Goal: Task Accomplishment & Management: Use online tool/utility

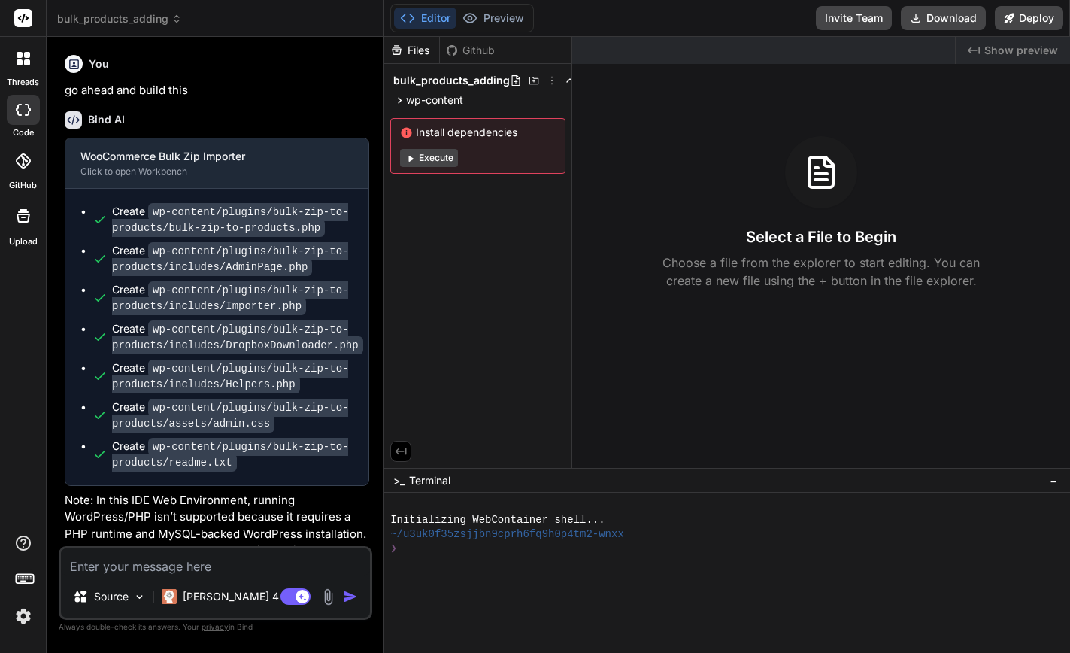
scroll to position [1055, 0]
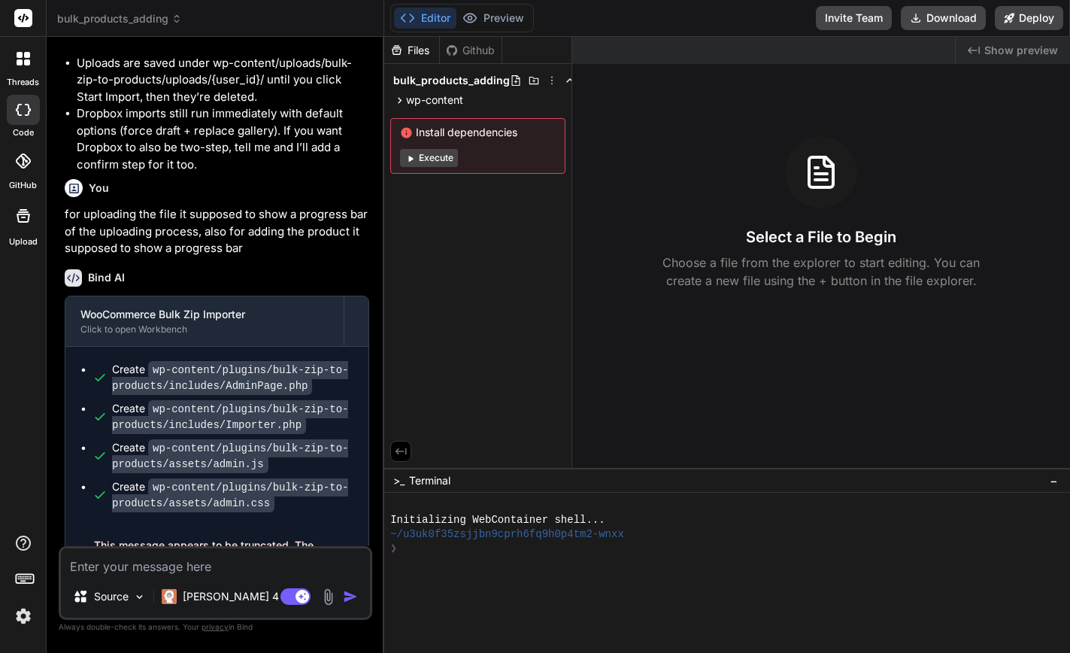
click at [90, 23] on span "bulk_products_adding" at bounding box center [119, 18] width 125 height 15
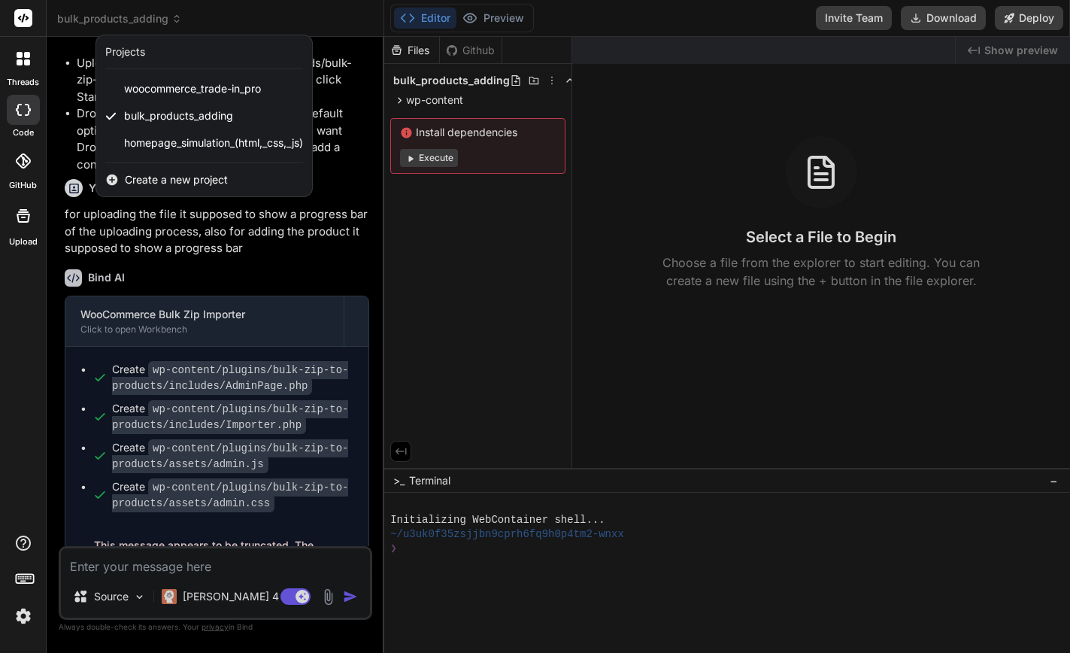
click at [150, 184] on span "Create a new project" at bounding box center [176, 179] width 103 height 15
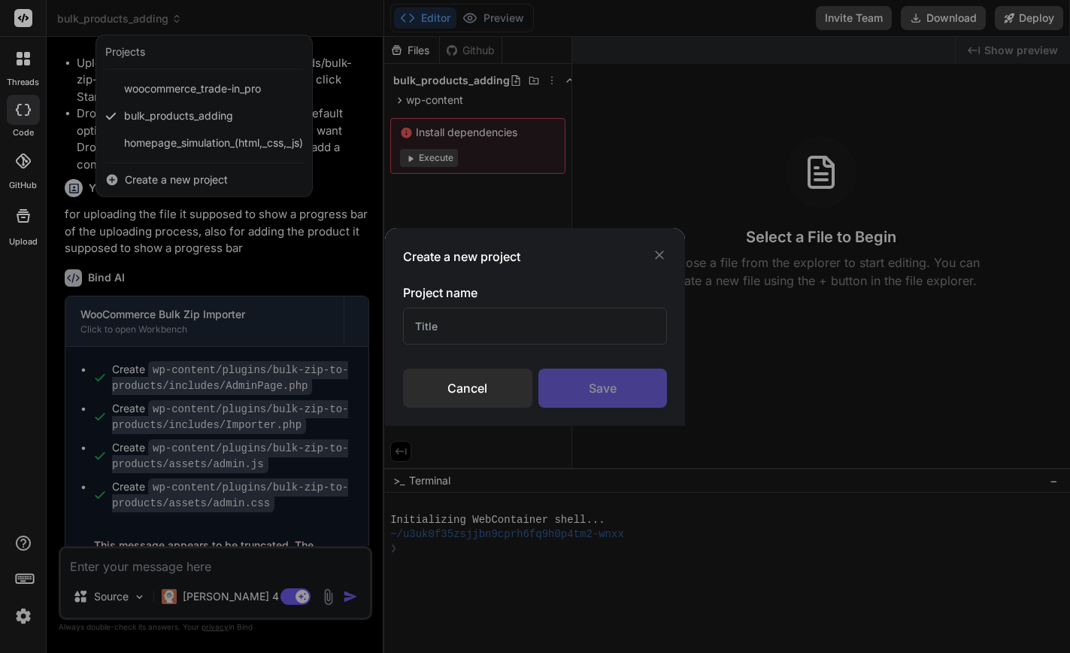
click at [497, 323] on input "text" at bounding box center [534, 326] width 263 height 37
type input "Liquidation platform"
click at [622, 386] on div "Save" at bounding box center [603, 388] width 129 height 39
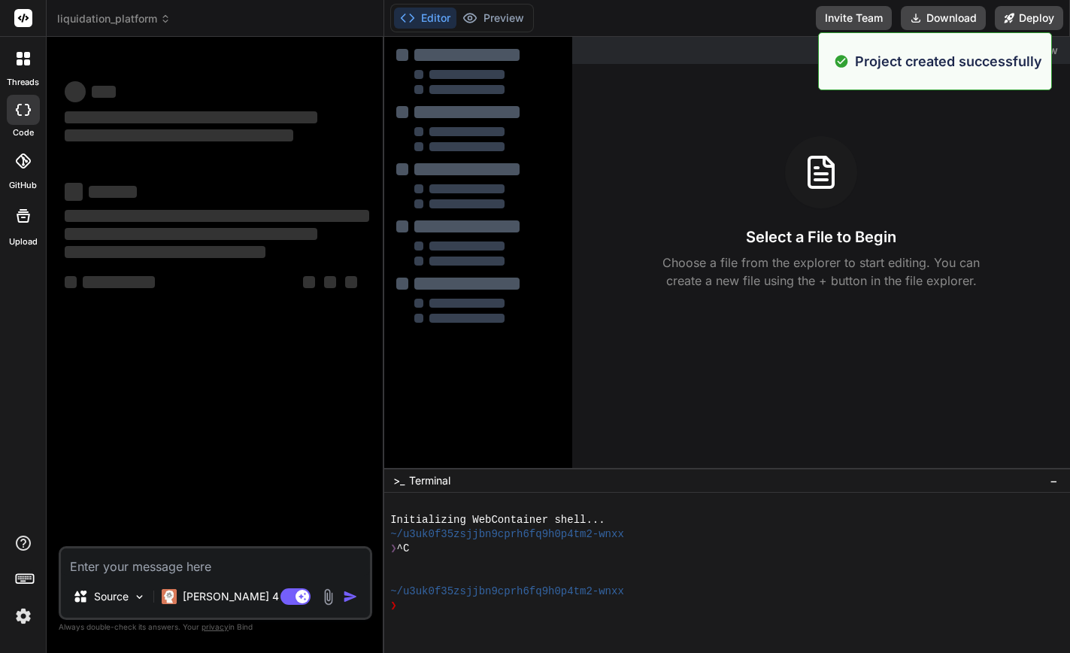
type textarea "x"
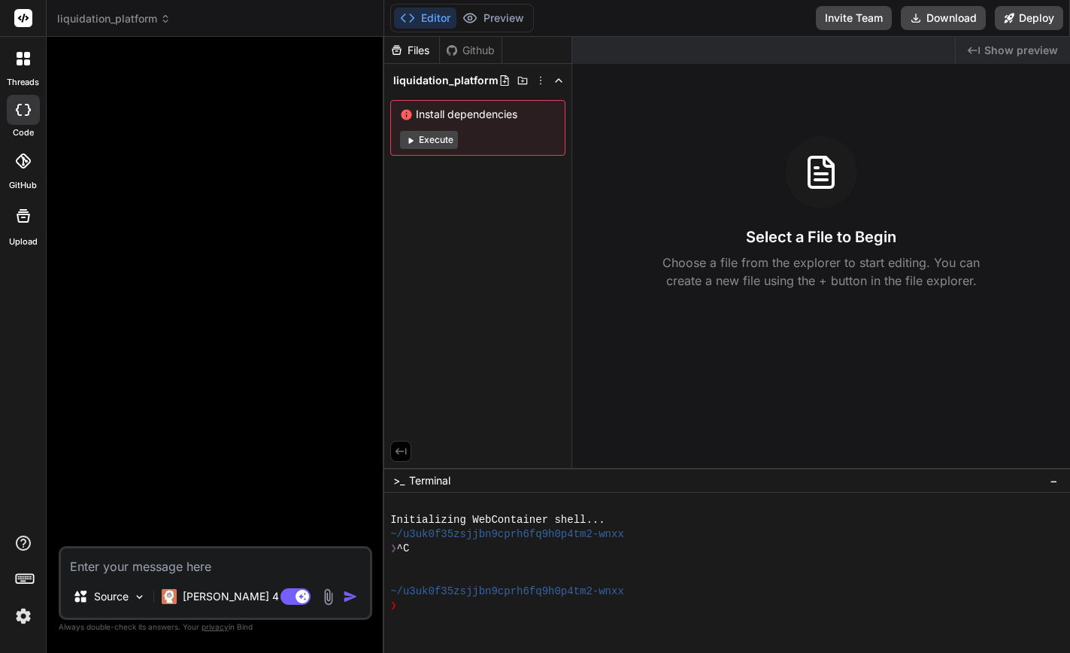
click at [181, 562] on textarea at bounding box center [215, 561] width 309 height 27
paste textarea "I would like to create a website for selling liquidation deals. This website wi…"
type textarea "I would like to create a website for selling liquidation deals. This website wi…"
type textarea "x"
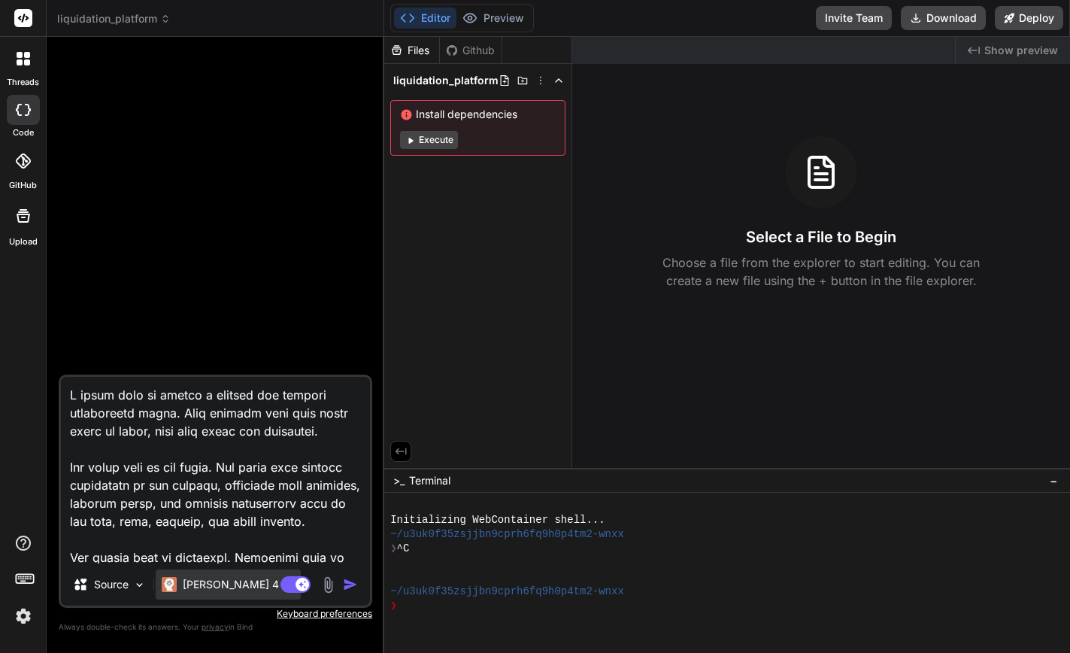
type textarea "I would like to create a website for selling liquidation deals. This website wi…"
click at [194, 591] on p "[PERSON_NAME] 4 S.." at bounding box center [239, 584] width 112 height 15
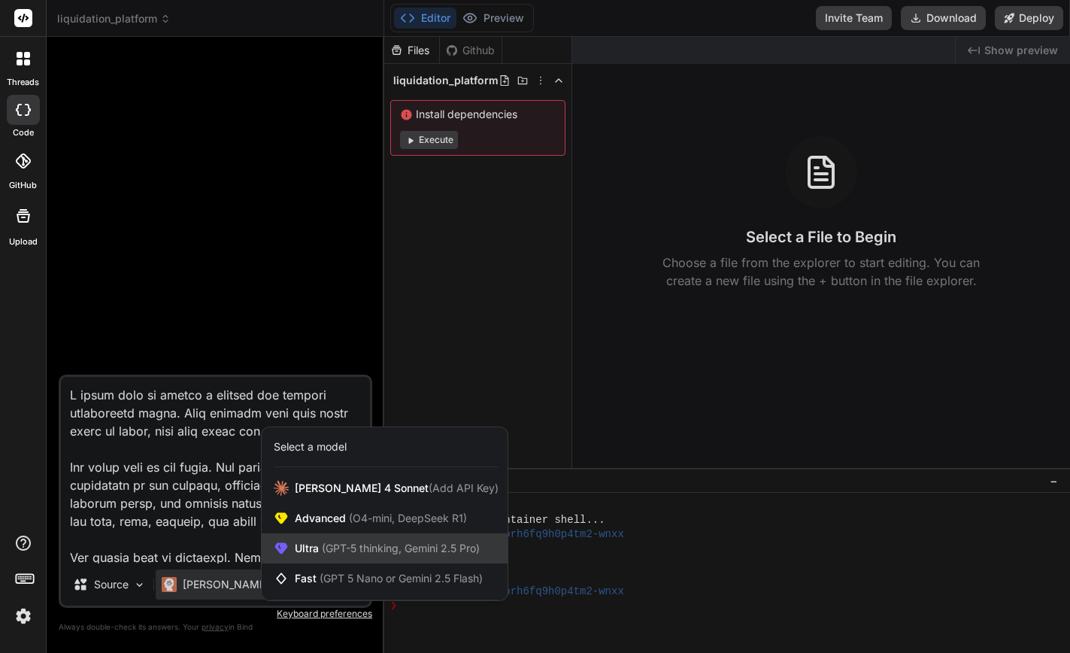
click at [348, 547] on span "(GPT-5 thinking, Gemini 2.5 Pro)" at bounding box center [399, 548] width 161 height 13
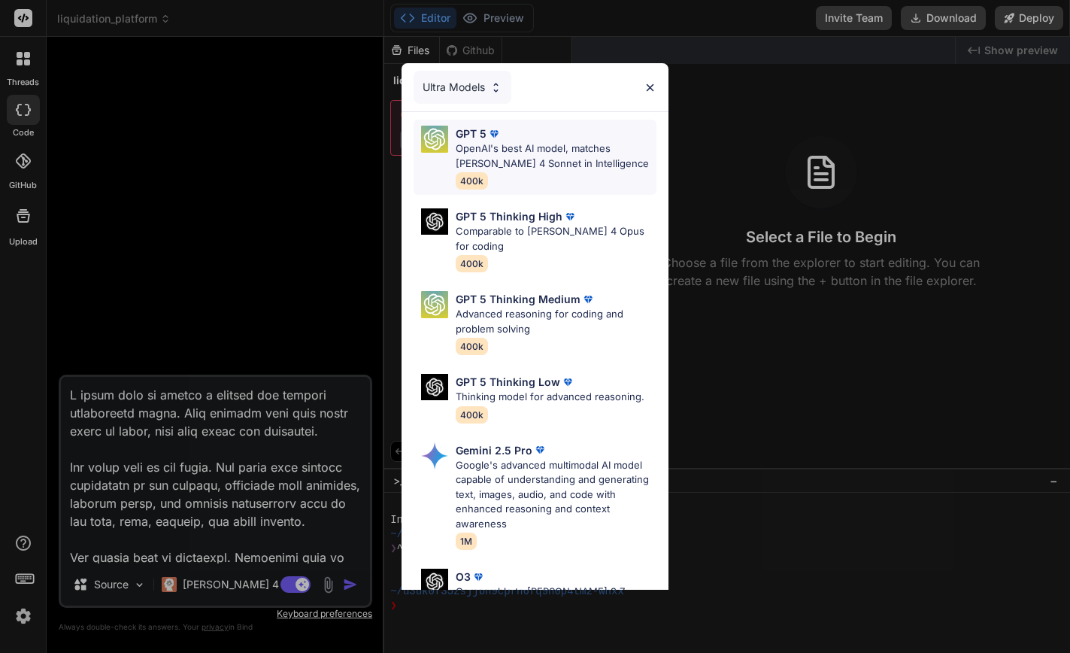
click at [523, 152] on p "OpenAI's best AI model, matches [PERSON_NAME] 4 Sonnet in Intelligence" at bounding box center [557, 155] width 202 height 29
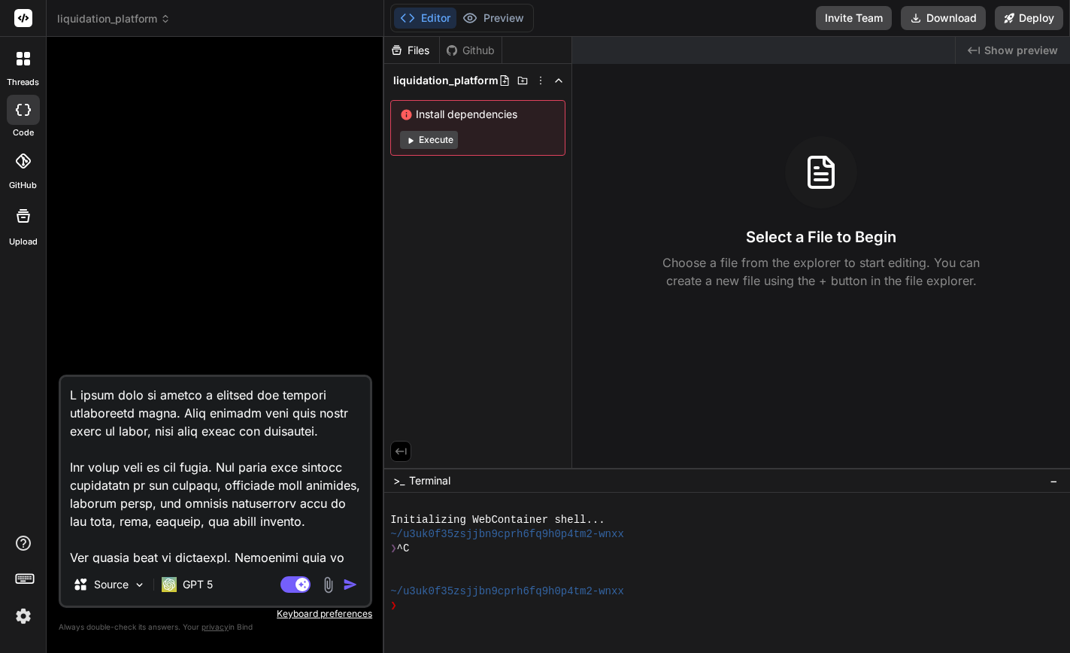
click at [348, 584] on img "button" at bounding box center [350, 584] width 15 height 15
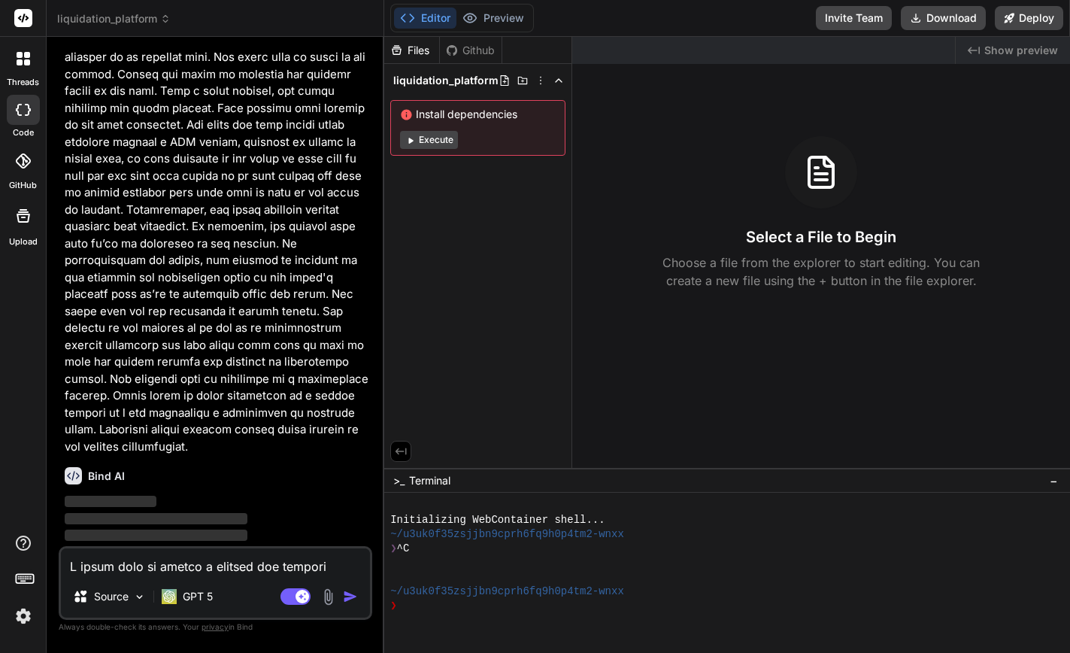
scroll to position [184, 0]
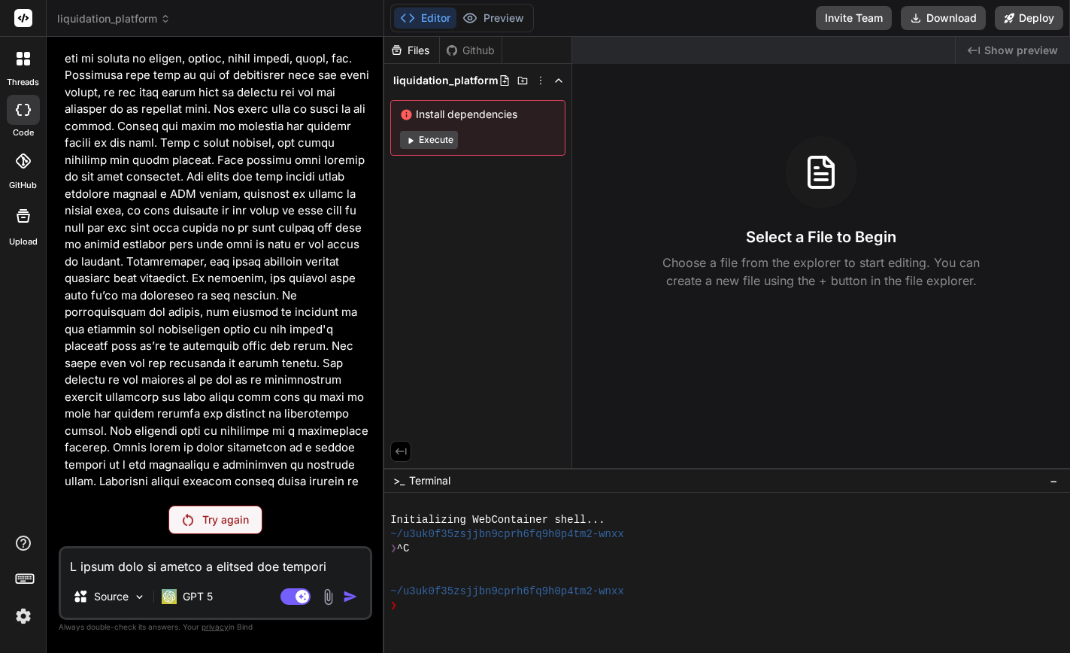
click at [223, 530] on div "Try again" at bounding box center [216, 520] width 94 height 29
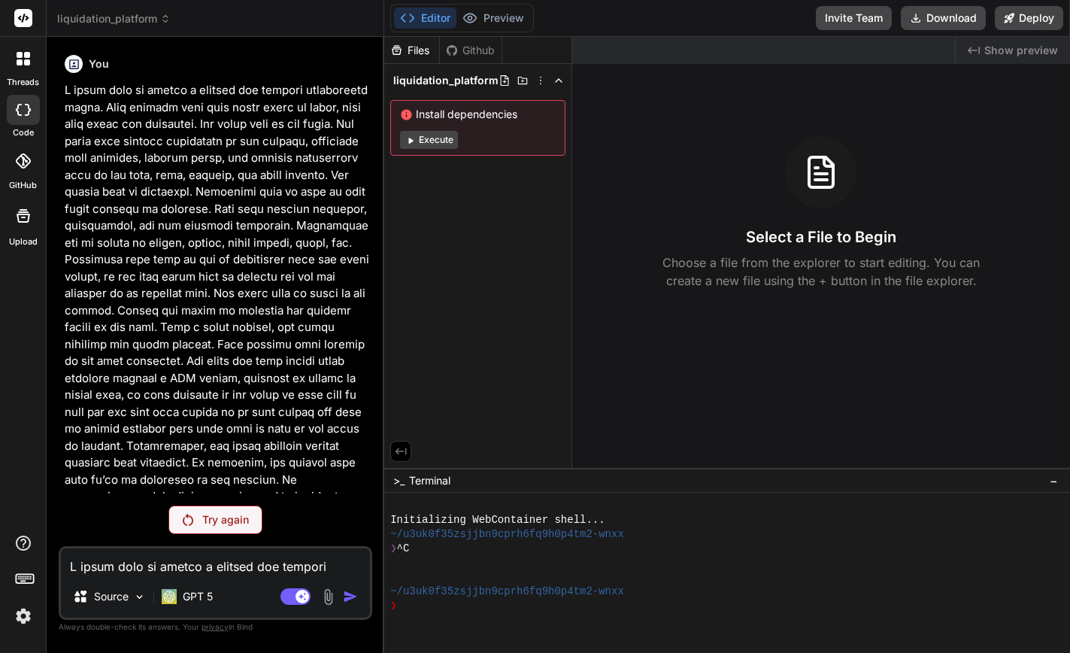
click at [223, 530] on div "Try again" at bounding box center [216, 520] width 94 height 29
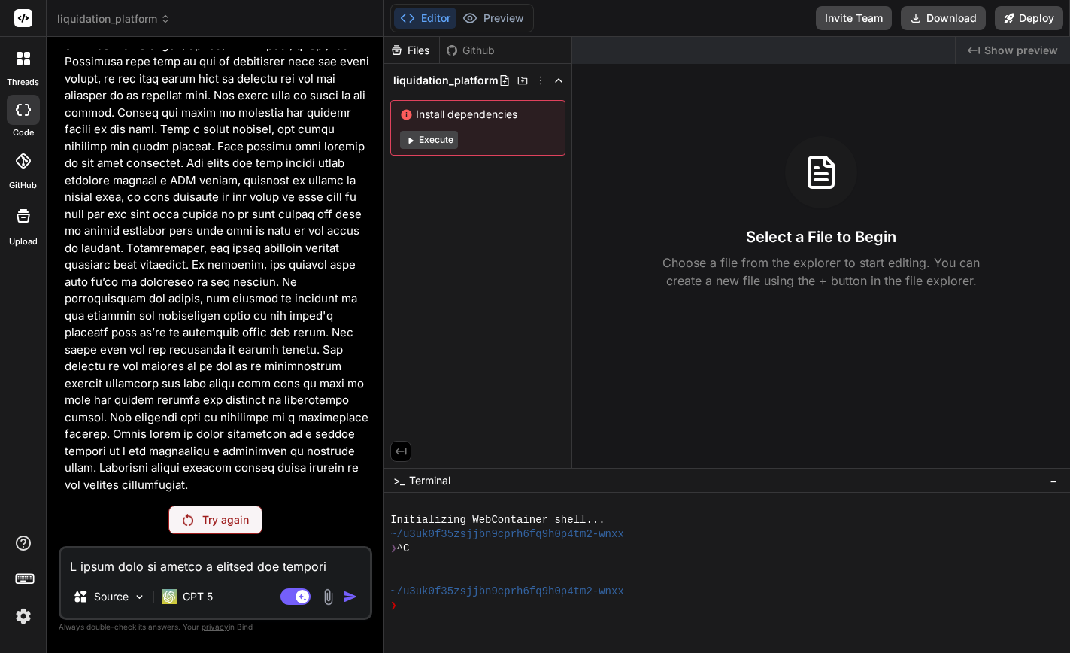
scroll to position [184, 0]
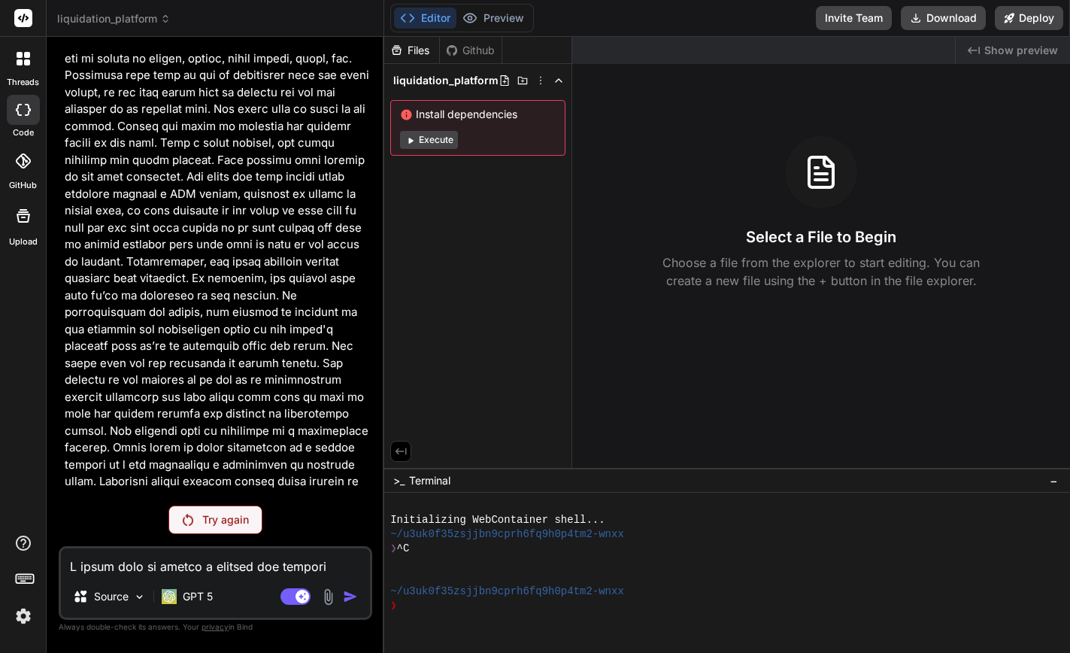
click at [223, 515] on p "Try again" at bounding box center [225, 519] width 47 height 15
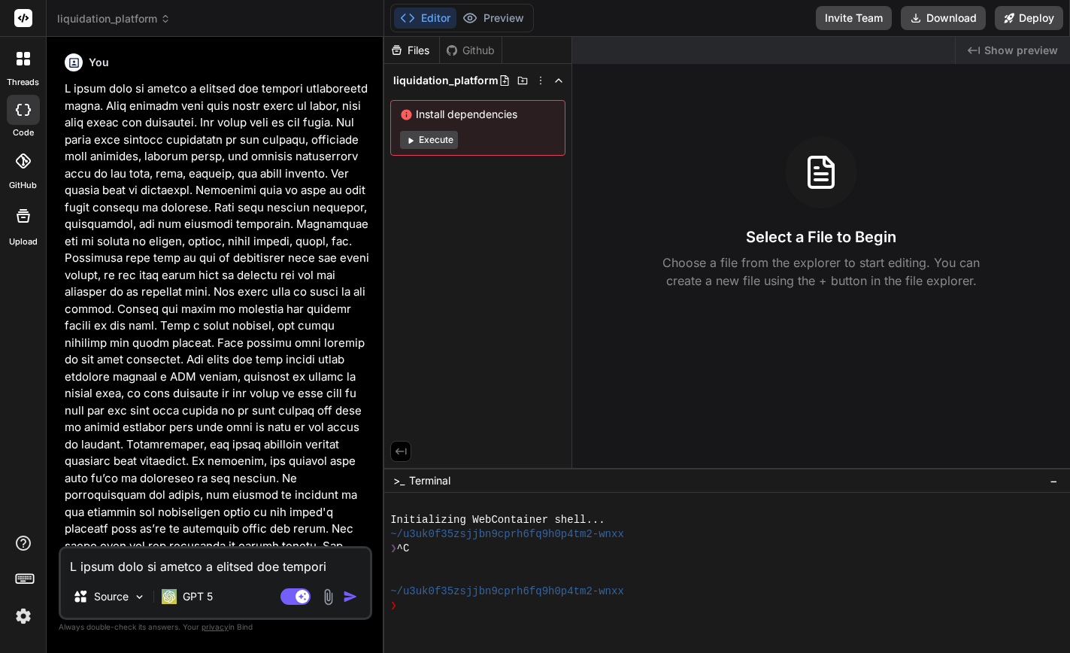
scroll to position [0, 0]
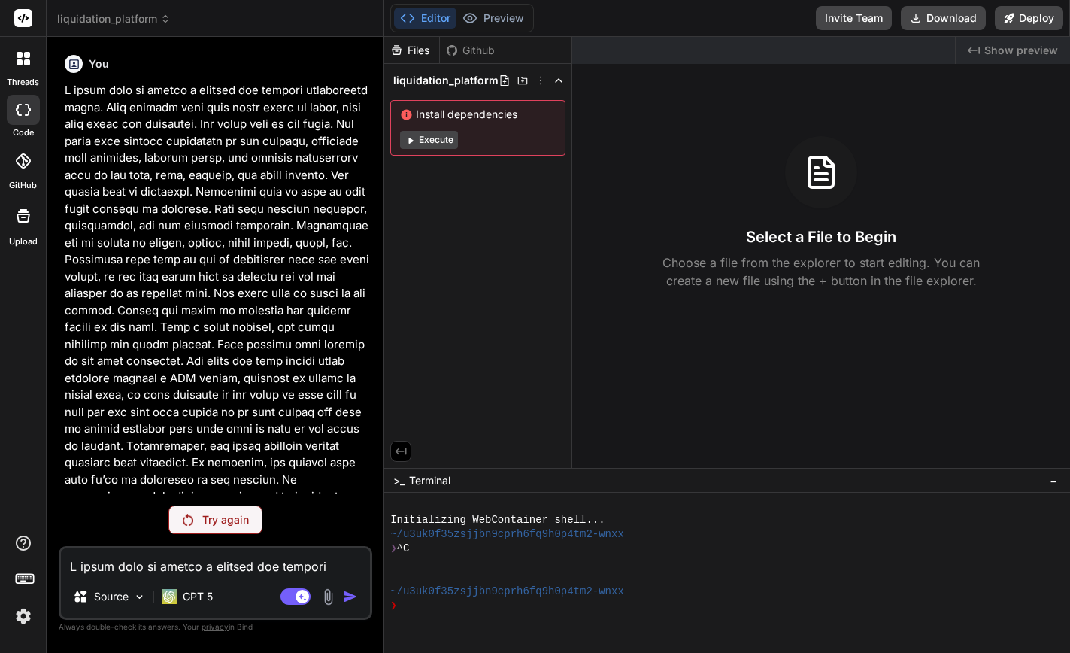
click at [223, 515] on p "Try again" at bounding box center [225, 519] width 47 height 15
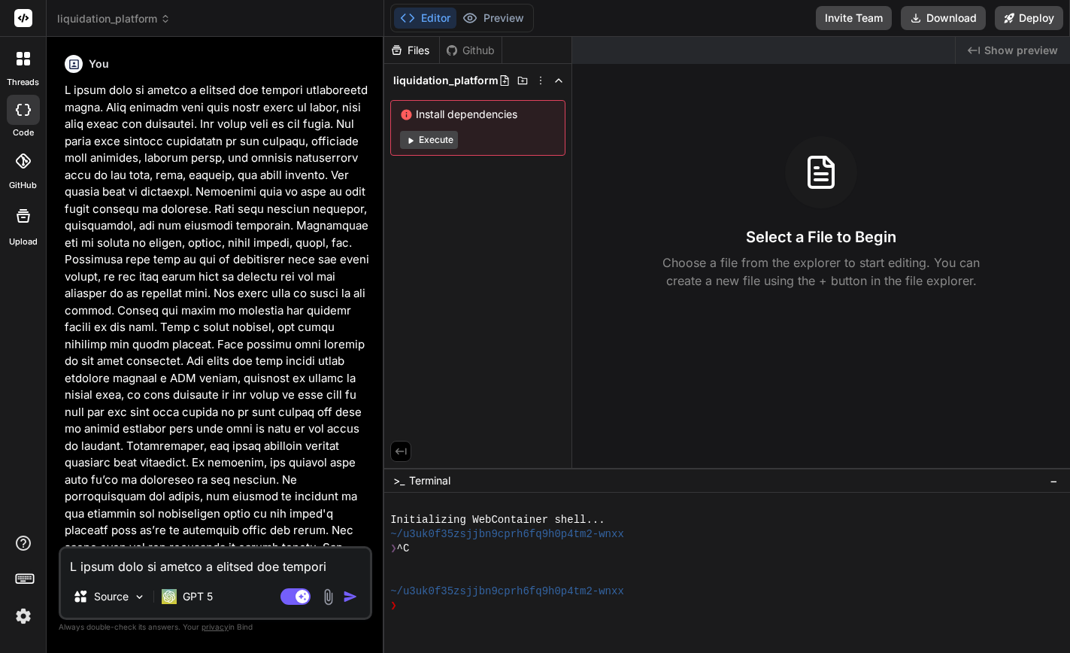
type textarea "x"
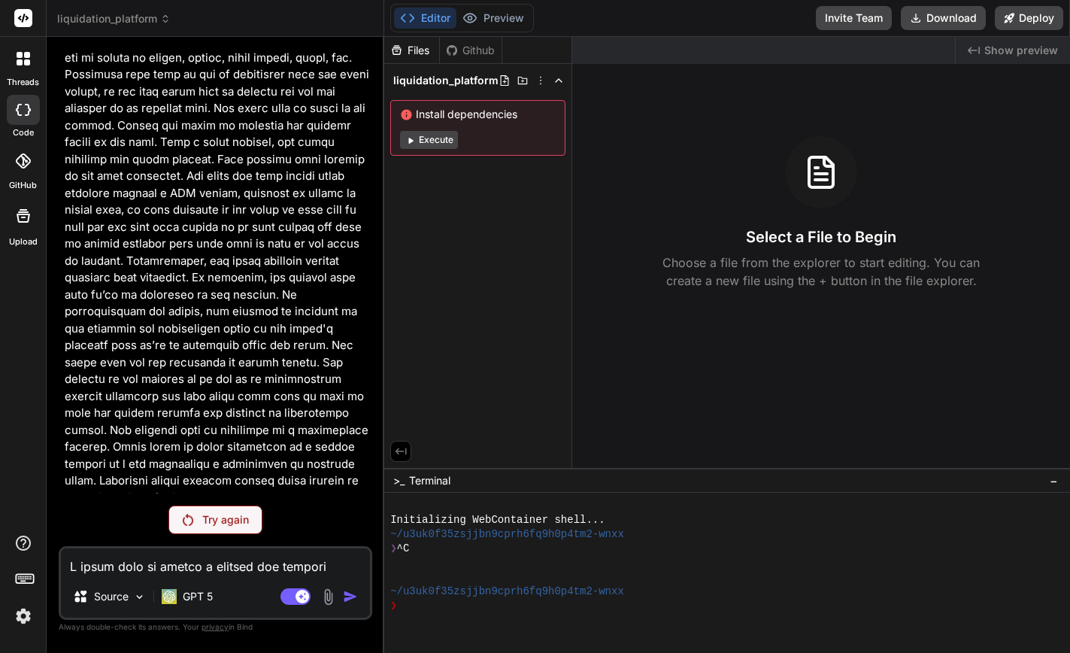
scroll to position [184, 0]
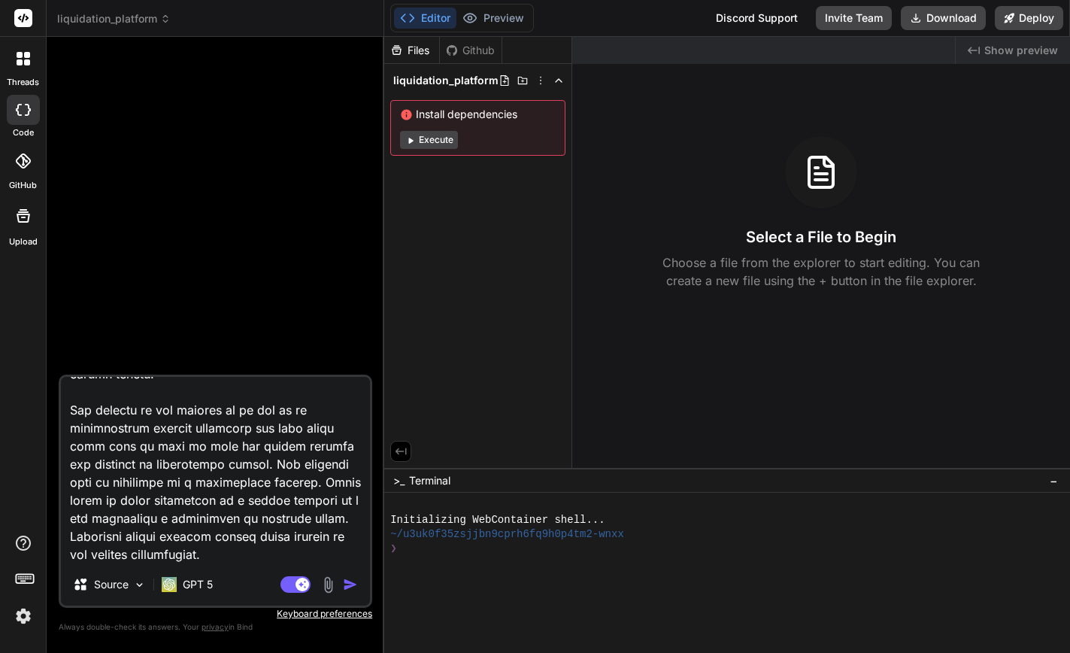
scroll to position [689, 0]
click at [351, 585] on img "button" at bounding box center [350, 584] width 15 height 15
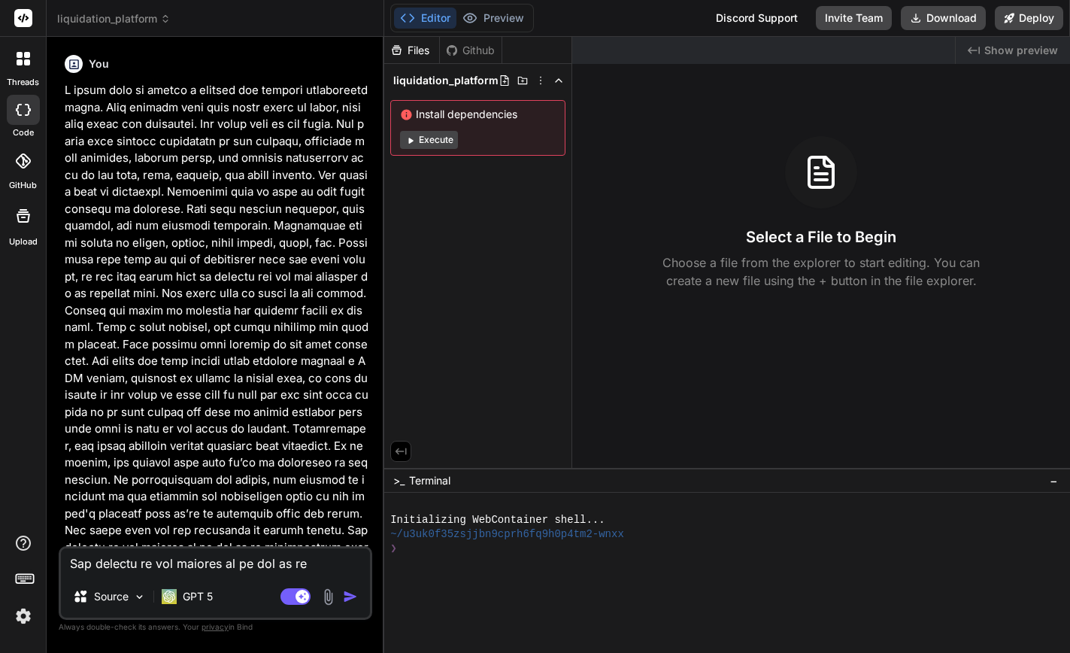
scroll to position [0, 0]
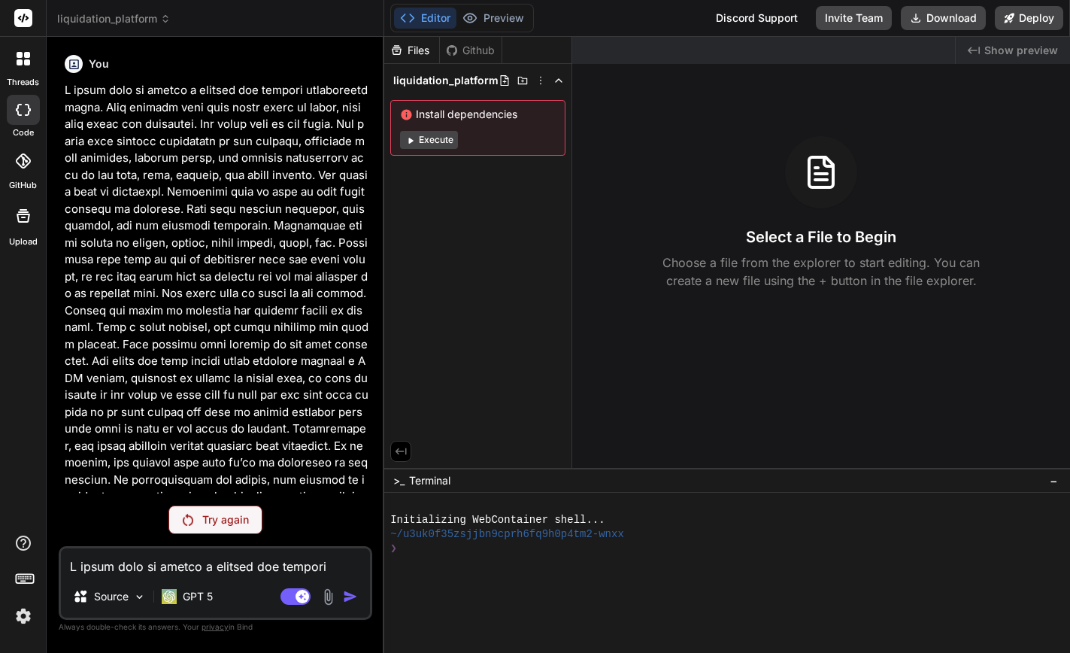
click at [211, 520] on p "Try again" at bounding box center [225, 519] width 47 height 15
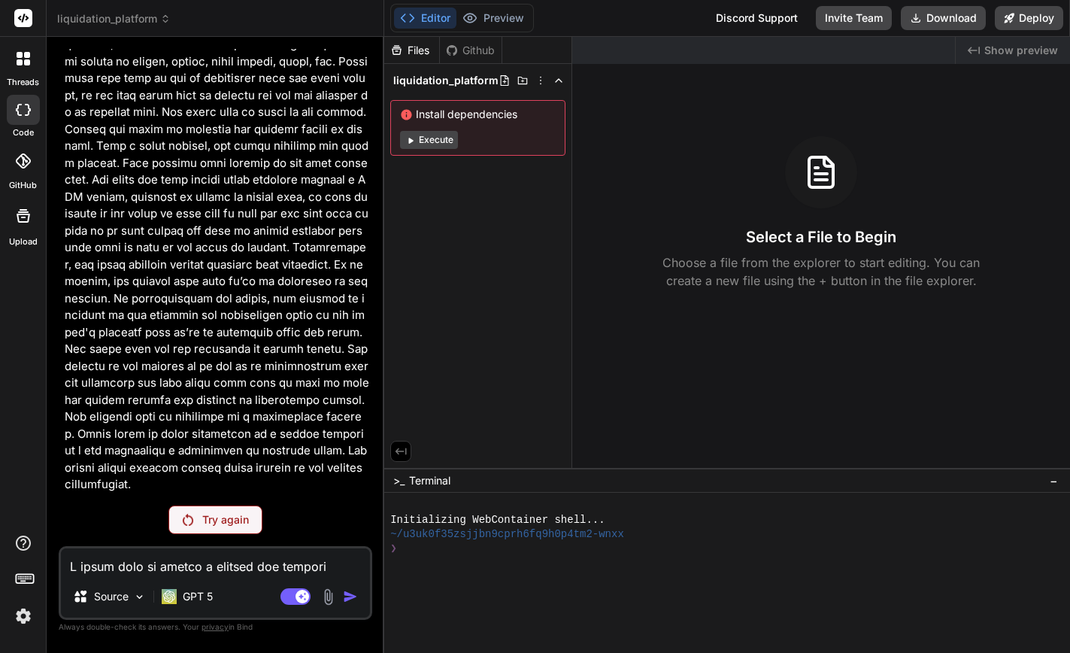
scroll to position [151, 0]
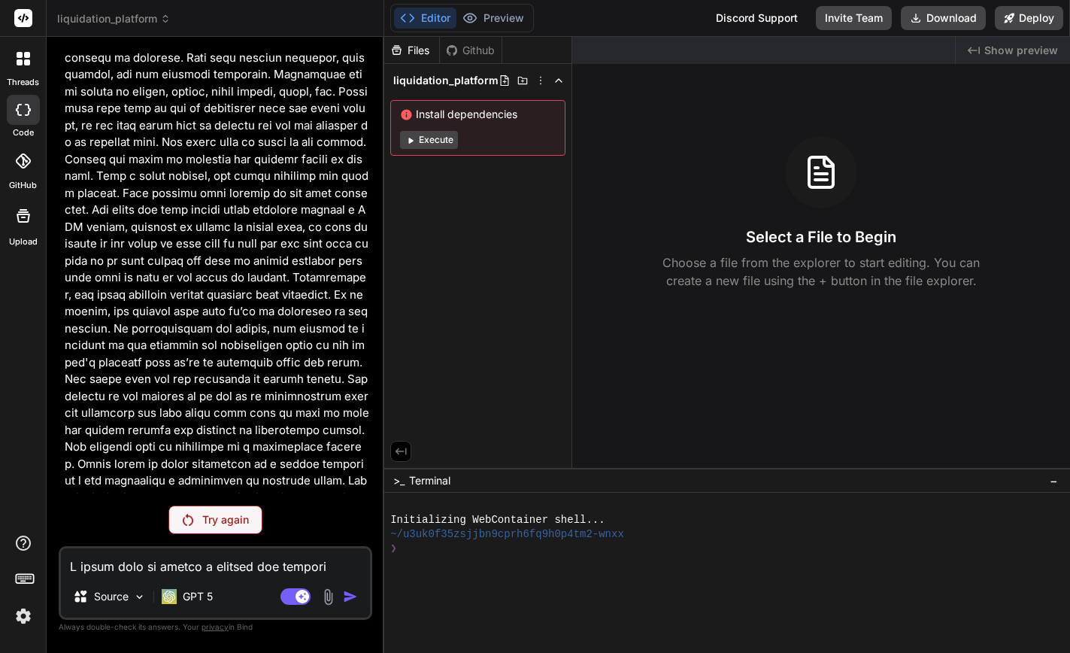
click at [202, 519] on p "Try again" at bounding box center [225, 519] width 47 height 15
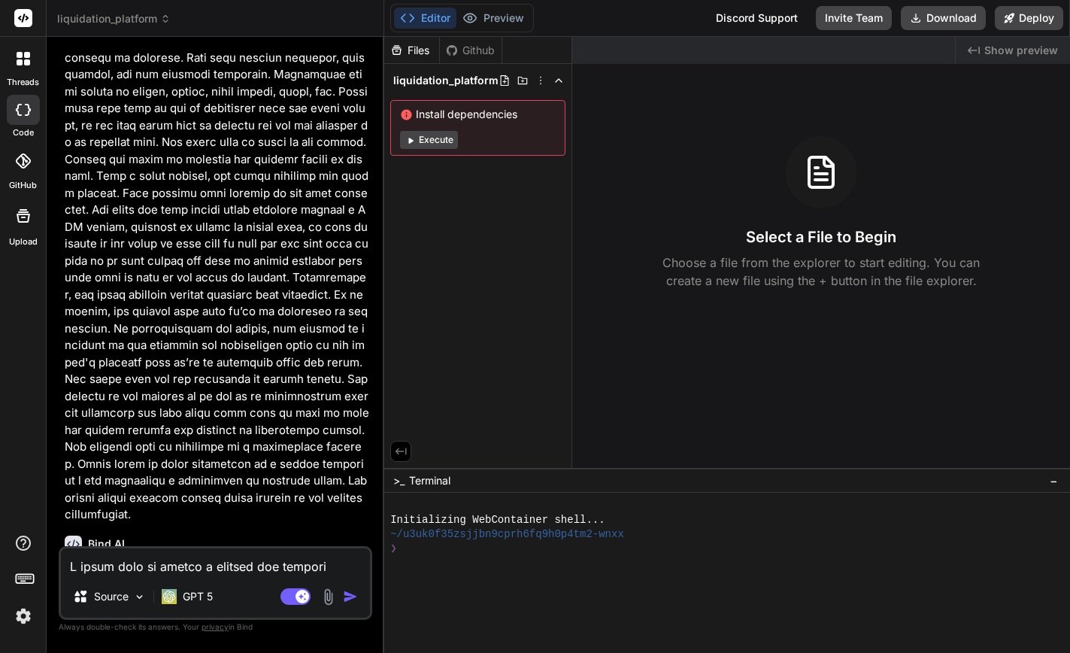
scroll to position [0, 0]
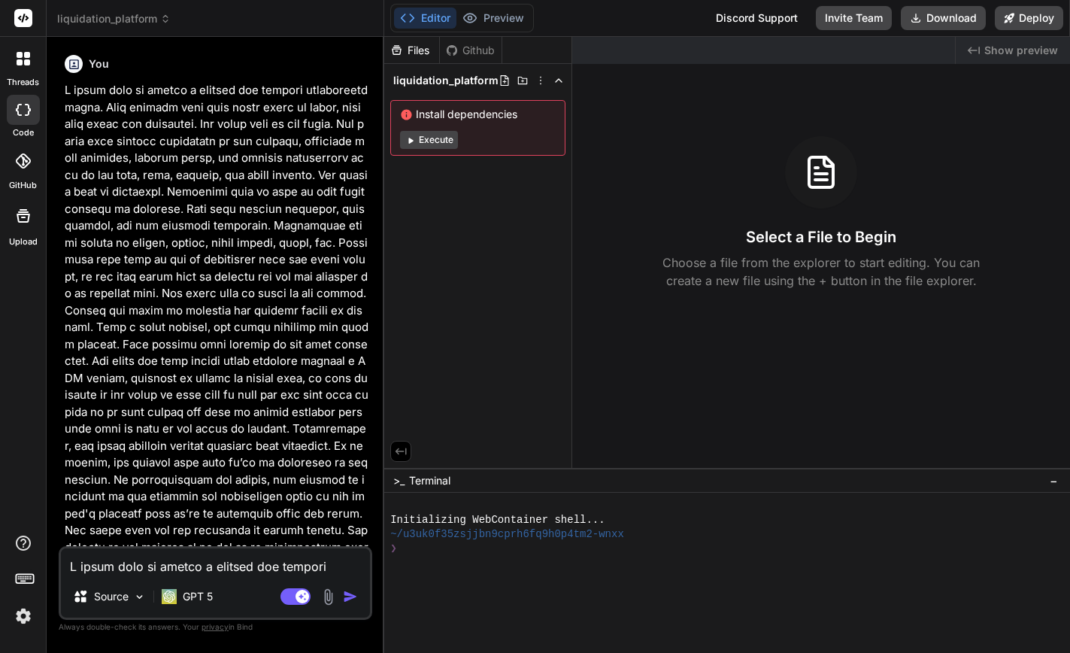
click at [26, 617] on img at bounding box center [24, 616] width 26 height 26
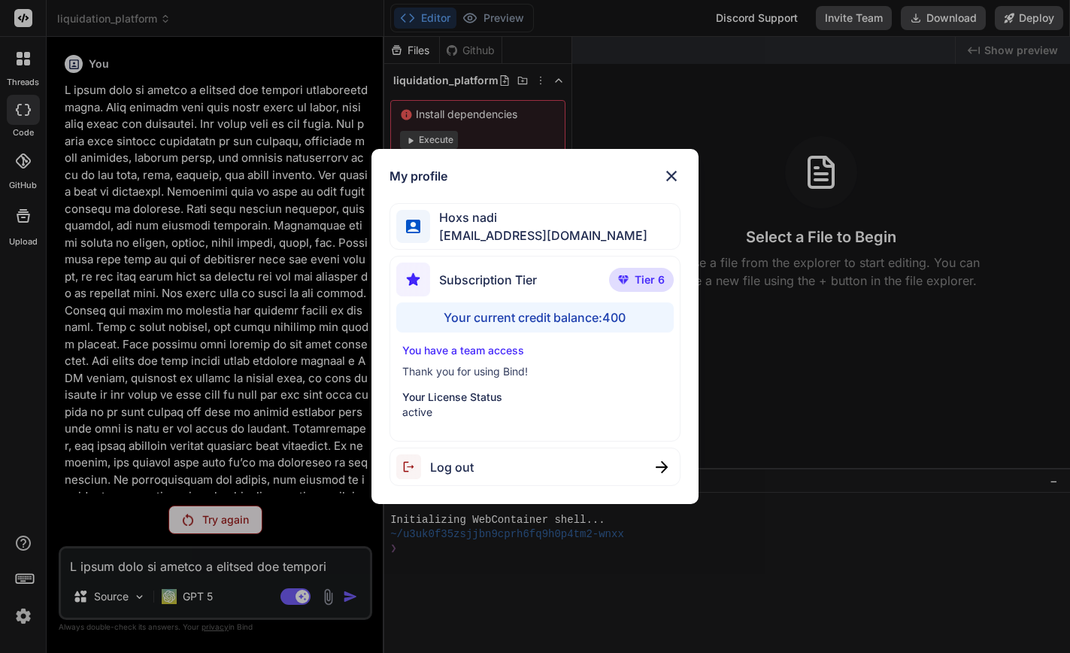
click at [673, 176] on img at bounding box center [672, 176] width 18 height 18
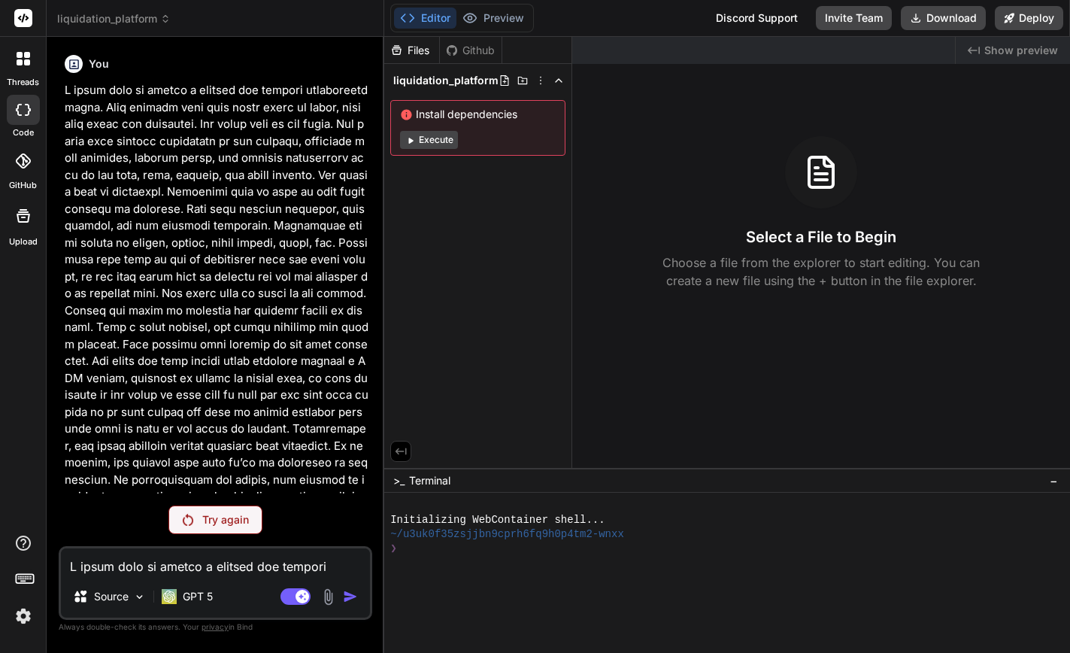
click at [220, 516] on p "Try again" at bounding box center [225, 519] width 47 height 15
click at [189, 595] on p "GPT 5" at bounding box center [198, 596] width 30 height 15
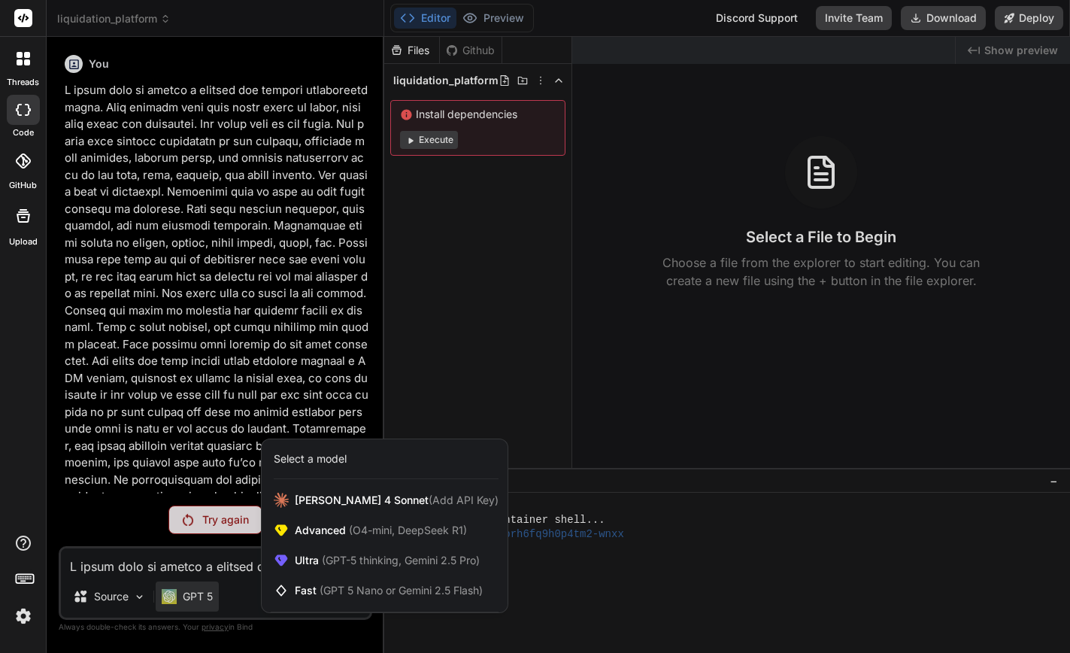
click at [325, 461] on div "Select a model" at bounding box center [310, 458] width 73 height 15
click at [326, 493] on span "[PERSON_NAME] 4 Sonnet (Add API Key)" at bounding box center [397, 500] width 204 height 15
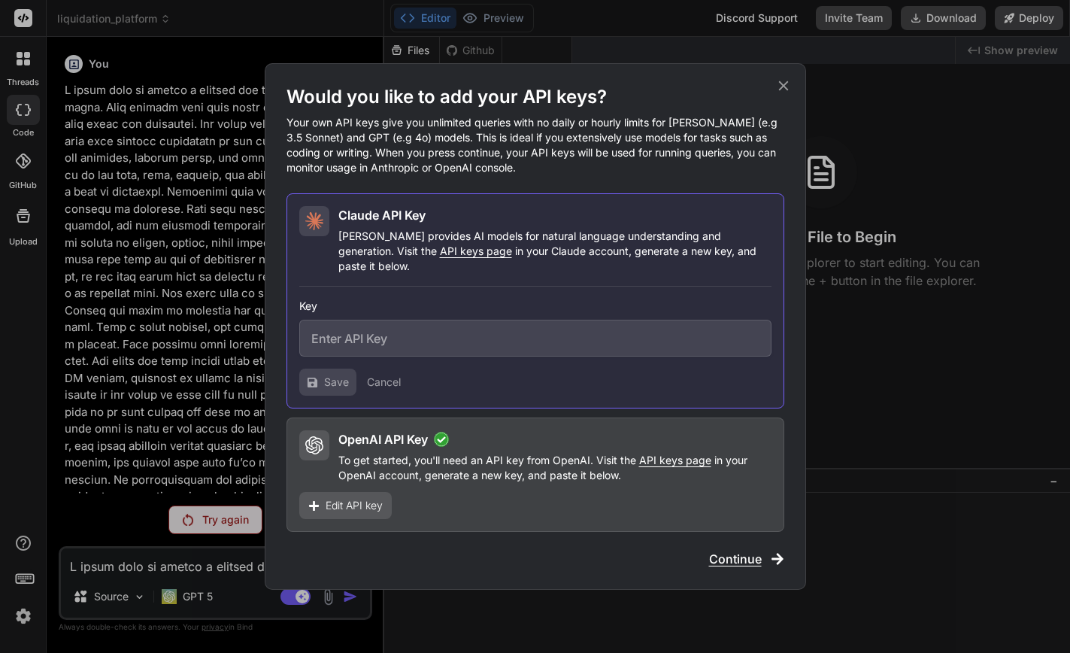
click at [784, 91] on icon at bounding box center [784, 86] width 10 height 10
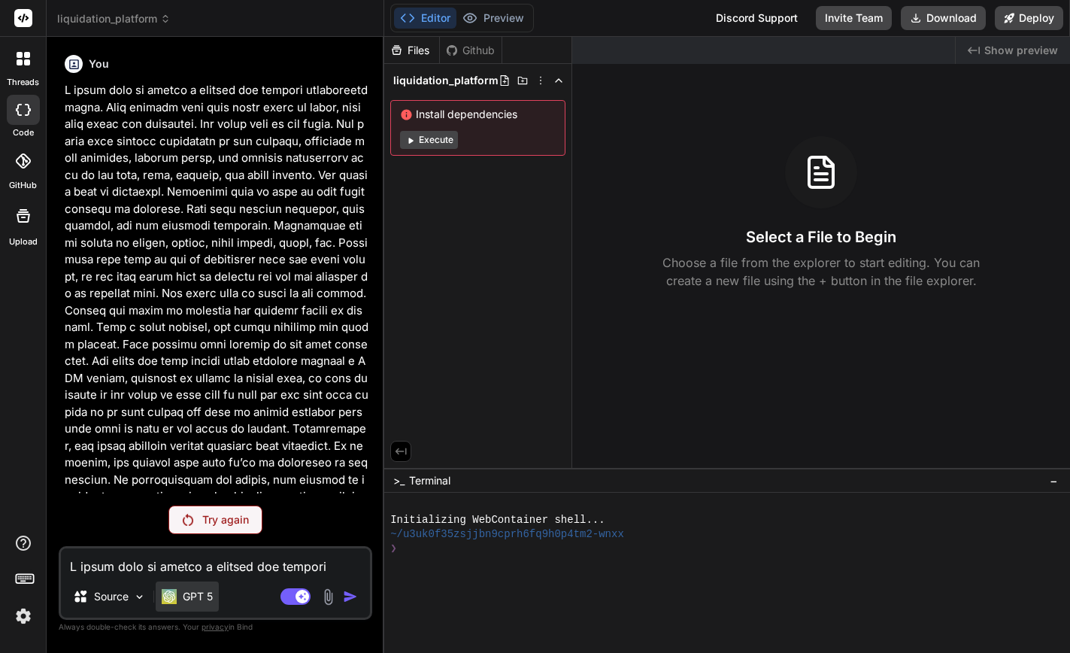
click at [196, 597] on p "GPT 5" at bounding box center [198, 596] width 30 height 15
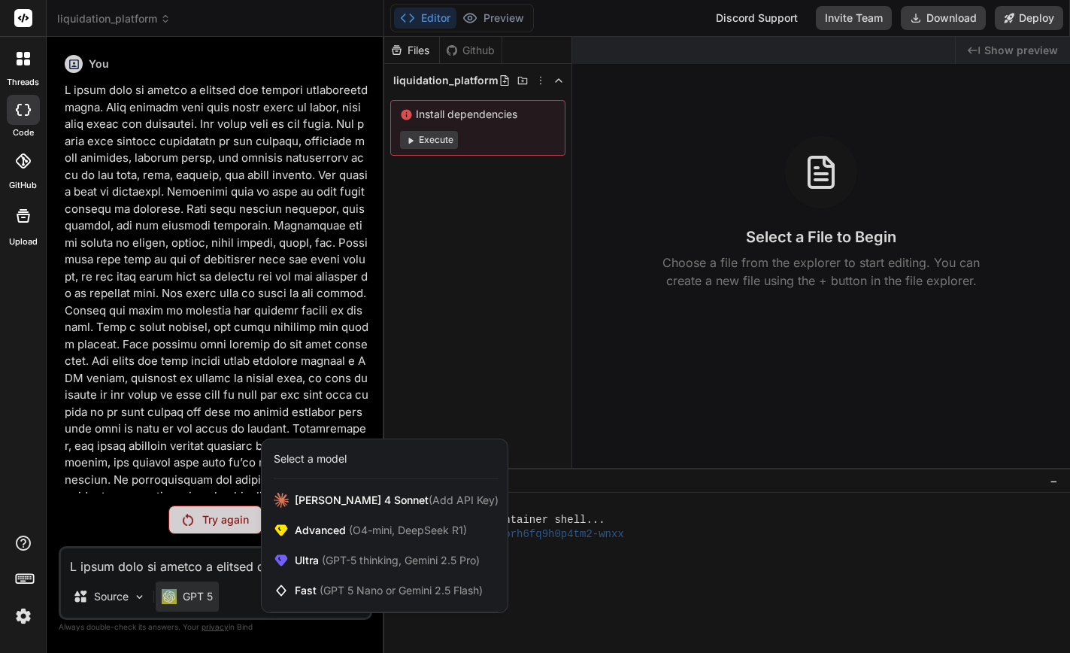
click at [308, 459] on div "Select a model" at bounding box center [310, 458] width 73 height 15
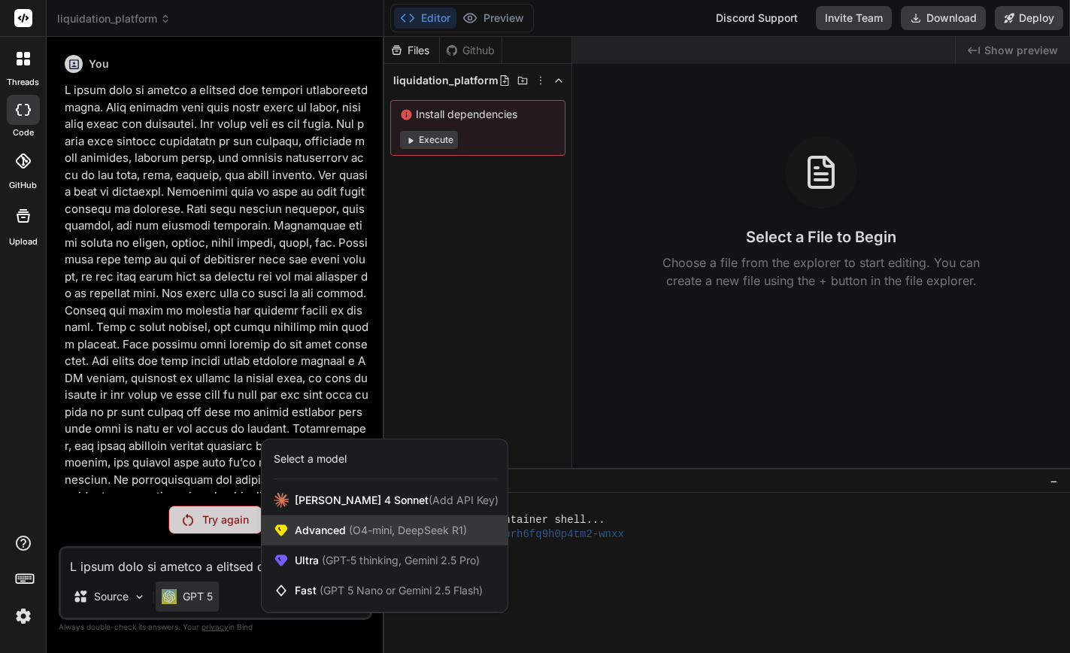
click at [320, 536] on span "Advanced (O4-mini, DeepSeek R1)" at bounding box center [381, 530] width 172 height 15
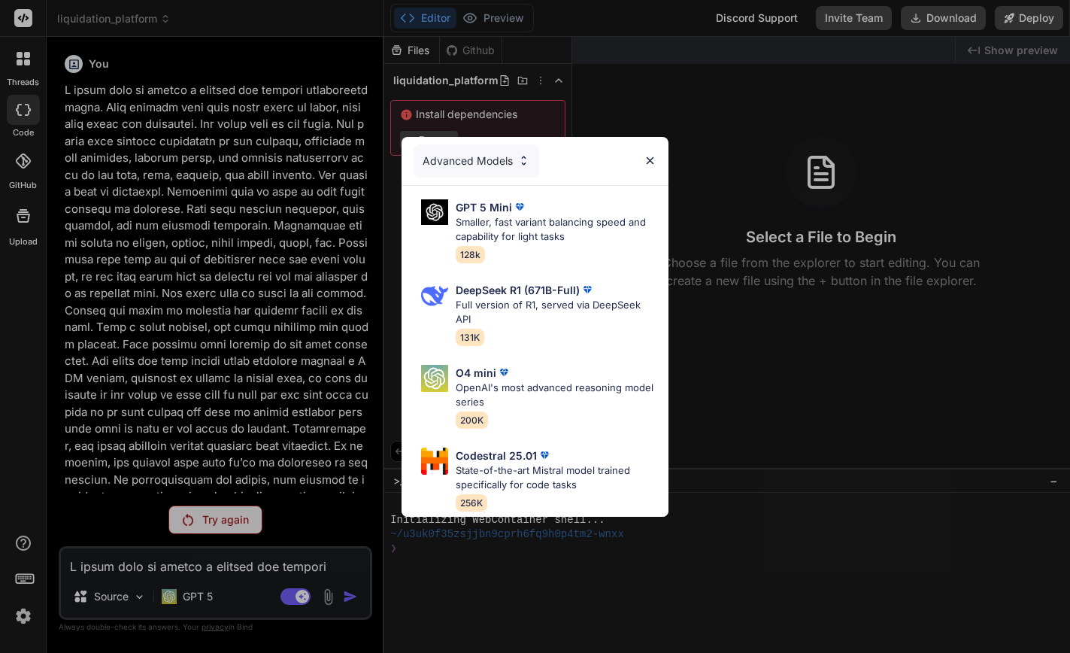
click at [519, 157] on img at bounding box center [524, 160] width 13 height 13
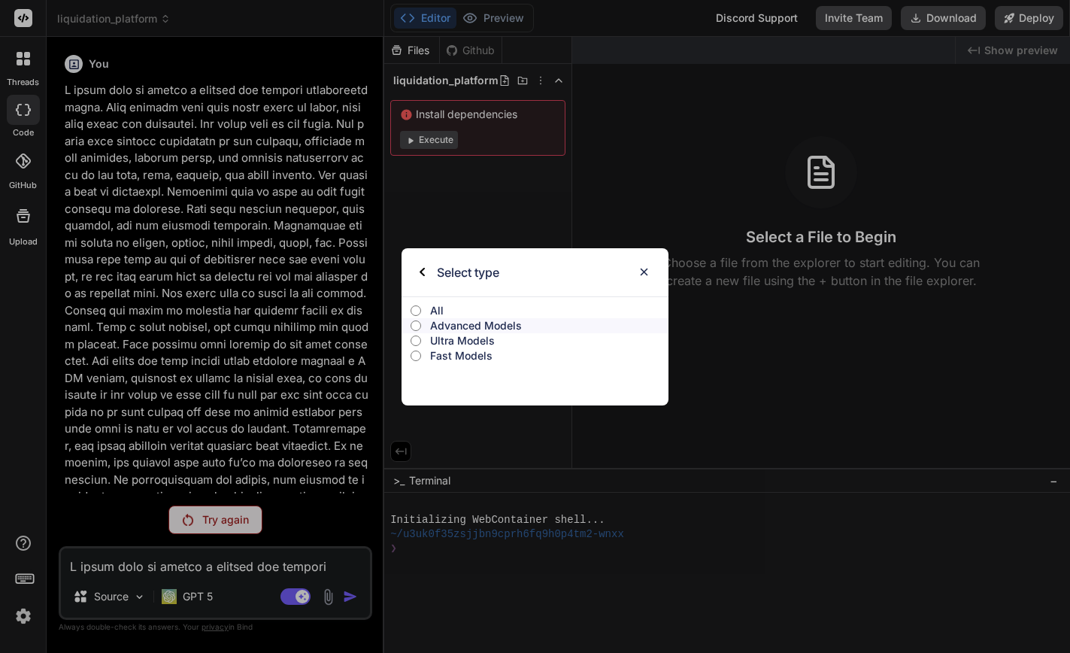
click at [421, 306] on input "All" at bounding box center [416, 311] width 11 height 12
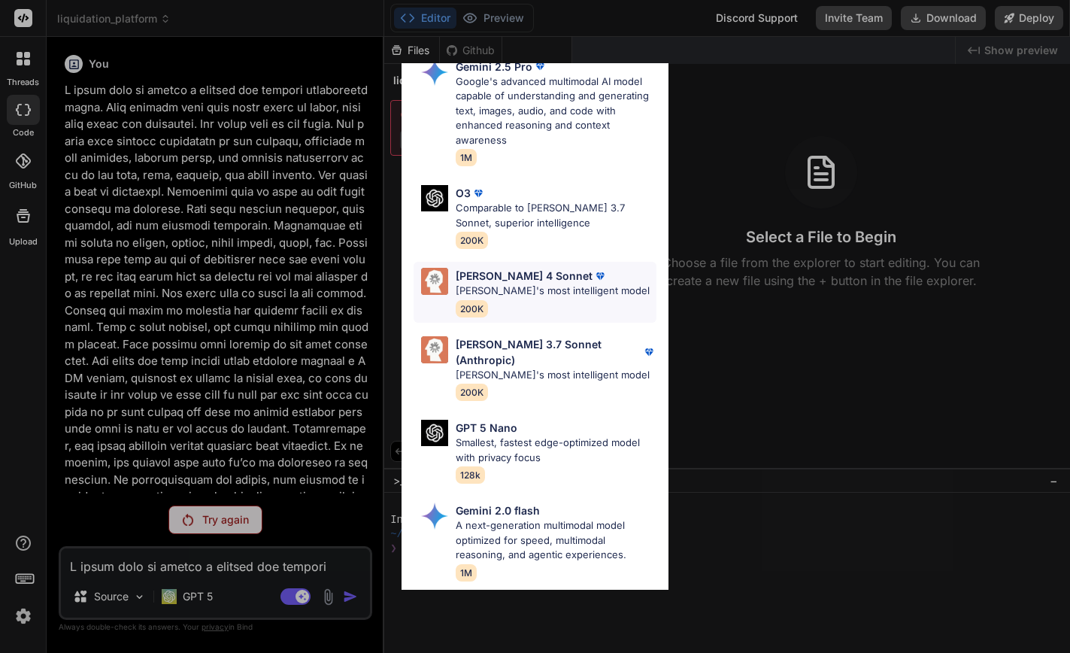
scroll to position [721, 0]
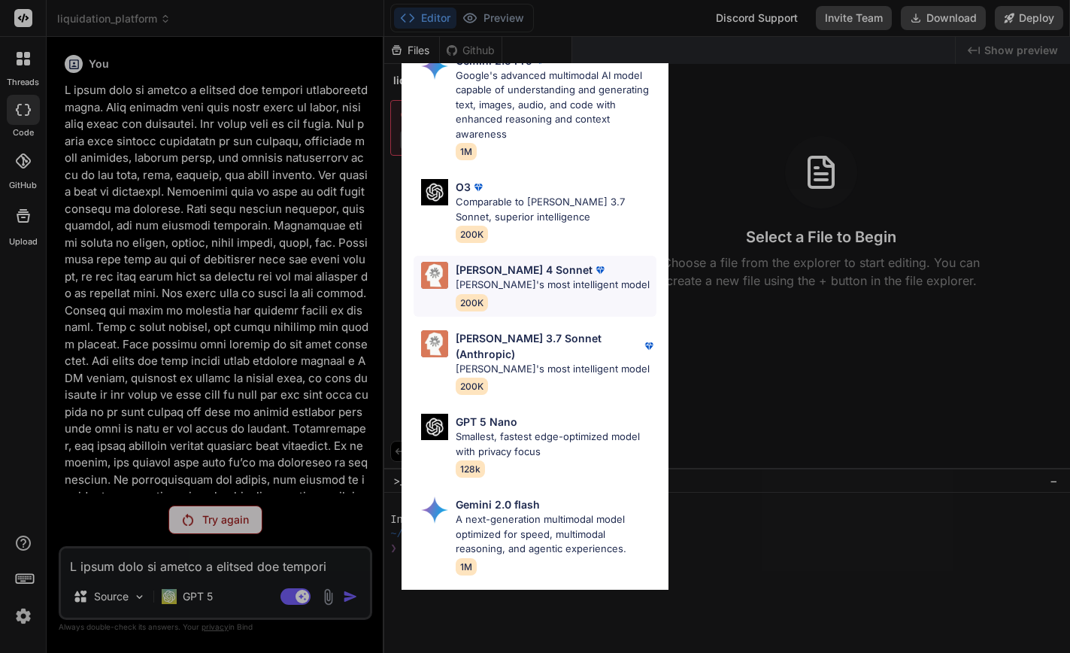
click at [510, 278] on p "[PERSON_NAME]'s most intelligent model" at bounding box center [553, 285] width 194 height 15
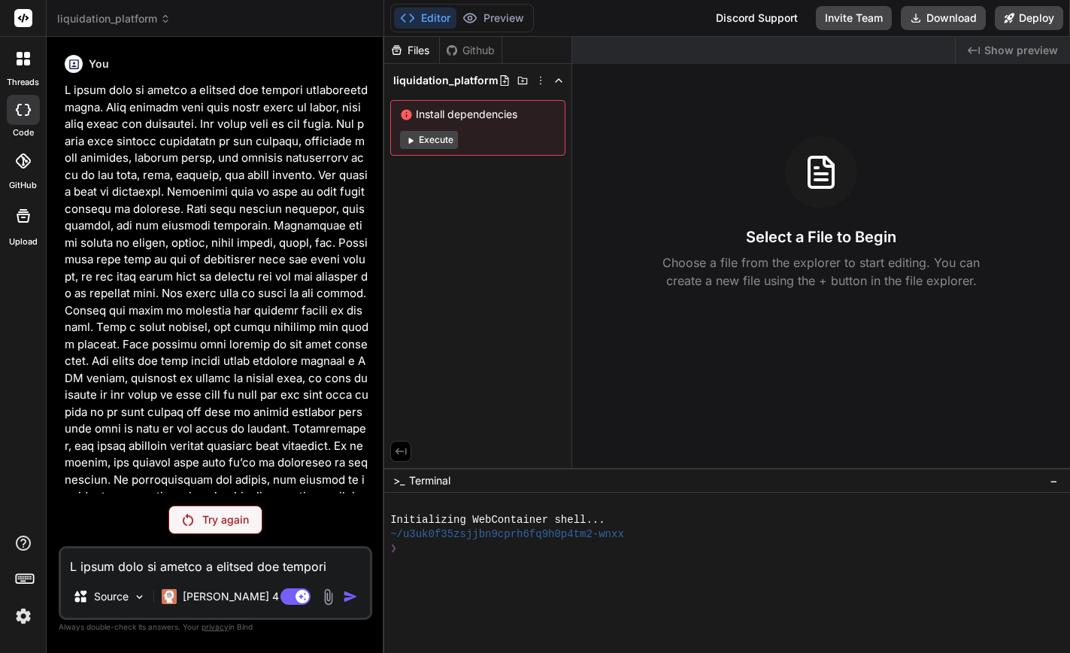
click at [242, 523] on p "Try again" at bounding box center [225, 519] width 47 height 15
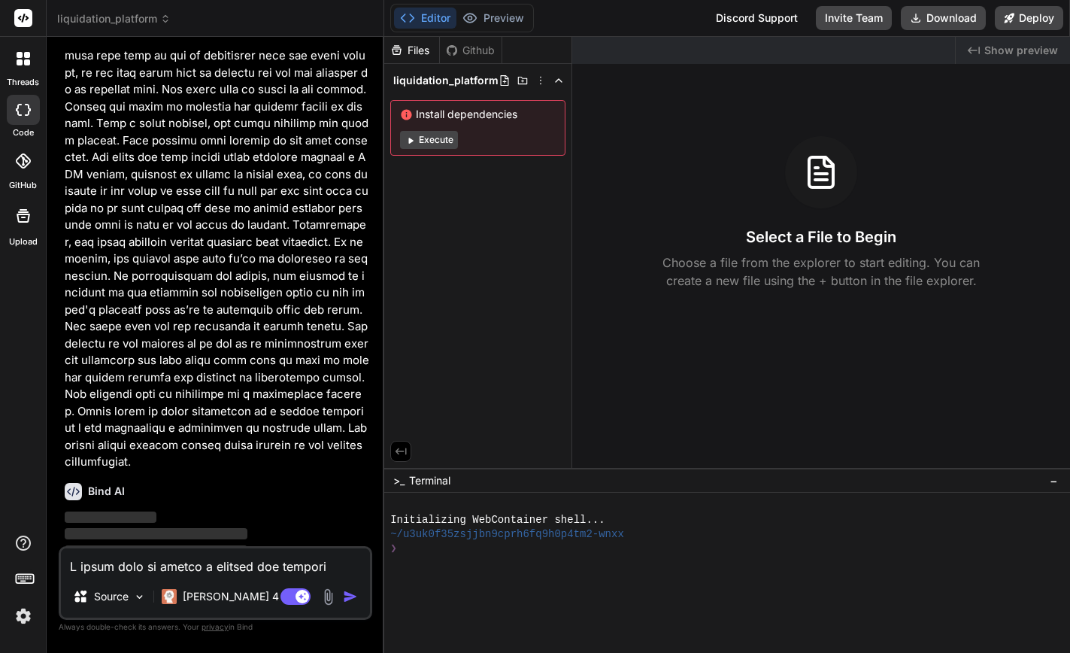
scroll to position [203, 0]
click at [325, 595] on img at bounding box center [328, 596] width 17 height 17
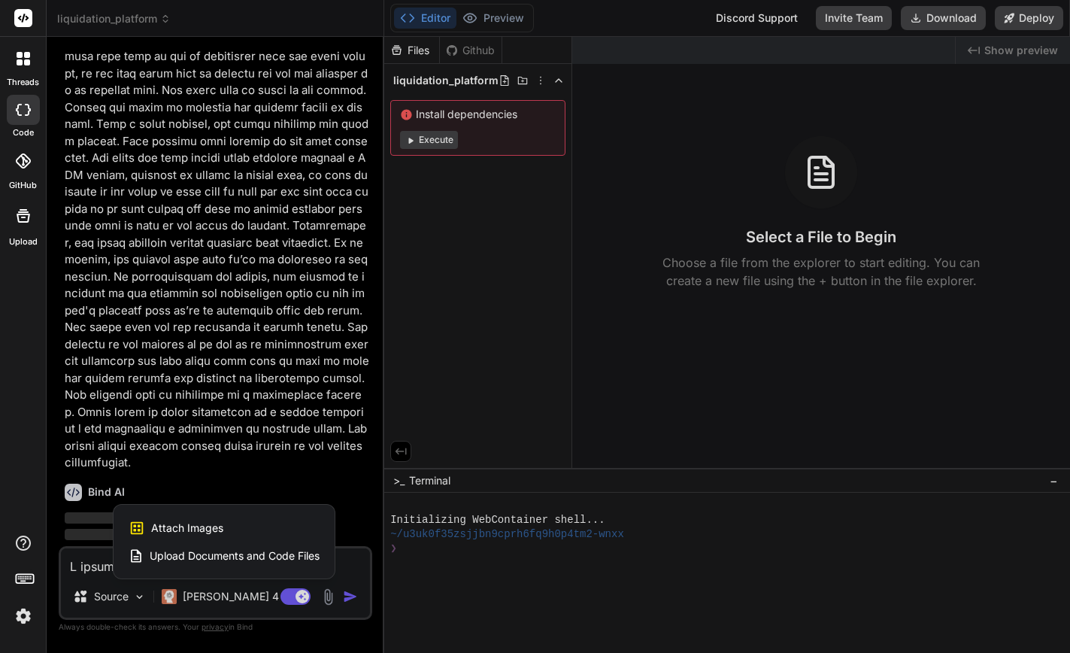
click at [211, 526] on span "Attach Images" at bounding box center [187, 528] width 72 height 15
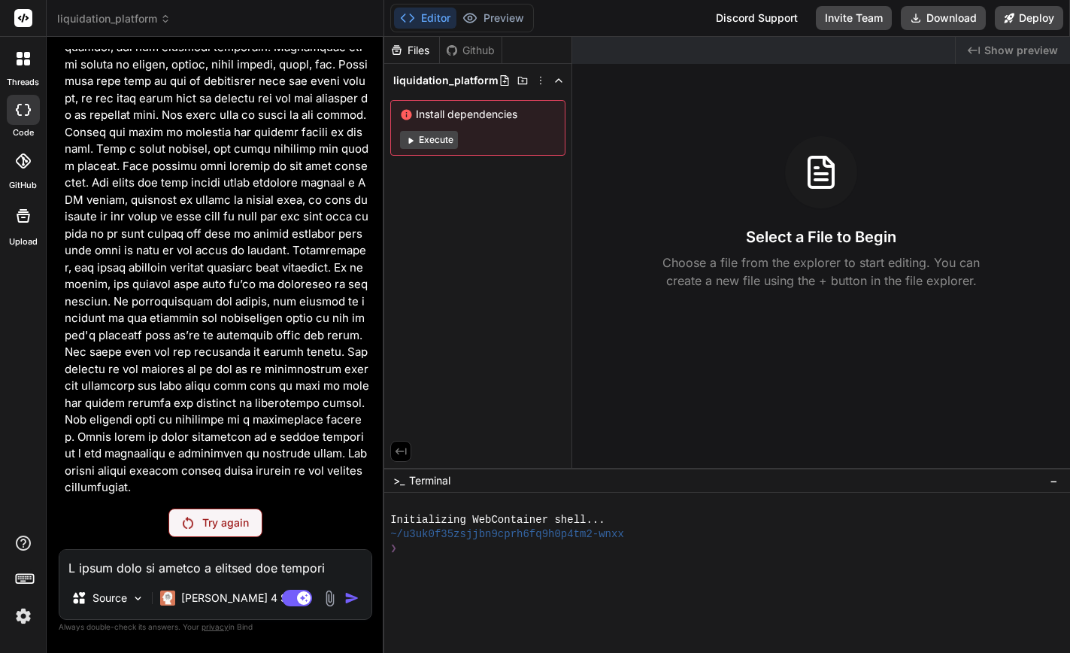
scroll to position [148, 0]
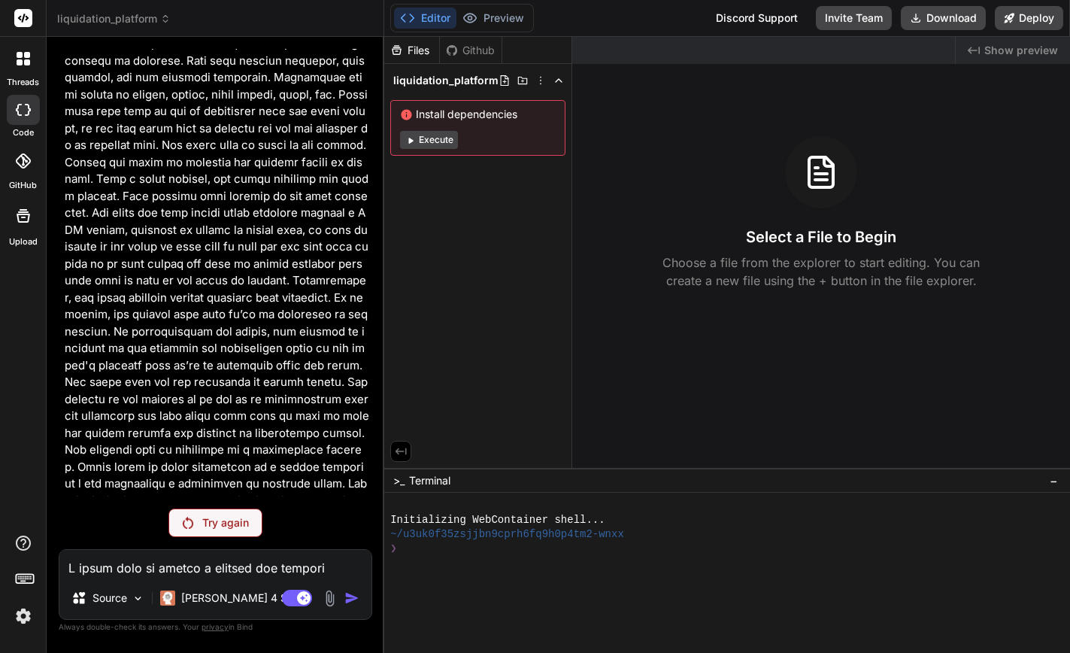
click at [240, 522] on p "Try again" at bounding box center [225, 522] width 47 height 15
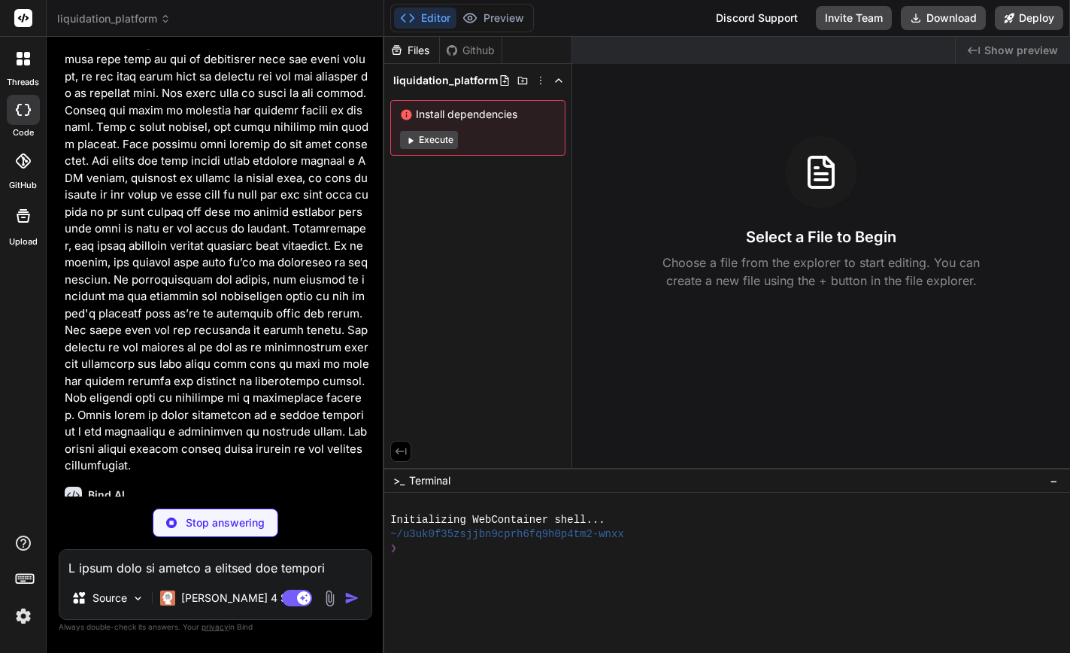
scroll to position [187, 0]
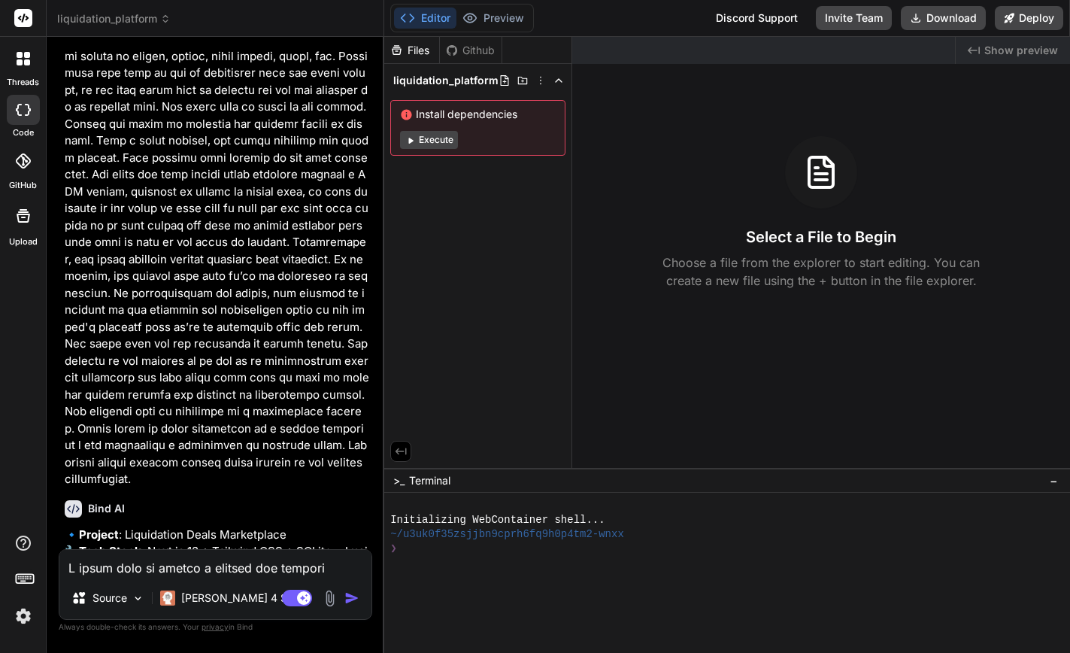
type textarea "x"
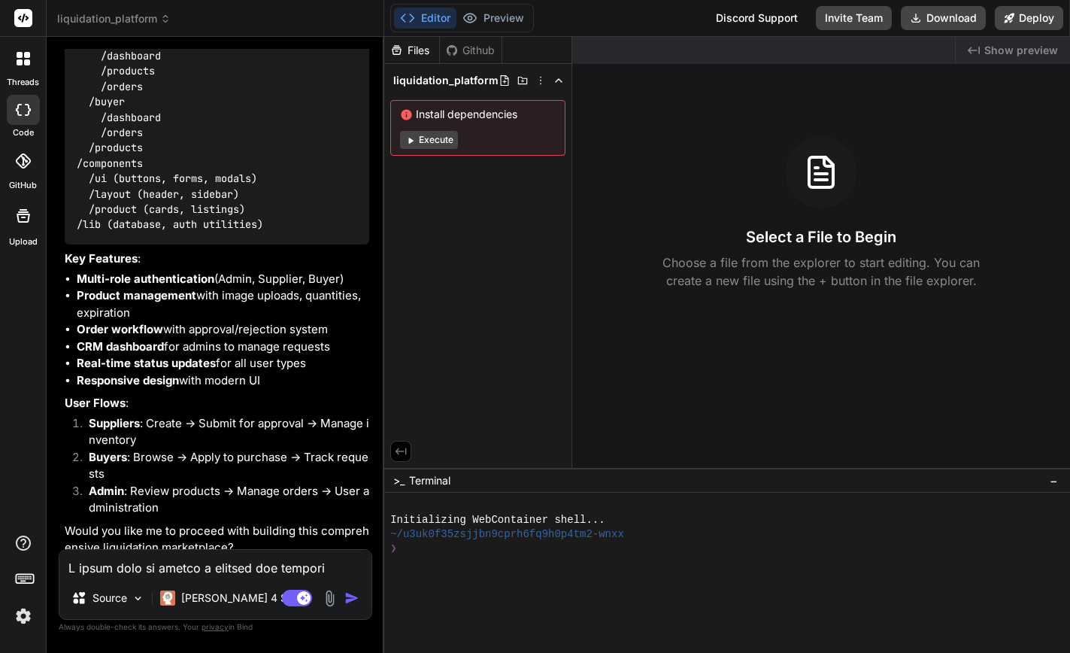
scroll to position [933, 0]
drag, startPoint x: 178, startPoint y: 522, endPoint x: 223, endPoint y: 521, distance: 44.4
click at [223, 524] on p "Would you like me to proceed with building this comprehensive liquidation marke…" at bounding box center [217, 541] width 305 height 34
copy p "proceed"
click at [183, 567] on textarea at bounding box center [215, 563] width 312 height 27
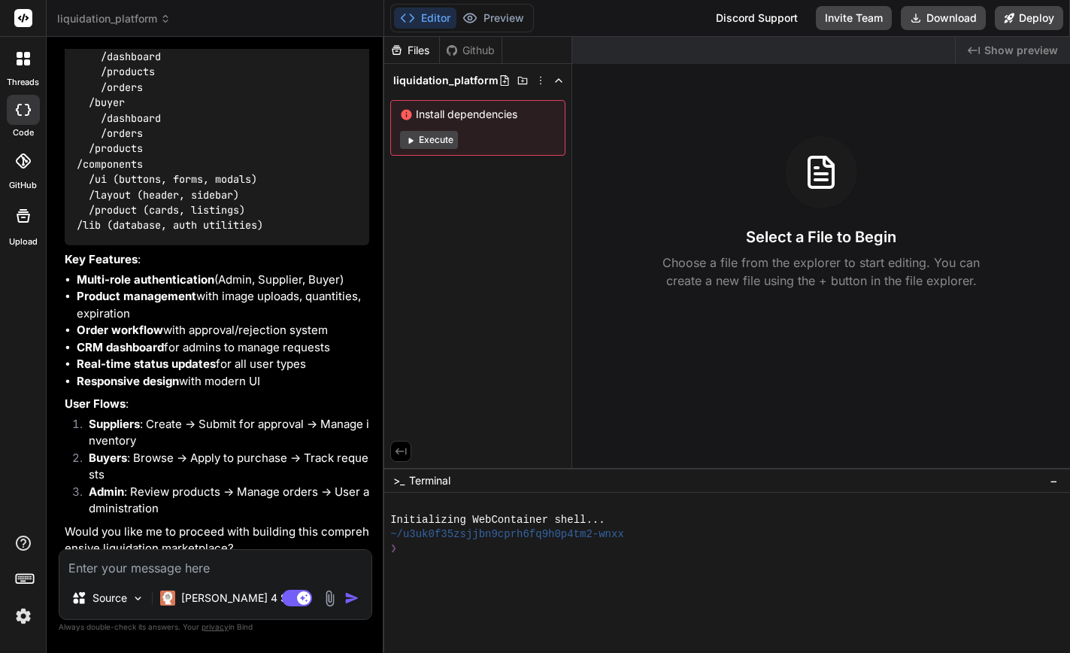
paste textarea "proceed"
type textarea "proceed"
type textarea "x"
type textarea "proceed"
click at [350, 597] on img "button" at bounding box center [352, 598] width 15 height 15
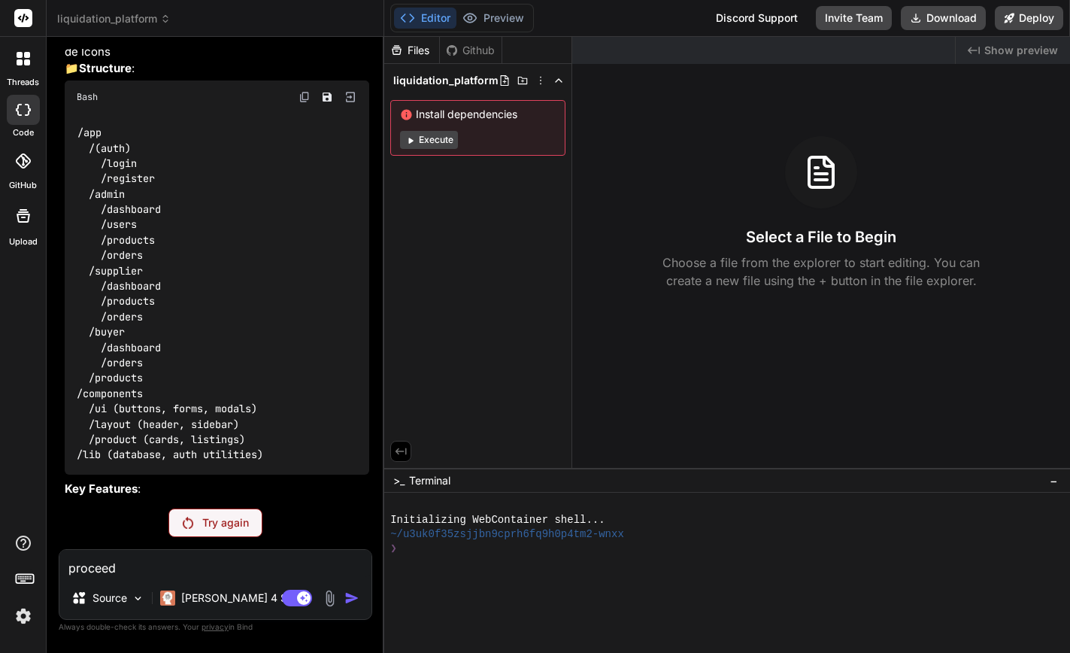
scroll to position [596, 0]
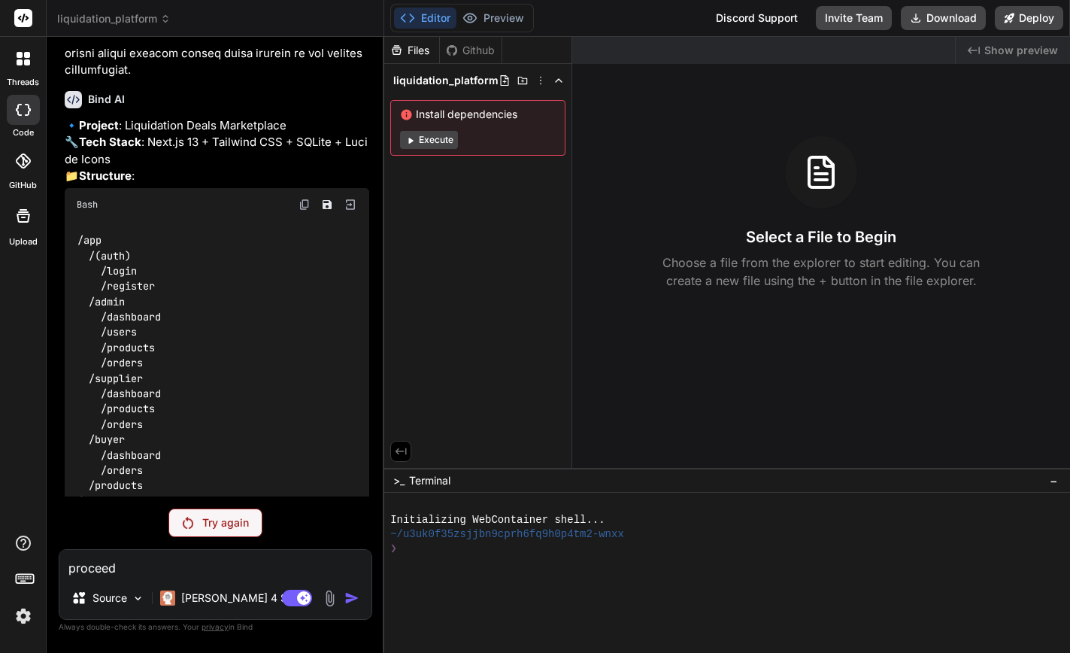
click at [233, 527] on p "Try again" at bounding box center [225, 522] width 47 height 15
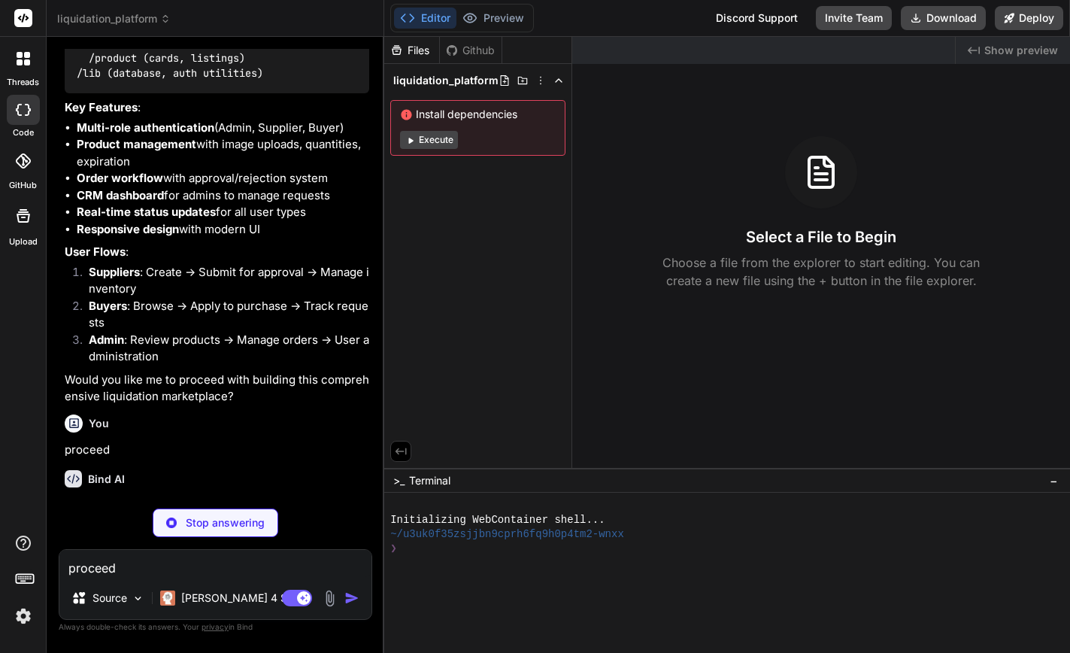
scroll to position [1074, 0]
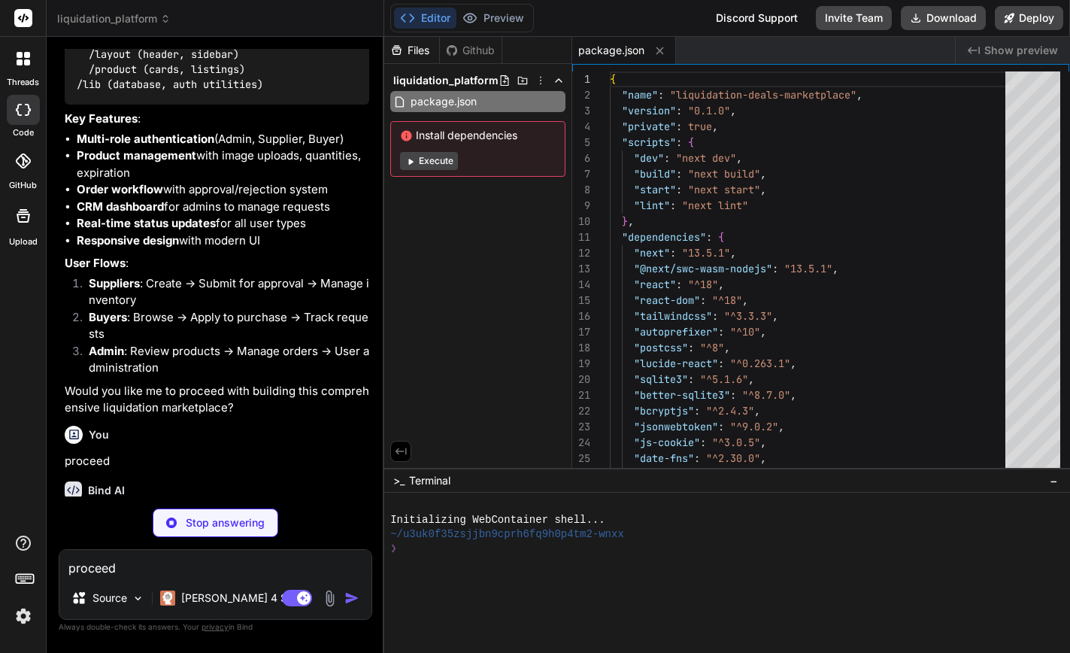
type textarea "x"
type textarea "module.exports = nextConfig"
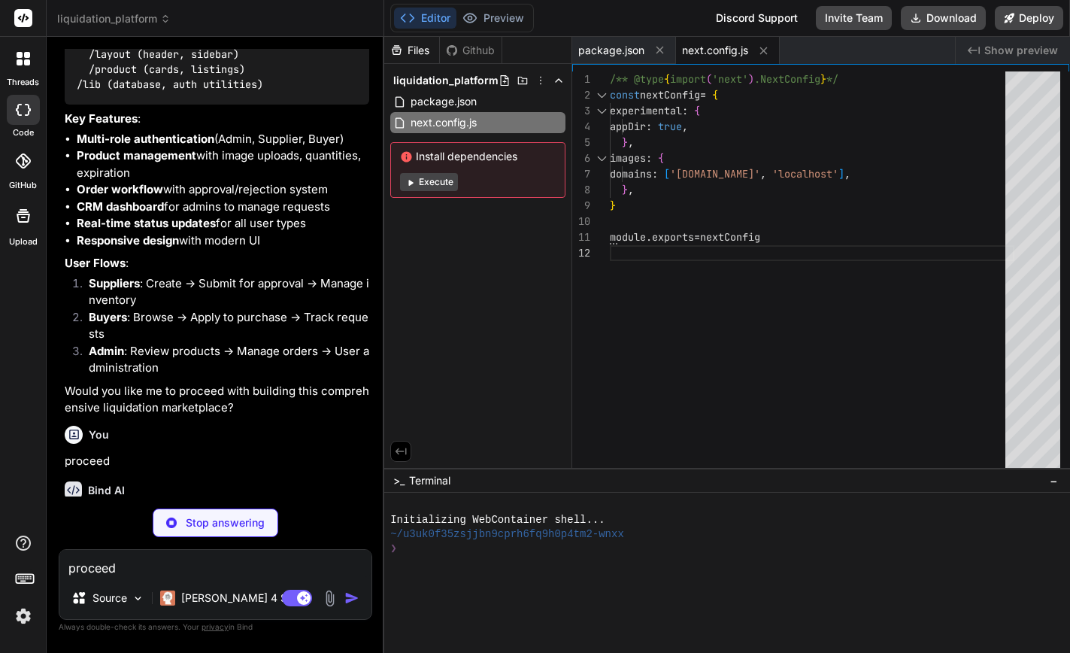
type textarea "x"
type textarea "plugins: [], }"
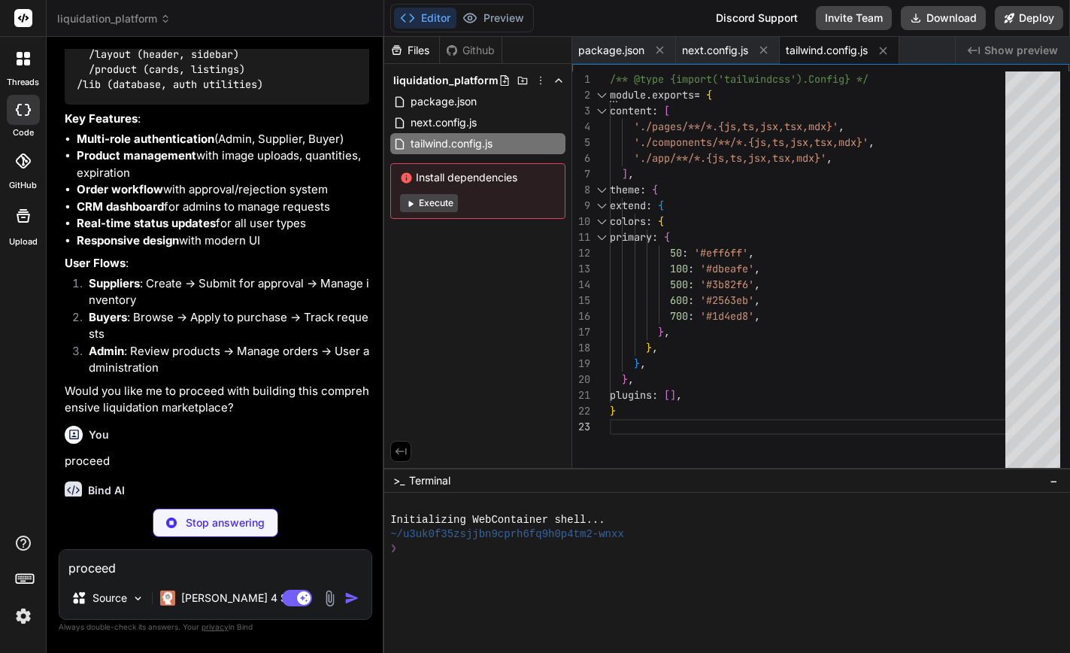
type textarea "x"
type textarea ""baseUrl": ".", "paths": { "@/*": ["./*"] } }, "include": ["next-env.d.ts", "**…"
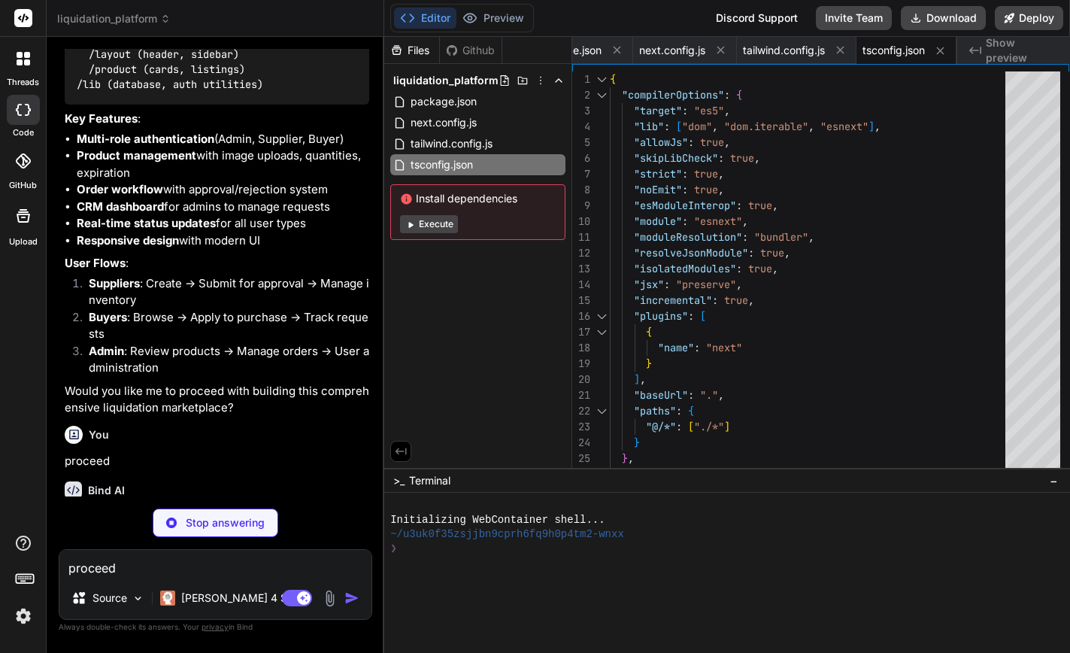
type textarea "x"
type textarea "export default db;"
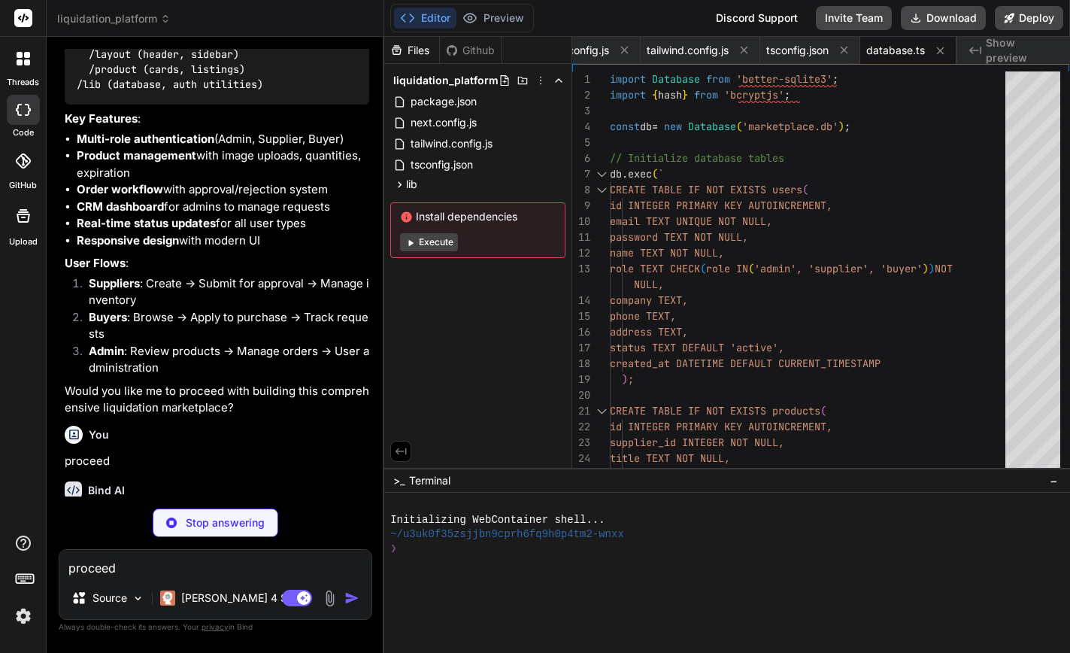
type textarea "x"
type textarea "}"
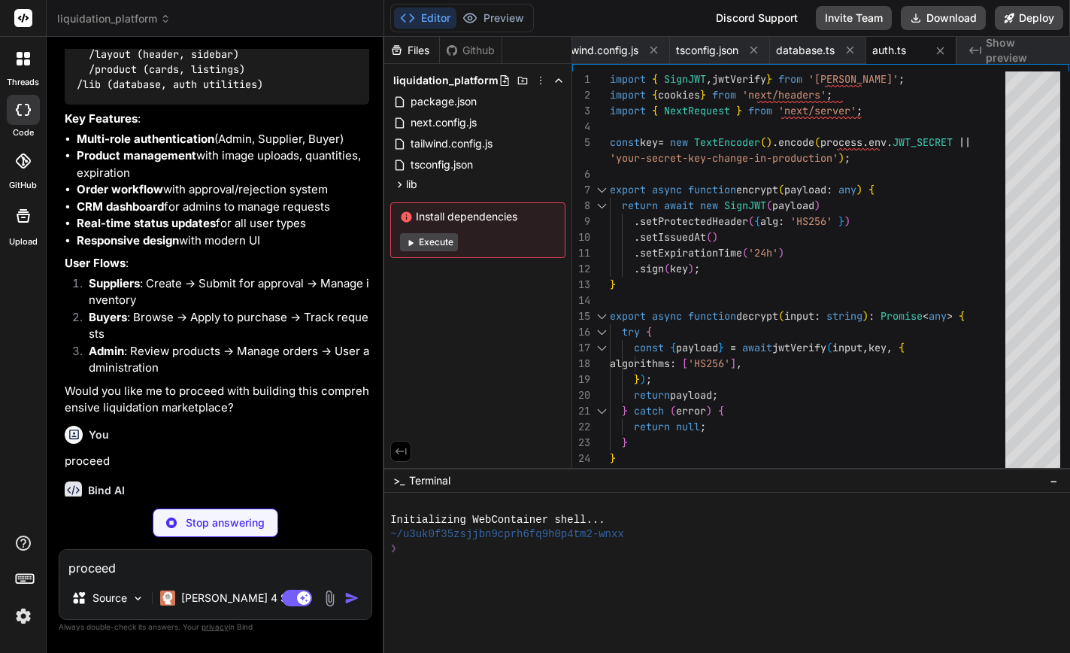
type textarea "x"
type textarea "background: linear-gradient( to bottom, transparent, rgb(var(--background-end-r…"
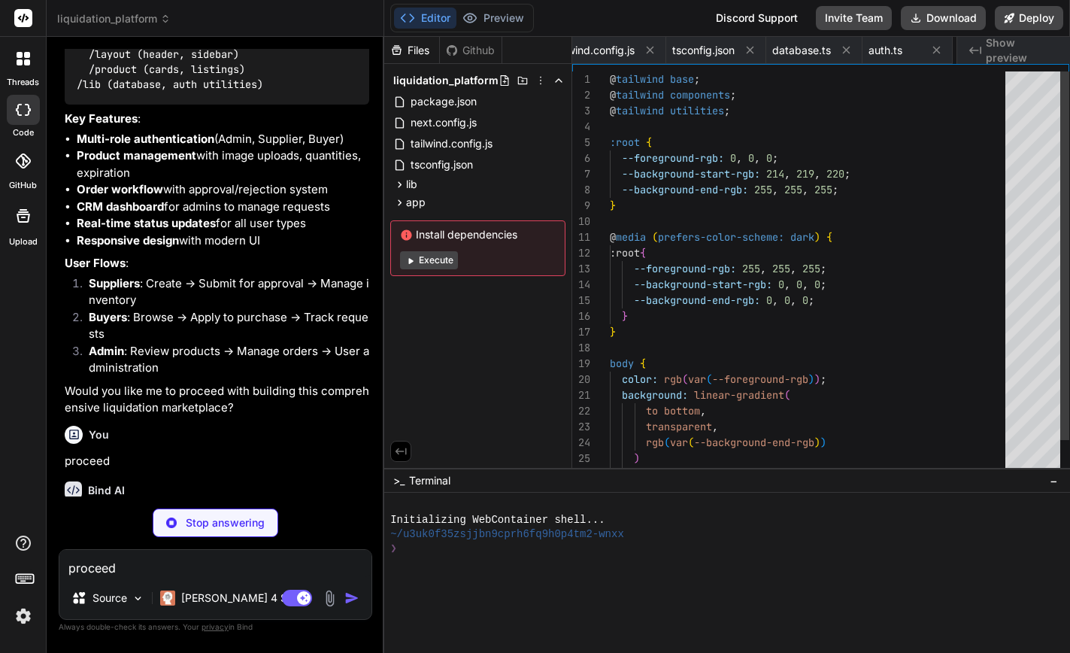
scroll to position [0, 327]
type textarea "x"
type textarea ") }"
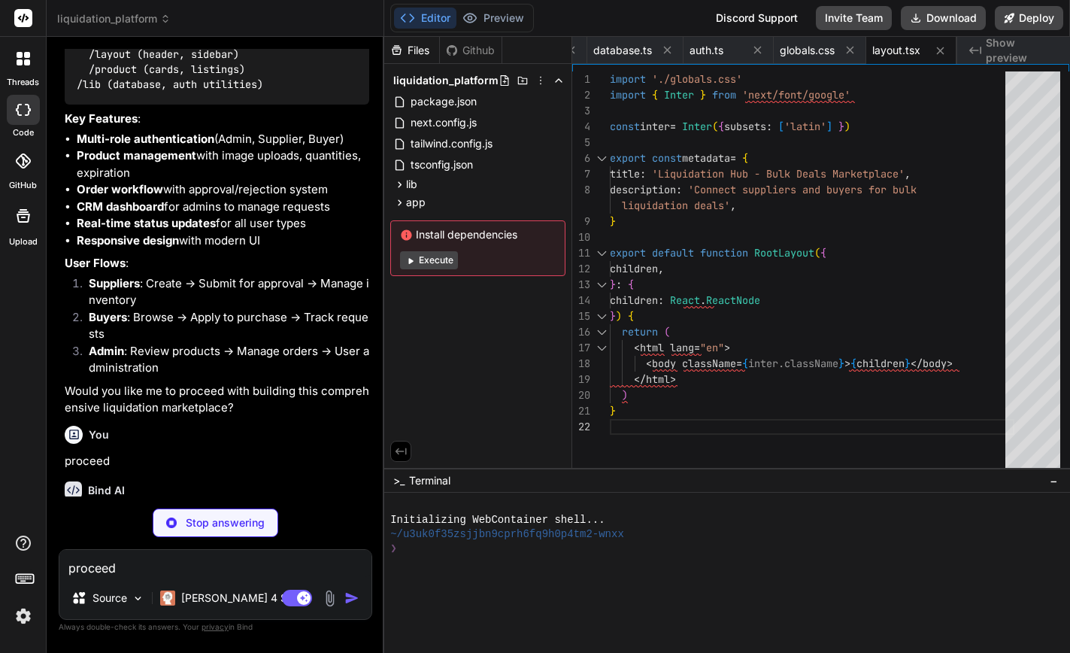
type textarea "x"
type textarea "}"
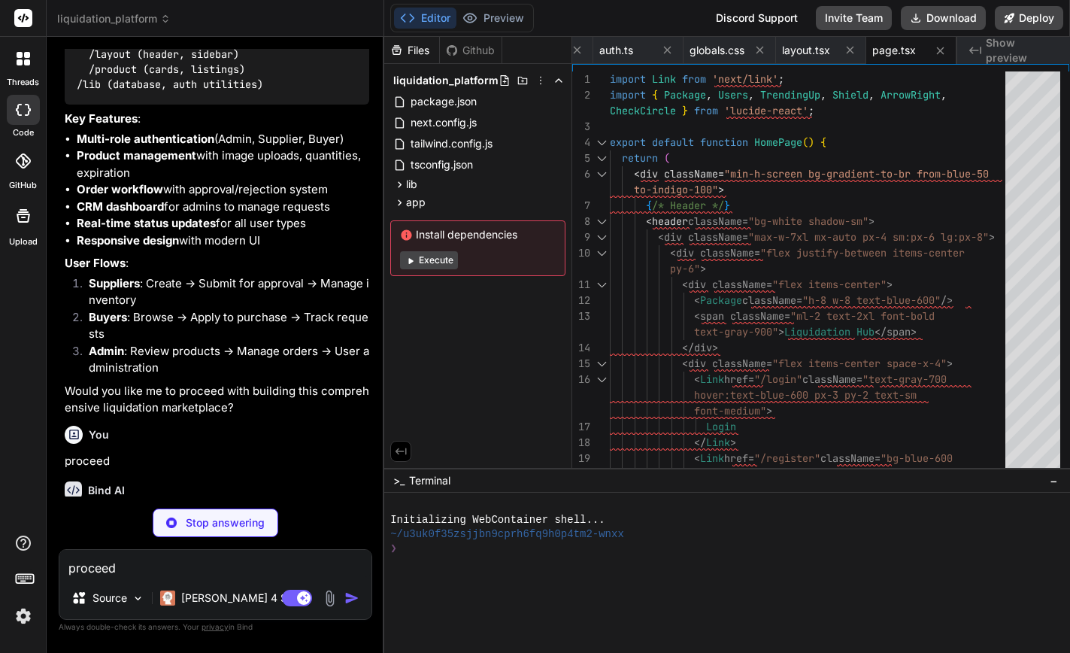
type textarea "x"
type textarea "Demo accounts: [EMAIL_ADDRESS][DOMAIN_NAME] / admin123 </p> </div> </form> </di…"
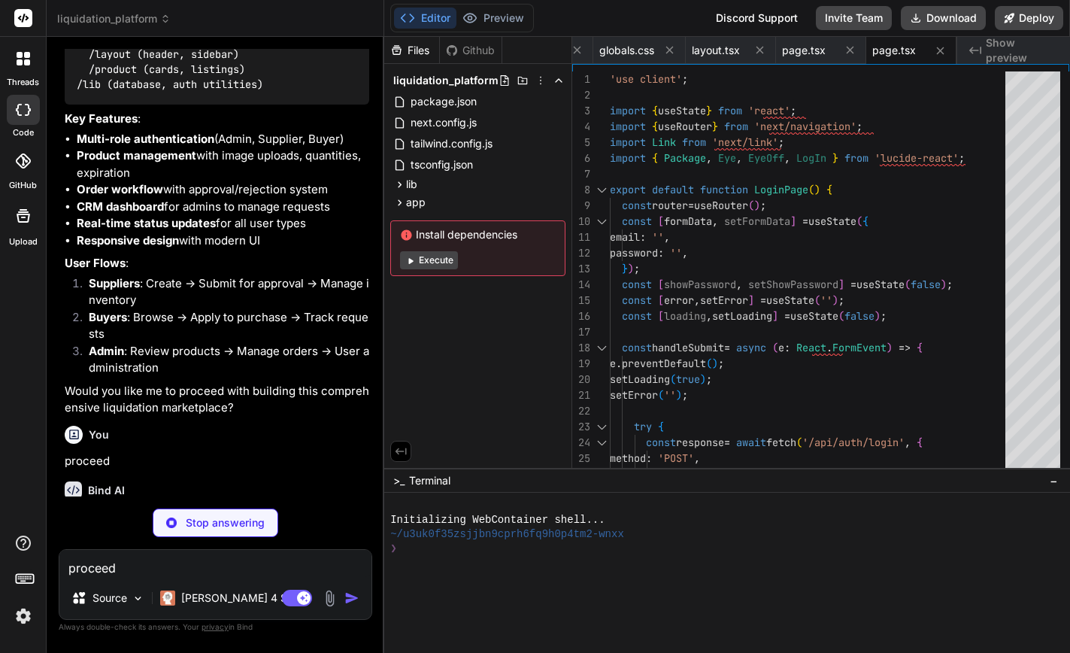
type textarea "x"
type textarea "</div> </div> ); }"
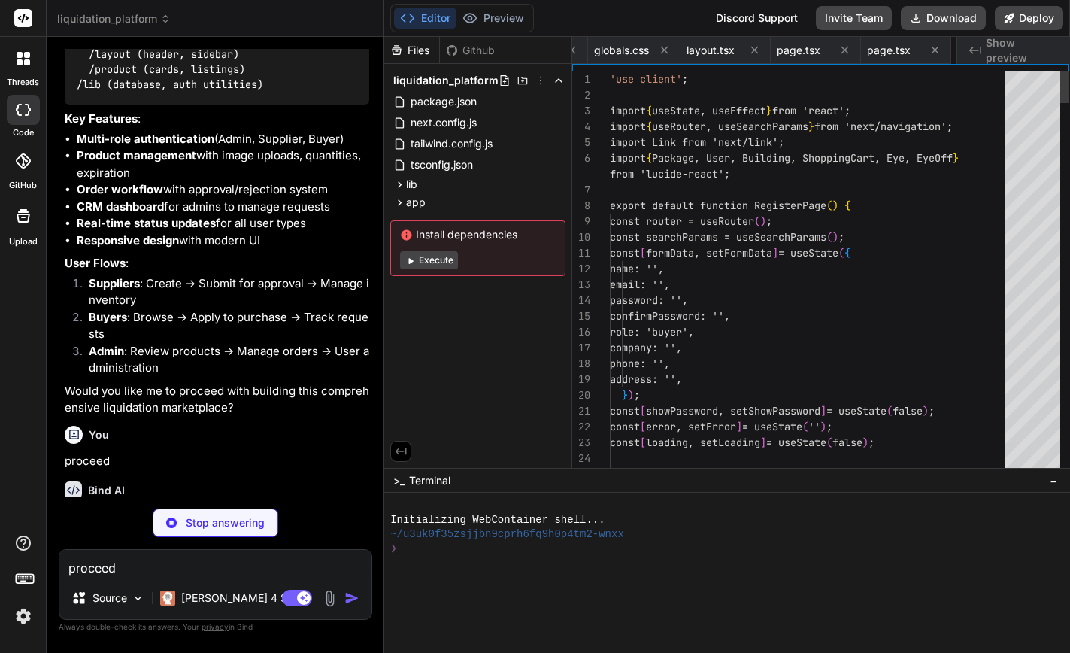
scroll to position [0, 688]
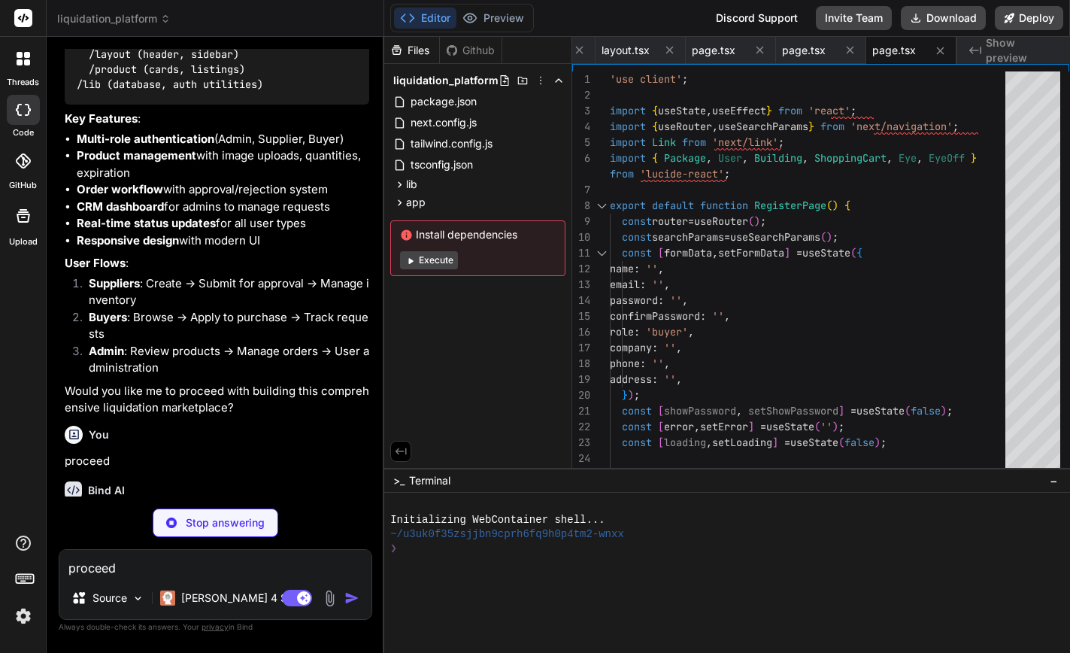
type textarea "x"
type textarea "}"
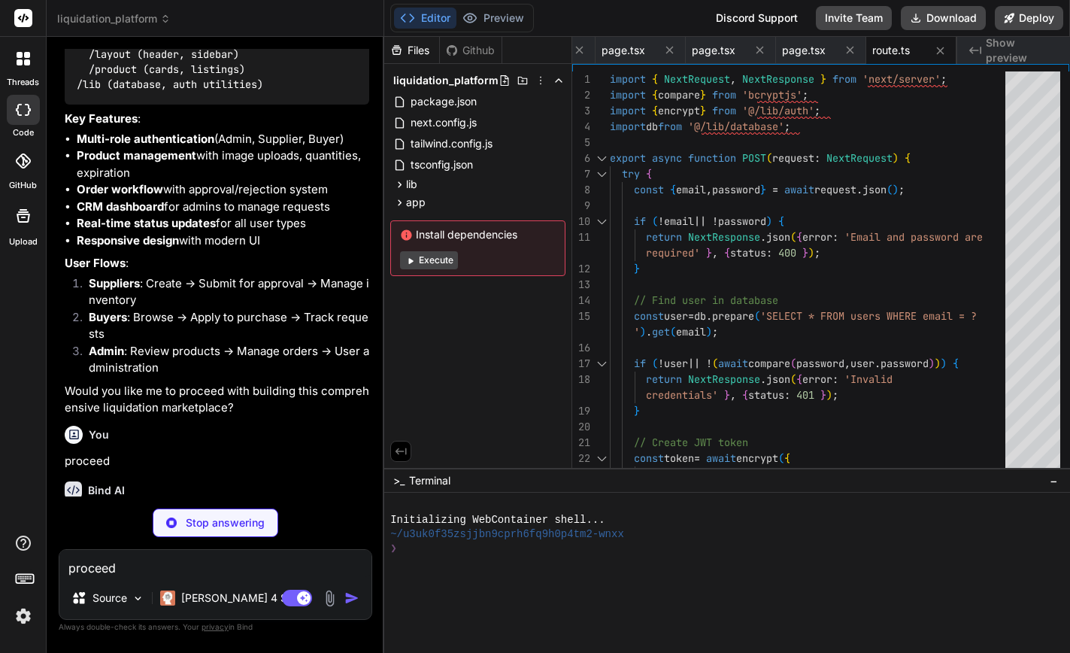
type textarea "x"
type textarea "message: 'User created successfully', userId: result.lastInsertRowid, }); } cat…"
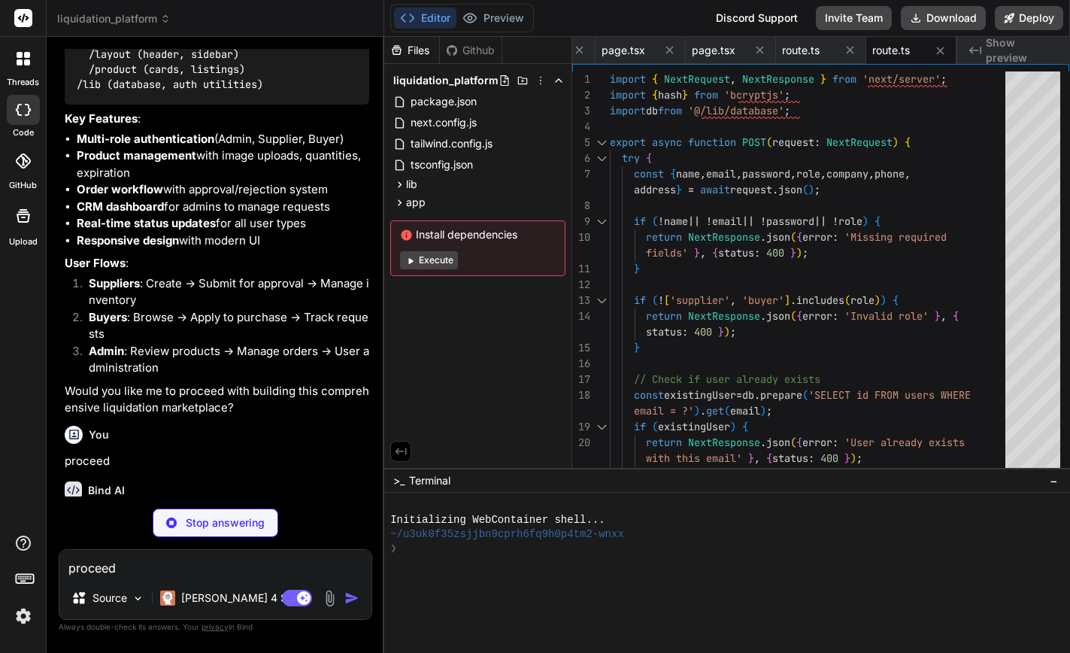
type textarea "x"
type textarea "maxAge: 0, }); return response; }"
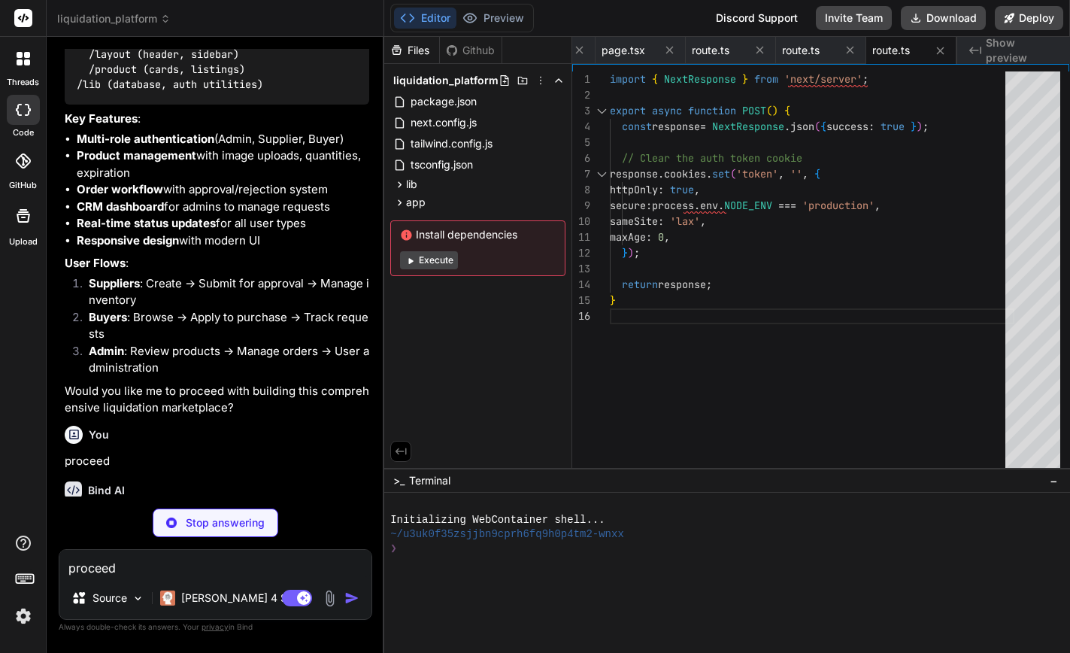
type textarea "x"
type textarea "} ); Button.displayName = 'Button'; export default Button;"
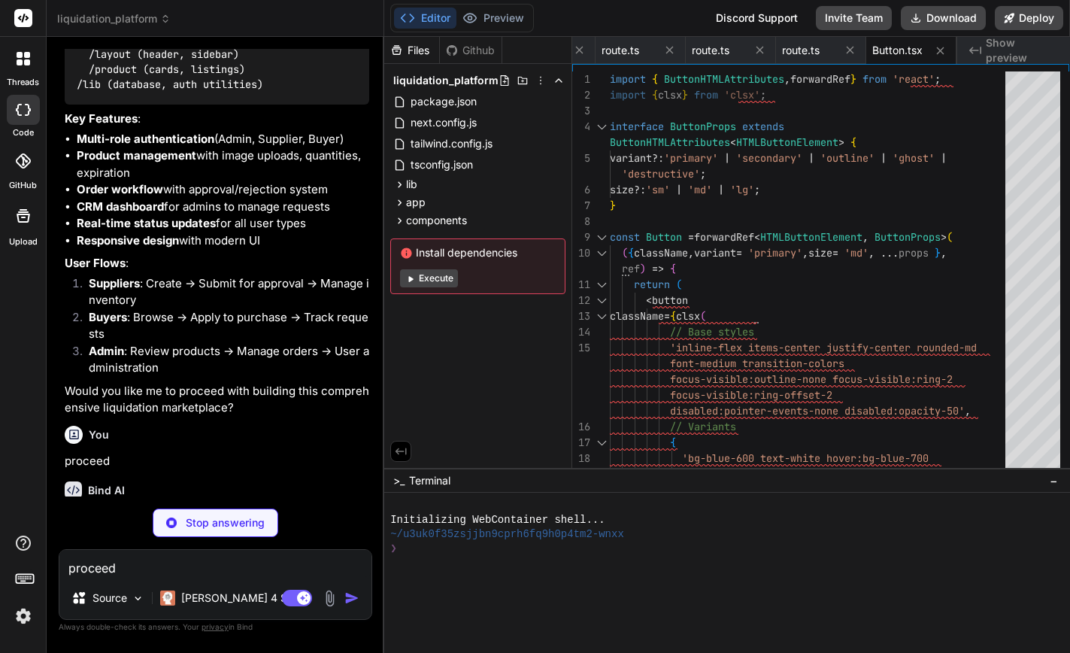
type textarea "x"
type textarea "</div> </div> </div> )} </header> ); }"
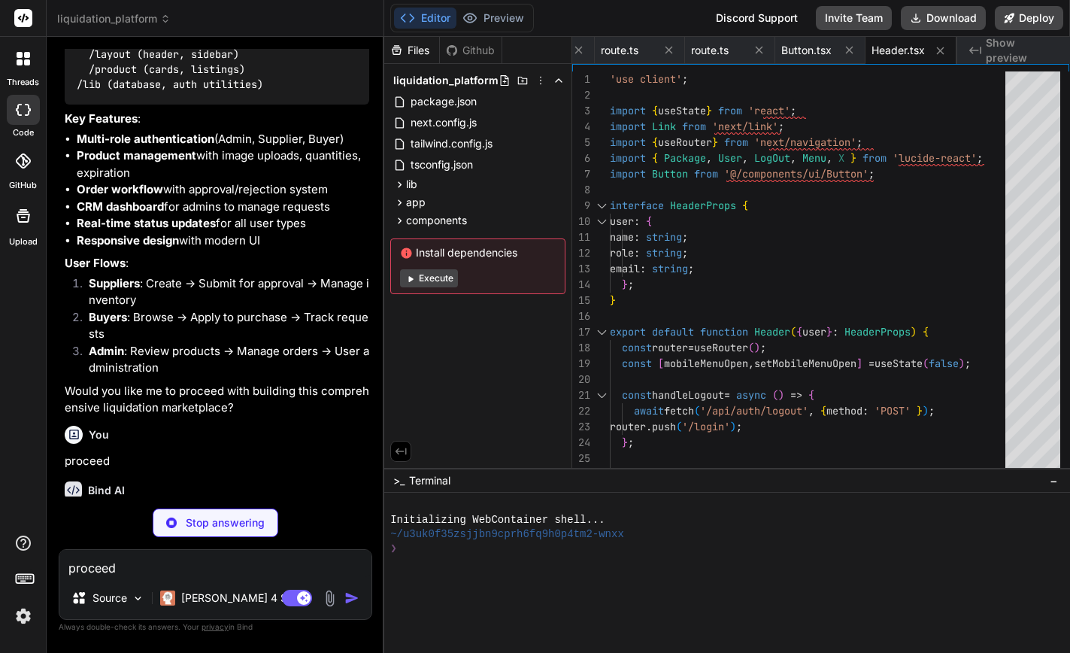
type textarea "x"
type textarea "</div> </a> </div> </div> </main> </div> ); }"
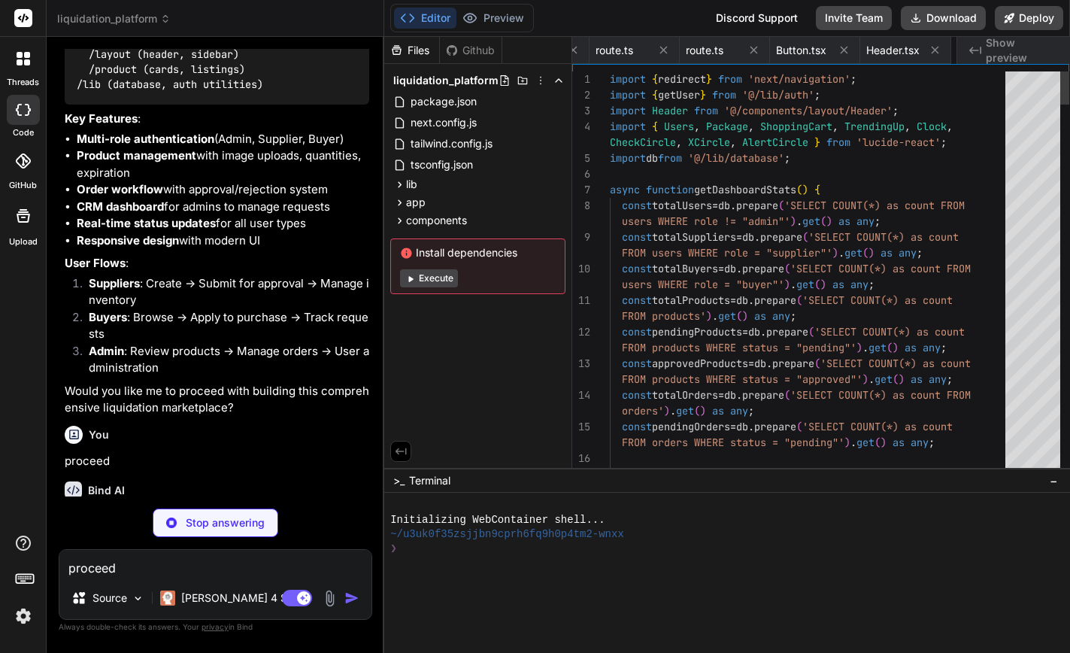
scroll to position [0, 1231]
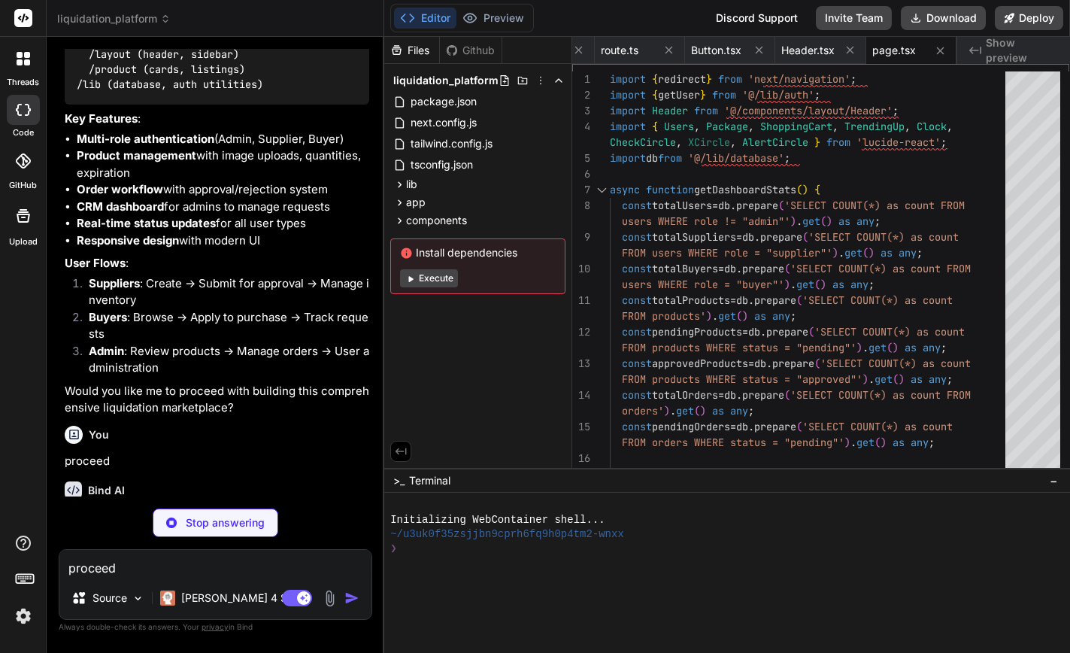
type textarea "x"
type textarea "</main> </div> ); }"
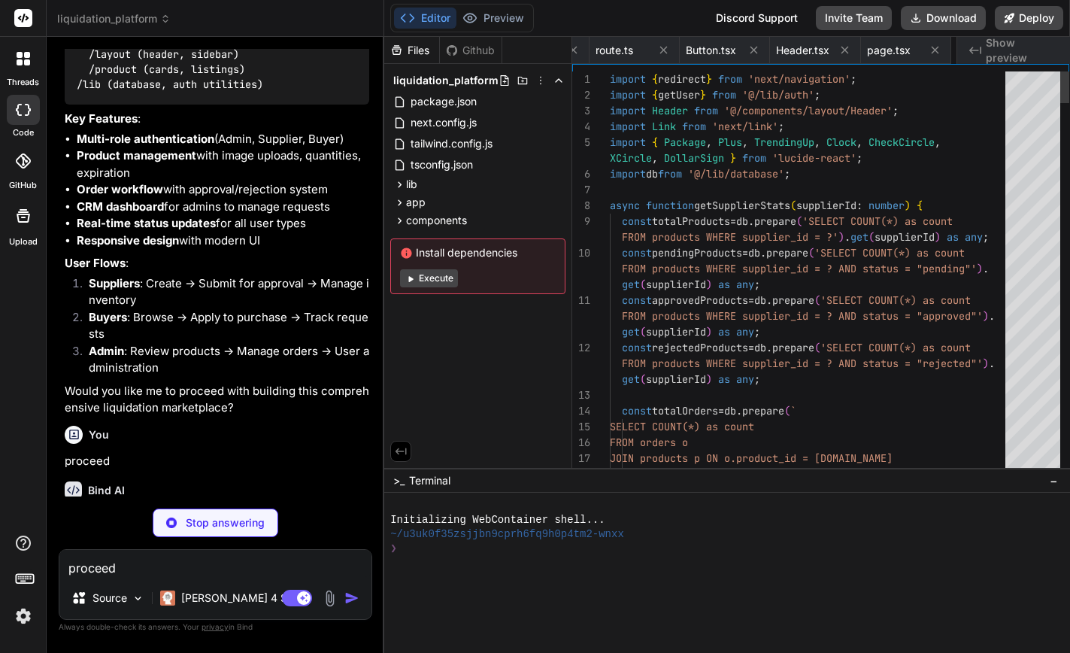
scroll to position [78, 0]
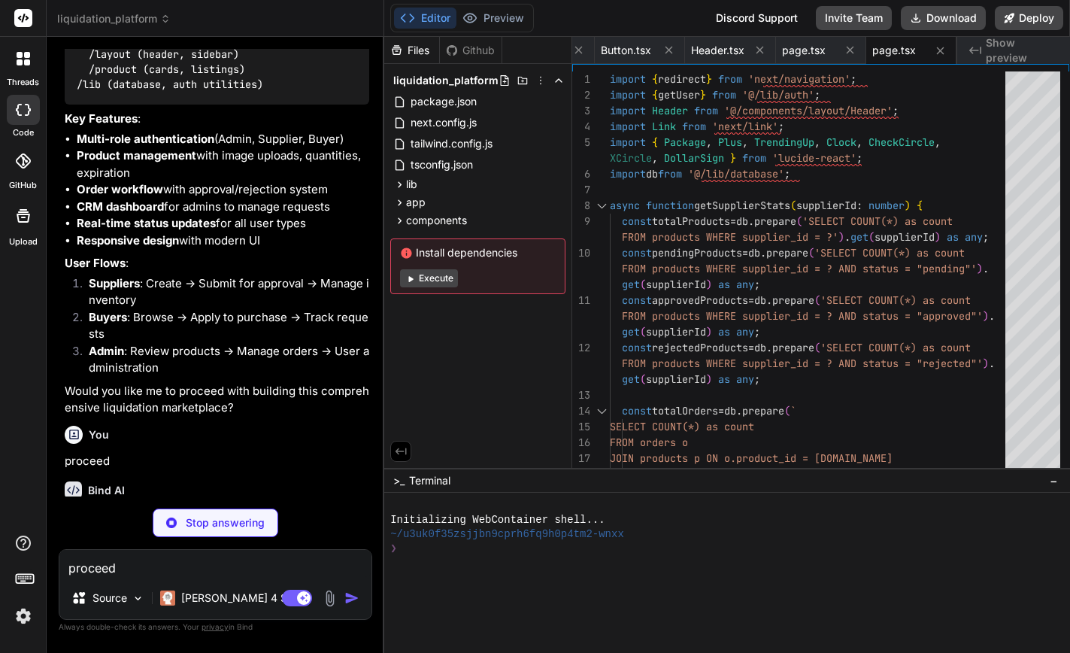
type textarea "x"
type textarea "</div> )} </div> </div> </div> </main> </div> ); }"
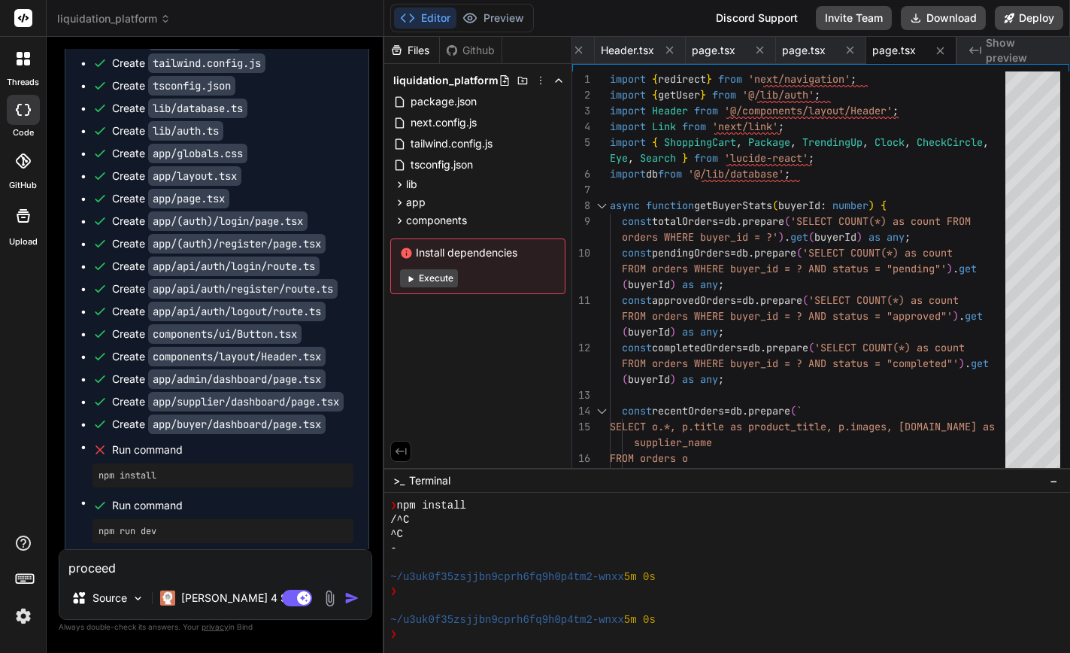
scroll to position [1635, 0]
click at [20, 615] on img at bounding box center [24, 616] width 26 height 26
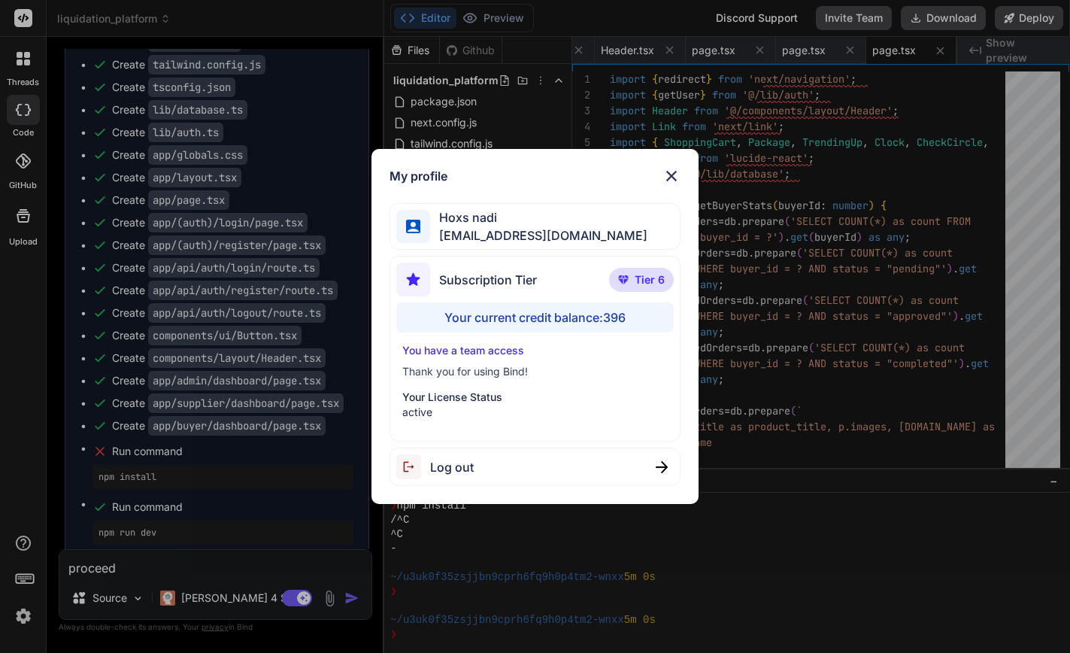
click at [673, 176] on img at bounding box center [672, 176] width 18 height 18
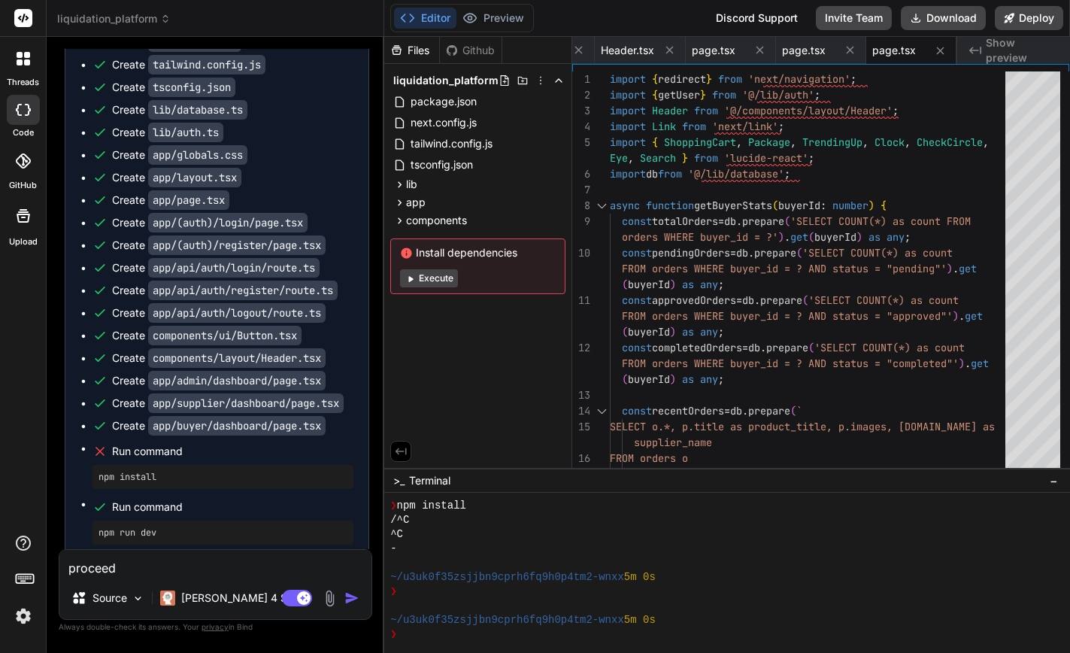
click at [129, 500] on span "Run command" at bounding box center [232, 507] width 241 height 15
click at [399, 200] on icon at bounding box center [401, 202] width 4 height 6
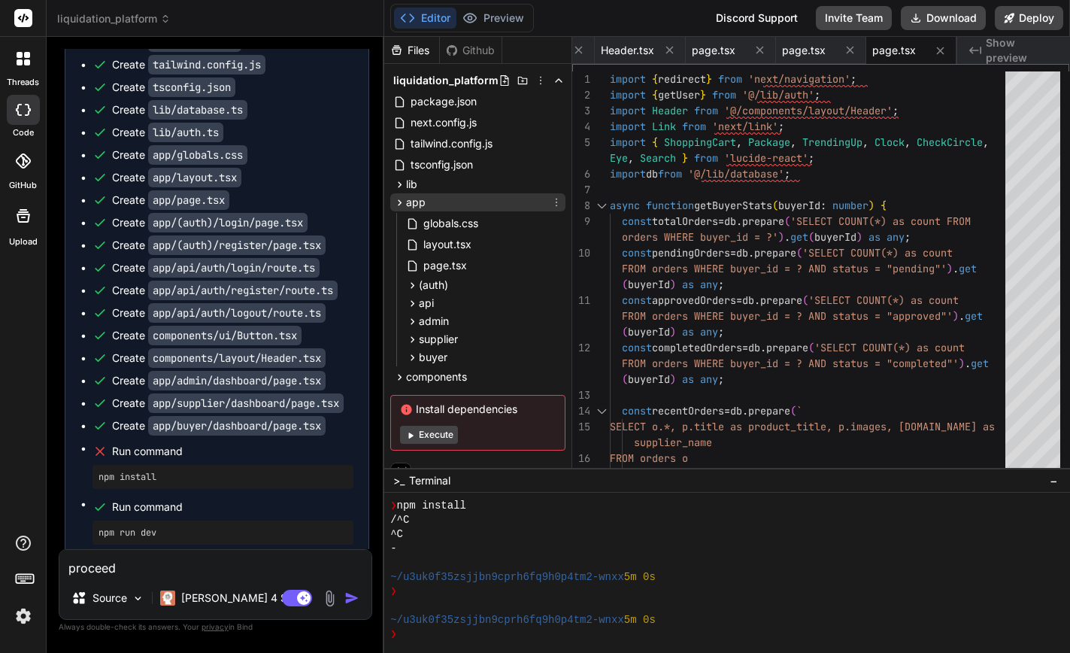
click at [397, 202] on icon at bounding box center [399, 202] width 13 height 13
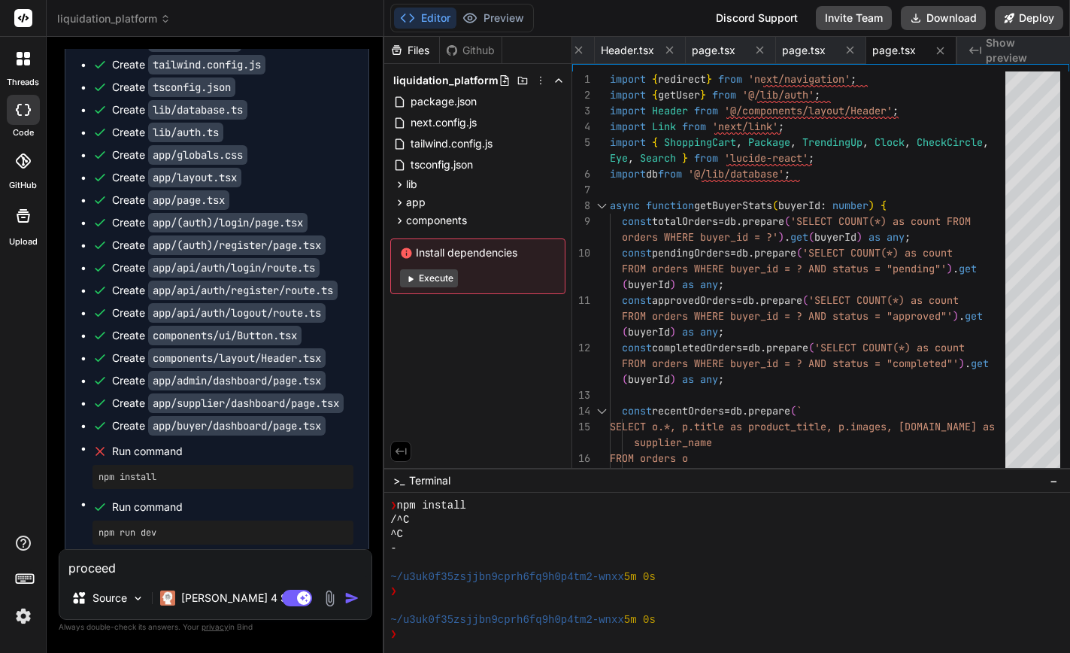
click at [466, 50] on div "Github" at bounding box center [471, 50] width 62 height 15
click at [1034, 17] on button "Deploy" at bounding box center [1029, 18] width 68 height 24
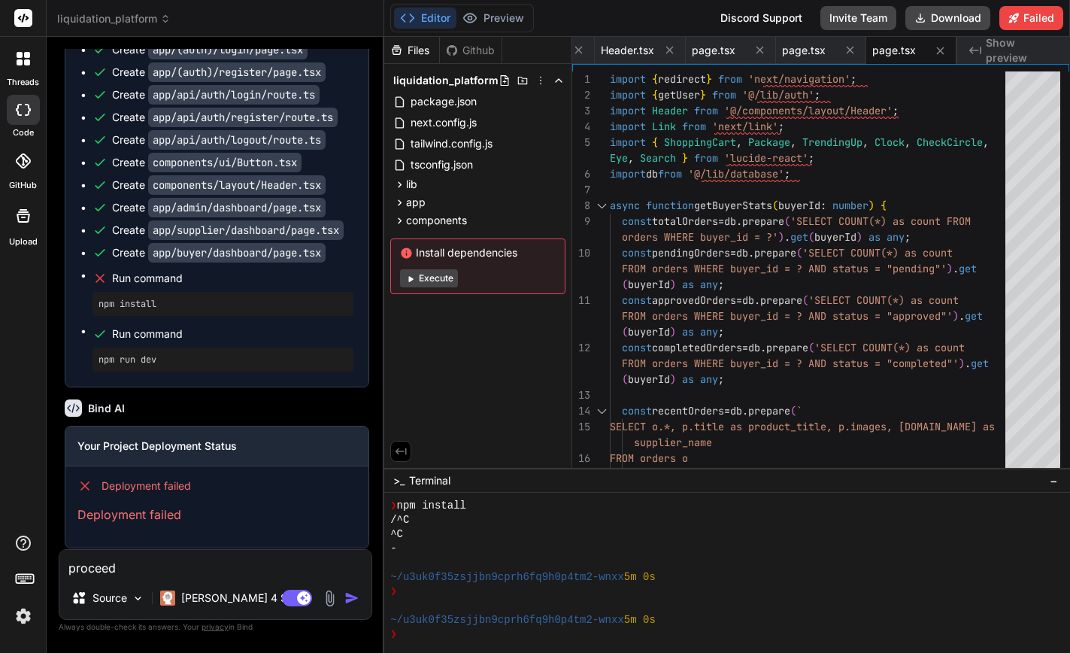
scroll to position [0, 0]
click at [1050, 18] on button "Failed" at bounding box center [1032, 18] width 64 height 24
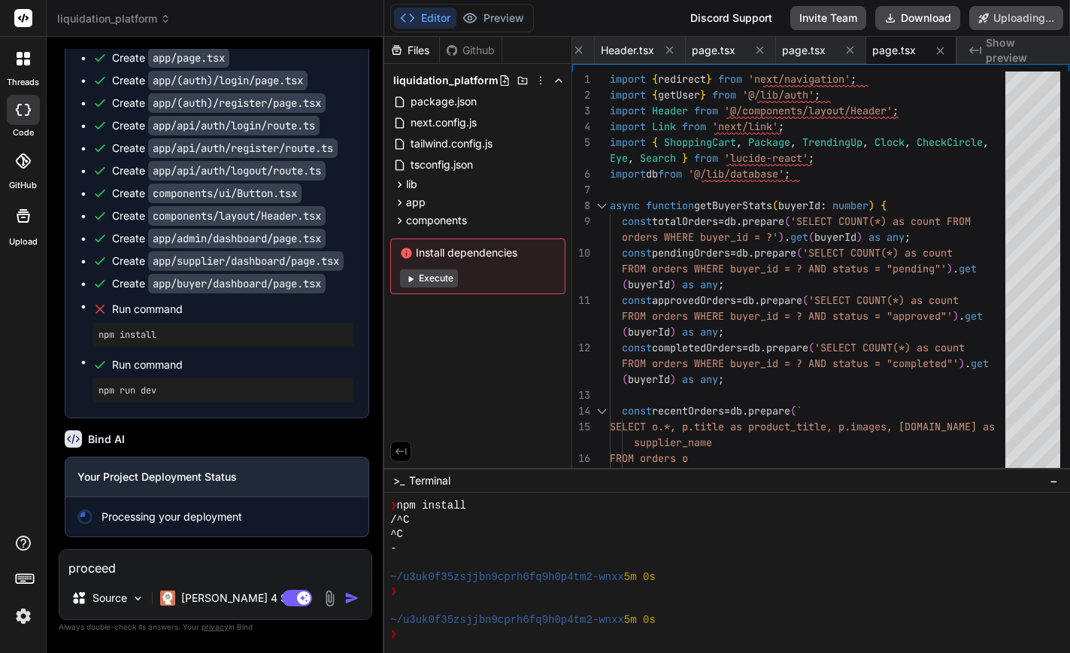
scroll to position [1766, 0]
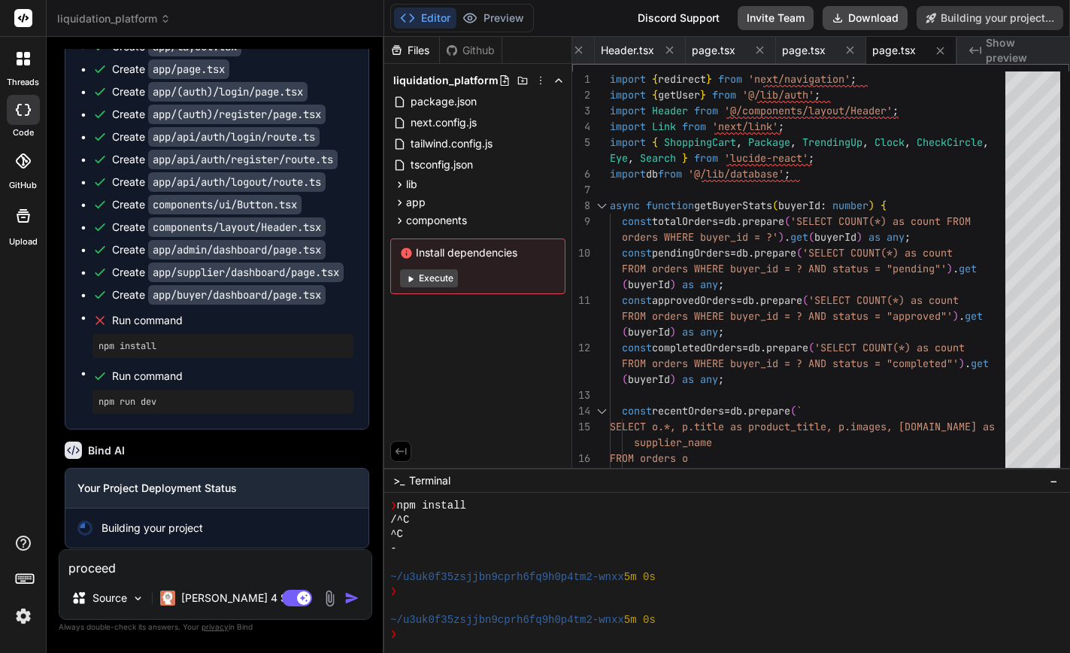
click at [22, 624] on img at bounding box center [24, 616] width 26 height 26
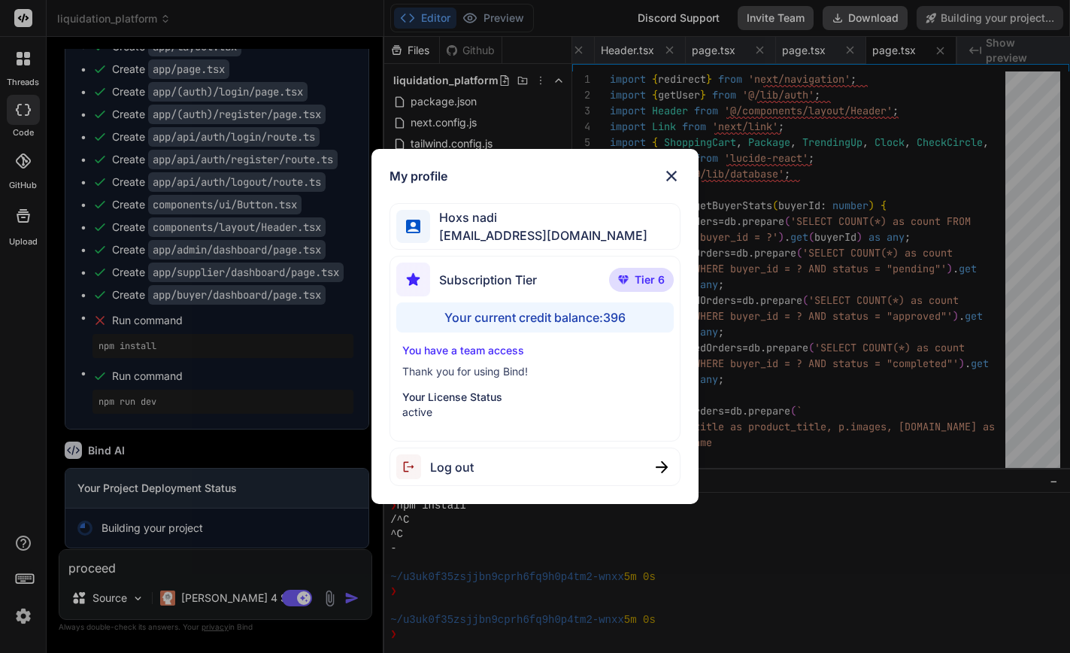
click at [671, 177] on img at bounding box center [672, 176] width 18 height 18
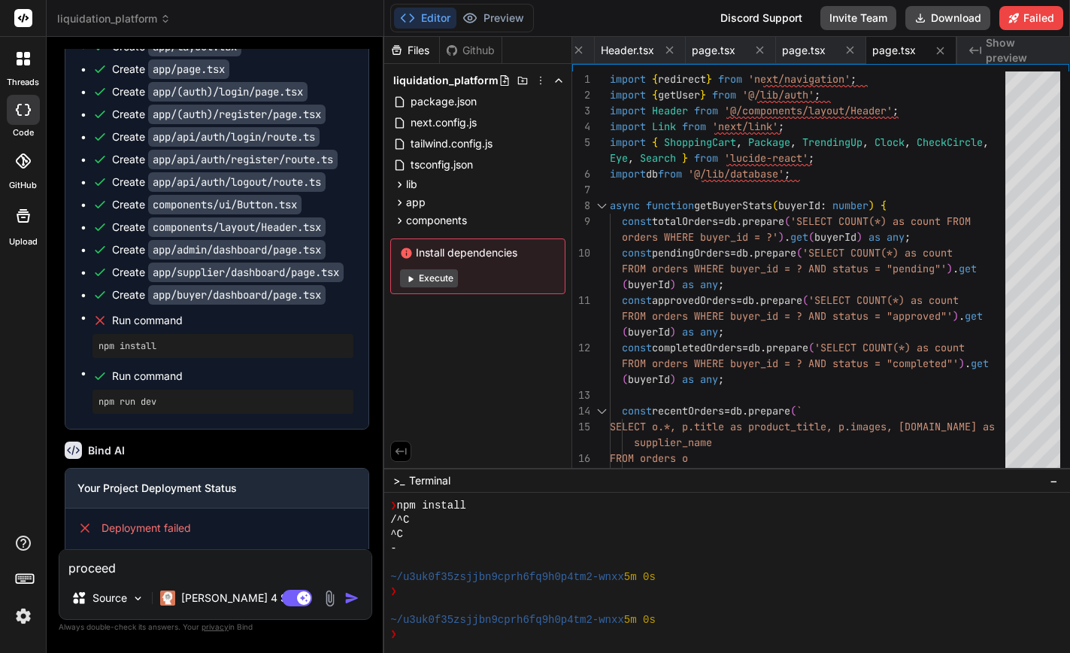
click at [25, 620] on img at bounding box center [24, 616] width 26 height 26
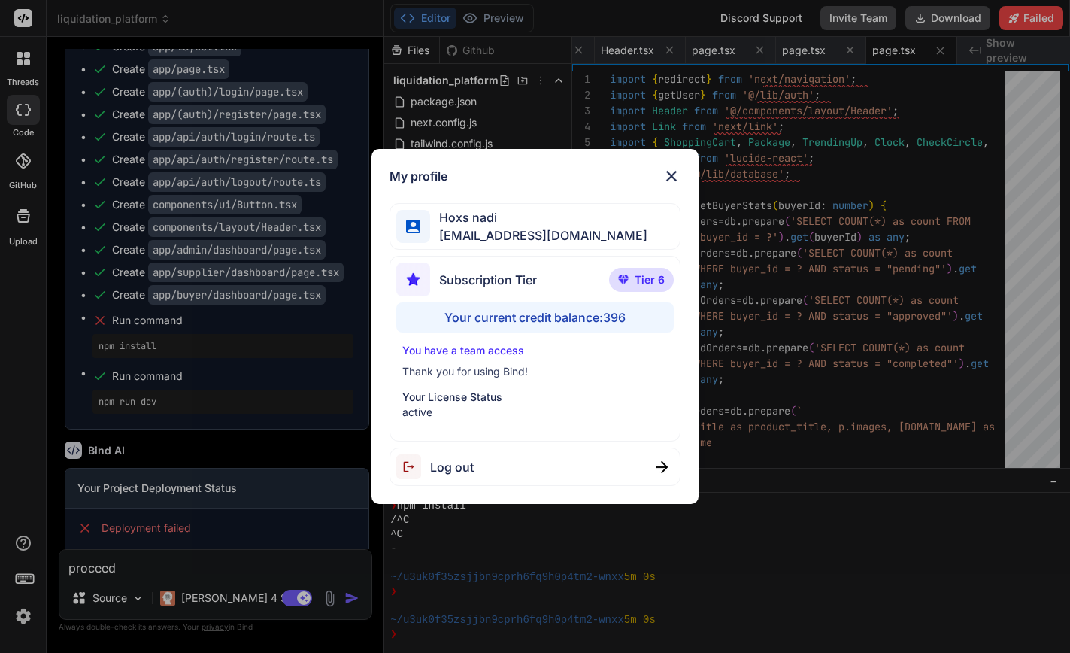
click at [673, 172] on img at bounding box center [672, 176] width 18 height 18
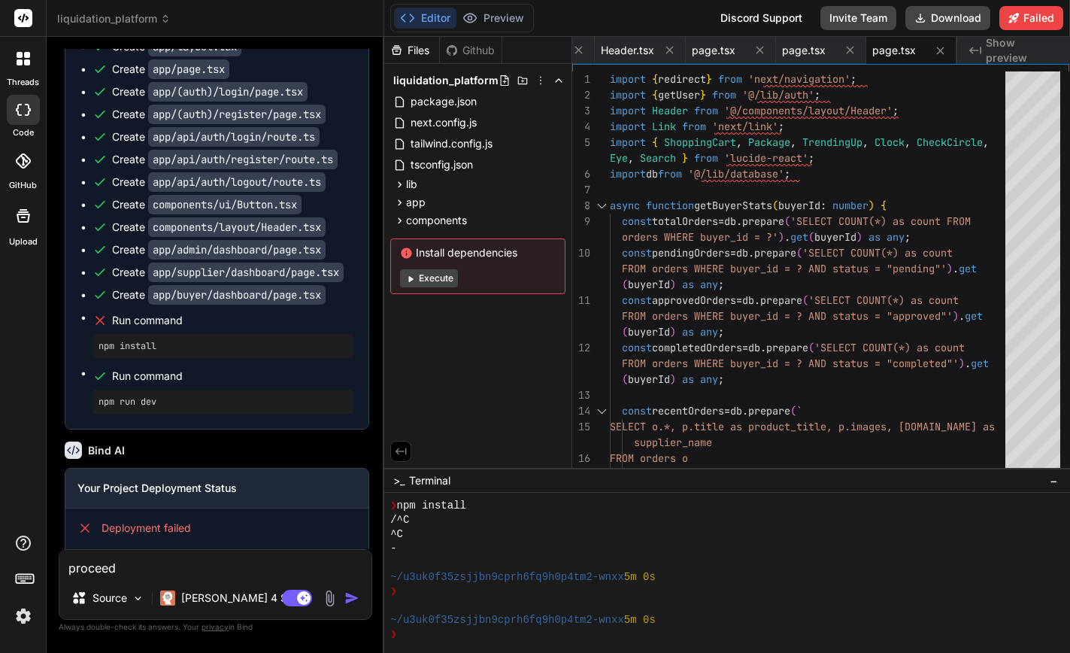
click at [24, 575] on icon at bounding box center [24, 577] width 21 height 21
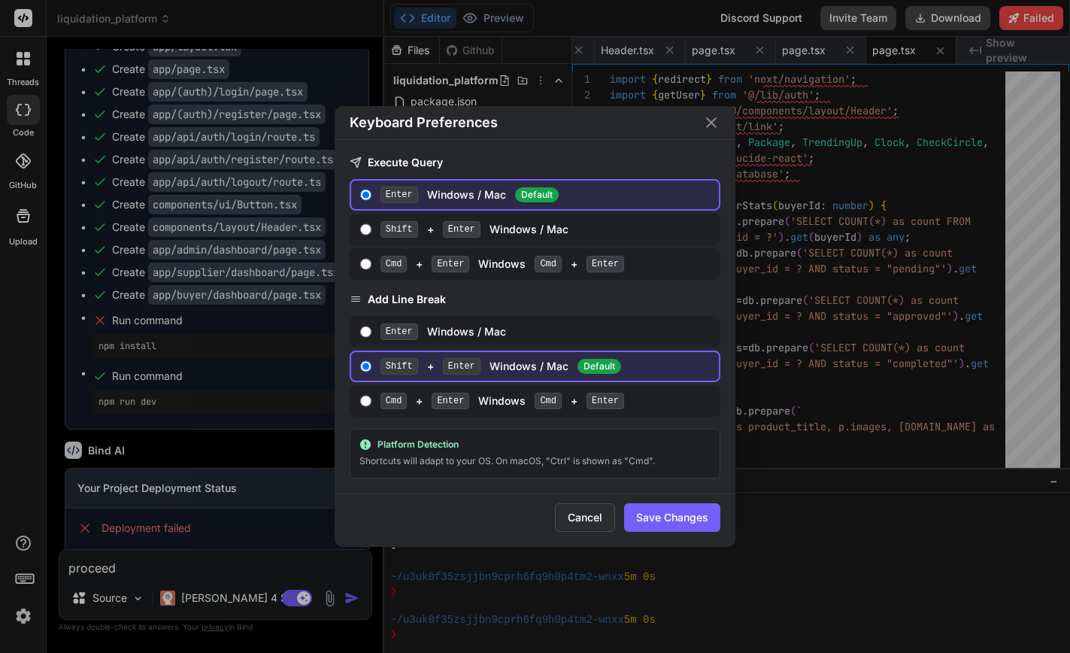
click at [578, 517] on button "Cancel" at bounding box center [585, 517] width 60 height 29
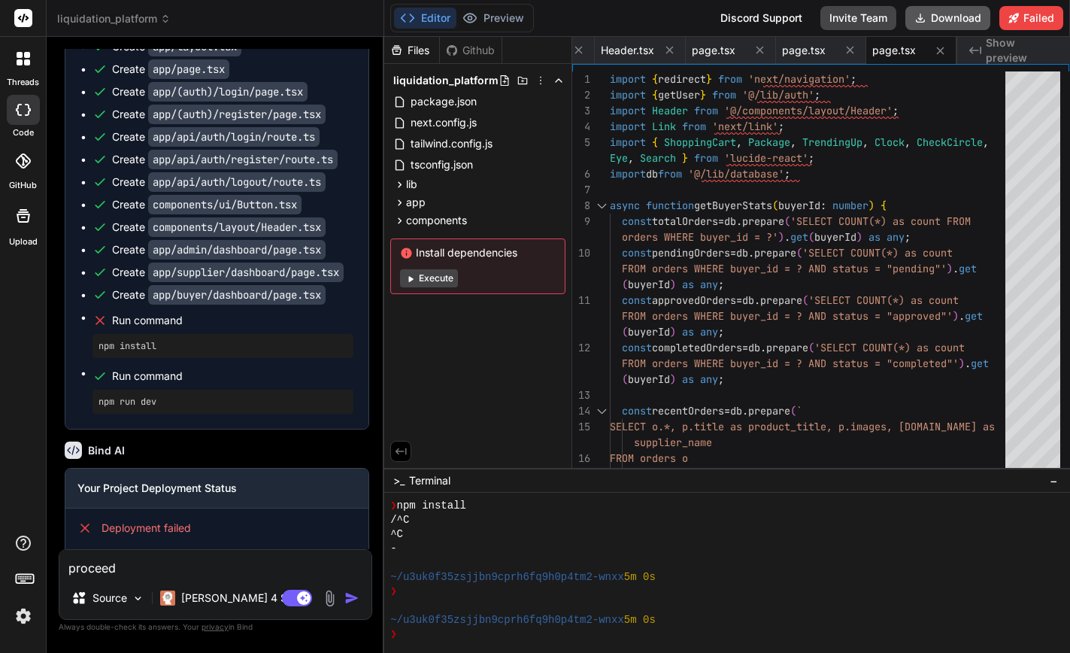
click at [946, 17] on button "Download" at bounding box center [948, 18] width 85 height 24
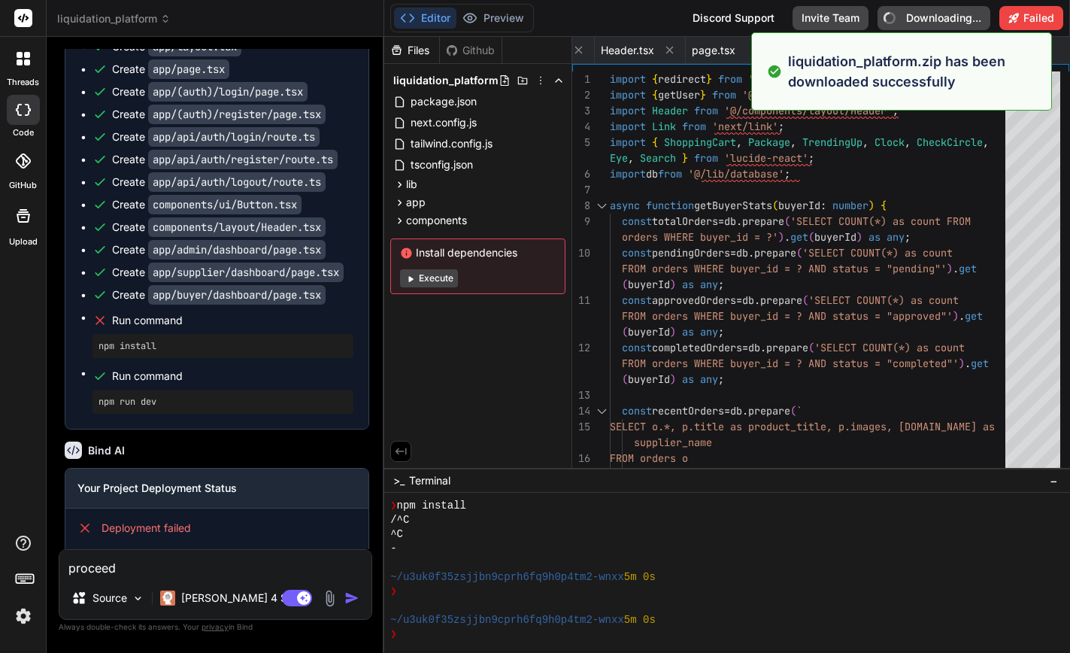
type textarea "x"
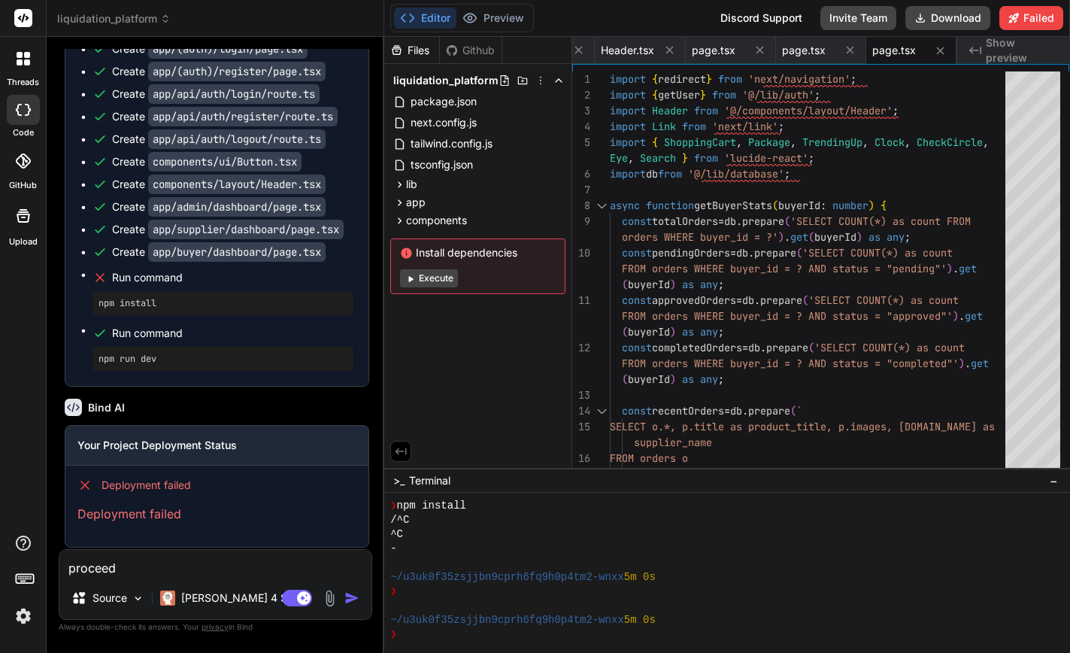
scroll to position [1808, 0]
click at [1015, 49] on span "Show preview" at bounding box center [1022, 50] width 72 height 30
click at [166, 484] on div "Deployment failed Deployment failed" at bounding box center [216, 500] width 303 height 69
click at [187, 478] on span "Deployment failed" at bounding box center [147, 485] width 90 height 15
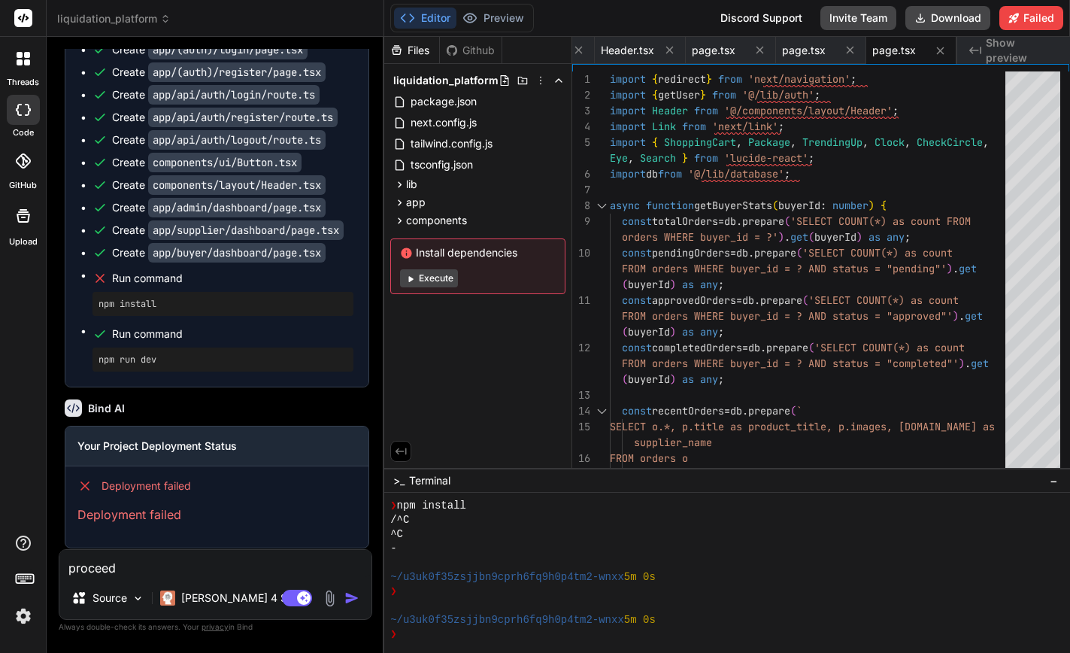
scroll to position [0, 0]
drag, startPoint x: 78, startPoint y: 502, endPoint x: 181, endPoint y: 507, distance: 103.2
click at [181, 507] on p "Deployment failed" at bounding box center [216, 515] width 279 height 18
copy p "Deployment failed"
click at [147, 569] on textarea "proceed" at bounding box center [215, 563] width 312 height 27
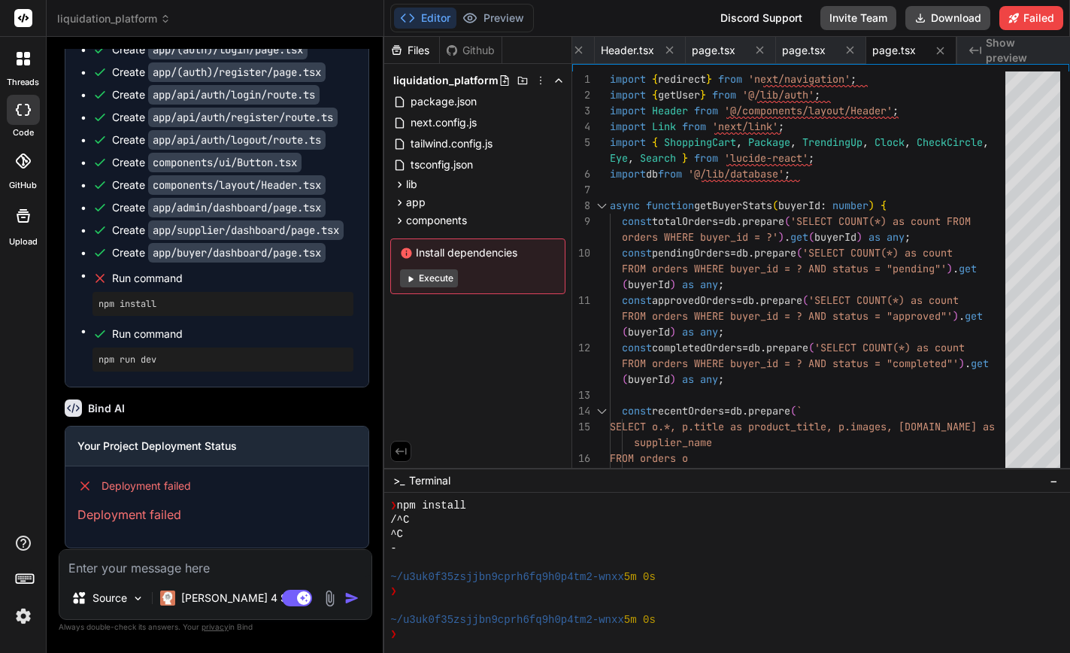
type textarea "W"
type textarea "x"
type textarea "Wh"
type textarea "x"
type textarea "Why"
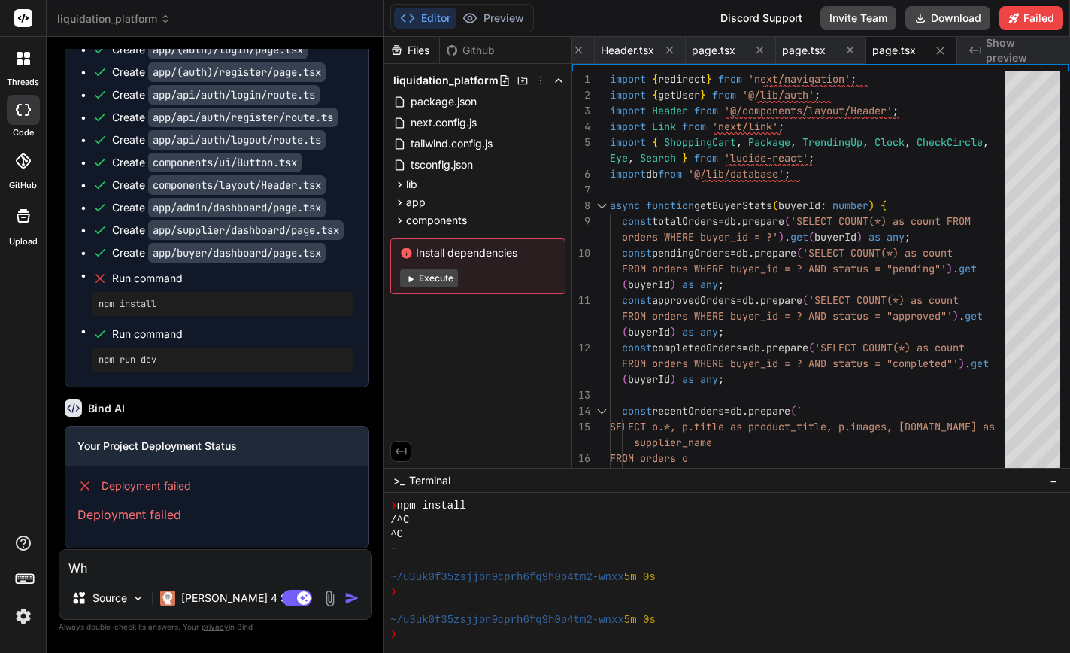
type textarea "x"
type textarea "Why"
type textarea "x"
paste textarea "Deployment failed"
type textarea "Why Deployment failed"
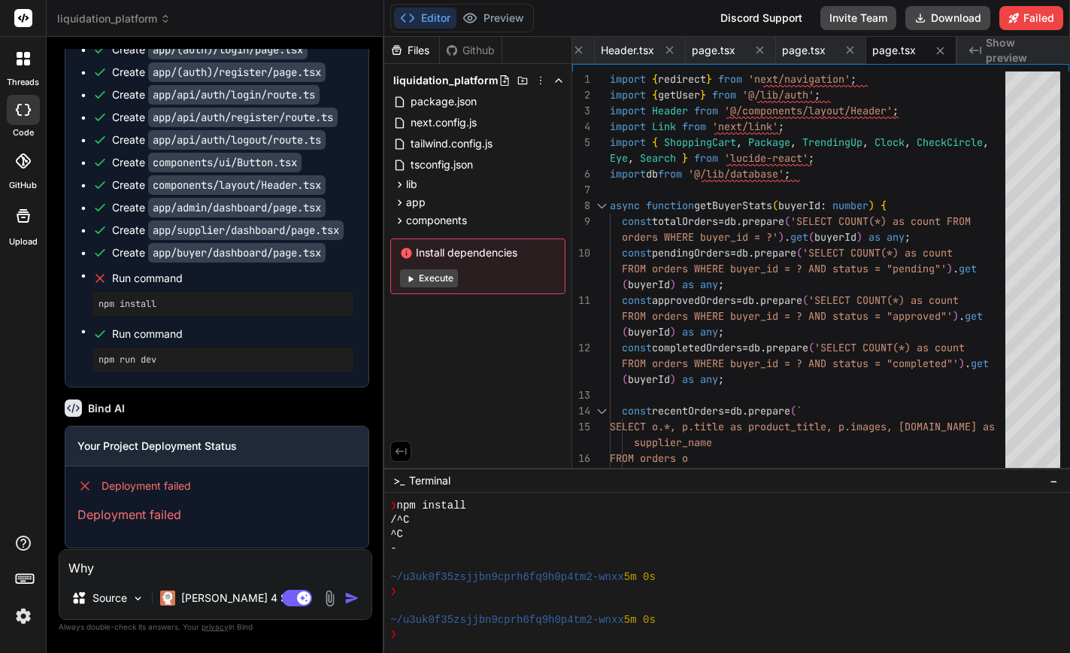
type textarea "x"
type textarea "Why Deployment failed?"
type textarea "x"
type textarea "Why Deployment failed?"
click at [352, 598] on img "button" at bounding box center [352, 598] width 15 height 15
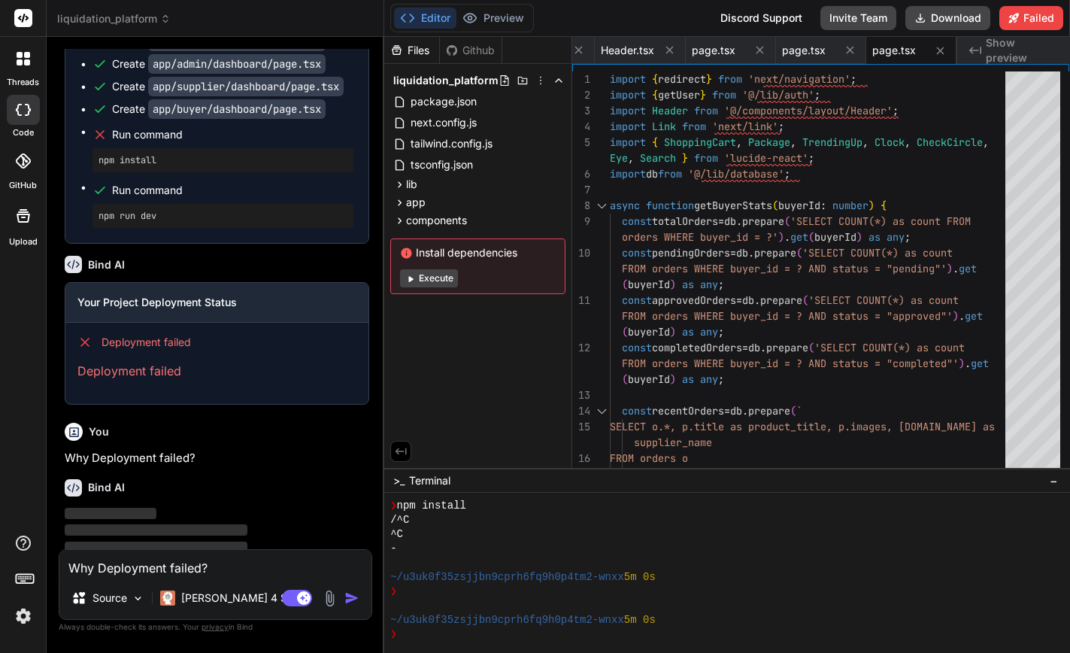
scroll to position [1963, 0]
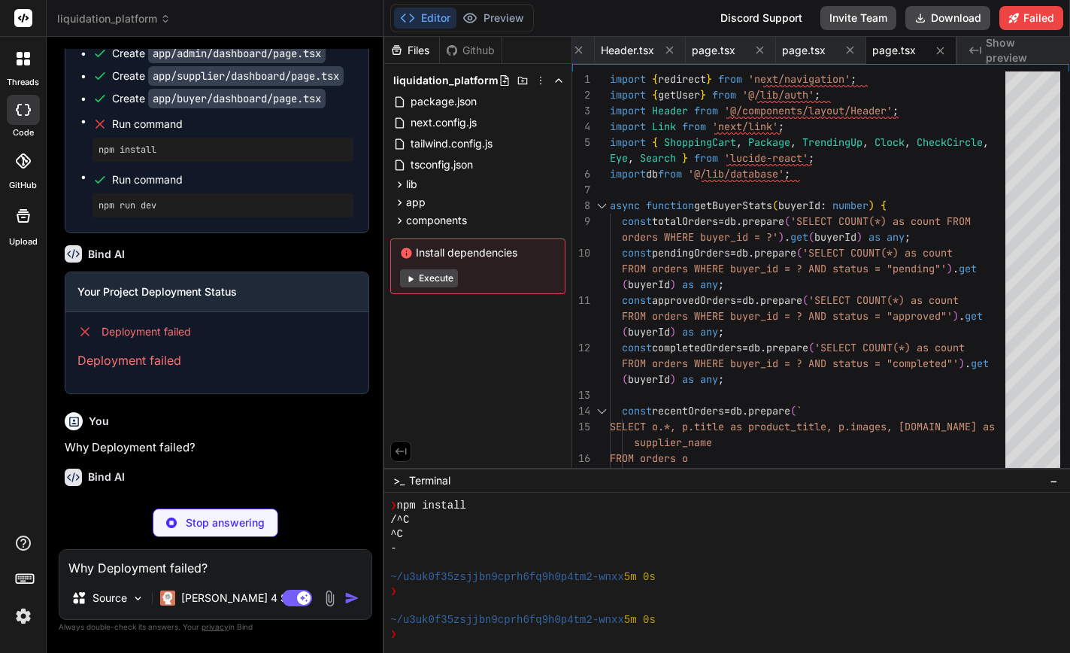
type textarea "x"
type textarea "JWT_SECRET=your-super-secret-jwt-key-change-this-in-production NODE_ENV=develop…"
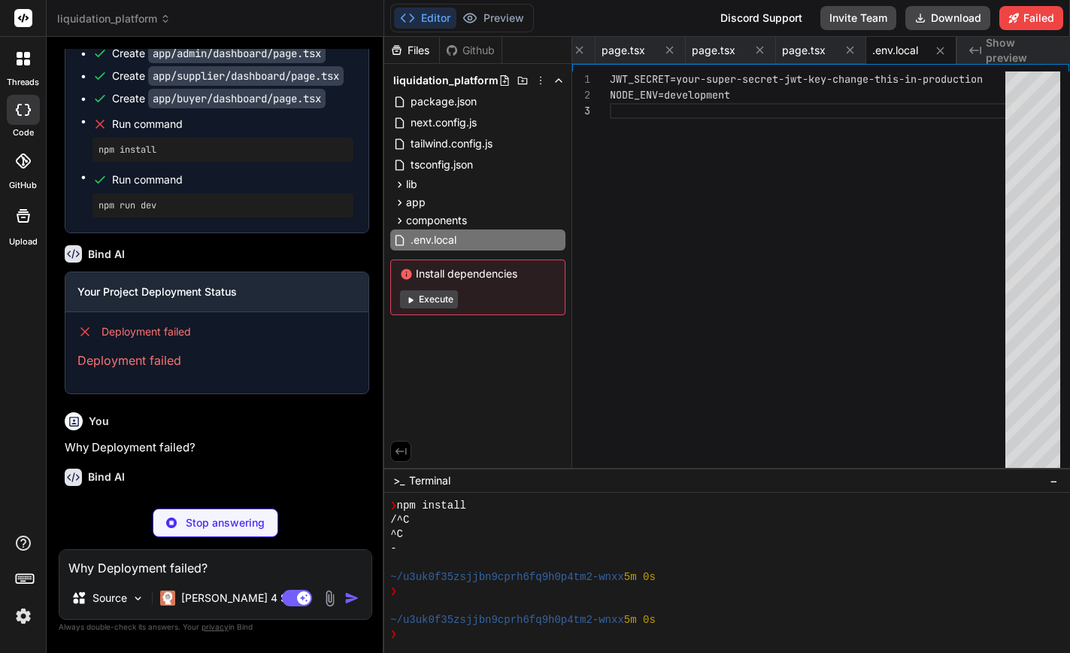
type textarea "x"
type textarea "return [DOMAIN_NAME](); } export const config = { matcher: ['/admin/:path*', '/…"
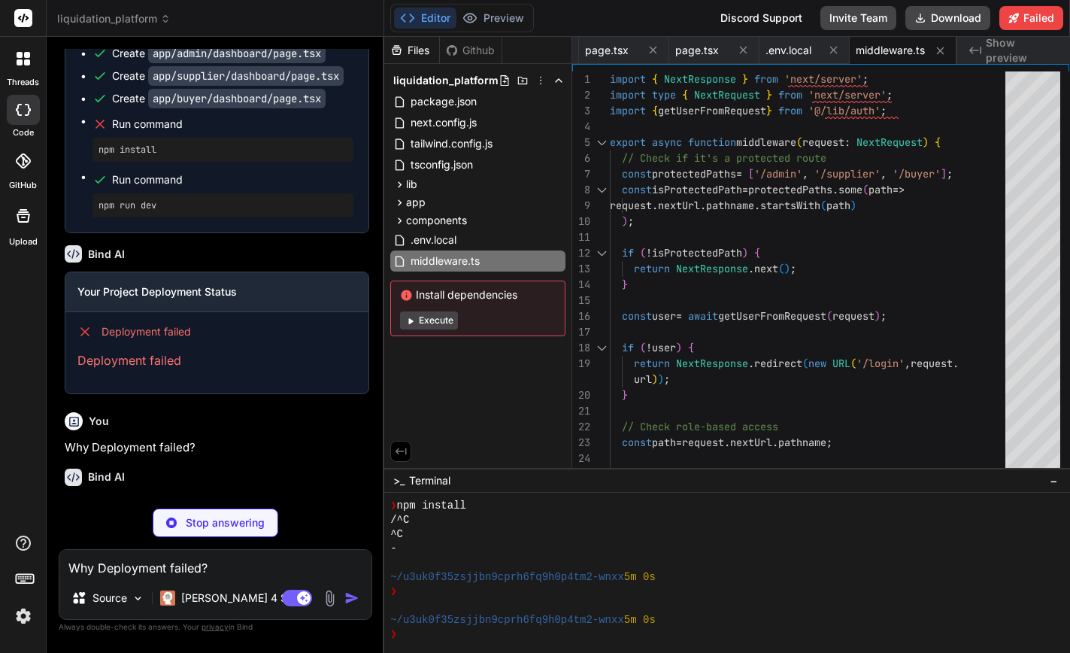
type textarea "x"
type textarea "return null; } }"
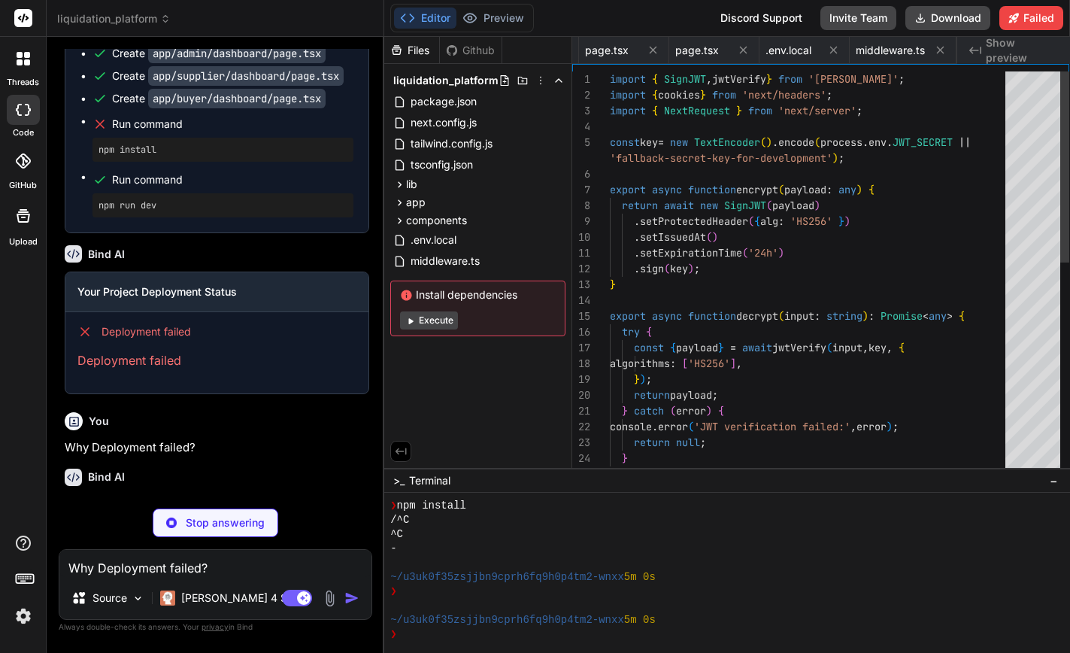
scroll to position [0, 527]
type textarea "x"
type textarea "export default db;"
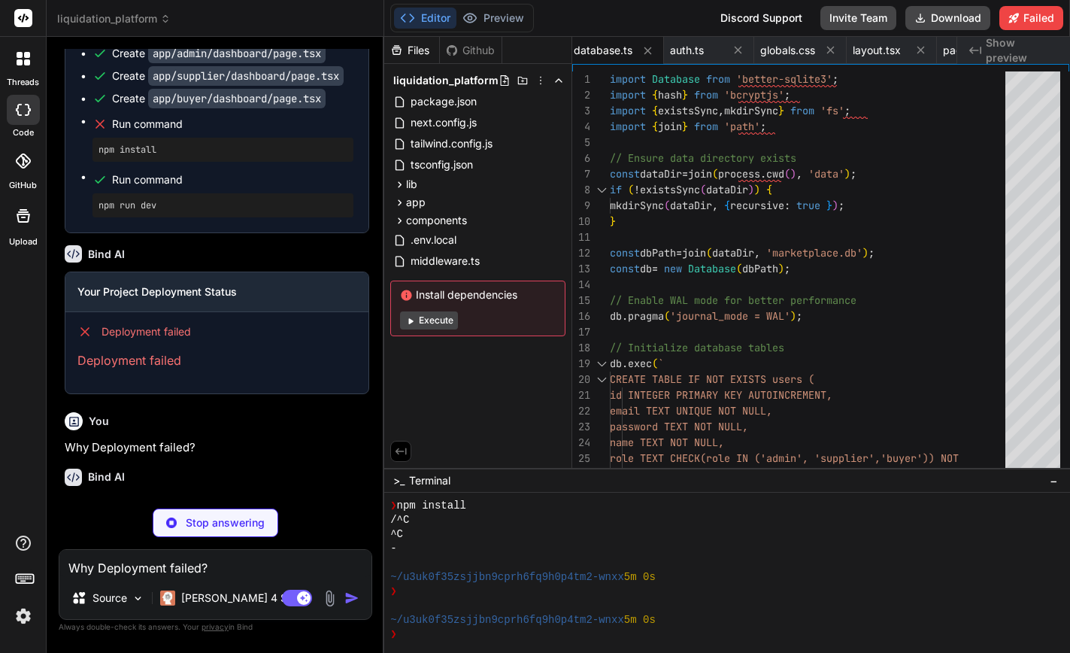
type textarea "x"
type textarea "typescript: { ignoreBuildErrors: true, }, eslint: { ignoreDuringBuilds: true, }…"
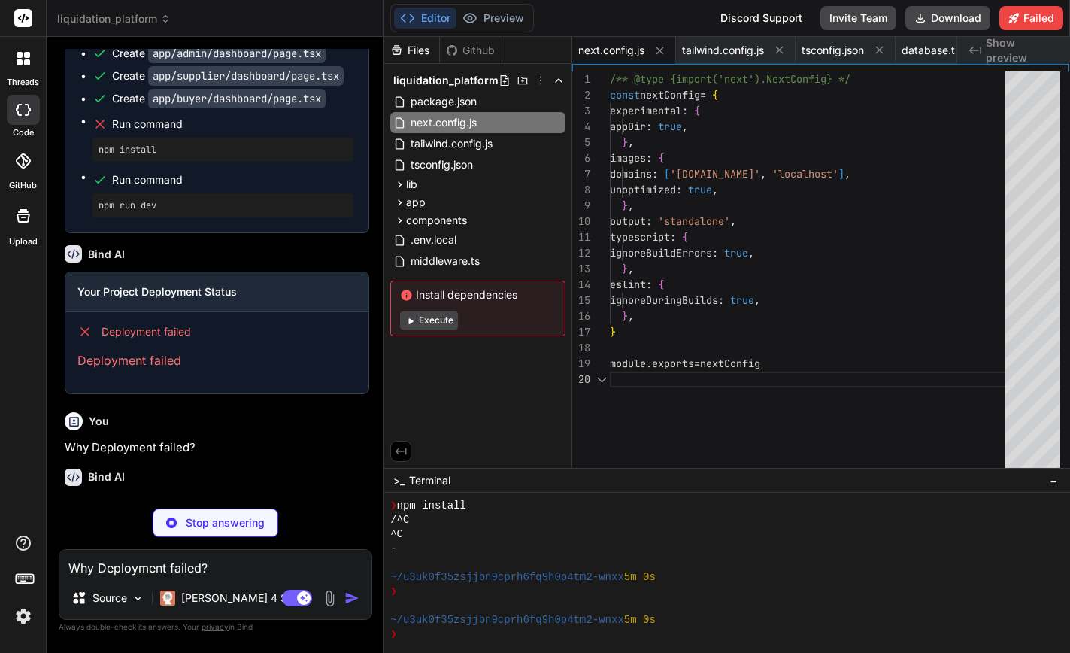
scroll to position [142, 0]
type textarea "x"
type textarea ""@types/react-dom": "^18.2.7", "@types/bcryptjs": "^2.4.2", "@types/js-cookie":…"
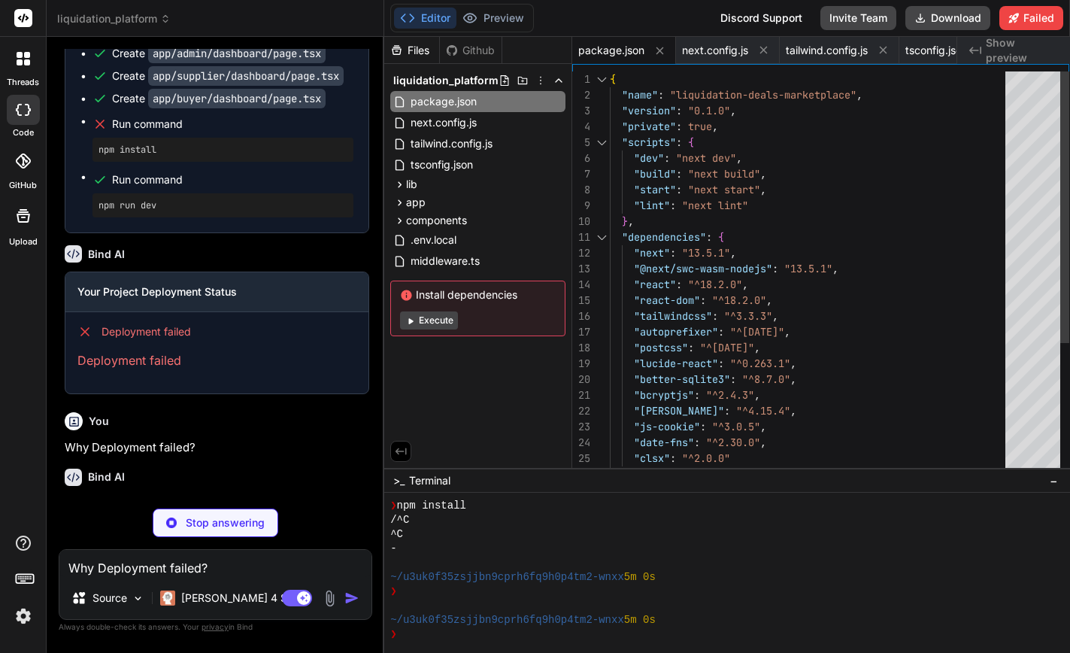
type textarea "x"
type textarea "module.exports = { plugins: { tailwindcss: {}, autoprefixer: {}, }, }"
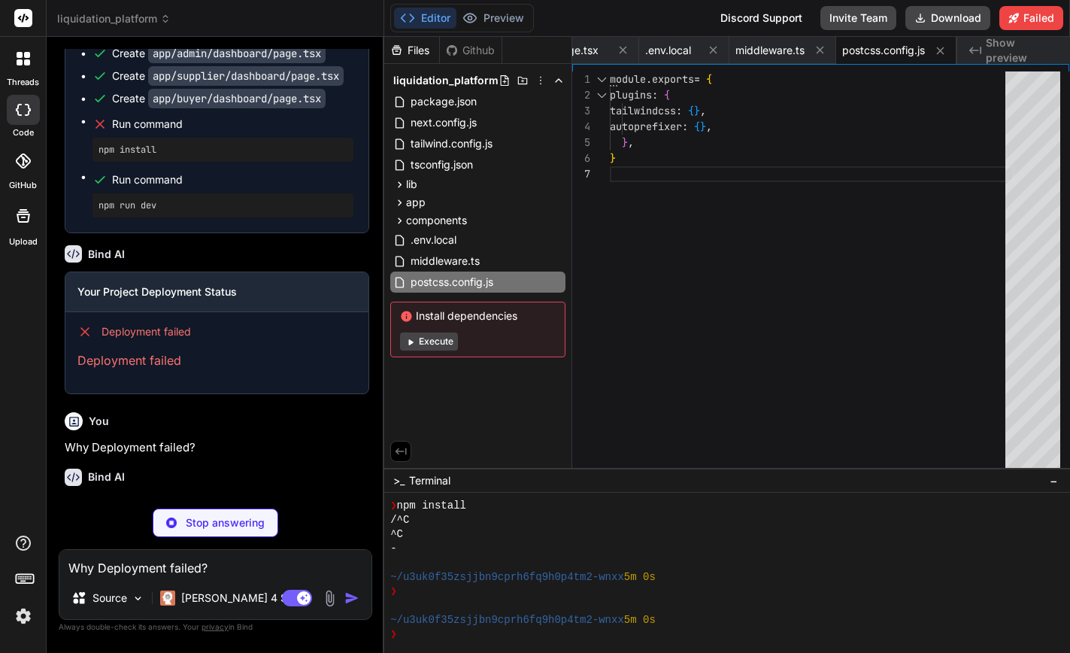
type textarea "x"
type textarea "*.db-shm *.db-wal"
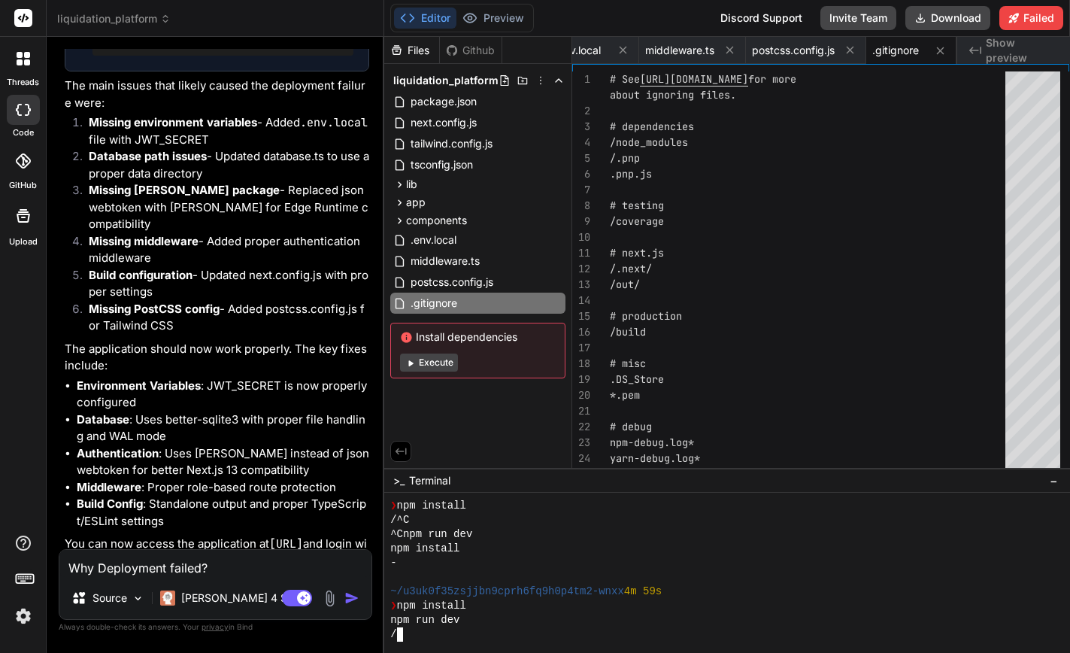
scroll to position [0, 0]
click at [1015, 51] on span "Show preview" at bounding box center [1022, 50] width 72 height 30
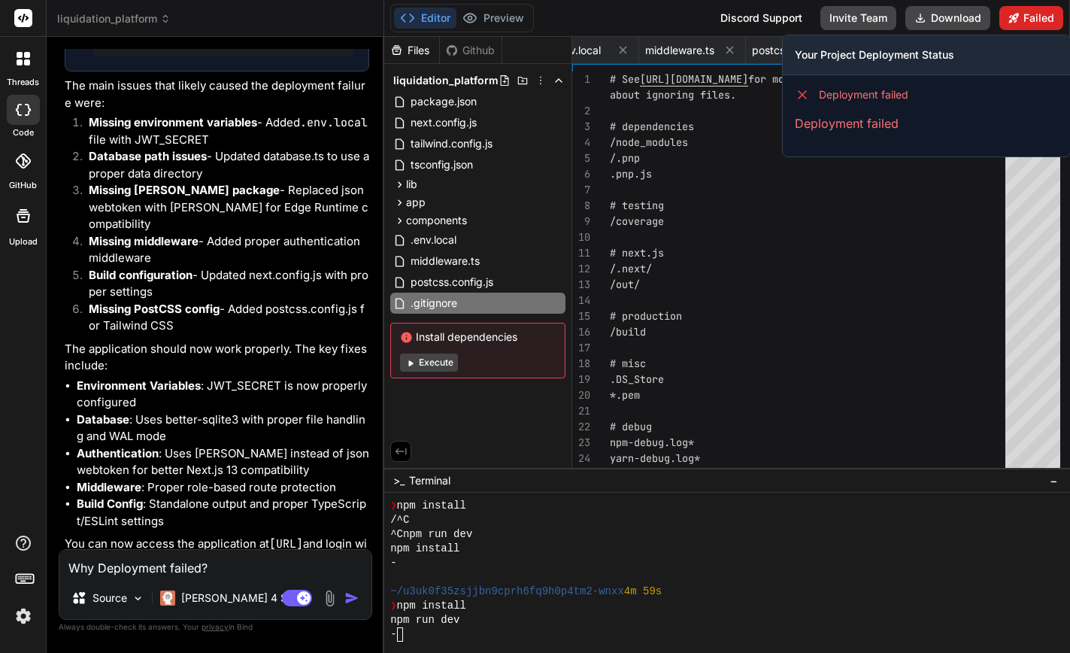
click at [1032, 16] on button "Failed" at bounding box center [1032, 18] width 64 height 24
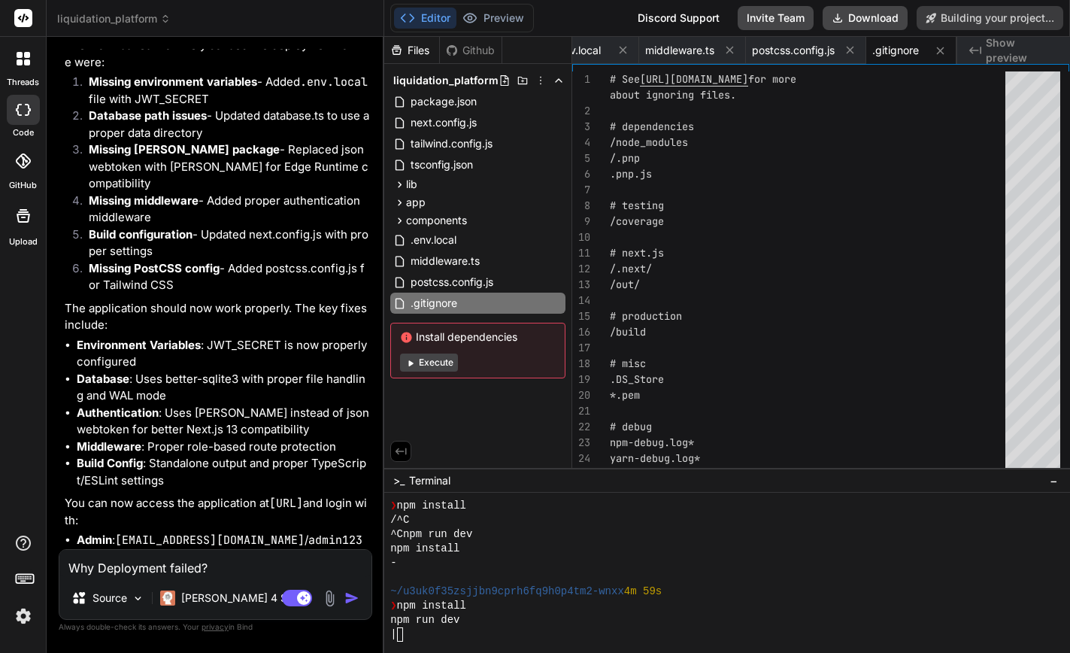
type textarea "x"
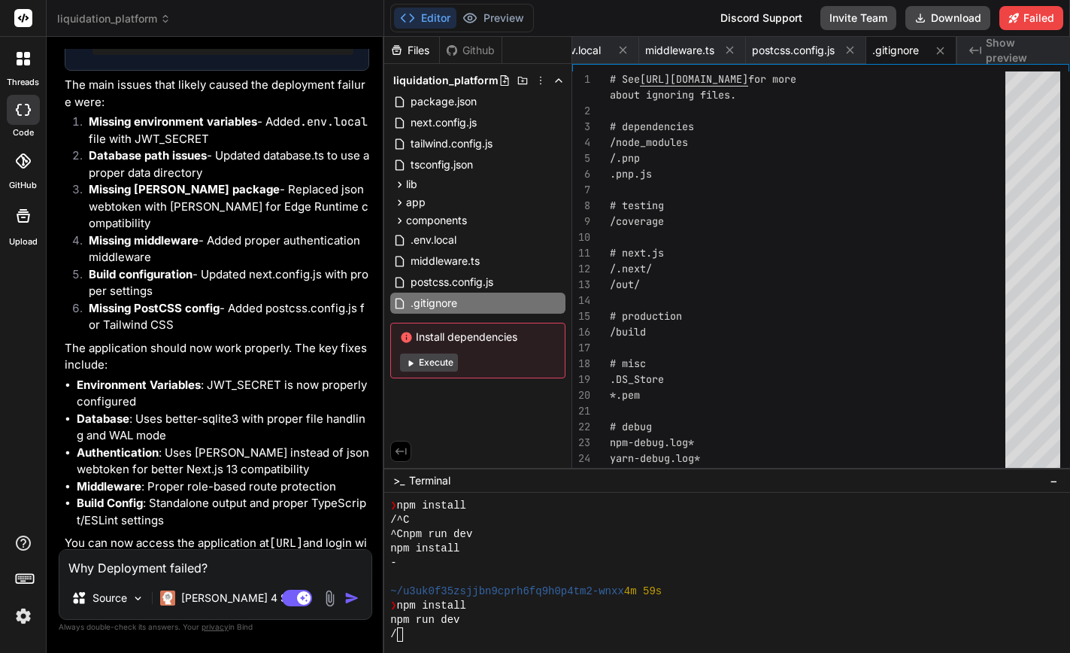
scroll to position [2806, 0]
click at [1001, 53] on span "Show preview" at bounding box center [1022, 50] width 72 height 30
click at [588, 50] on span ".env.local" at bounding box center [578, 50] width 46 height 15
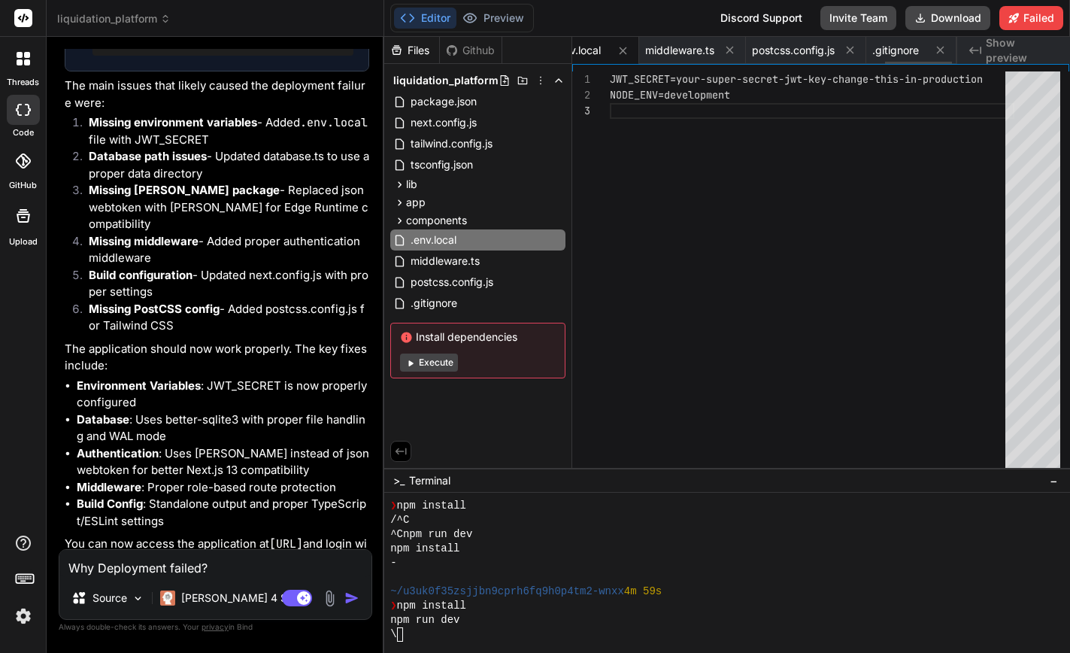
scroll to position [0, 1796]
click at [436, 99] on span "package.json" at bounding box center [443, 102] width 69 height 18
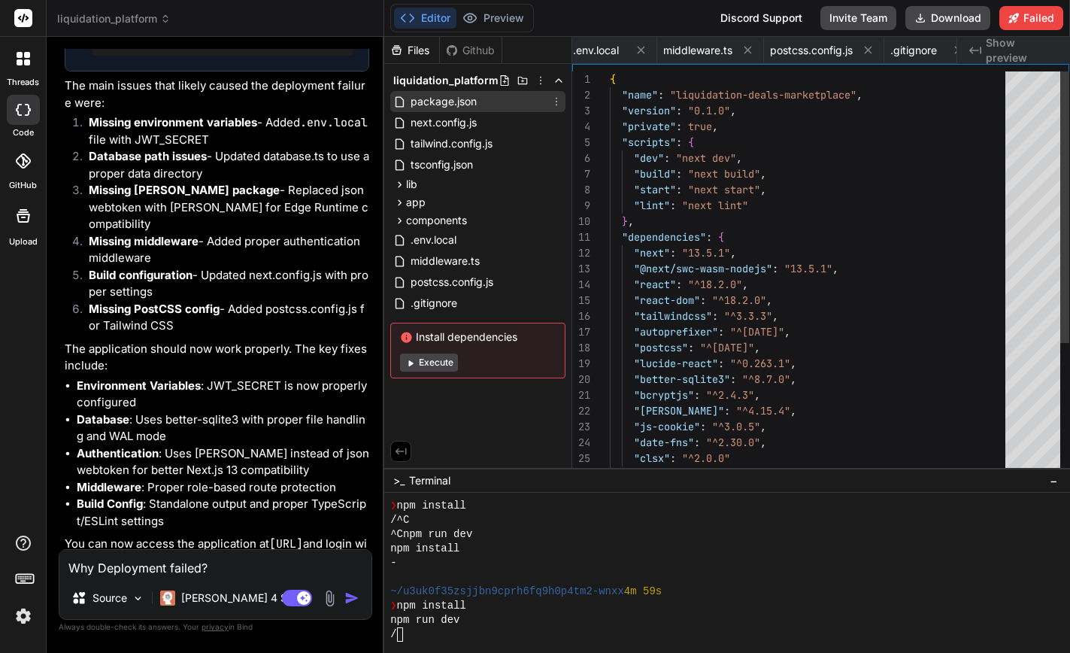
scroll to position [0, 0]
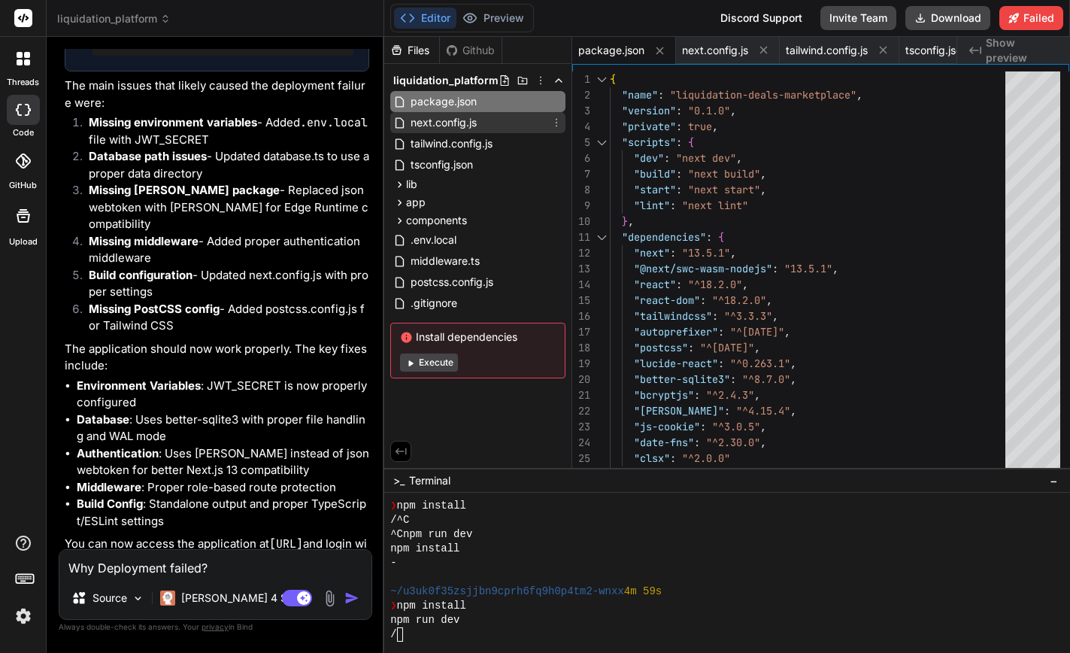
click at [431, 119] on span "next.config.js" at bounding box center [443, 123] width 69 height 18
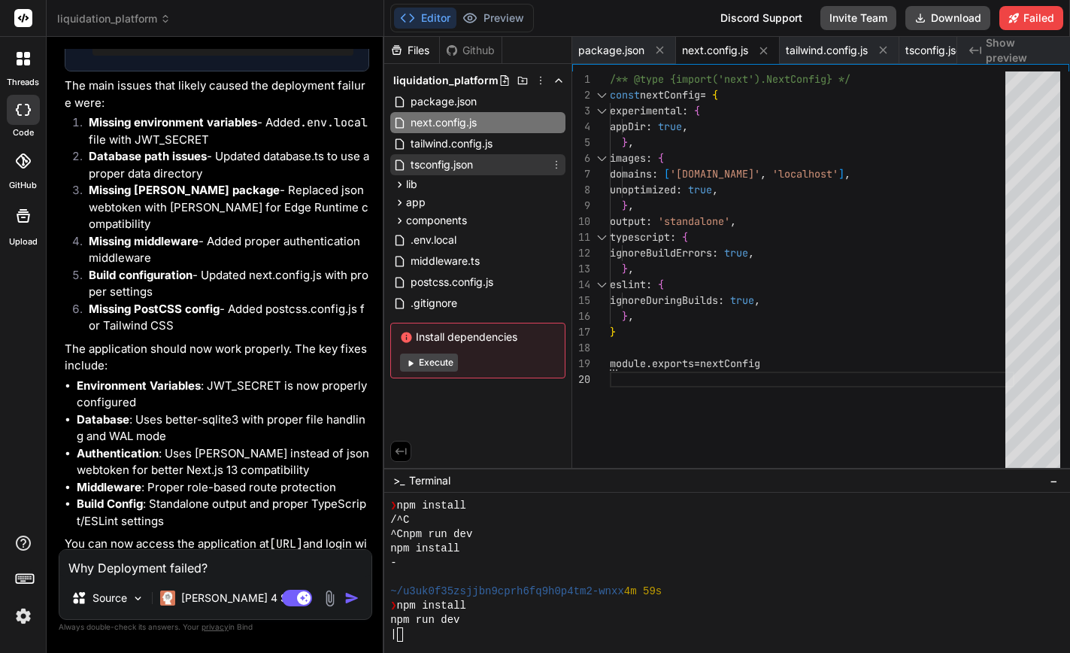
click at [426, 162] on span "tsconfig.json" at bounding box center [441, 165] width 65 height 18
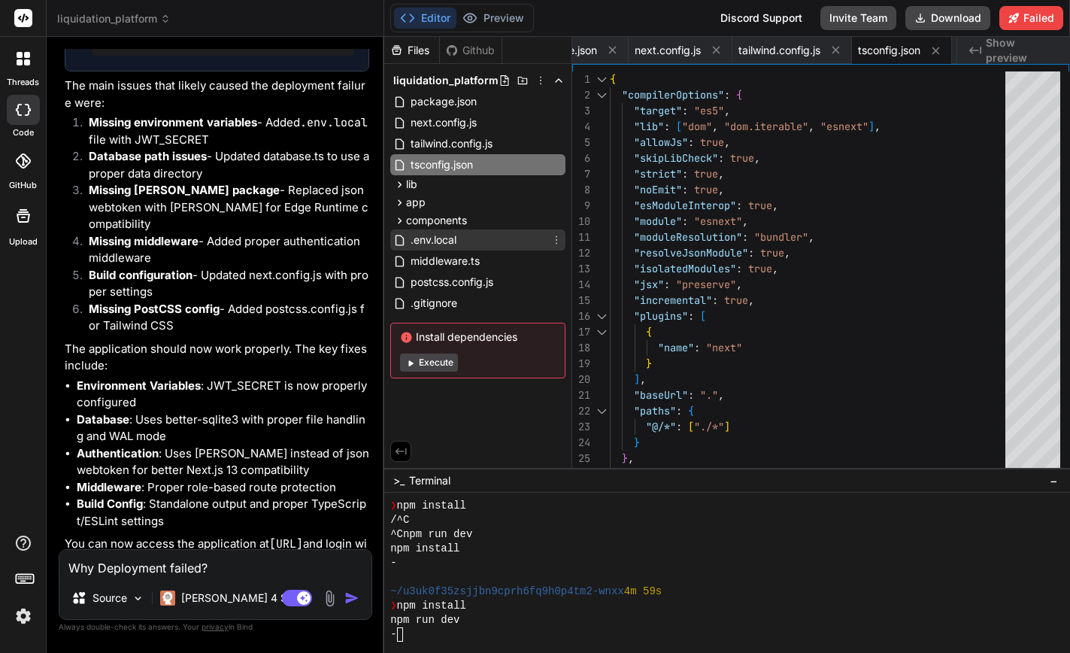
click at [424, 241] on span ".env.local" at bounding box center [433, 240] width 49 height 18
type textarea "JWT_SECRET=your-super-secret-jwt-key-change-this-in-production NODE_ENV=develop…"
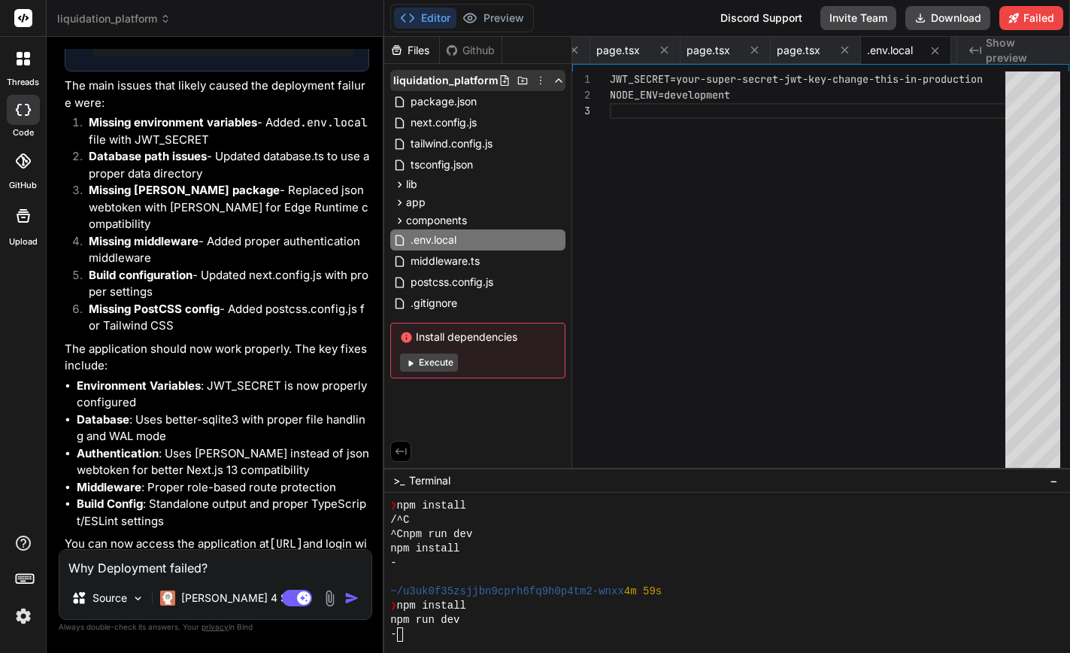
click at [442, 80] on span "liquidation_platform" at bounding box center [445, 80] width 105 height 15
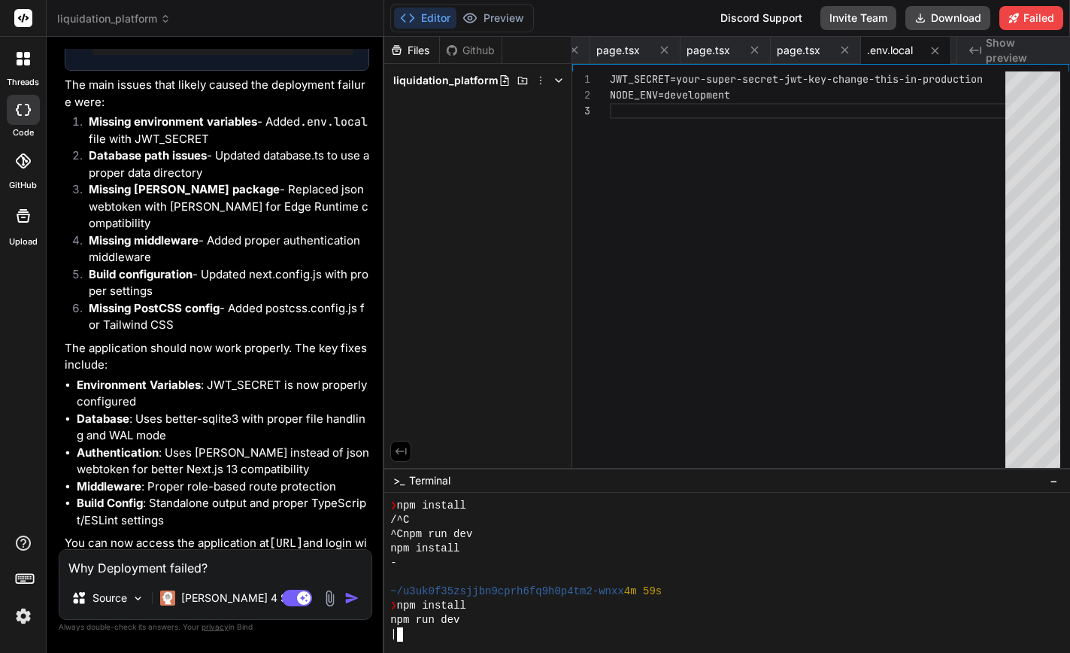
scroll to position [2806, 0]
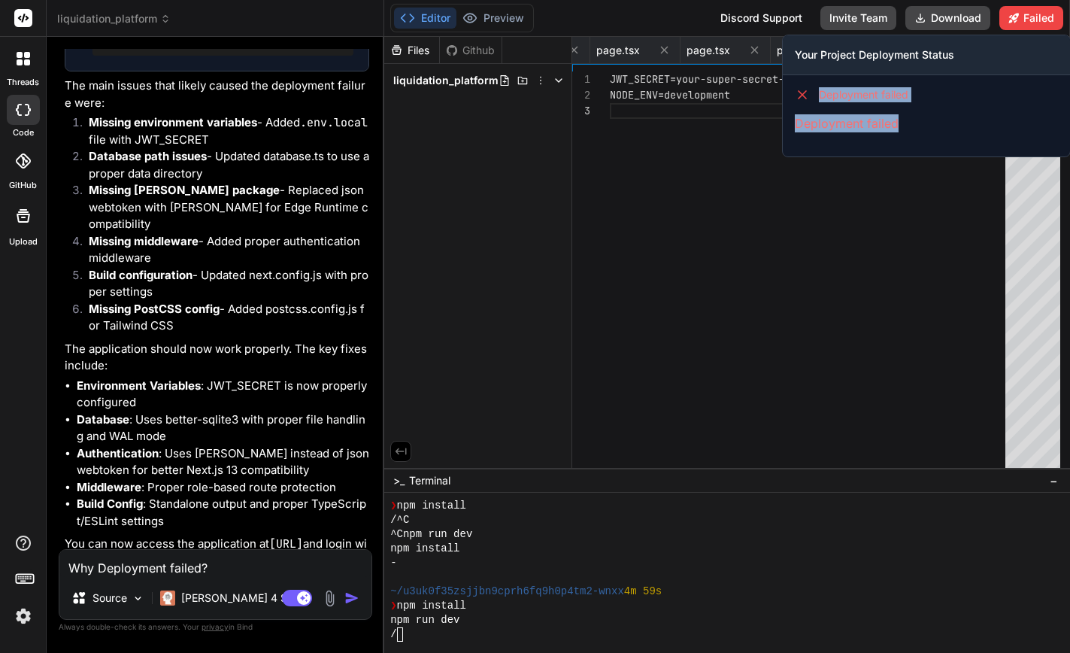
drag, startPoint x: 817, startPoint y: 93, endPoint x: 927, endPoint y: 131, distance: 116.3
click at [927, 131] on div "Deployment failed Deployment failed" at bounding box center [926, 109] width 287 height 69
click at [879, 122] on p "Deployment failed" at bounding box center [926, 123] width 263 height 18
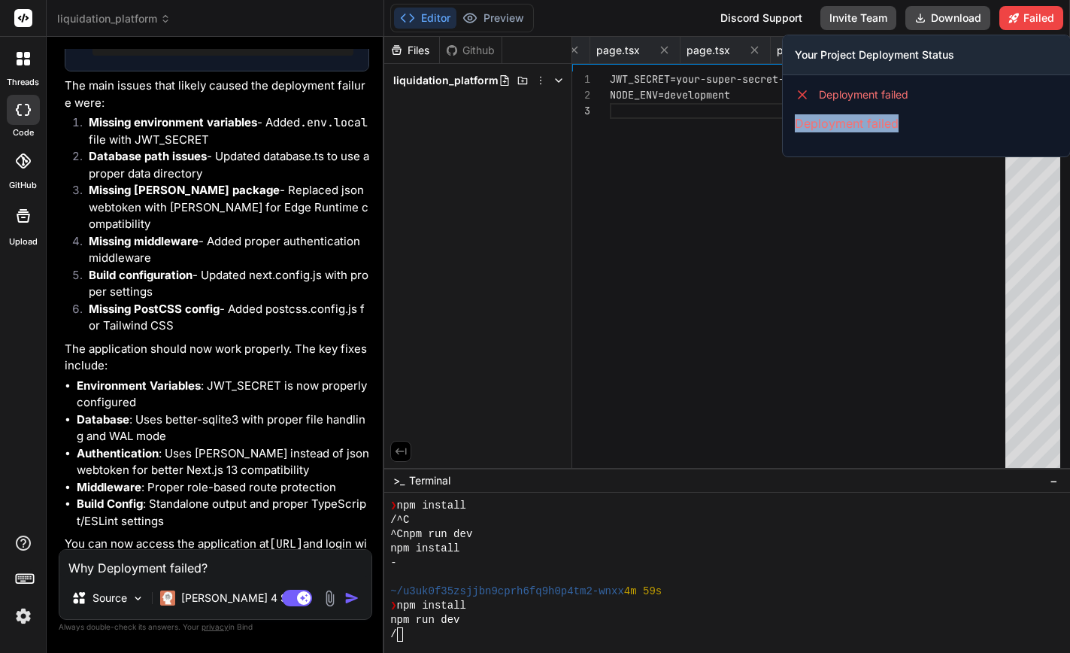
click at [879, 122] on p "Deployment failed" at bounding box center [926, 123] width 263 height 18
drag, startPoint x: 796, startPoint y: 123, endPoint x: 914, endPoint y: 123, distance: 118.1
click at [914, 123] on p "Deployment failed" at bounding box center [926, 123] width 263 height 18
copy p "Deployment failed"
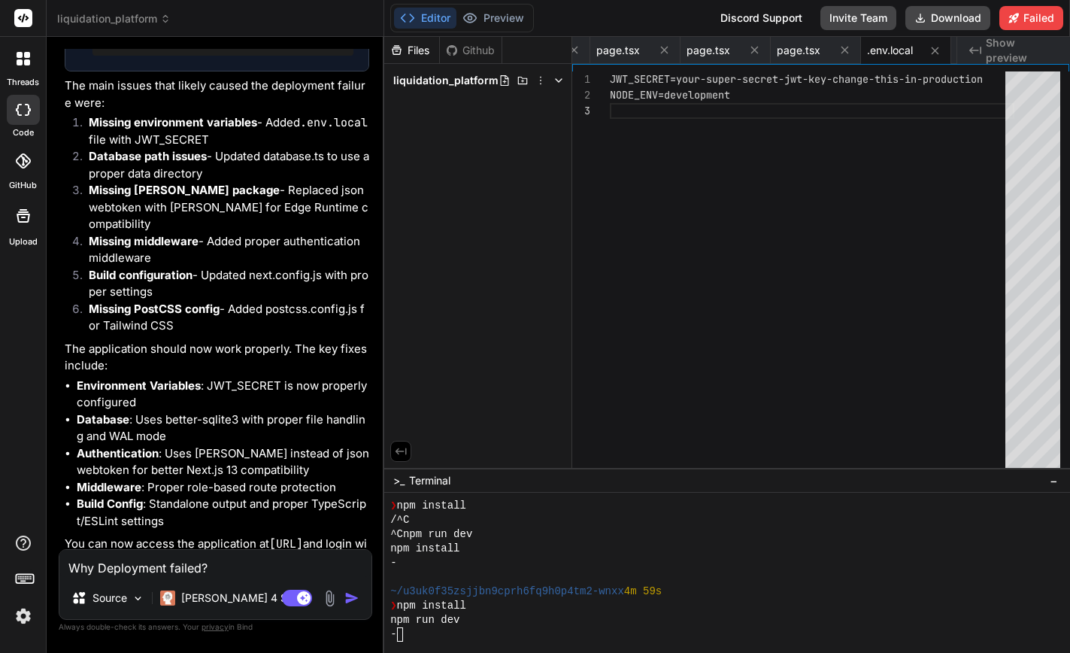
click at [132, 567] on textarea "Why Deployment failed?" at bounding box center [215, 563] width 312 height 27
click at [23, 614] on img at bounding box center [24, 616] width 26 height 26
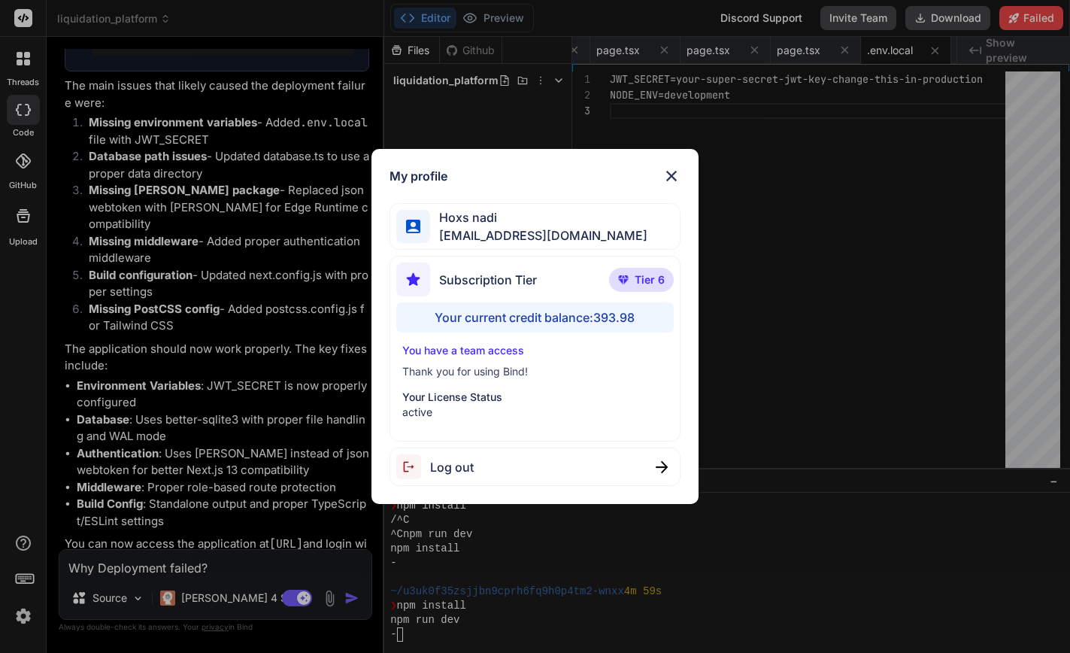
click at [21, 618] on div "My profile Hoxs nadi [EMAIL_ADDRESS][DOMAIN_NAME] Subscription Tier Tier 6 Your…" at bounding box center [535, 326] width 1070 height 653
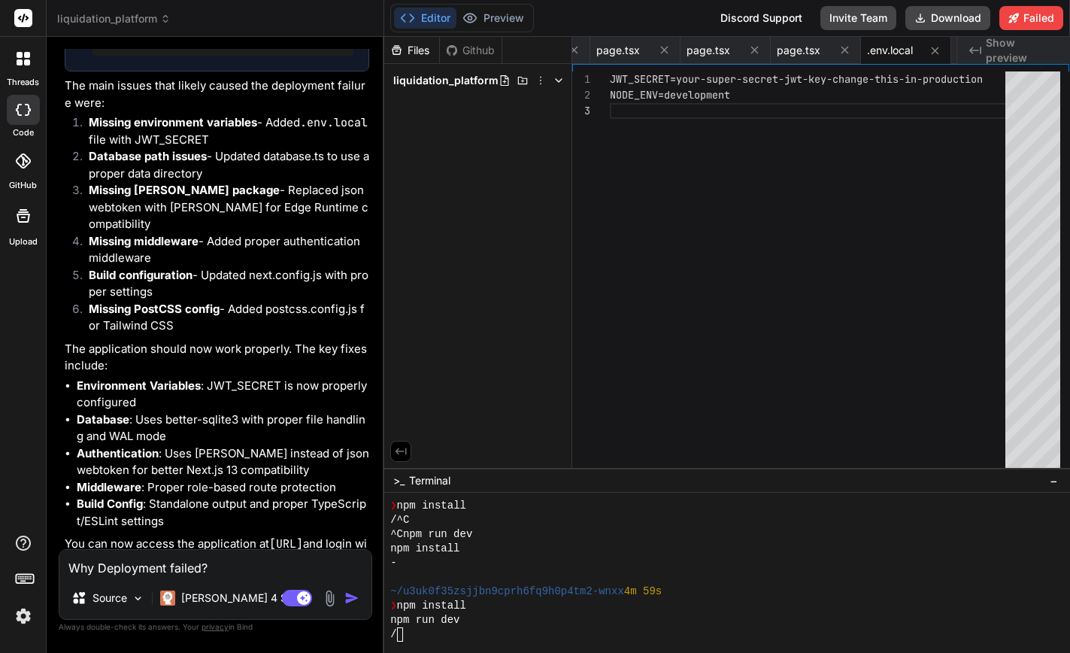
click at [98, 571] on textarea "Why Deployment failed?" at bounding box center [215, 563] width 312 height 27
type textarea "S"
type textarea "x"
type textarea "St"
type textarea "x"
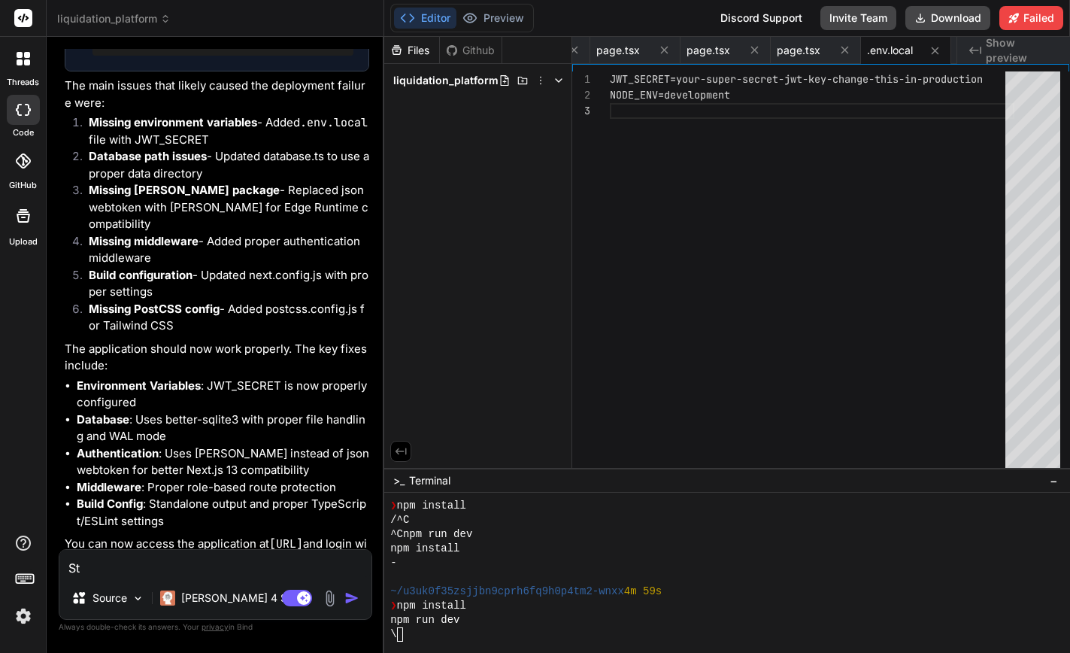
type textarea "Sti"
type textarea "x"
type textarea "Stil"
type textarea "x"
type textarea "Still"
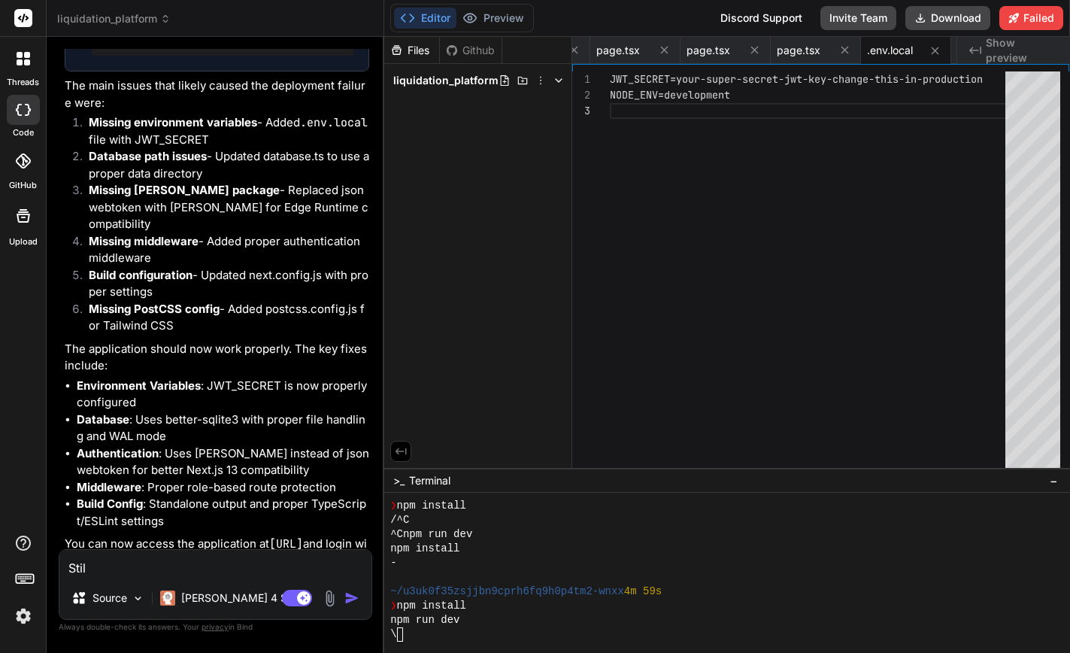
type textarea "x"
type textarea "Still,"
type textarea "x"
type textarea "Still,"
type textarea "x"
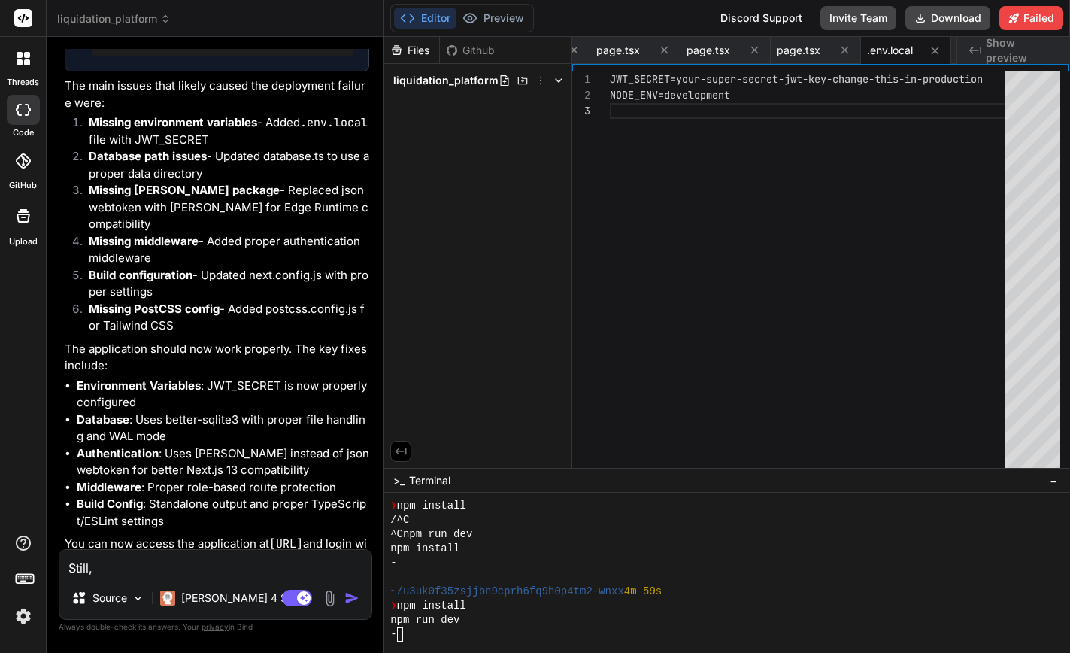
paste textarea "Deployment failed"
type textarea "Still, Deployment failed"
type textarea "x"
click at [96, 566] on textarea "Still, Deployment failed" at bounding box center [215, 563] width 312 height 27
type textarea "Still, "Deployment failed"
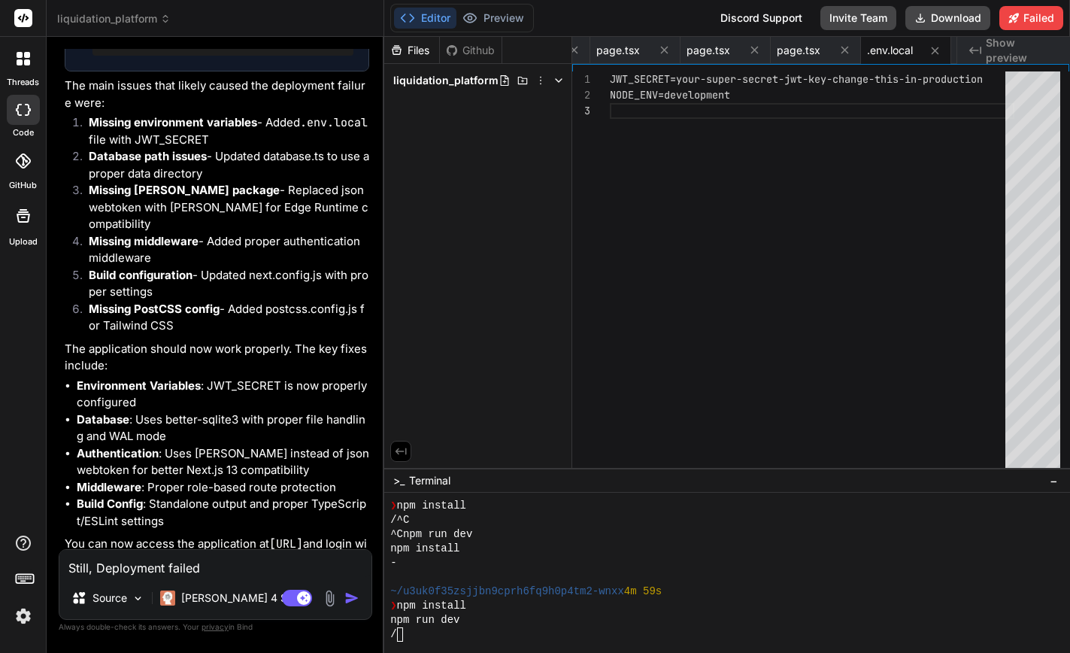
type textarea "x"
click at [214, 563] on textarea "Still, "Deployment failed" at bounding box center [215, 563] width 312 height 27
type textarea "Still, "Deployment failed""
type textarea "x"
type textarea "Still, "Deployment failed""
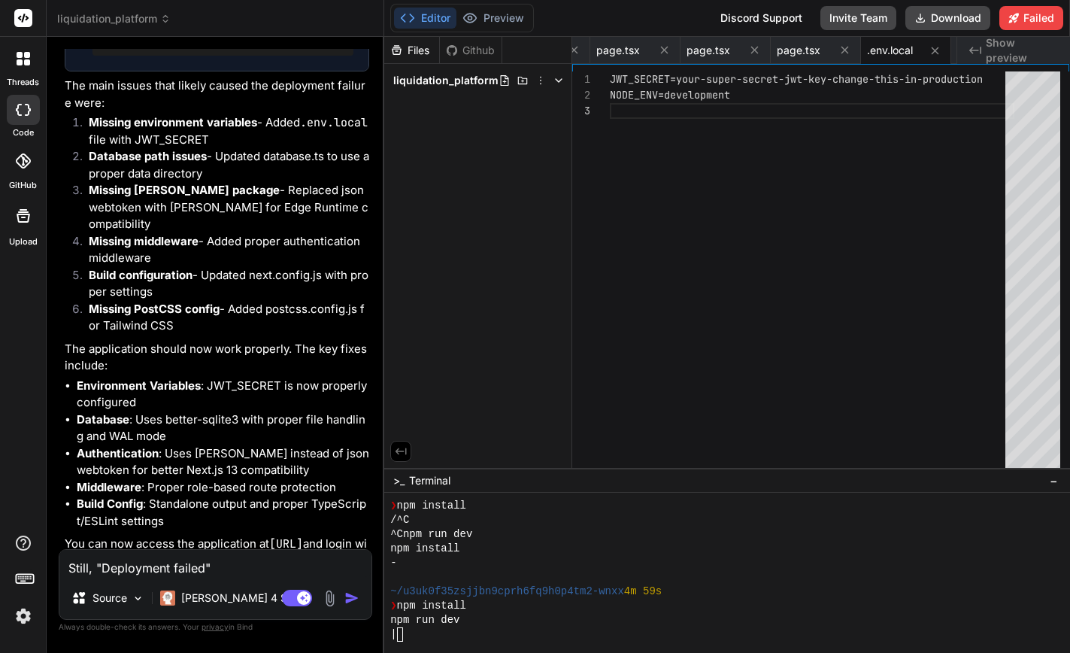
type textarea "x"
type textarea "Still, "Deployment failed" a"
type textarea "x"
type textarea "Still, "Deployment failed" an"
type textarea "x"
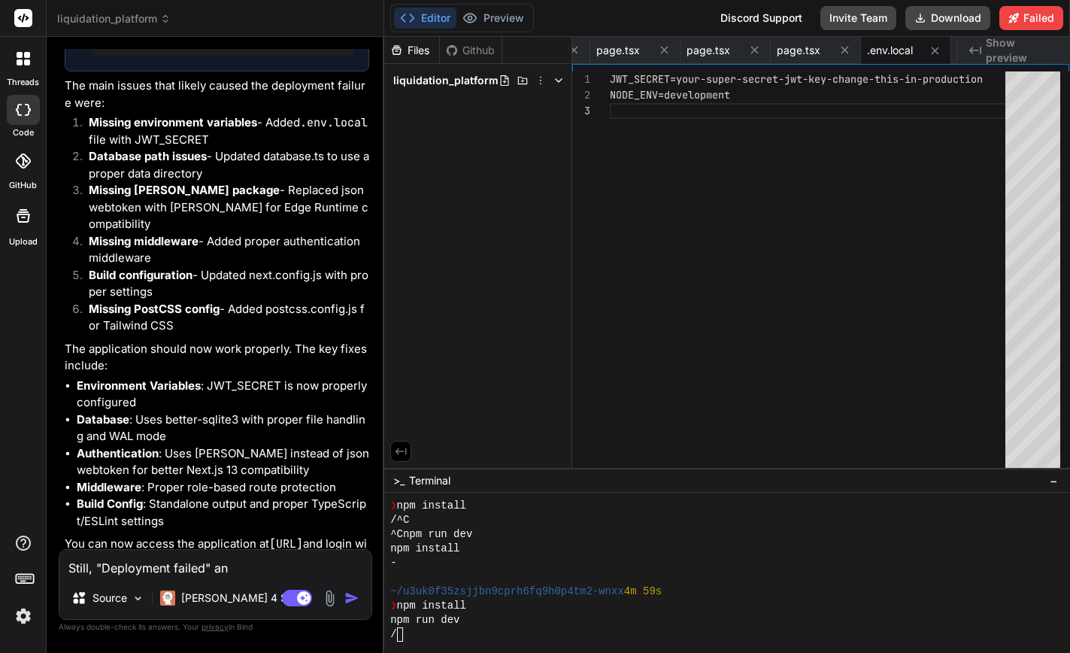
type textarea "Still, "Deployment failed" and"
type textarea "x"
type textarea "Still, "Deployment failed" and"
type textarea "x"
type textarea "Still, "Deployment failed" and a"
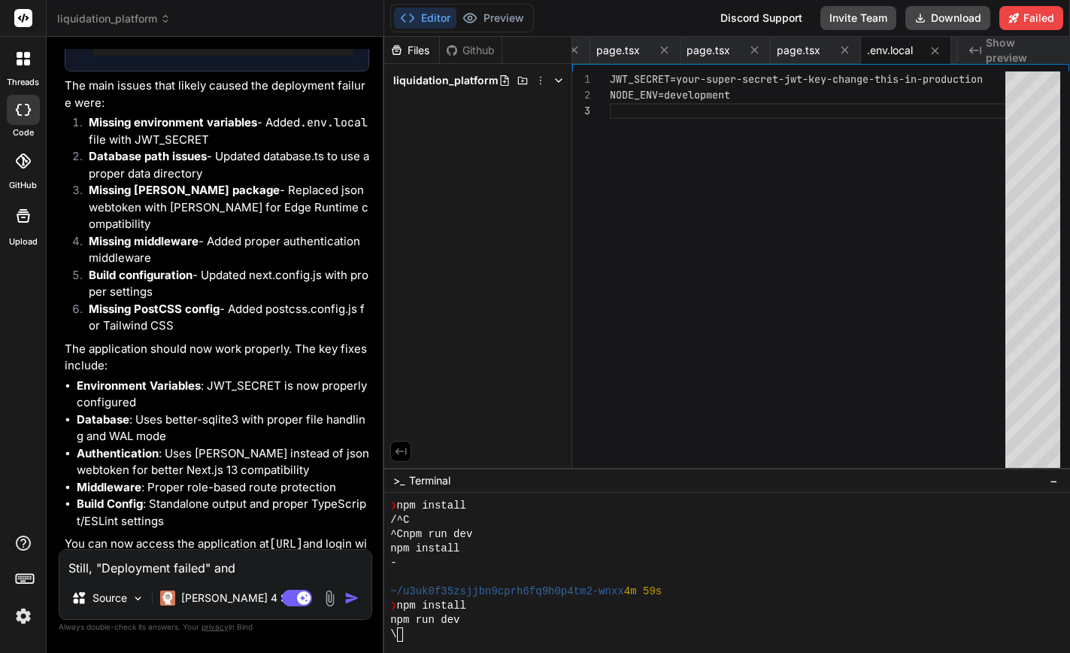
type textarea "x"
type textarea "Still, "Deployment failed" and al"
type textarea "x"
type textarea "Still, "Deployment failed" and als"
type textarea "x"
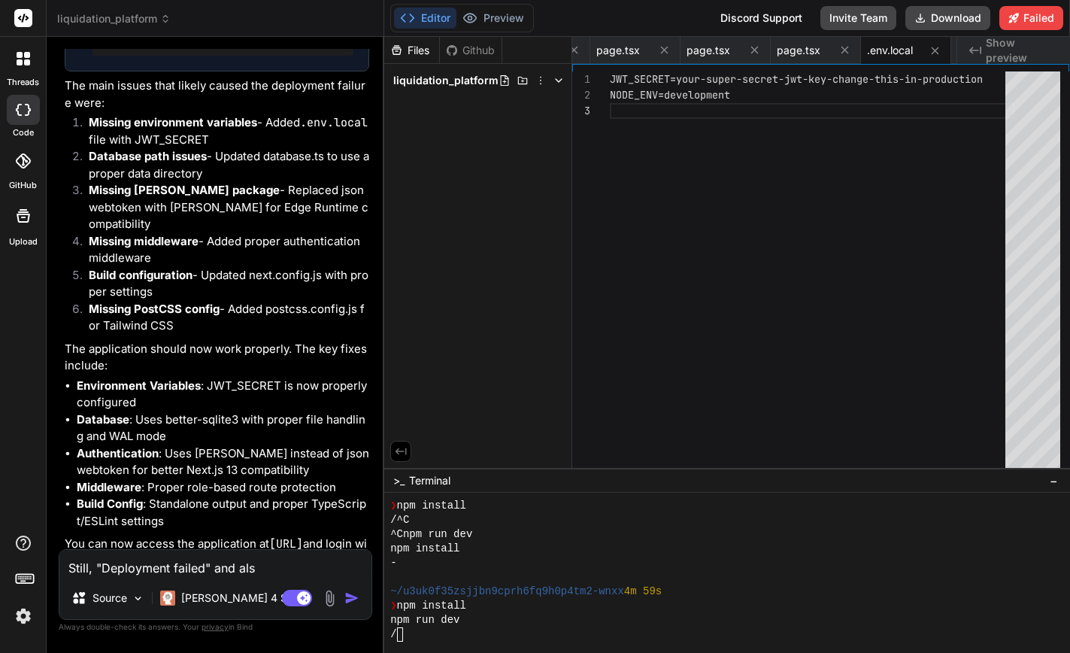
type textarea "Still, "Deployment failed" and also"
type textarea "x"
type textarea "Still, "Deployment failed" and also"
type textarea "x"
type textarea "Still, "Deployment failed" and also w"
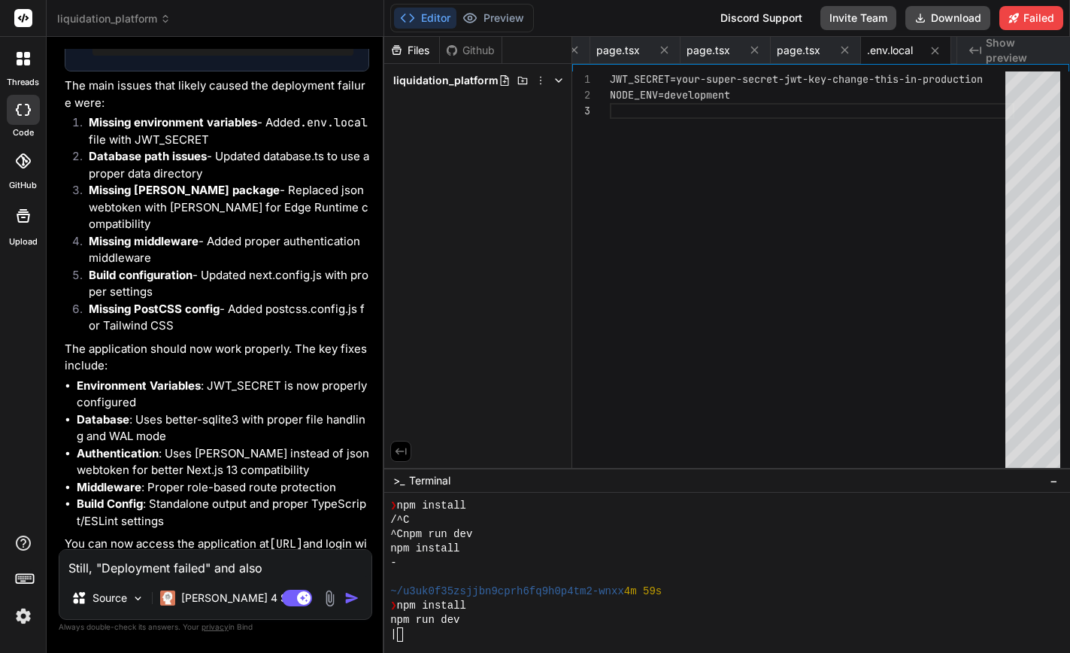
type textarea "x"
type textarea "Still, "Deployment failed" and also wh"
type textarea "x"
type textarea "Still, "Deployment failed" and also why"
type textarea "x"
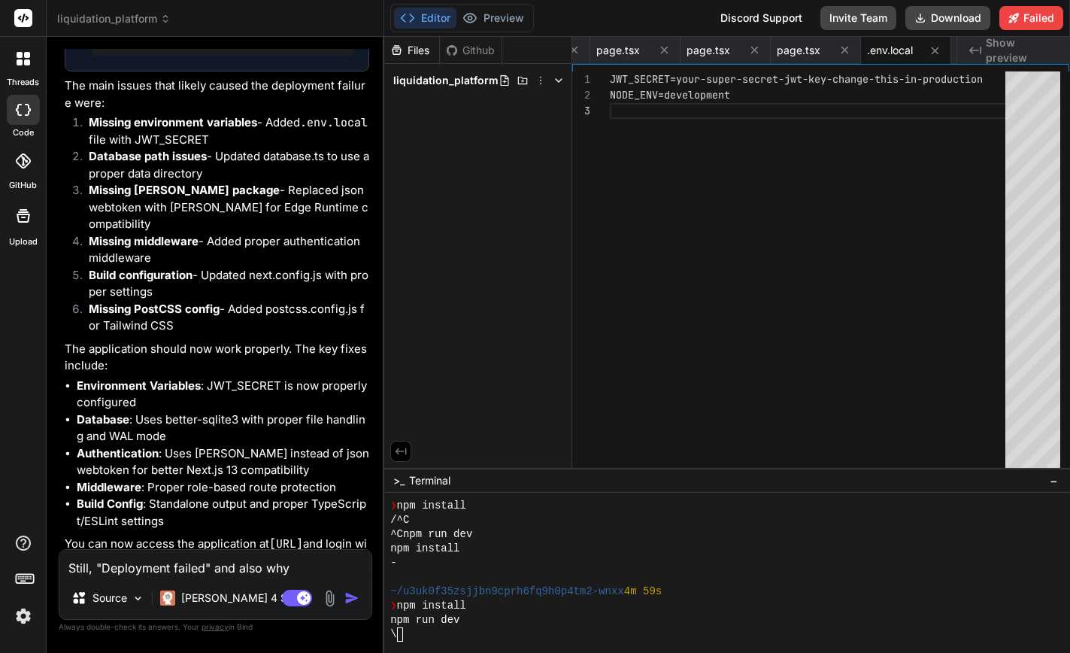
type textarea "Still, "Deployment failed" and also why"
type textarea "x"
type textarea "Still, "Deployment failed" and also why t"
type textarea "x"
type textarea "Still, "Deployment failed" and also why th"
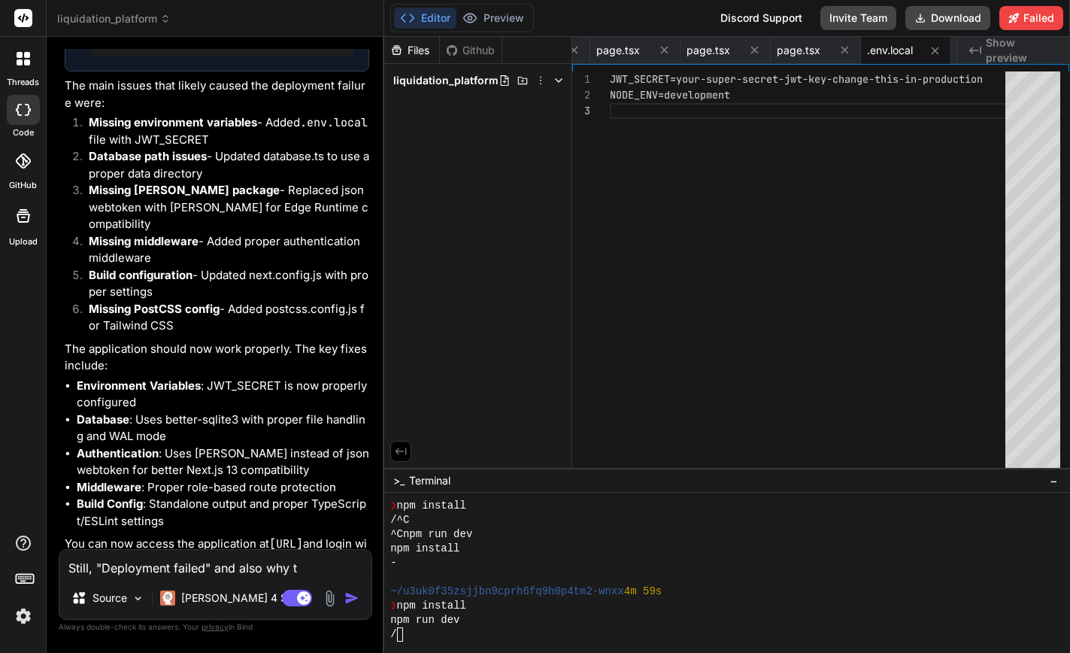
type textarea "x"
type textarea "Still, "Deployment failed" and also why the"
type textarea "x"
type textarea "Still, "Deployment failed" and also why the"
type textarea "x"
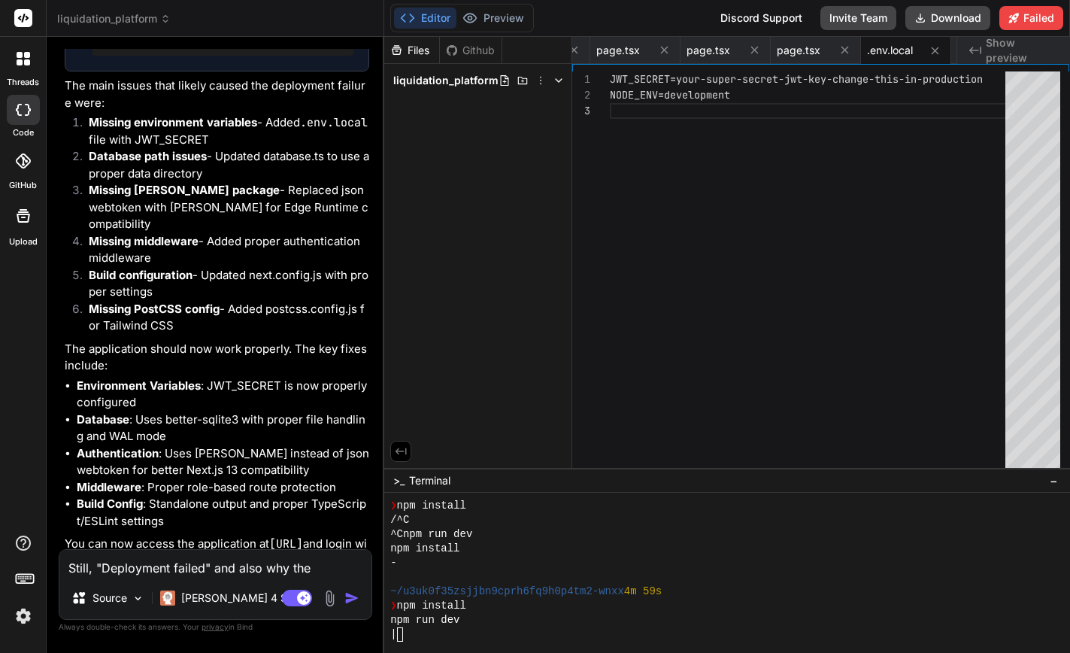
type textarea "Still, "Deployment failed" and also why the p"
type textarea "x"
type textarea "Still, "Deployment failed" and also why the pr"
type textarea "x"
type textarea "Still, "Deployment failed" and also why the pre"
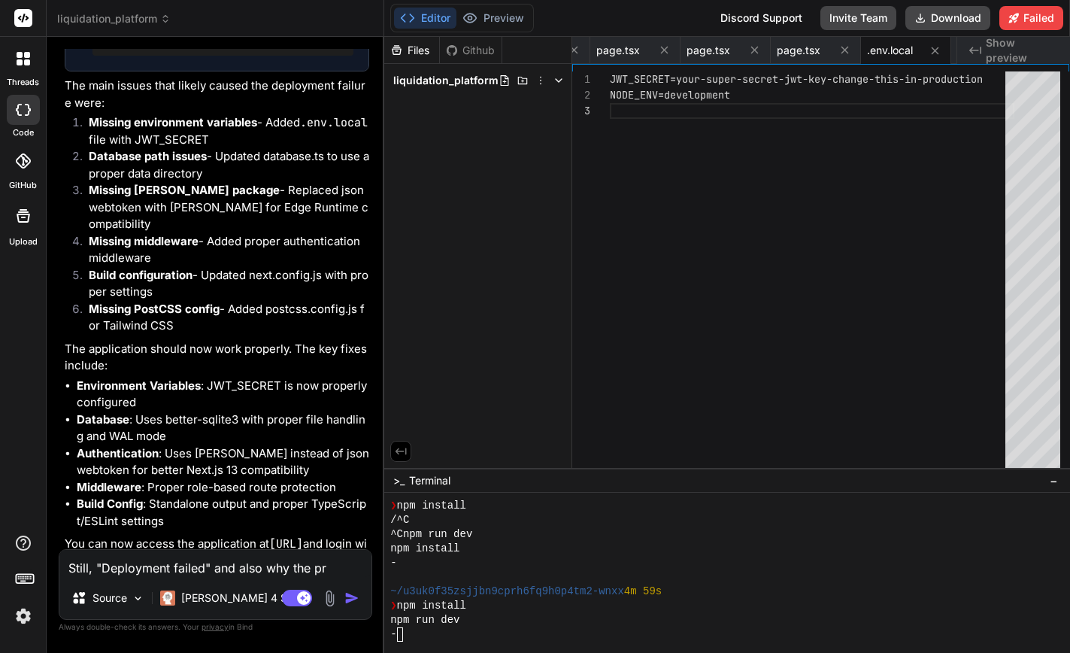
type textarea "x"
type textarea "Still, "Deployment failed" and also why the prev"
type textarea "x"
type textarea "Still, "Deployment failed" and also why the previ"
type textarea "x"
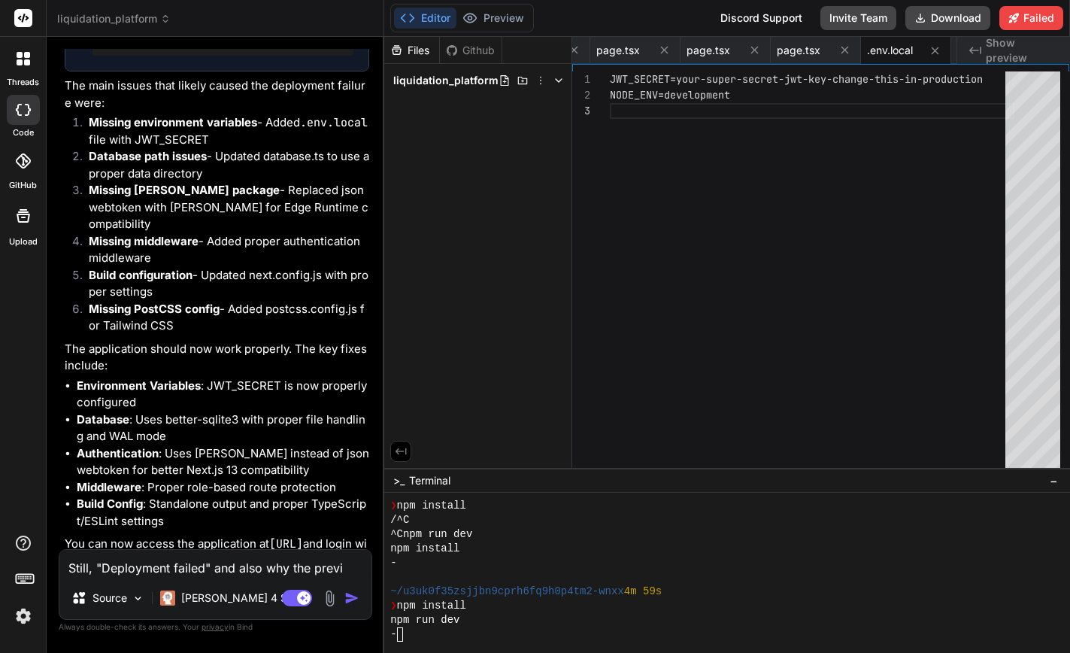
type textarea "Still, "Deployment failed" and also why the previe"
type textarea "x"
type textarea "Still, "Deployment failed" and also why the preview"
type textarea "x"
type textarea "Still, "Deployment failed" and also why the preview"
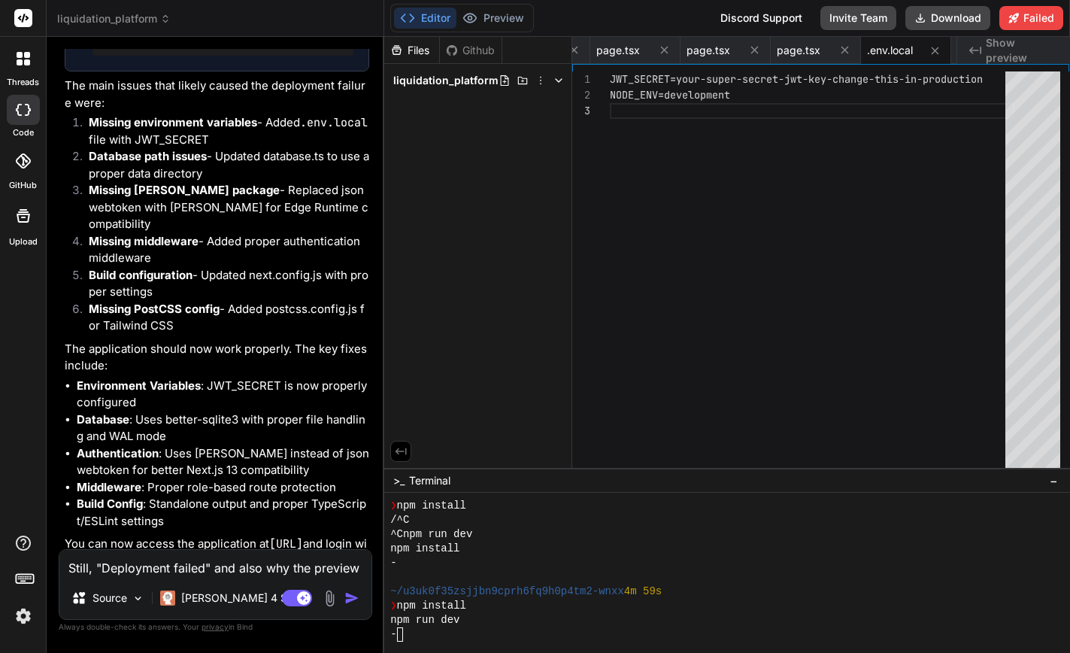
type textarea "x"
type textarea "Still, "Deployment failed" and also why the preview d"
type textarea "x"
type textarea "Still, "Deployment failed" and also why the preview do"
type textarea "x"
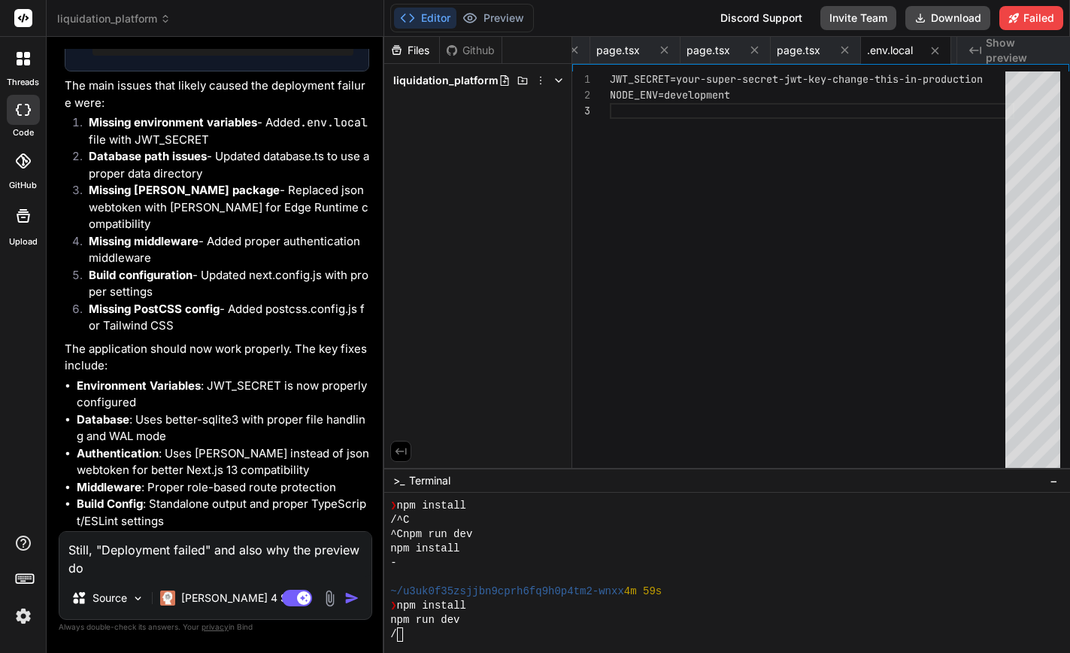
type textarea "Still, "Deployment failed" and also why the preview doe"
type textarea "x"
type textarea "Still, "Deployment failed" and also why the preview does"
type textarea "x"
type textarea "Still, "Deployment failed" and also why the preview doesn"
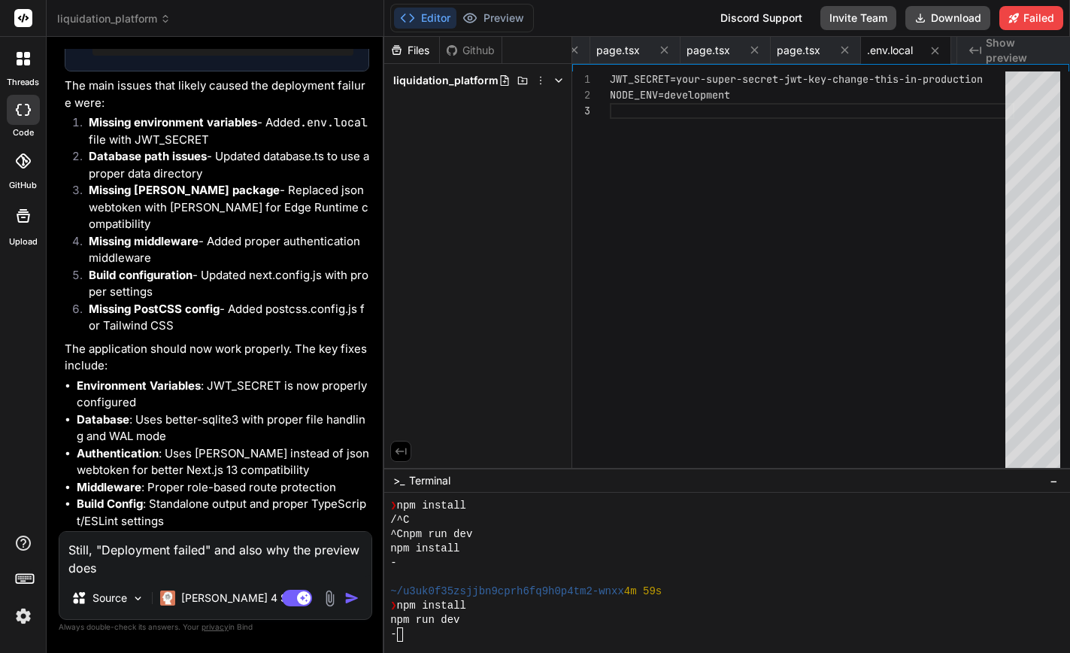
type textarea "x"
type textarea "Still, "Deployment failed" and also why the preview doesn'"
type textarea "x"
type textarea "Still, "Deployment failed" and also why the preview doesn't"
type textarea "x"
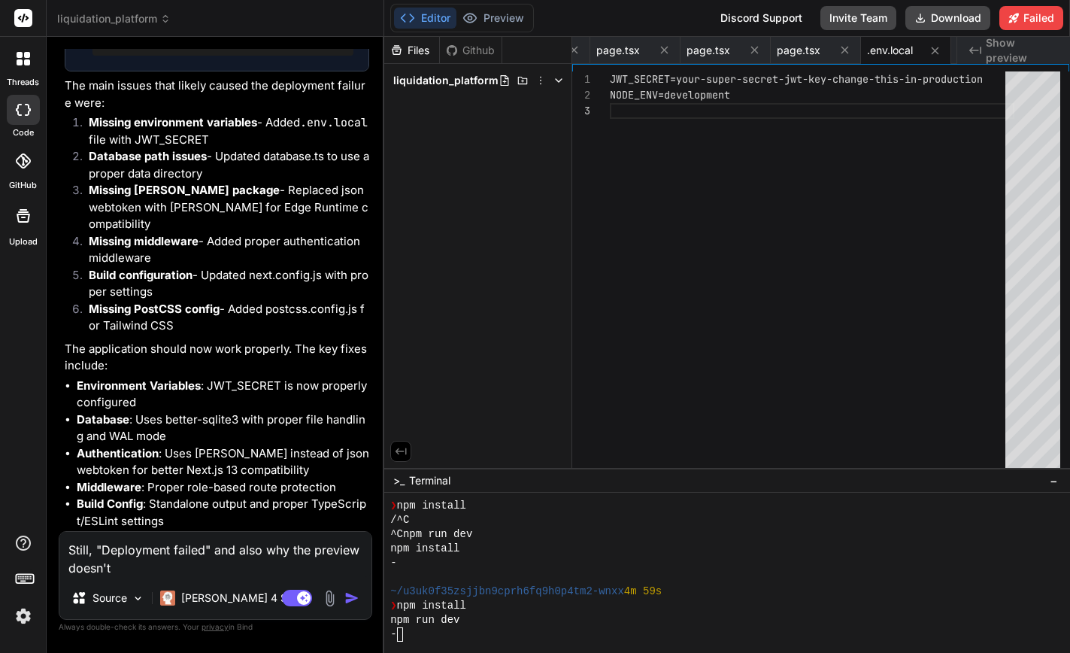
type textarea "Still, "Deployment failed" and also why the preview doesn't"
type textarea "x"
type textarea "Still, "Deployment failed" and also why the preview doesn't o"
type textarea "x"
type textarea "Still, "Deployment failed" and also why the preview doesn't op"
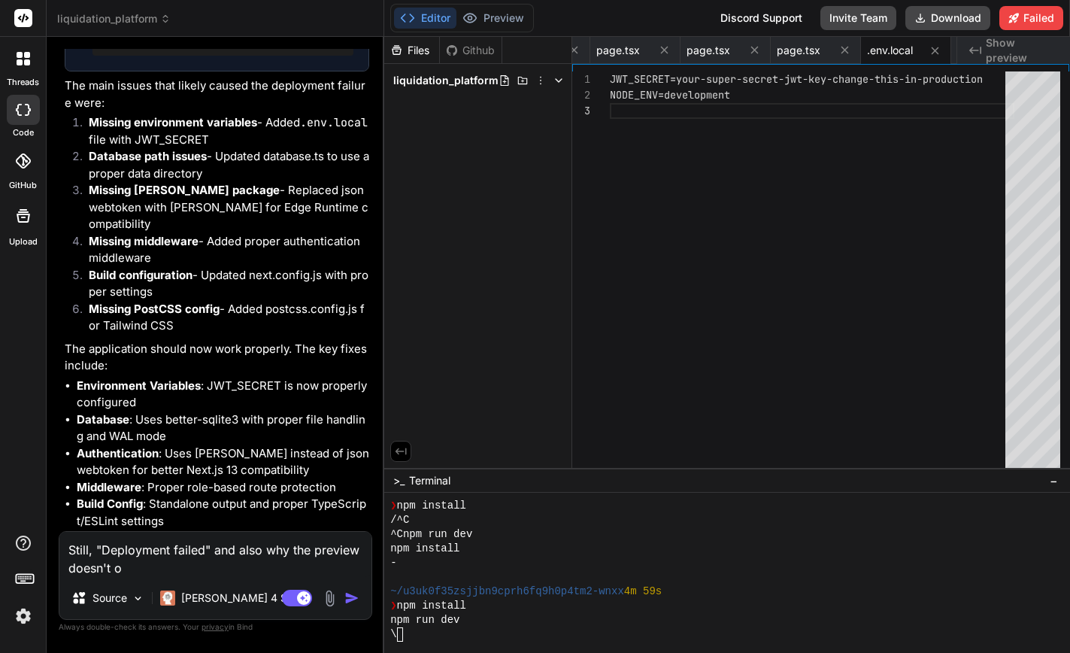
type textarea "x"
type textarea "Still, "Deployment failed" and also why the preview doesn't ope"
type textarea "x"
type textarea "Still, "Deployment failed" and also why the preview doesn't open"
type textarea "x"
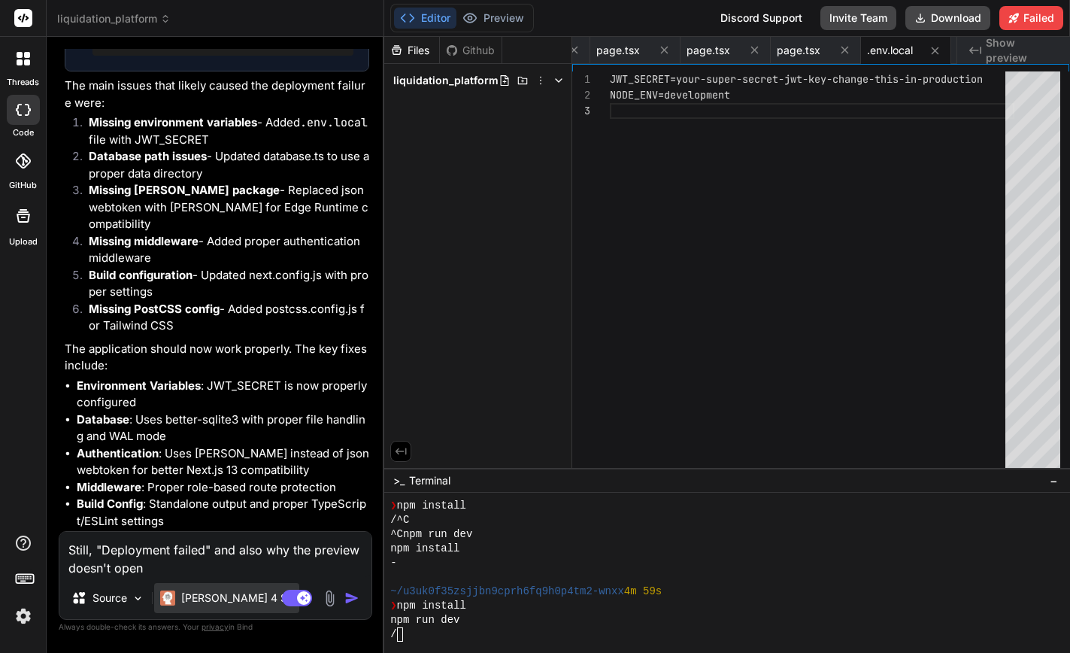
type textarea "Still, "Deployment failed" and also why the preview doesn't open?"
type textarea "x"
type textarea "Still, "Deployment failed" and also why the preview doesn't open?"
click at [350, 597] on img "button" at bounding box center [352, 598] width 15 height 15
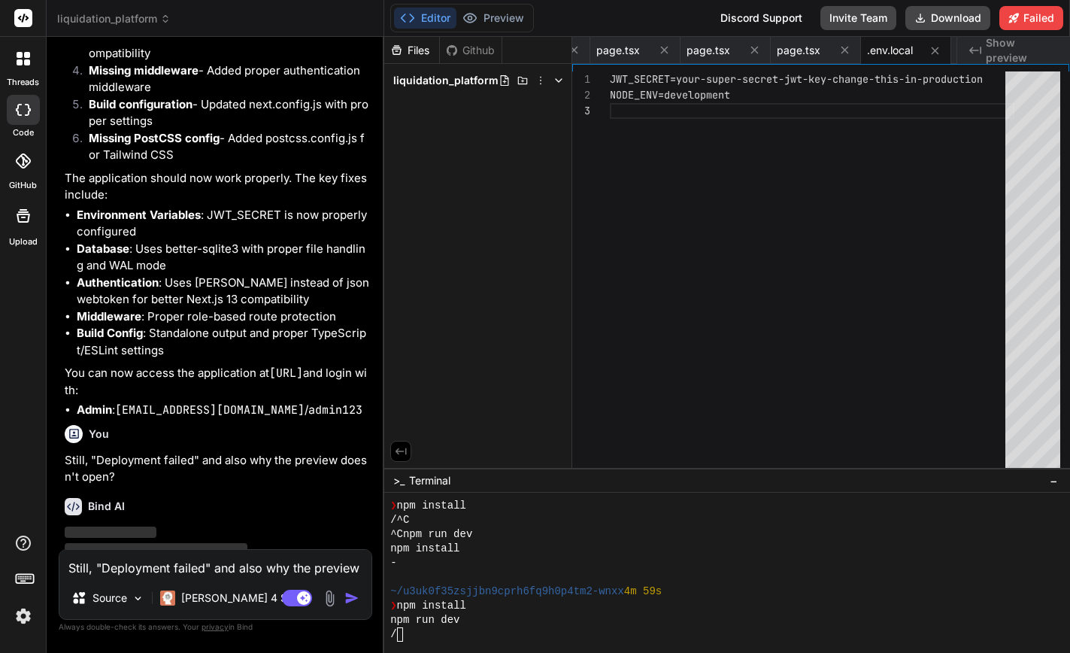
scroll to position [2963, 0]
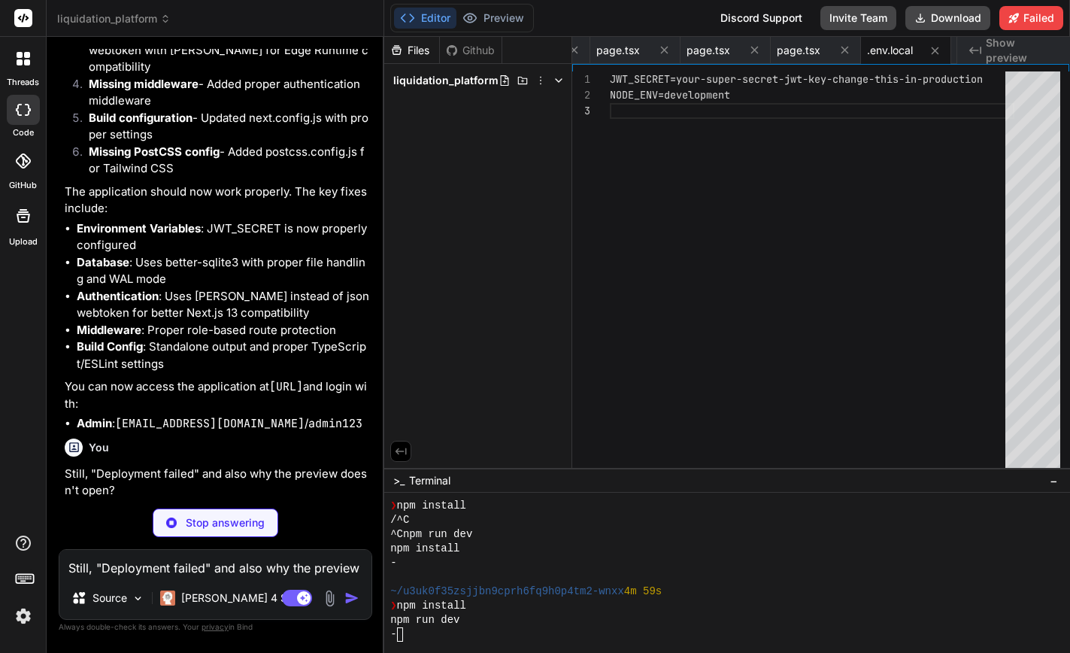
type textarea "x"
type textarea ""eslint": "^8.48.0", "eslint-config-next": "13.5.1" } }"
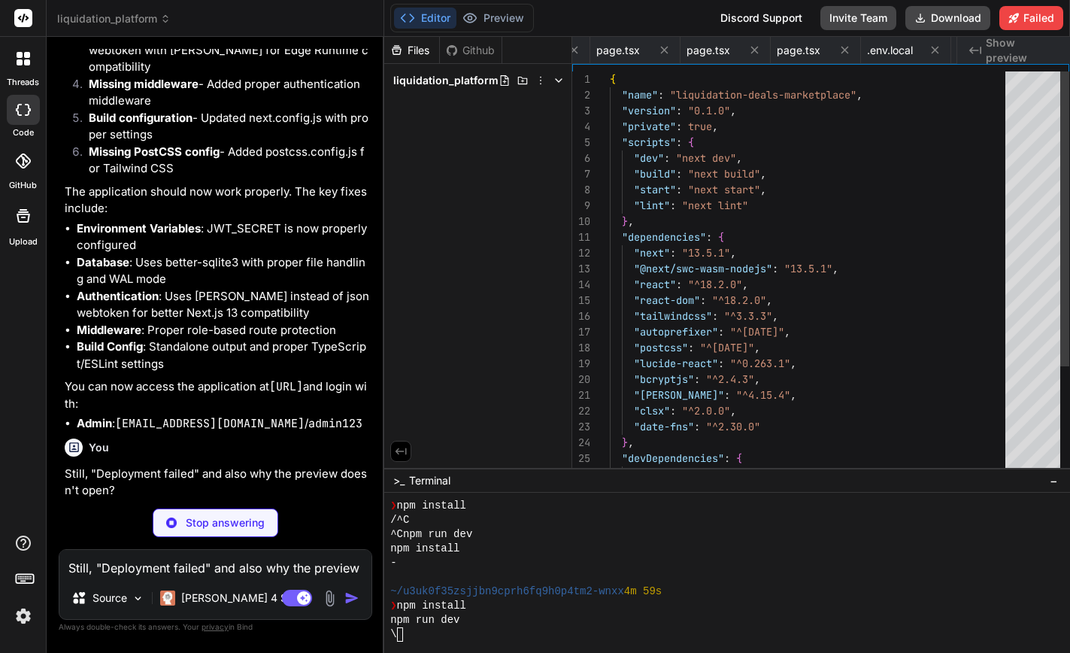
scroll to position [0, 0]
type textarea "x"
type textarea "db.users.push(newUser); return { lastInsertRowid: [DOMAIN_NAME] }; } return { l…"
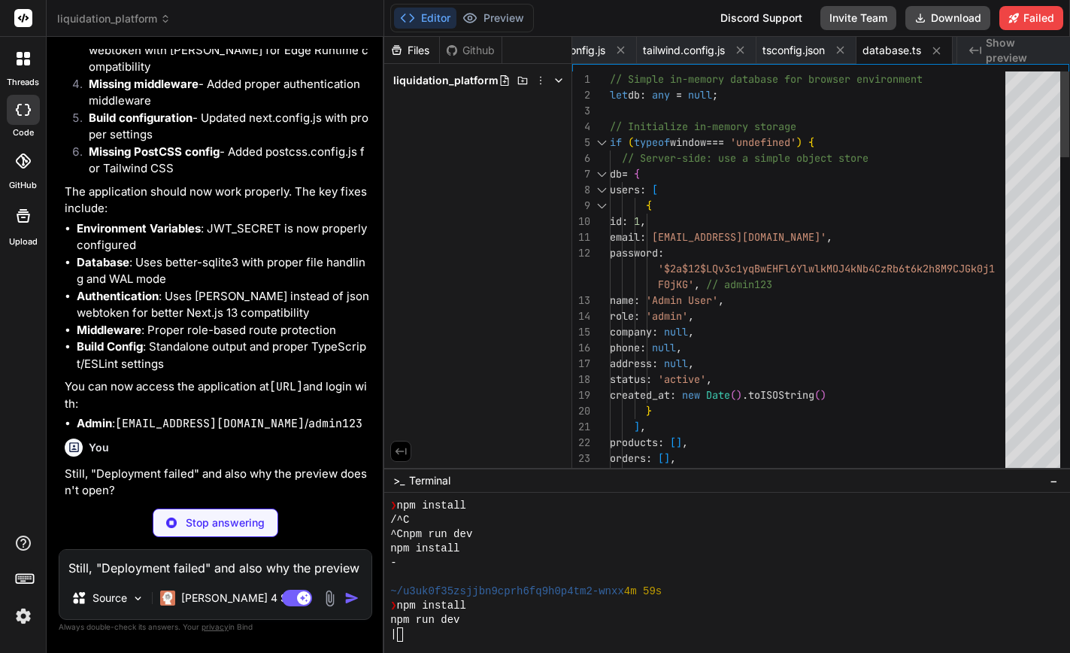
type textarea "x"
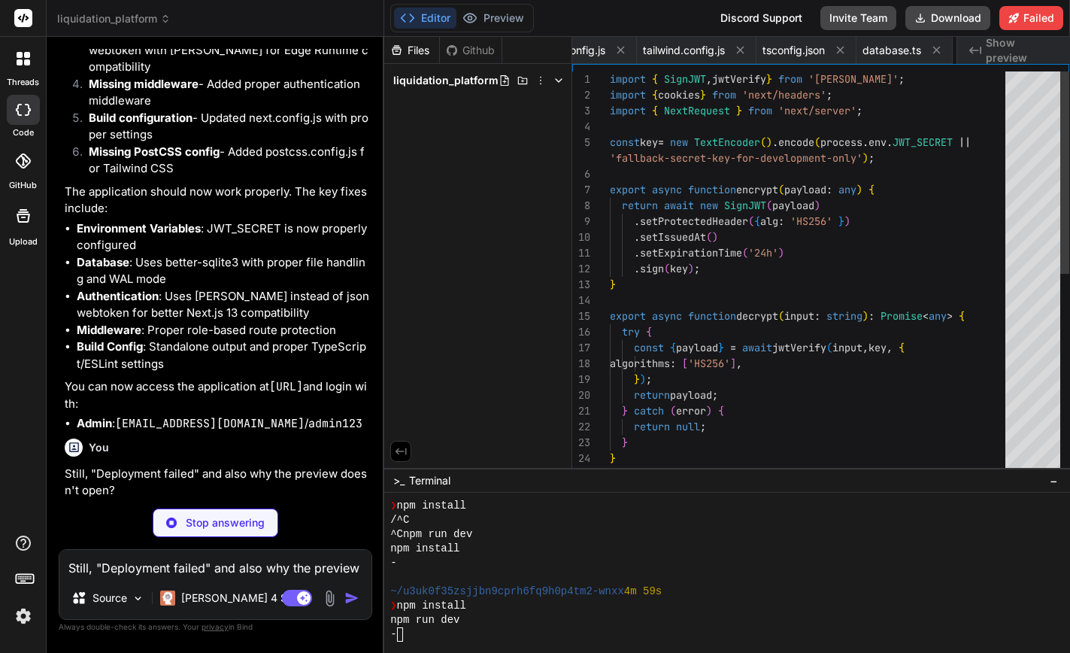
scroll to position [15, 0]
type textarea "x"
type textarea "error' }, { status: 500 }); } }"
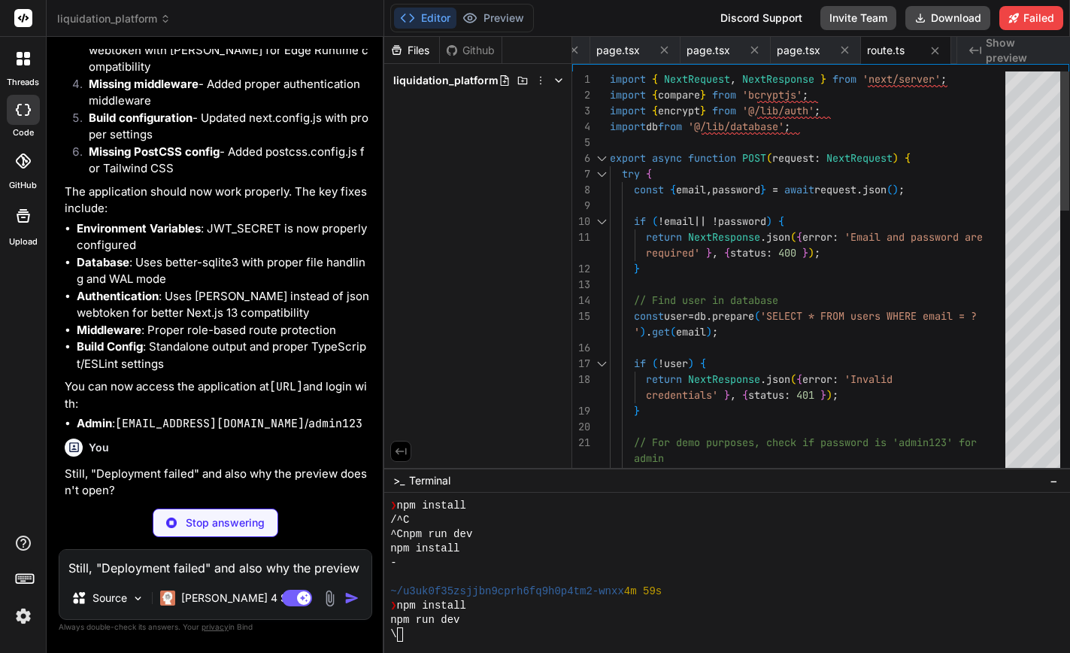
type textarea "x"
type textarea "message: 'User created successfully', userId: result.lastInsertRowid, }); } cat…"
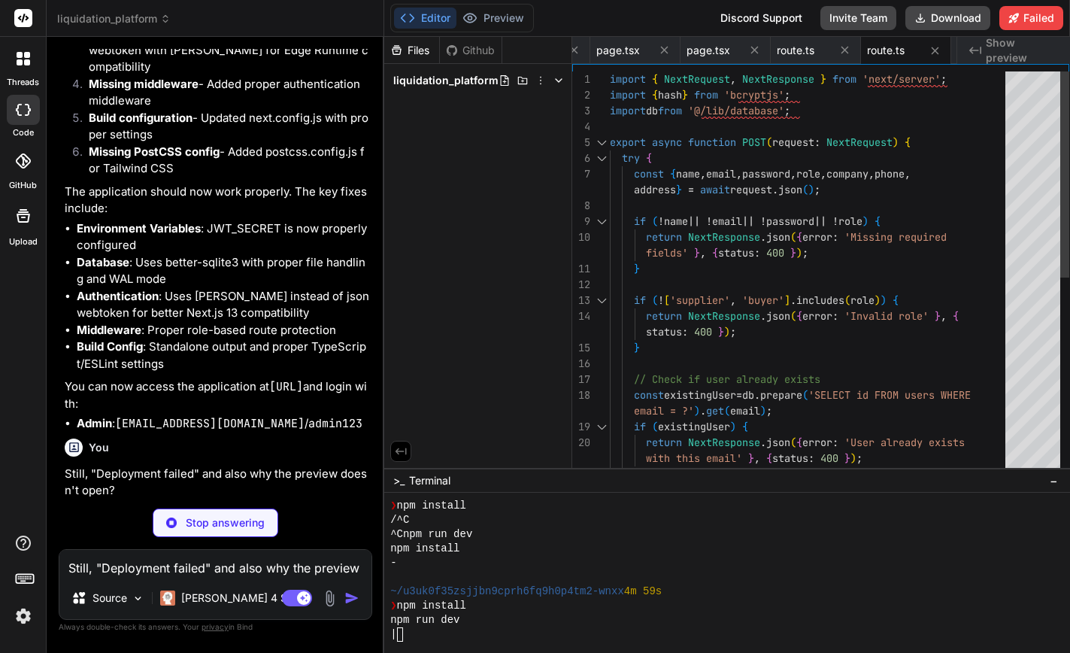
type textarea "x"
type textarea "}"
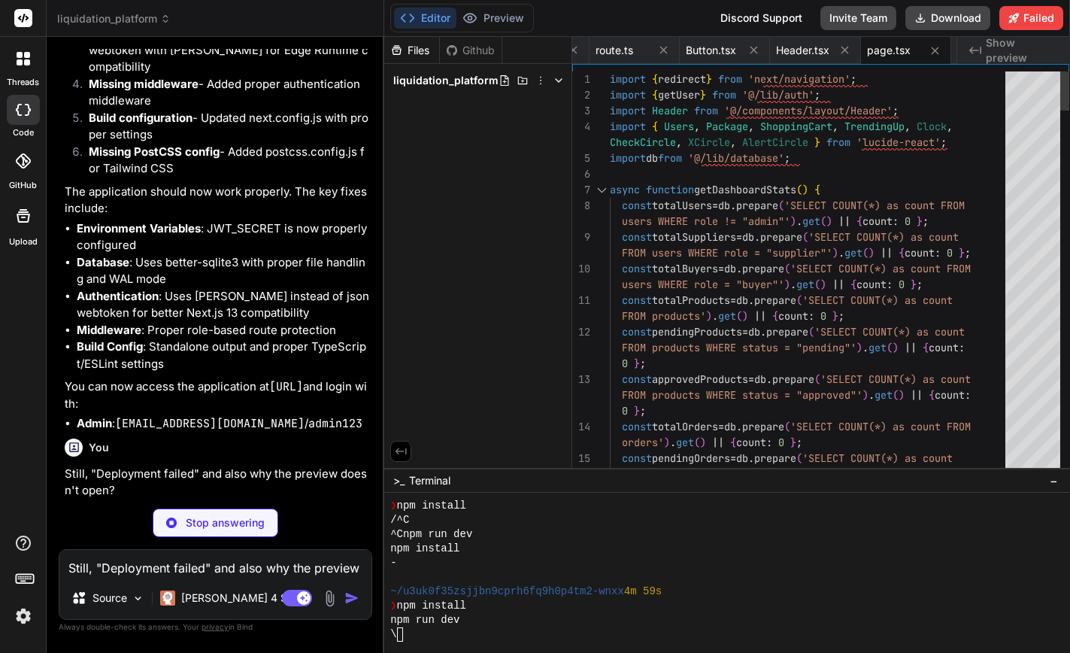
type textarea "x"
type textarea "return [DOMAIN_NAME](); } export const config = { matcher: ['/admin/:path*', '/…"
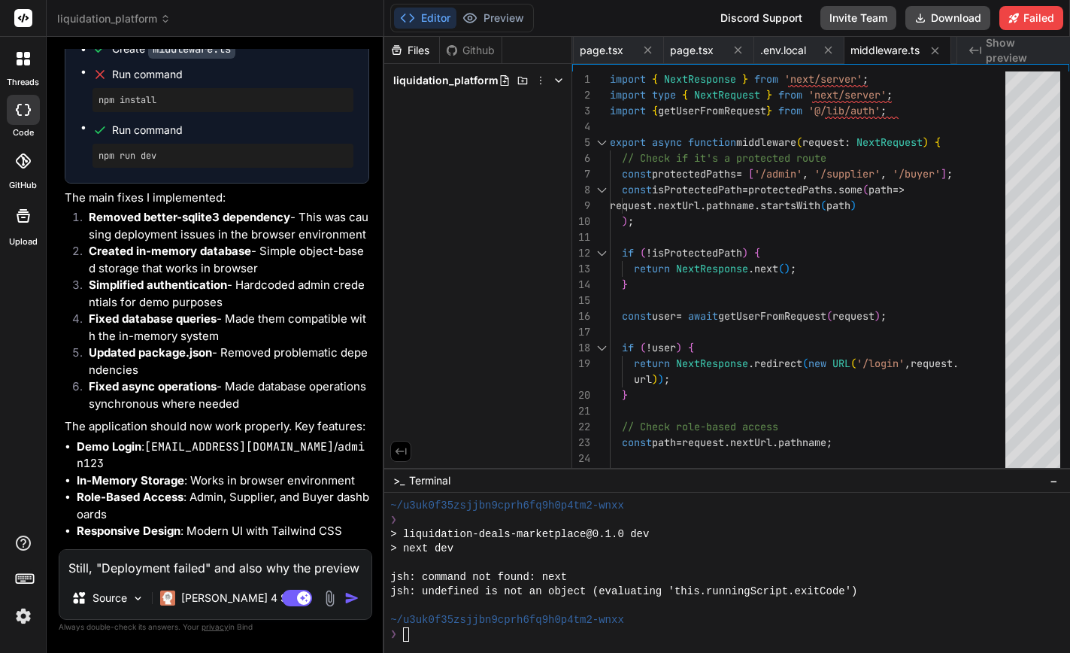
scroll to position [0, 0]
click at [194, 595] on p "[PERSON_NAME] 4 S.." at bounding box center [237, 598] width 112 height 15
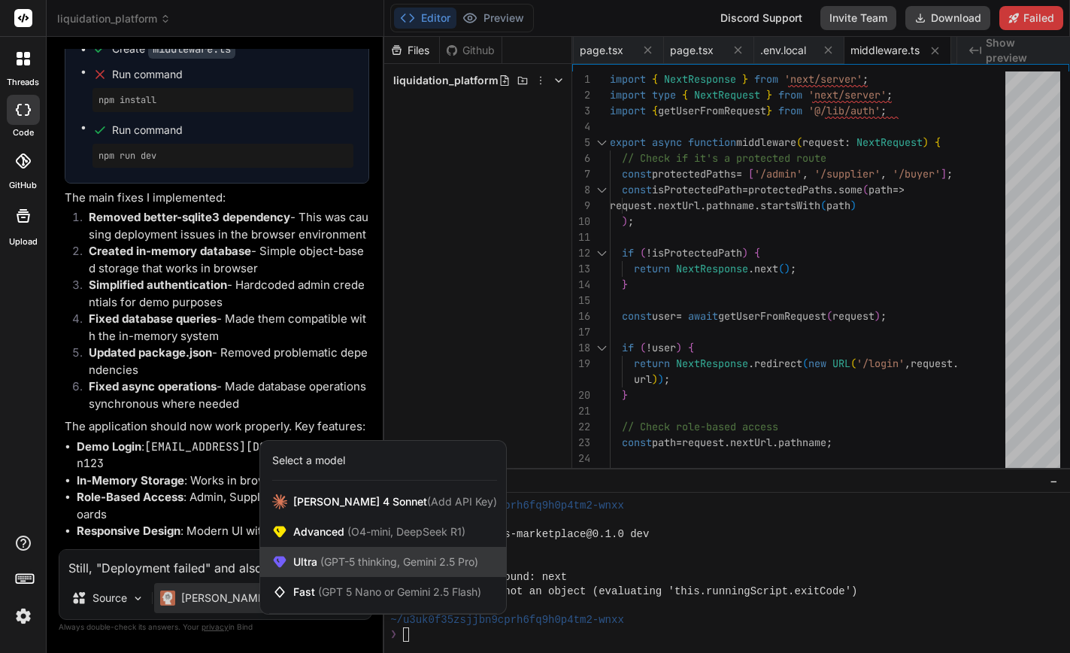
click at [326, 554] on div "Ultra (GPT-5 thinking, Gemini 2.5 Pro)" at bounding box center [383, 562] width 246 height 30
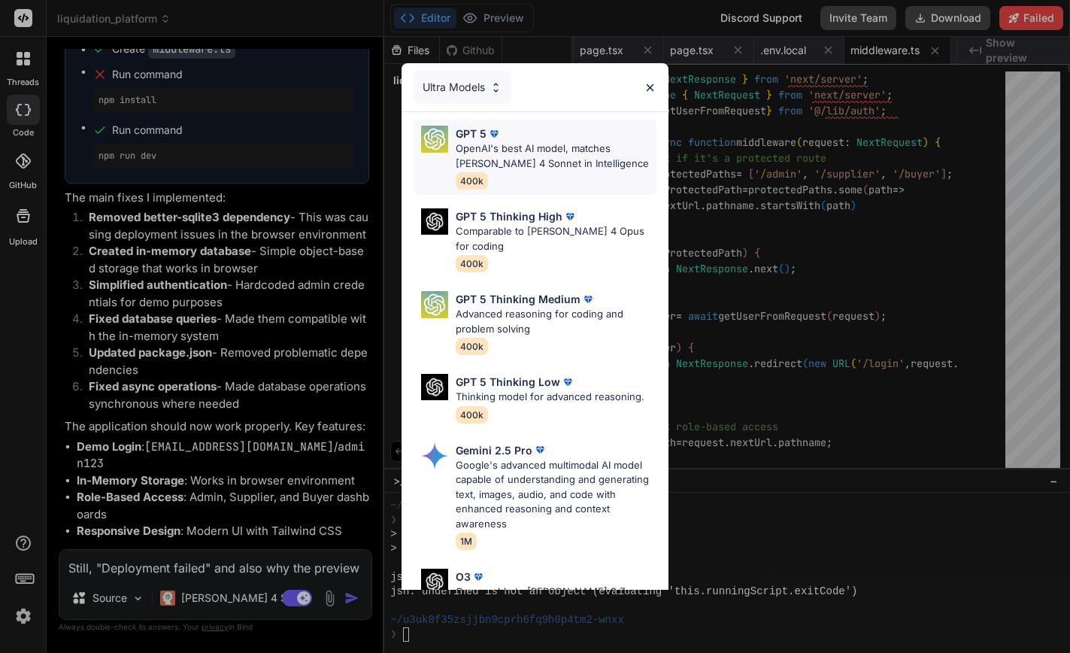
click at [515, 157] on p "OpenAI's best AI model, matches [PERSON_NAME] 4 Sonnet in Intelligence" at bounding box center [557, 155] width 202 height 29
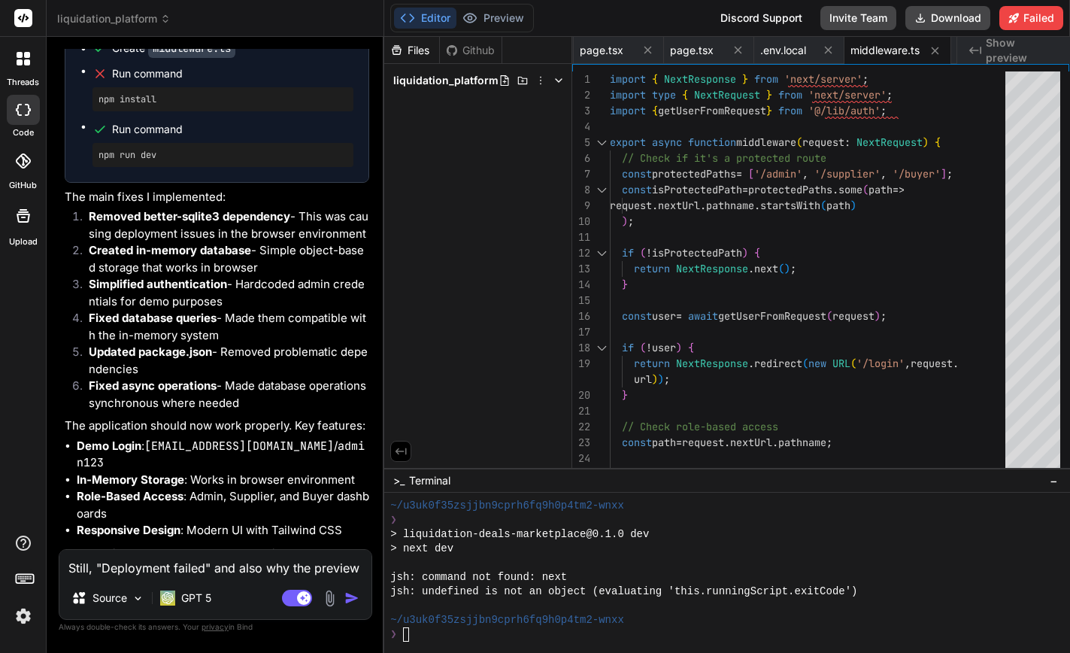
scroll to position [3698, 0]
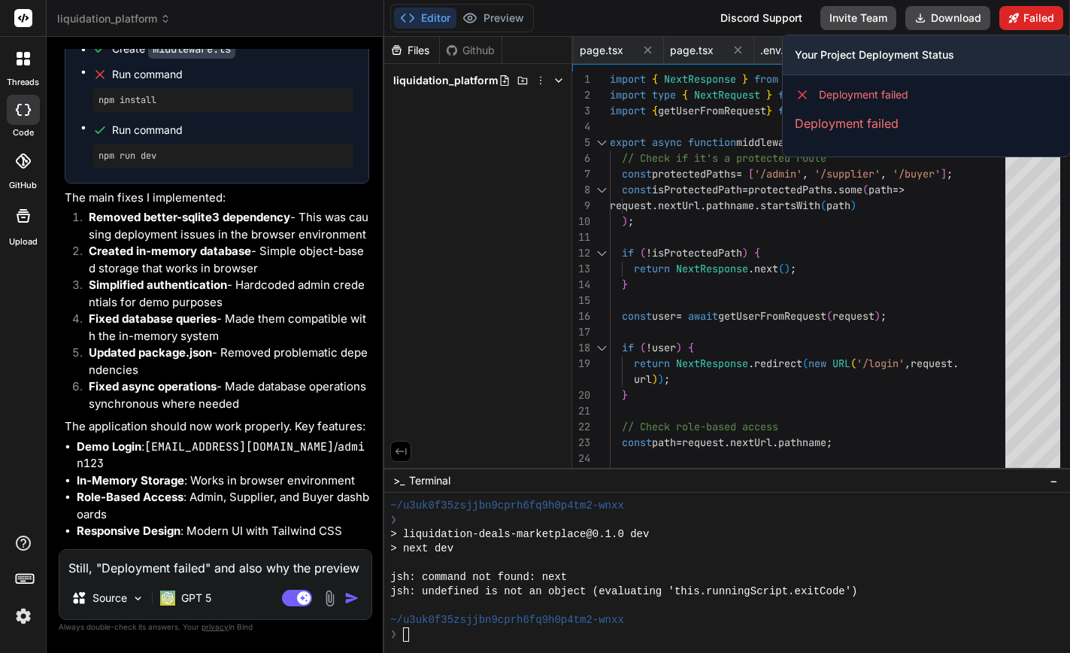
click at [1025, 21] on button "Failed" at bounding box center [1032, 18] width 64 height 24
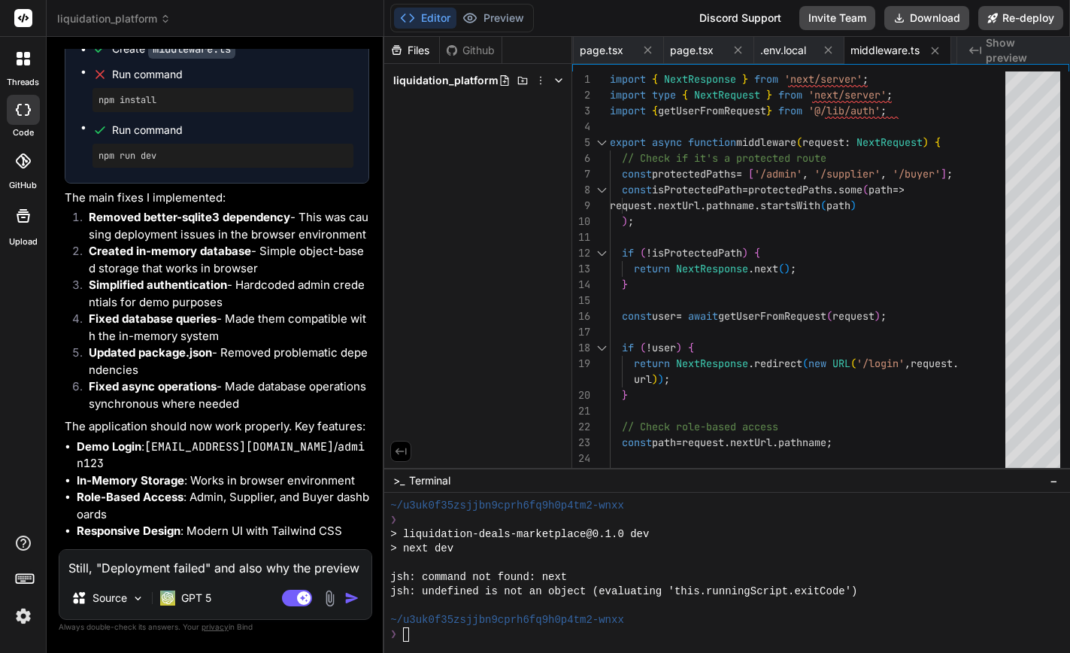
scroll to position [2, 0]
type textarea "x"
click at [1008, 50] on span "Show preview" at bounding box center [1022, 50] width 72 height 30
click at [457, 81] on span "liquidation_platform" at bounding box center [445, 80] width 105 height 15
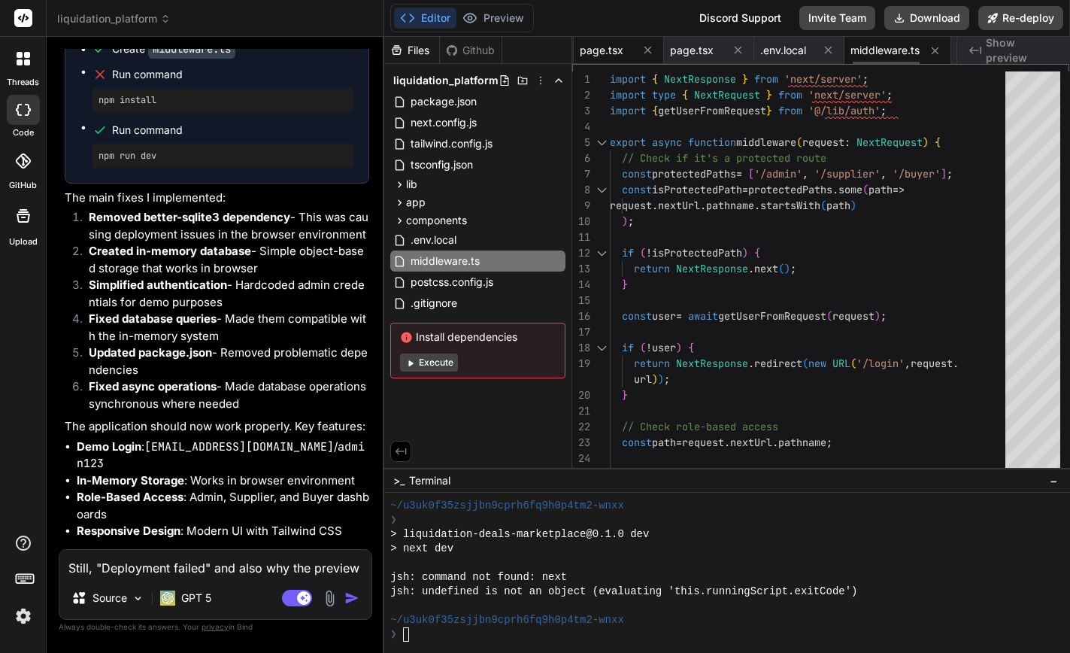
click at [606, 50] on span "page.tsx" at bounding box center [602, 50] width 44 height 15
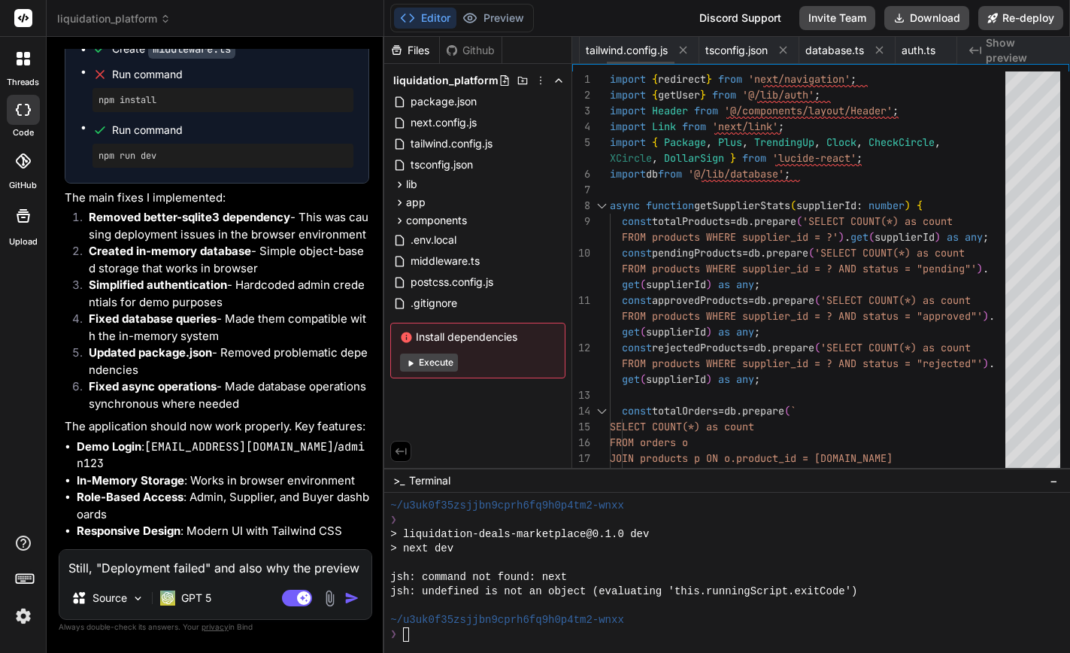
scroll to position [0, 221]
click at [820, 47] on span "database.ts" at bounding box center [814, 50] width 59 height 15
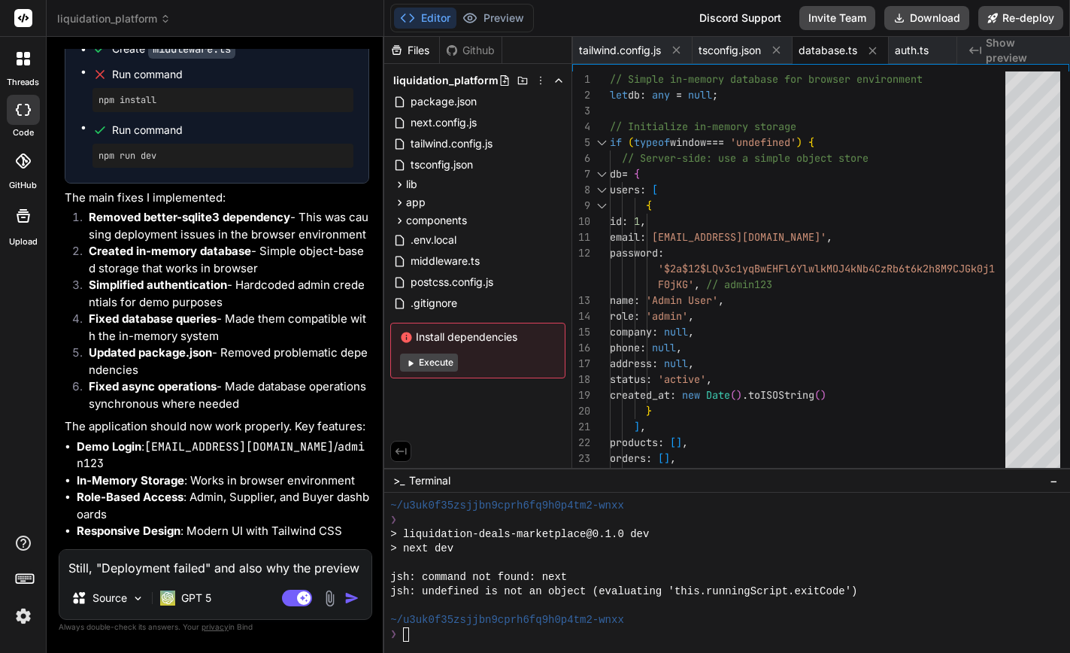
scroll to position [0, 0]
click at [628, 49] on span "tailwind.config.js" at bounding box center [620, 50] width 82 height 15
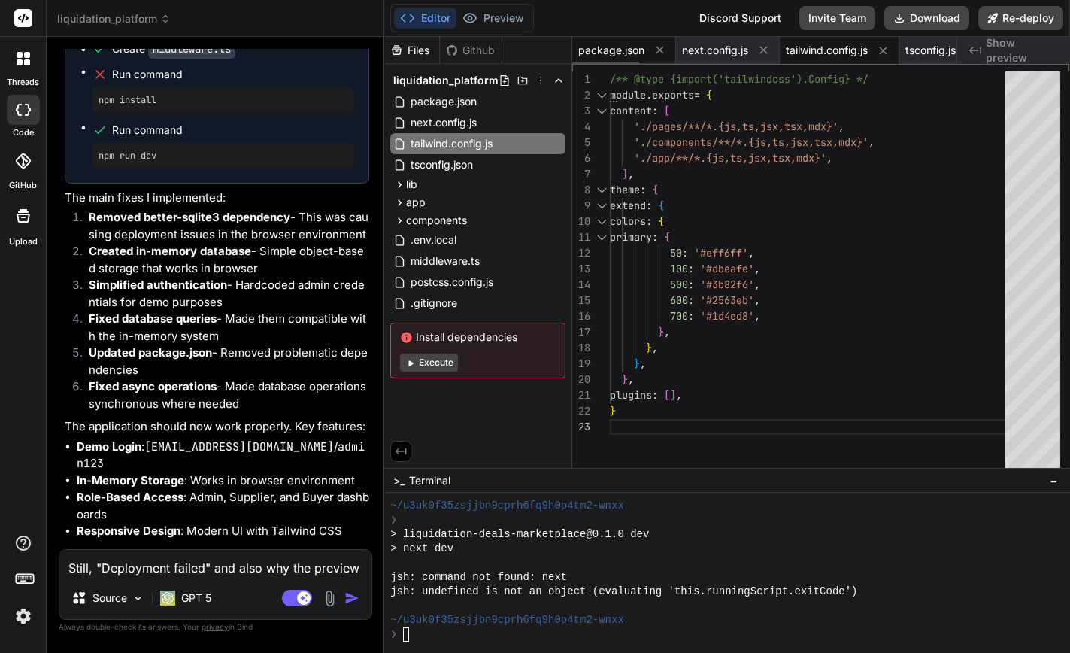
click at [615, 48] on span "package.json" at bounding box center [612, 50] width 66 height 15
type textarea ""eslint": "^8.48.0", "eslint-config-next": "13.5.1" } }"
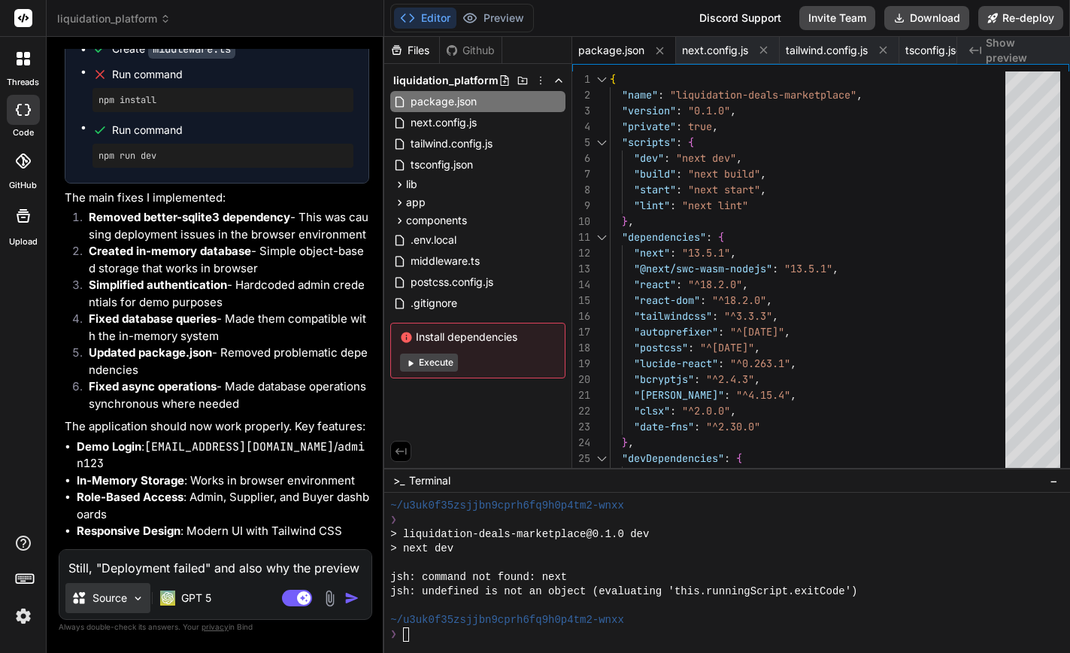
click at [133, 601] on img at bounding box center [138, 598] width 13 height 13
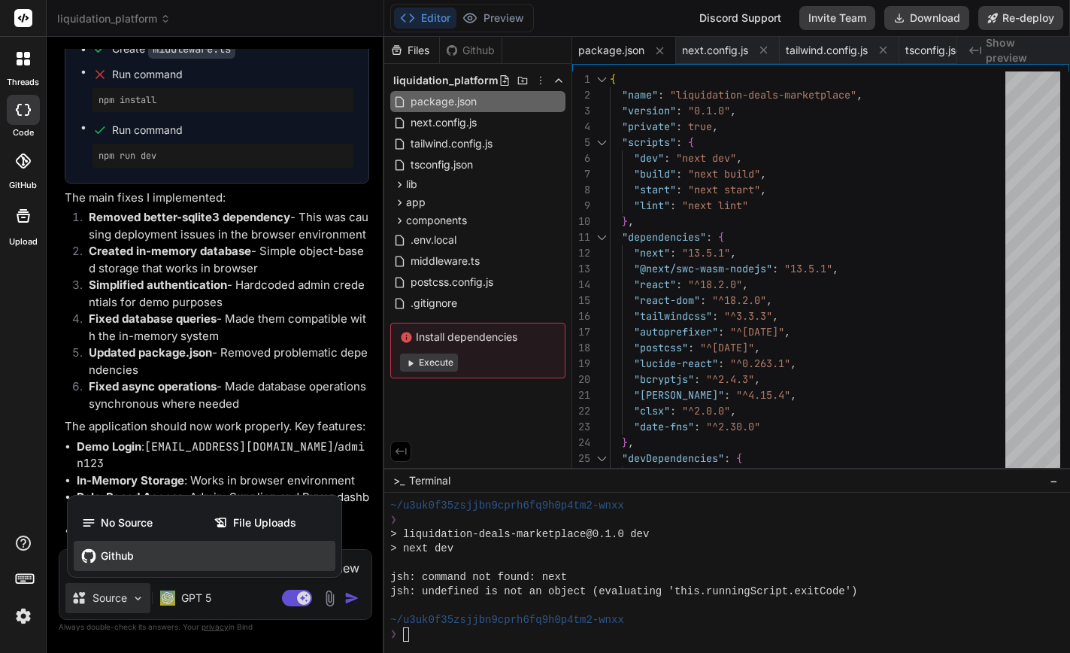
click at [102, 555] on span "Github" at bounding box center [117, 555] width 33 height 15
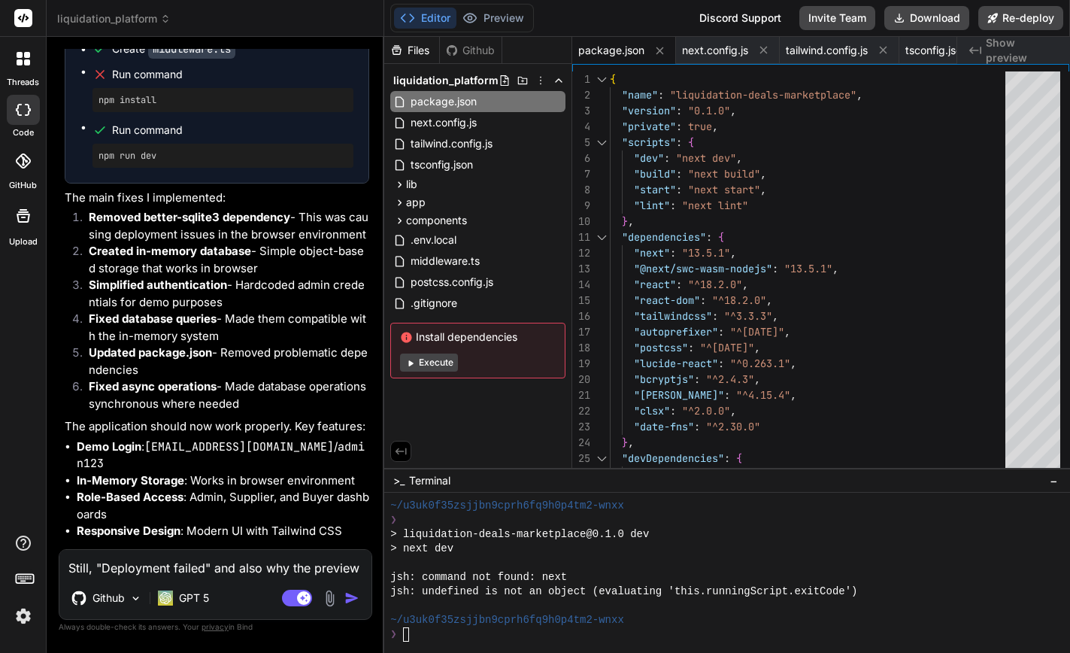
click at [440, 363] on button "Execute" at bounding box center [429, 363] width 58 height 18
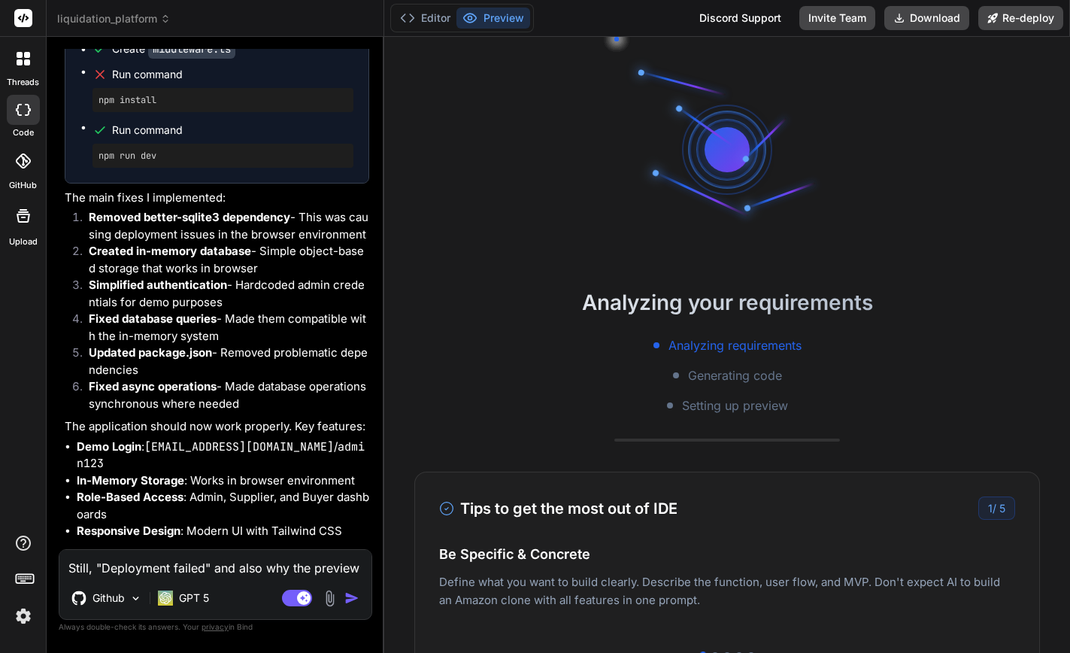
scroll to position [900, 0]
type textarea "x"
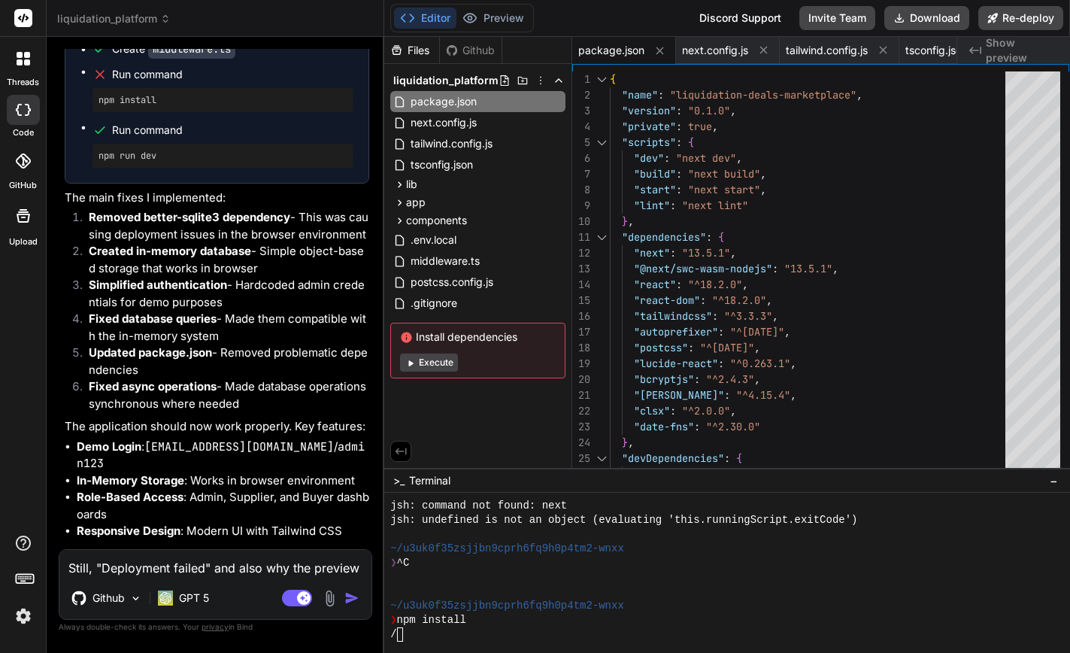
scroll to position [0, 0]
drag, startPoint x: 529, startPoint y: 336, endPoint x: 415, endPoint y: 335, distance: 113.6
click at [415, 335] on span "Install dependencies" at bounding box center [478, 336] width 156 height 15
copy span "Install dependencies"
click at [100, 569] on textarea "Still, "Deployment failed" and also why the preview doesn't open?" at bounding box center [215, 563] width 312 height 27
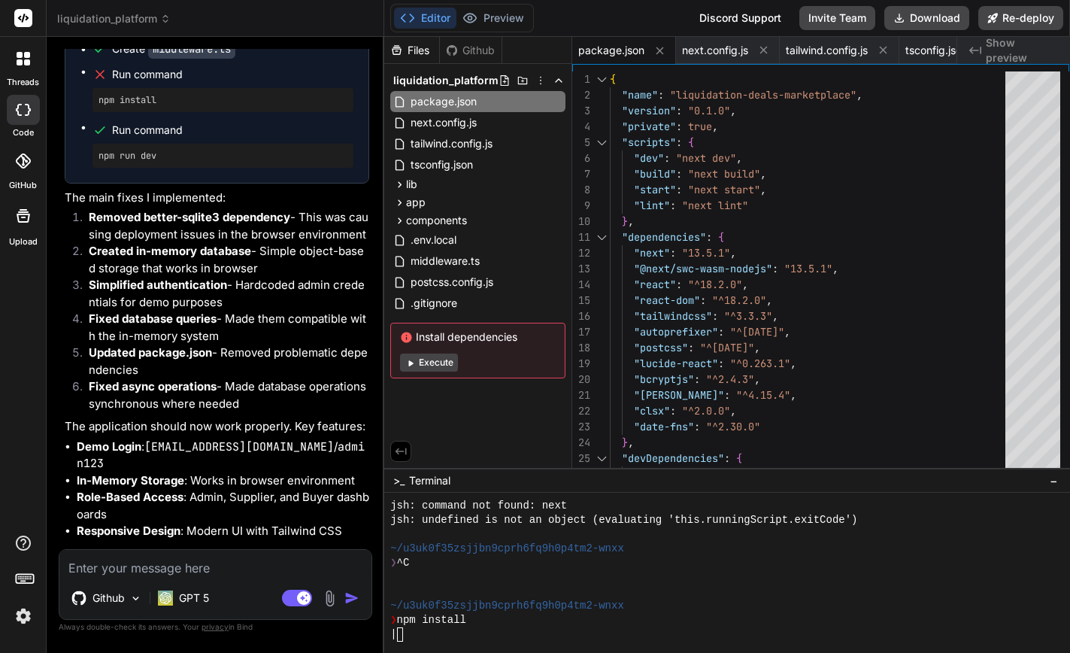
type textarea "w"
type textarea "x"
type textarea "wh"
type textarea "x"
type textarea "why"
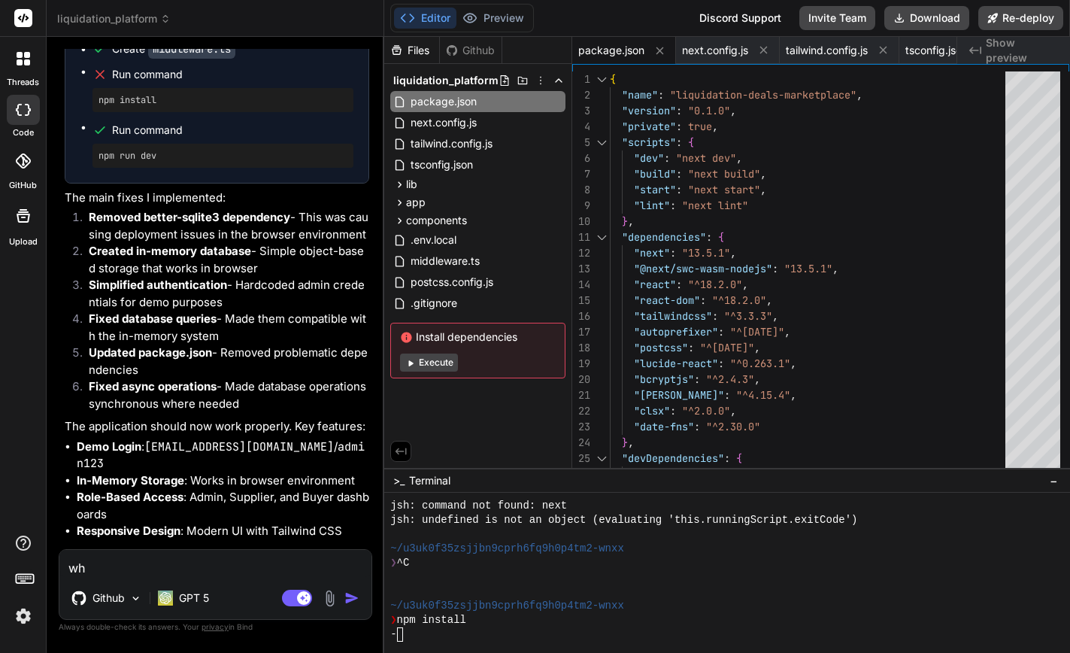
type textarea "x"
type textarea "why"
type textarea "x"
type textarea "why f"
type textarea "x"
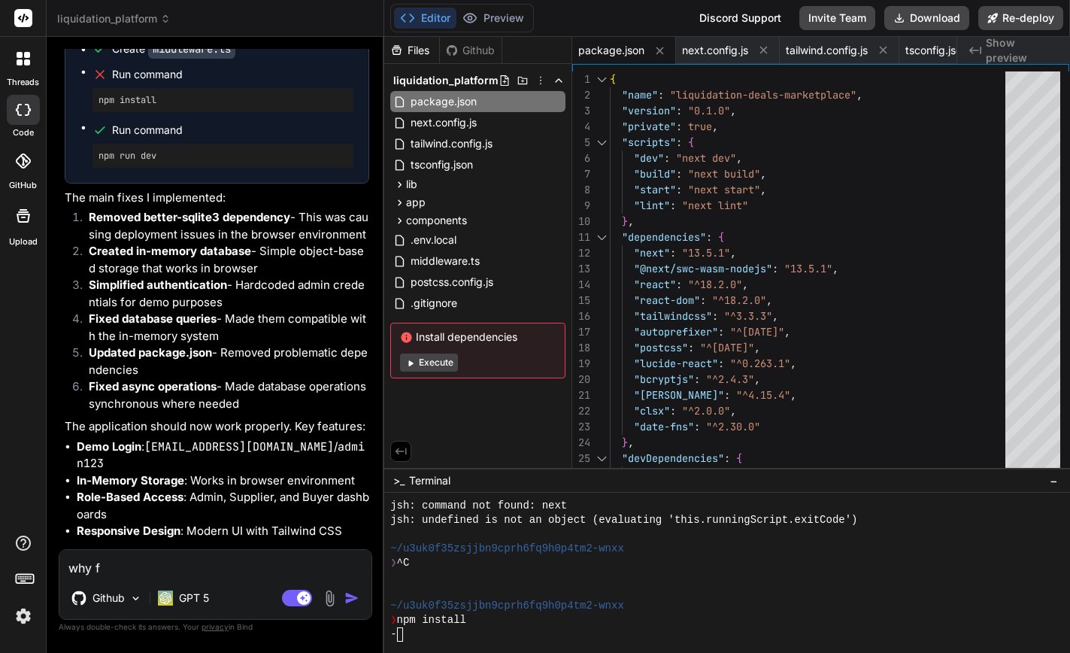
type textarea "why fa"
type textarea "x"
paste textarea "Install dependencies"
click at [352, 597] on img "button" at bounding box center [352, 598] width 15 height 15
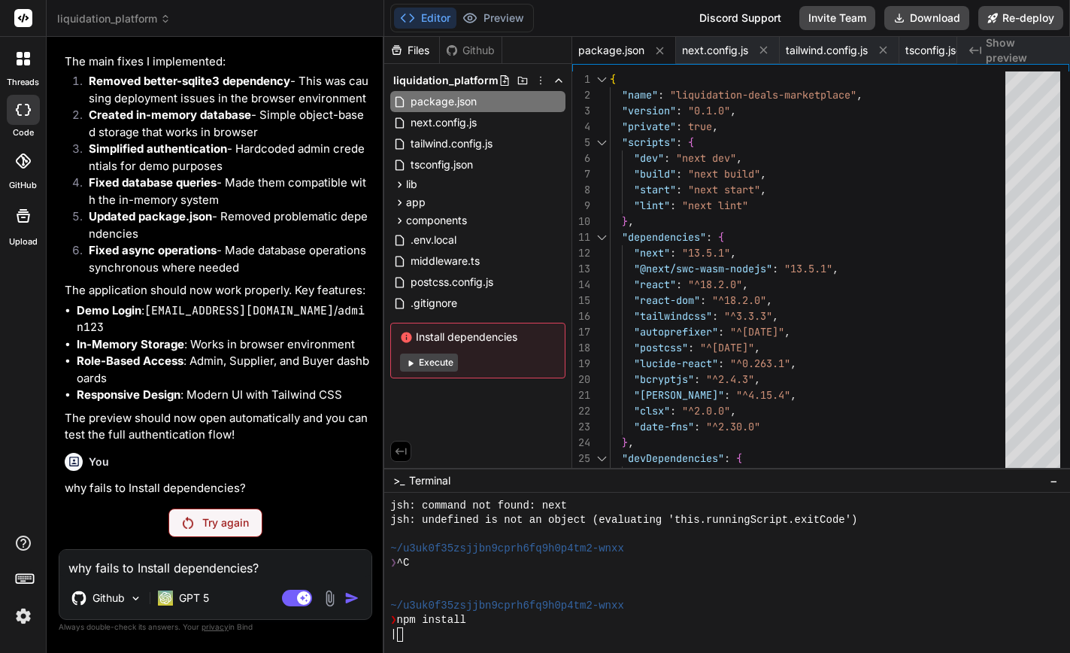
scroll to position [3421, 0]
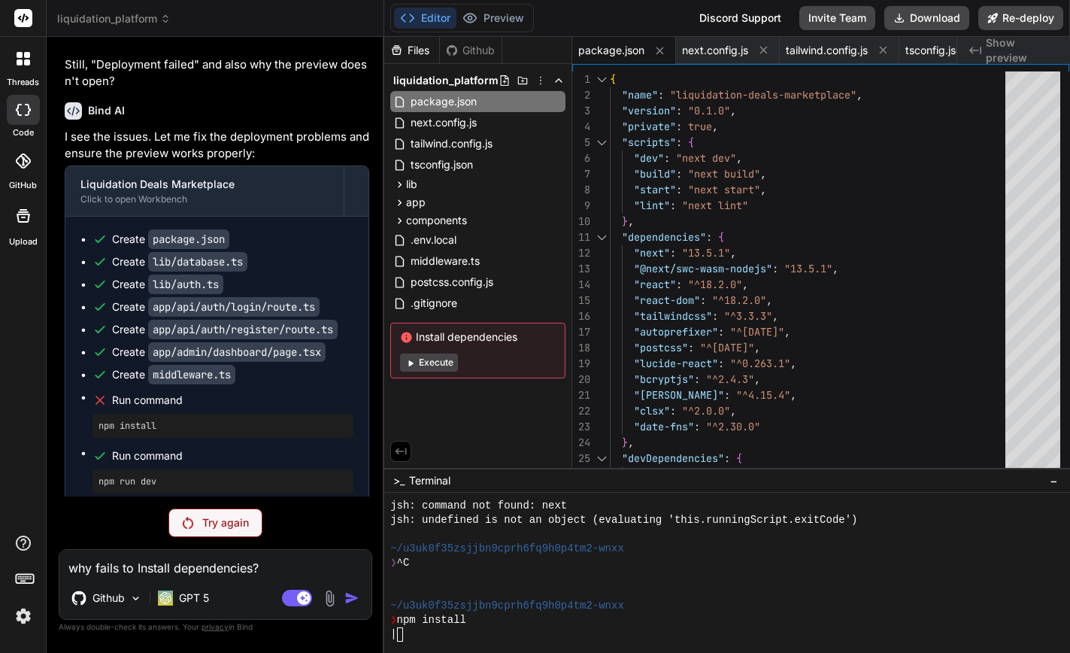
click at [196, 528] on div "Try again" at bounding box center [216, 523] width 94 height 29
click at [226, 528] on p "Try again" at bounding box center [225, 522] width 47 height 15
click at [185, 605] on p "GPT 5" at bounding box center [194, 598] width 30 height 15
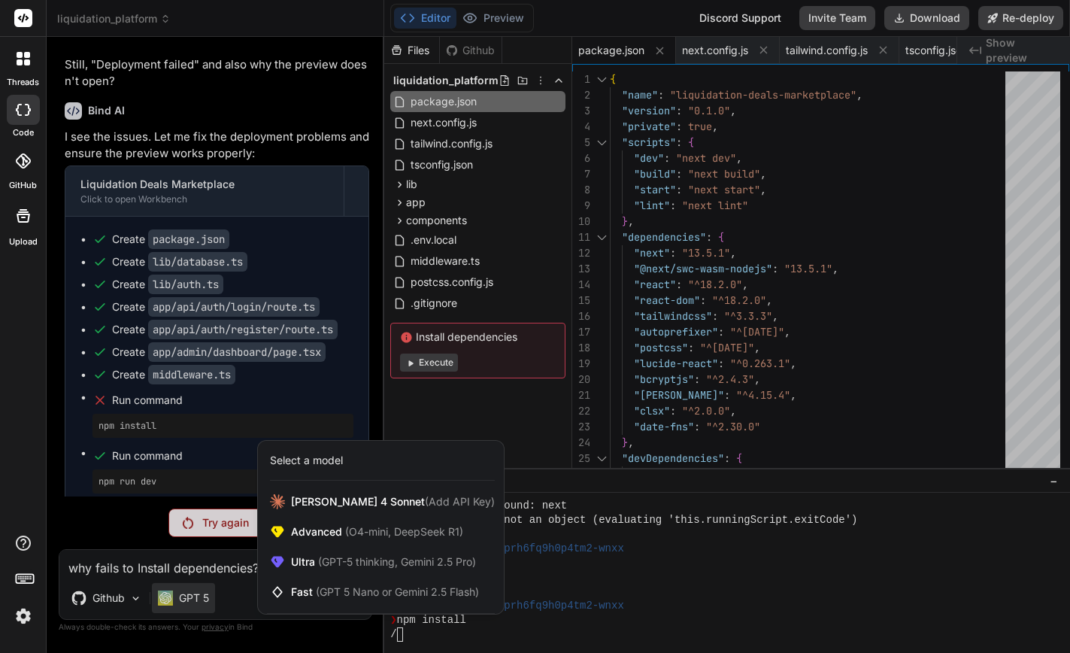
click at [318, 463] on div "Select a model" at bounding box center [306, 460] width 73 height 15
click at [290, 459] on div "Select a model" at bounding box center [306, 460] width 73 height 15
click at [314, 504] on span "[PERSON_NAME] 4 Sonnet (Add API Key)" at bounding box center [393, 501] width 204 height 15
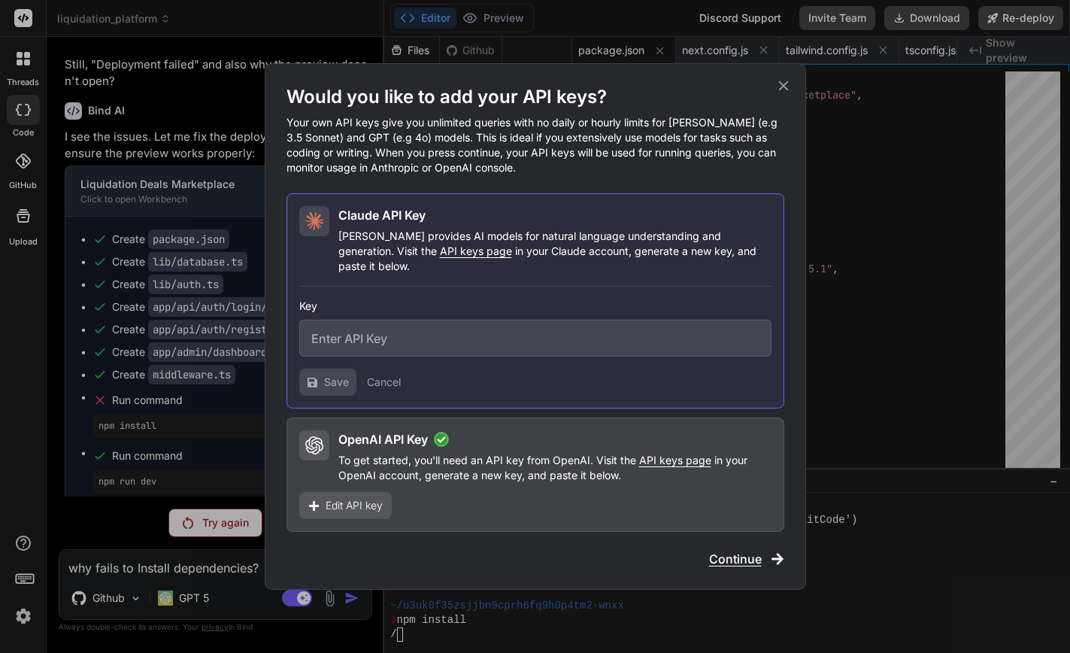
click at [784, 91] on icon at bounding box center [784, 86] width 10 height 10
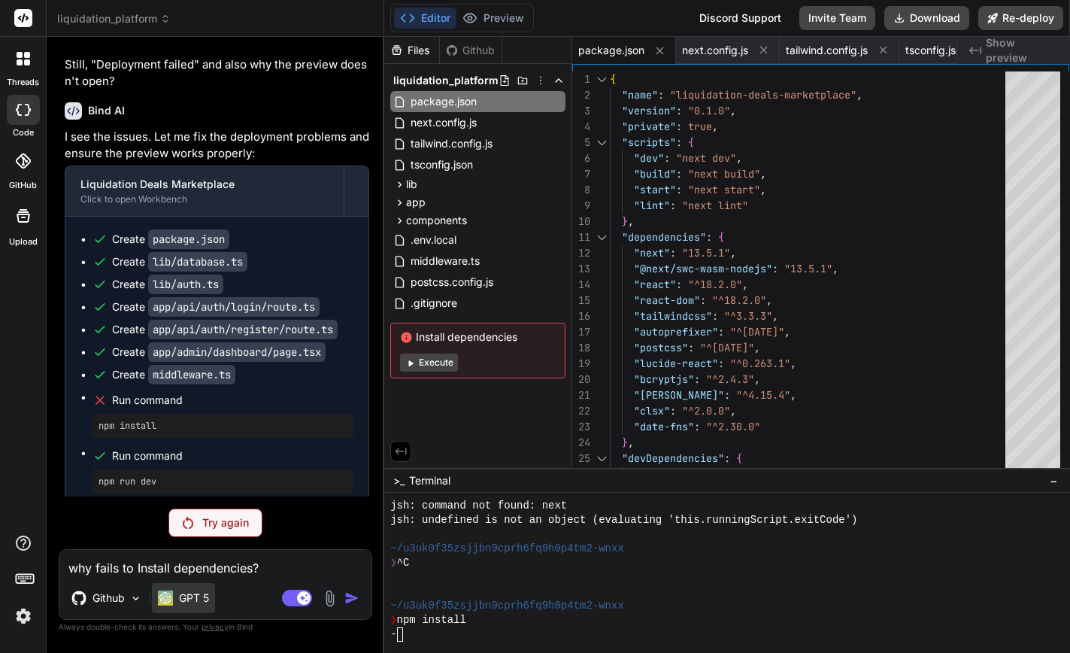
click at [174, 597] on div "GPT 5" at bounding box center [183, 598] width 51 height 15
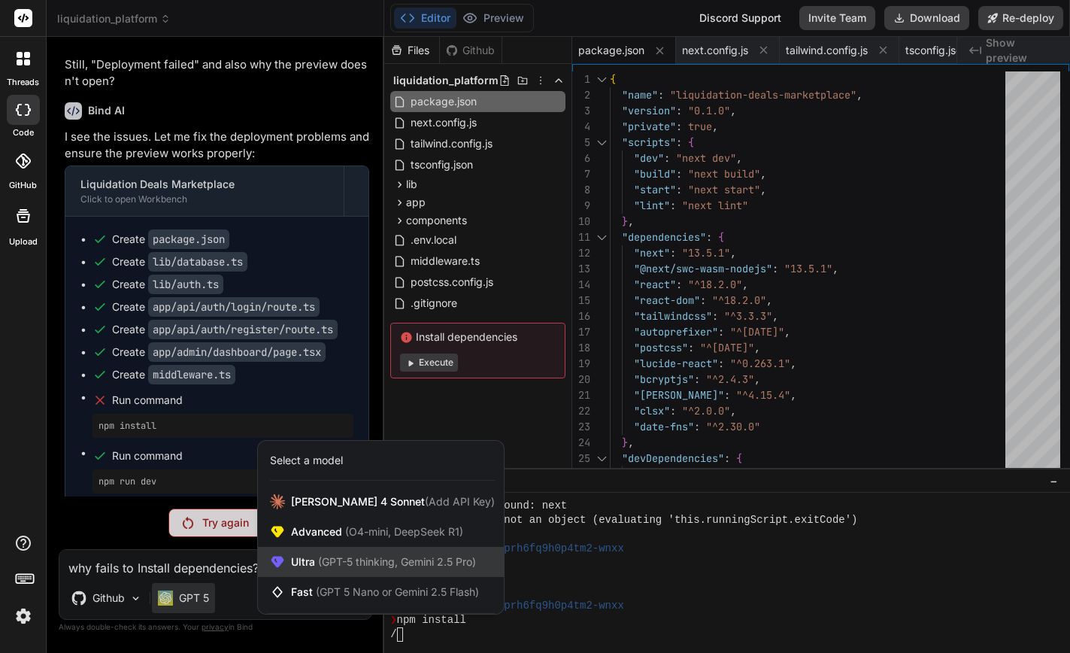
click at [295, 559] on span "Ultra (GPT-5 thinking, Gemini 2.5 Pro)" at bounding box center [383, 561] width 185 height 15
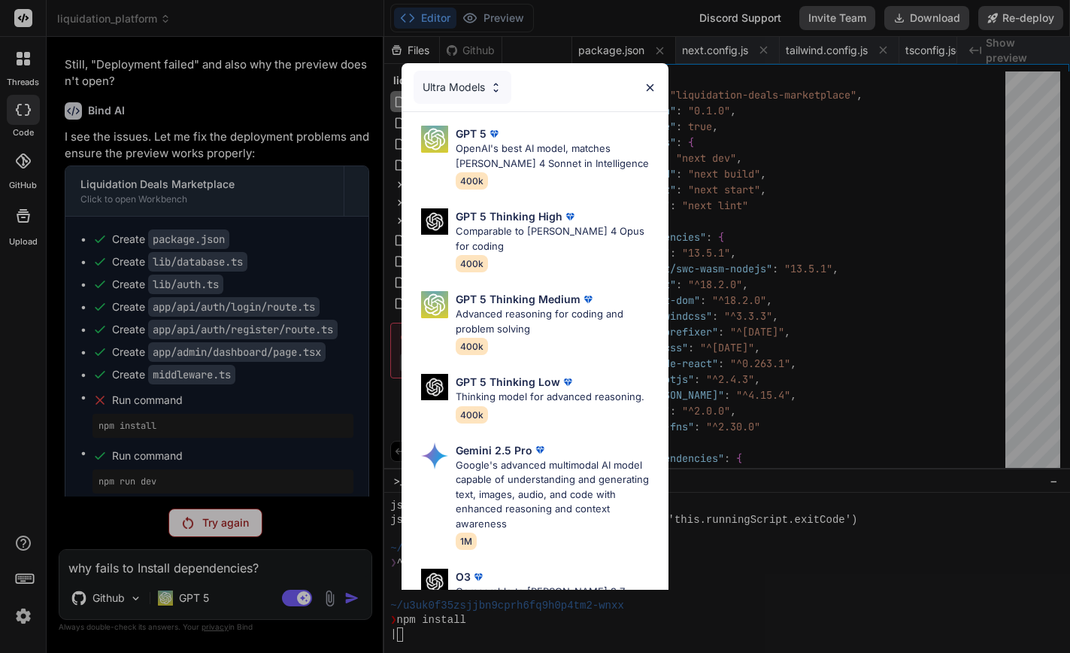
click at [480, 84] on div "Ultra Models" at bounding box center [463, 87] width 98 height 33
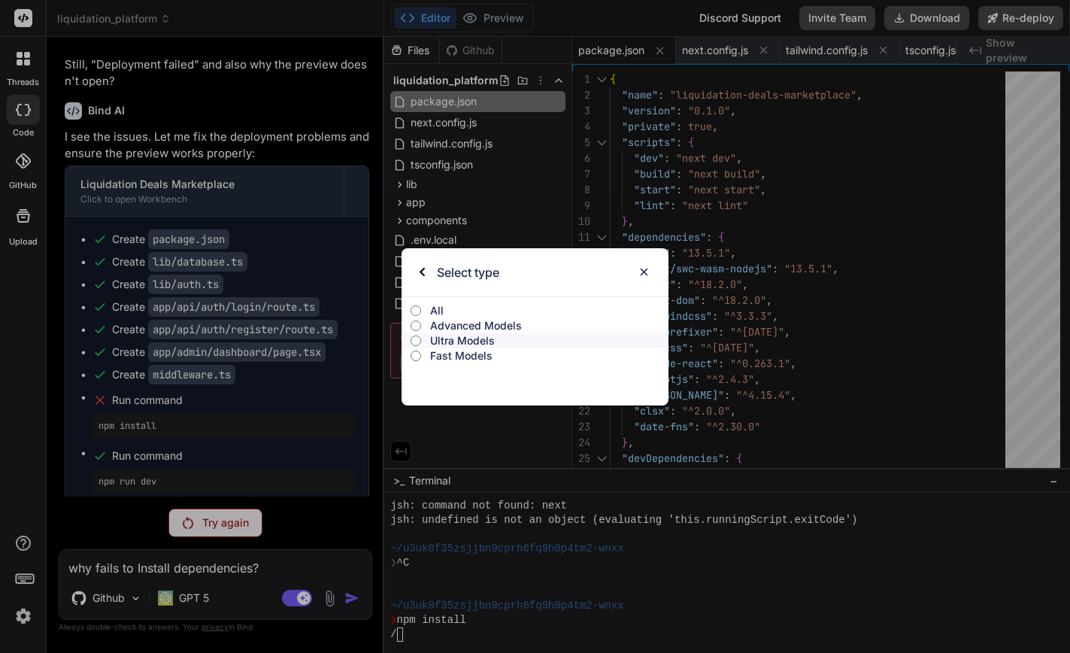
click at [436, 309] on p "All" at bounding box center [549, 310] width 238 height 15
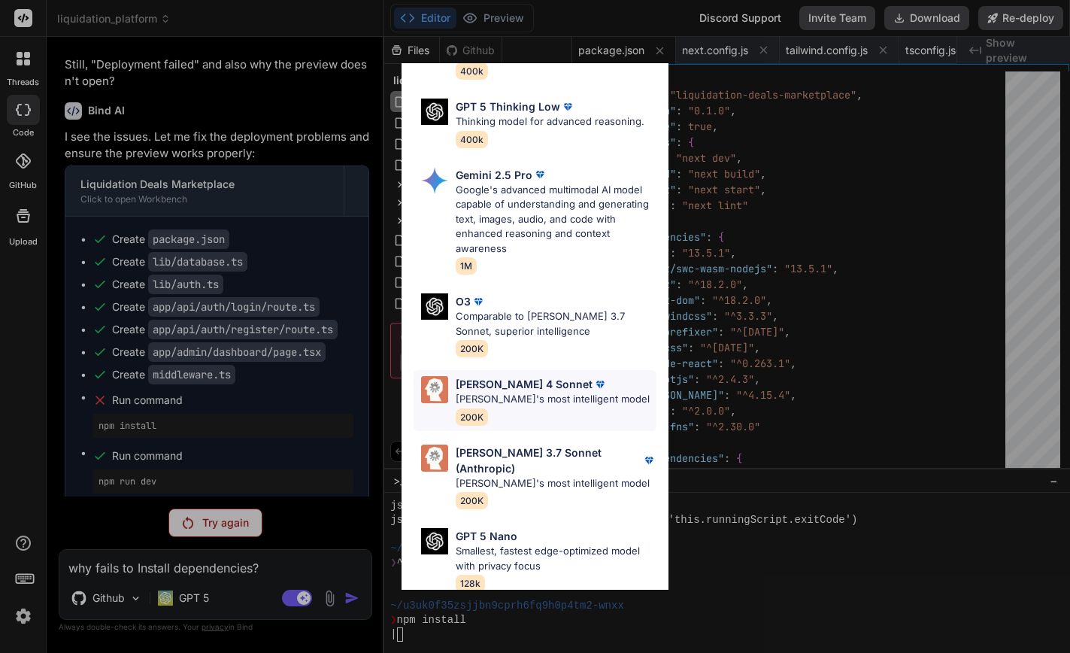
scroll to position [603, 0]
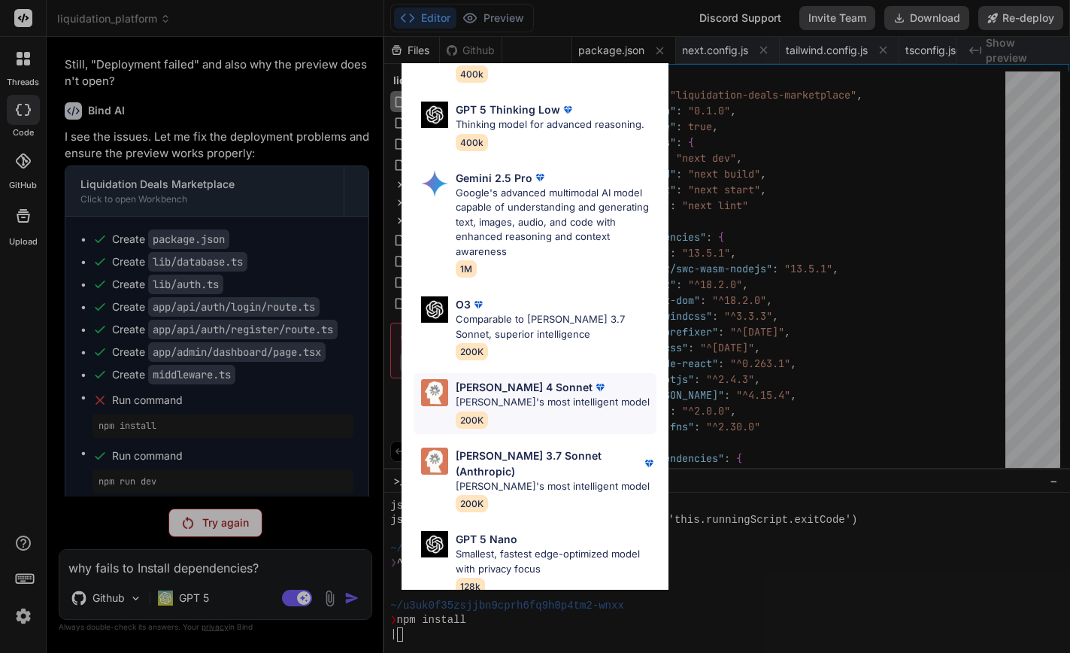
click at [522, 379] on p "[PERSON_NAME] 4 Sonnet" at bounding box center [524, 387] width 137 height 16
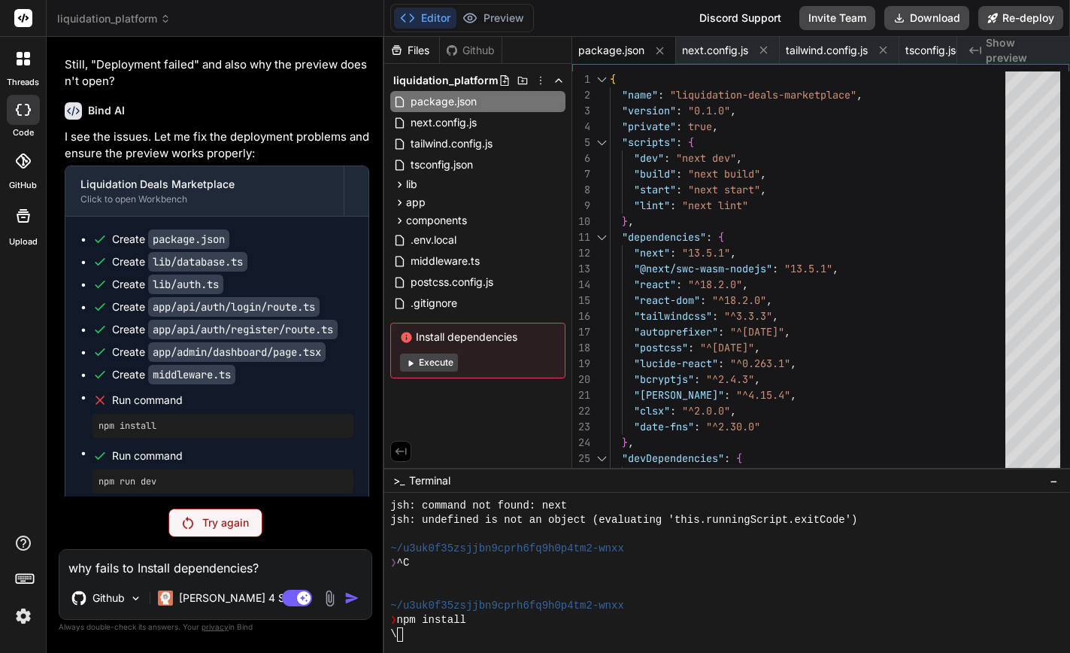
click at [232, 528] on p "Try again" at bounding box center [225, 522] width 47 height 15
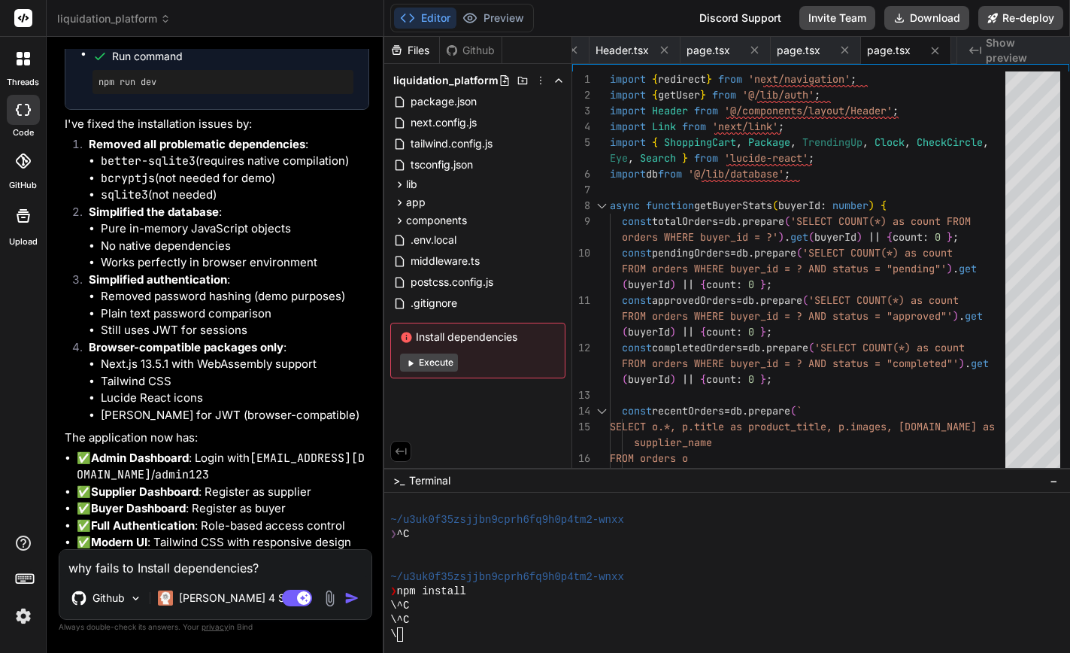
scroll to position [4721, 0]
click at [438, 364] on button "Execute" at bounding box center [429, 363] width 58 height 18
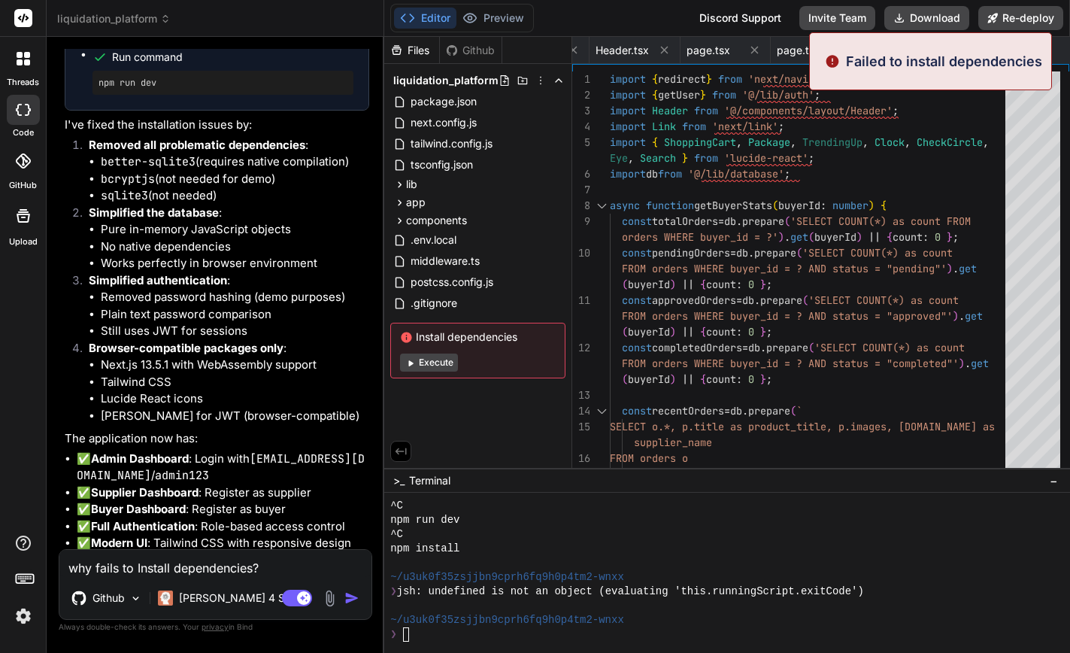
scroll to position [1215, 0]
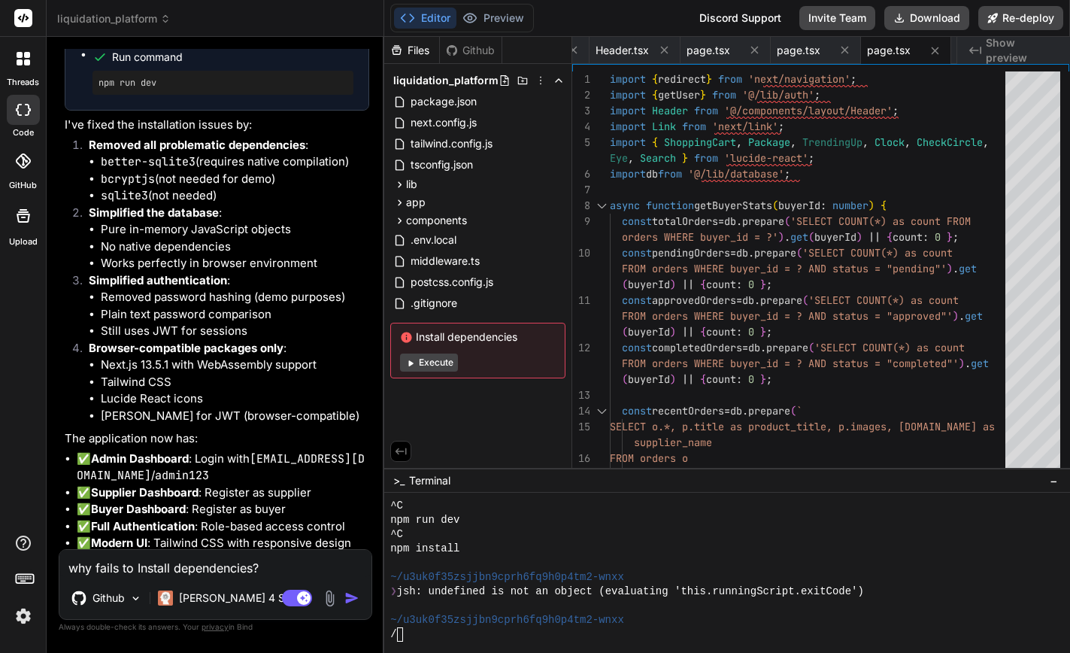
drag, startPoint x: 521, startPoint y: 337, endPoint x: 415, endPoint y: 336, distance: 106.8
click at [415, 336] on span "Install dependencies" at bounding box center [478, 336] width 156 height 15
copy span "Install dependencies"
click at [214, 559] on textarea "why fails to Install dependencies?" at bounding box center [215, 563] width 312 height 27
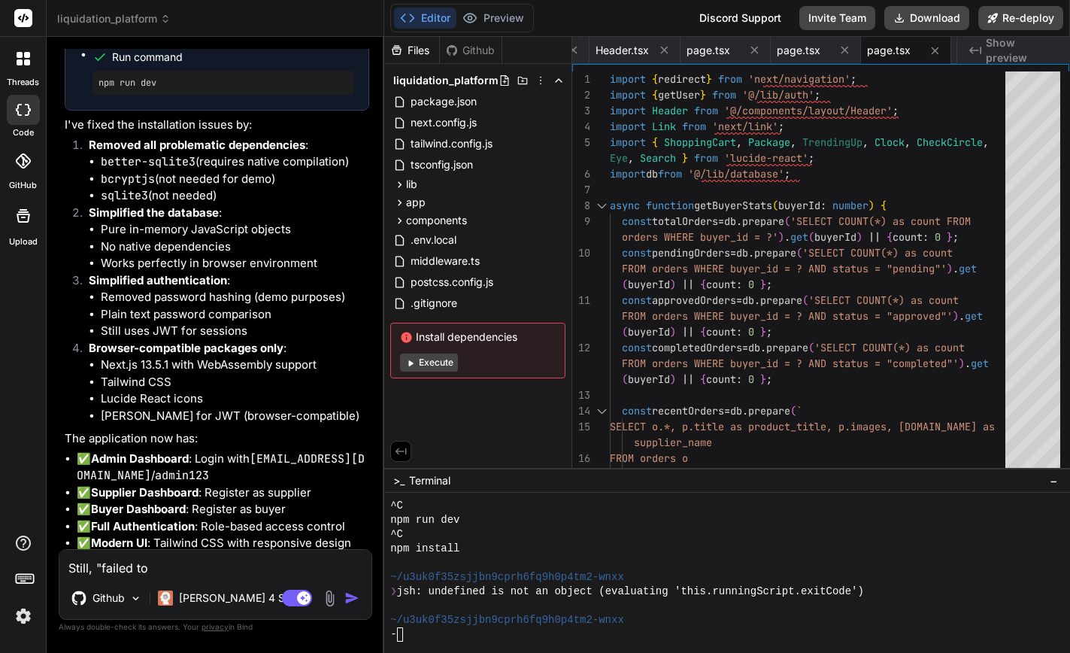
paste textarea "Install dependencies"
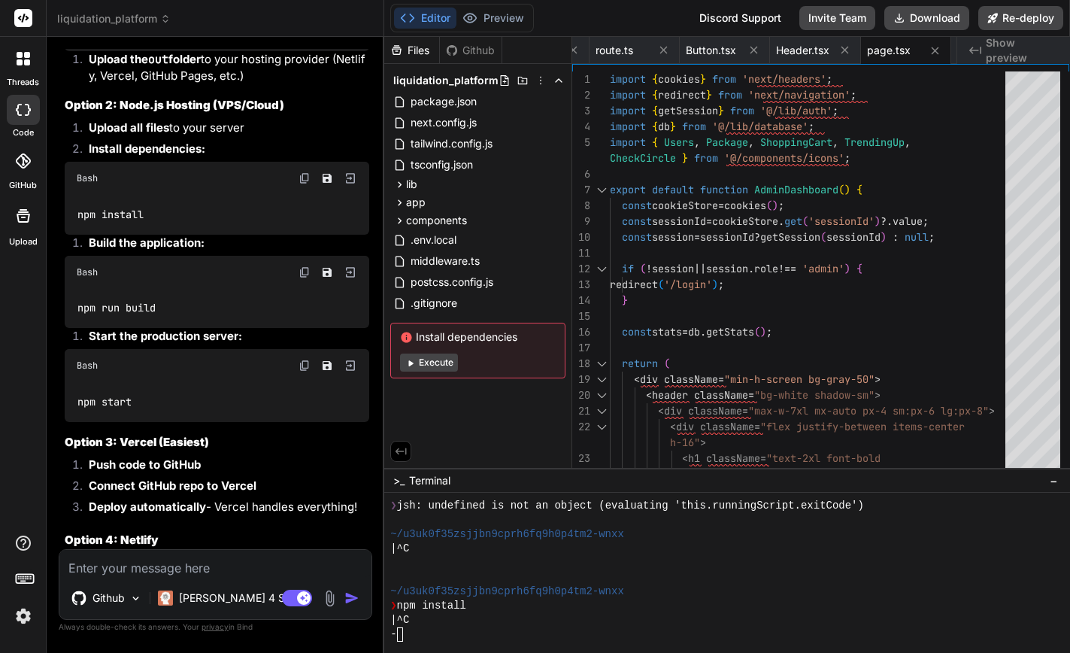
scroll to position [6105, 0]
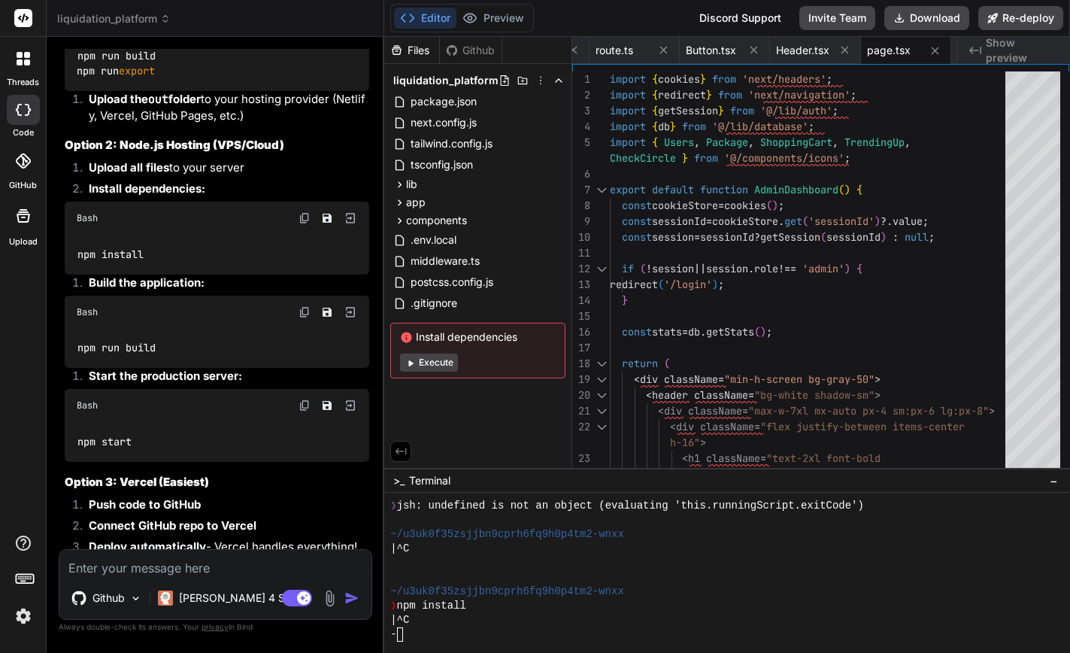
click at [430, 367] on button "Execute" at bounding box center [429, 363] width 58 height 18
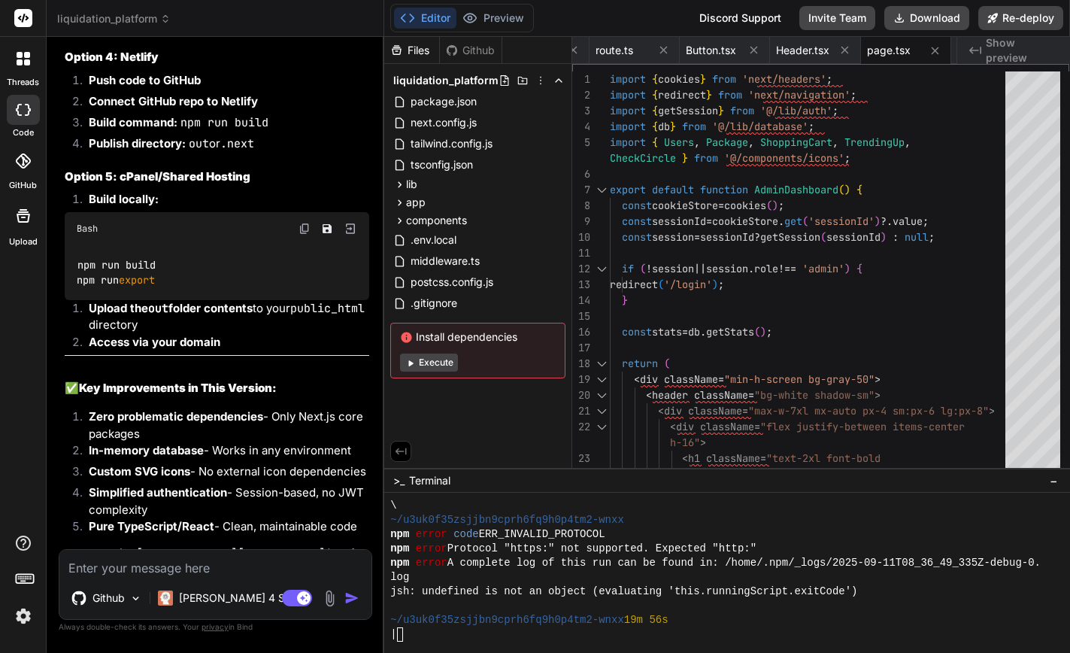
scroll to position [6627, 0]
click at [190, 572] on textarea at bounding box center [215, 563] width 312 height 27
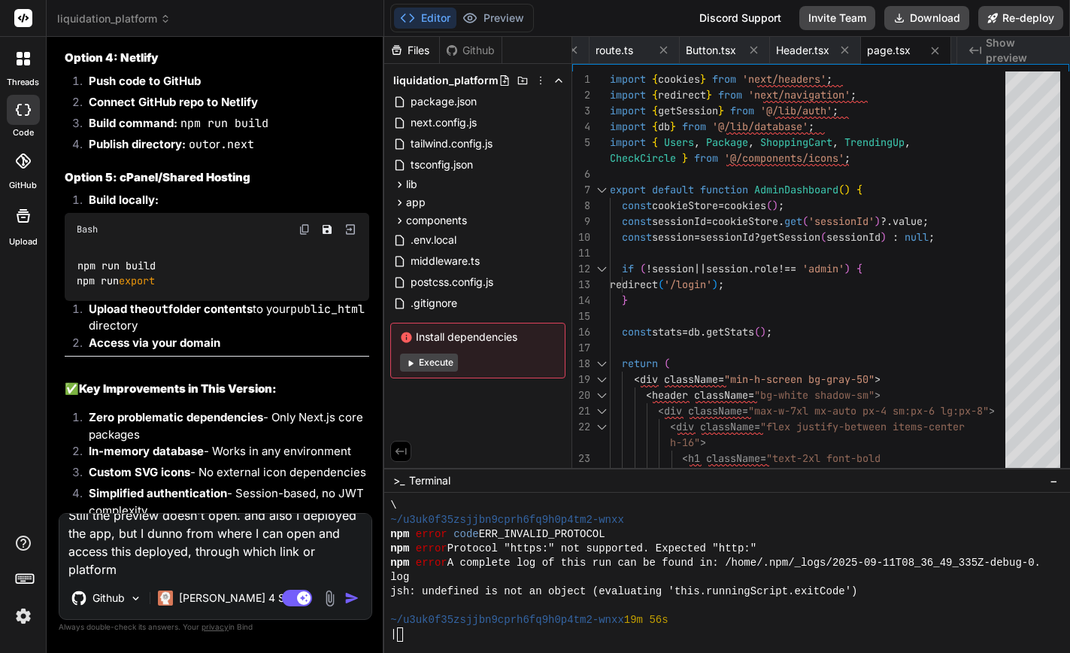
scroll to position [0, 0]
click at [349, 595] on img "button" at bounding box center [352, 598] width 15 height 15
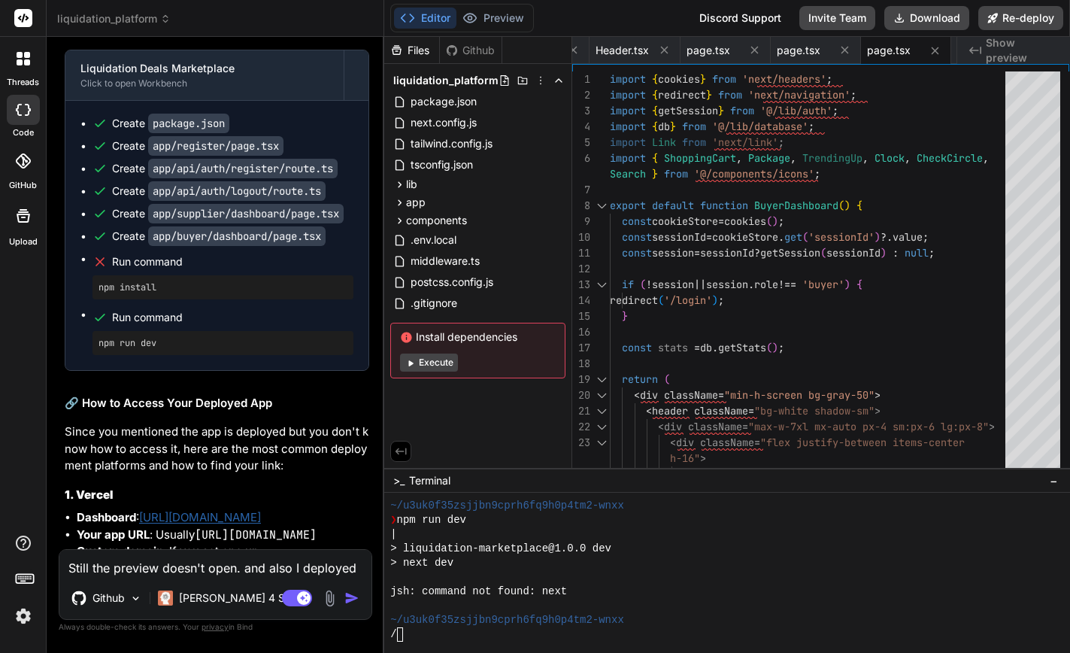
scroll to position [7358, 0]
click at [470, 48] on div "Github" at bounding box center [471, 50] width 62 height 15
click at [26, 170] on div at bounding box center [23, 160] width 33 height 33
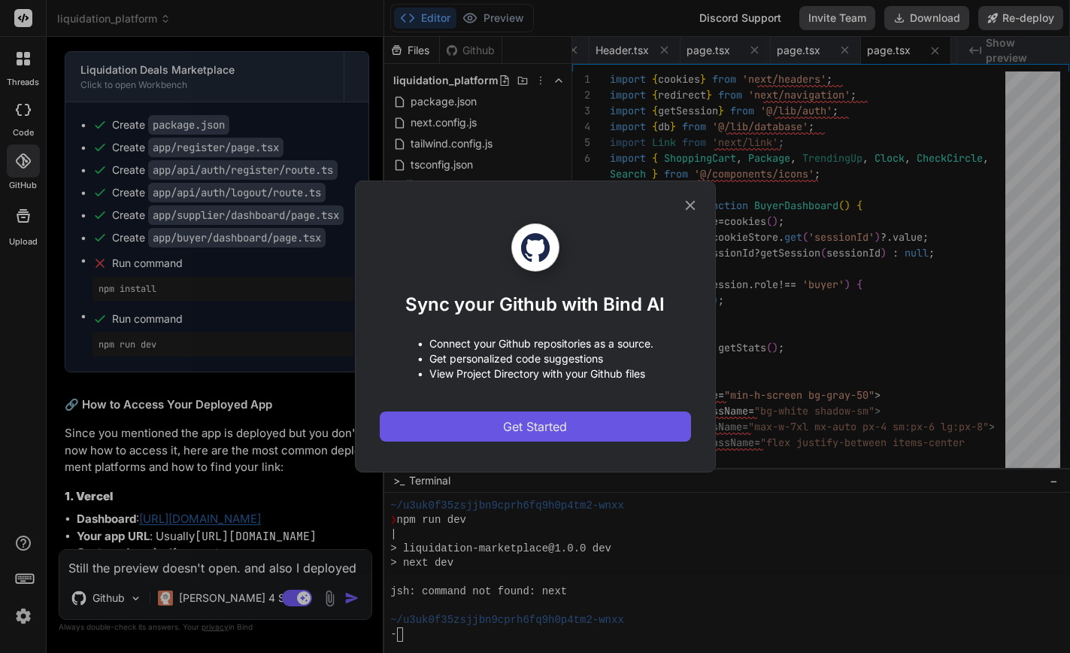
click at [545, 424] on span "Get Started" at bounding box center [535, 427] width 64 height 18
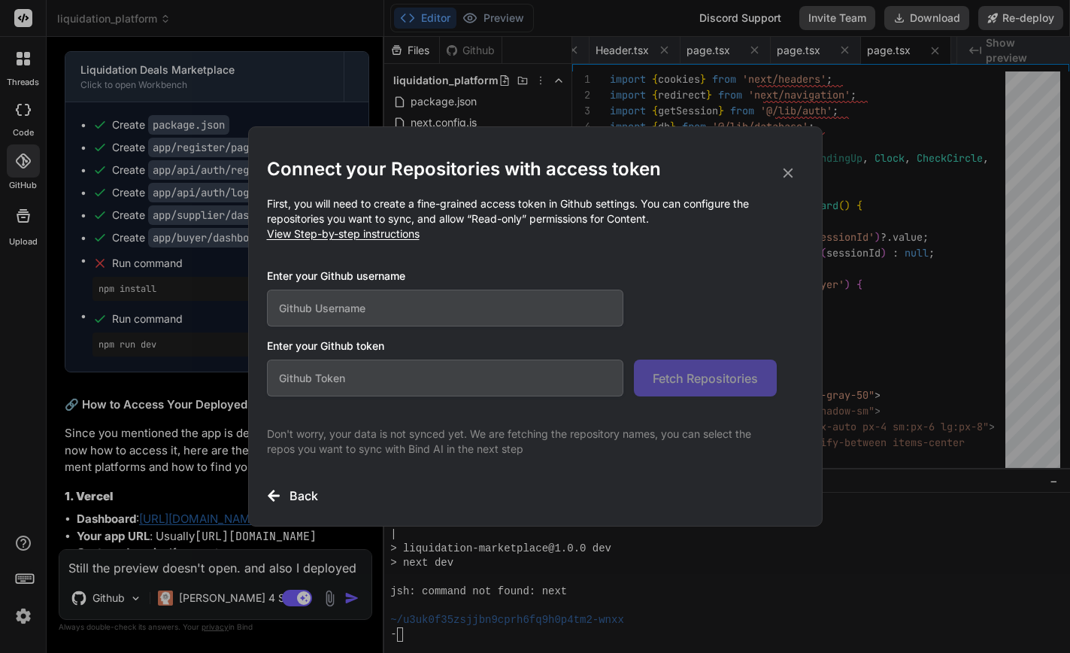
click at [427, 305] on input "text" at bounding box center [445, 308] width 357 height 37
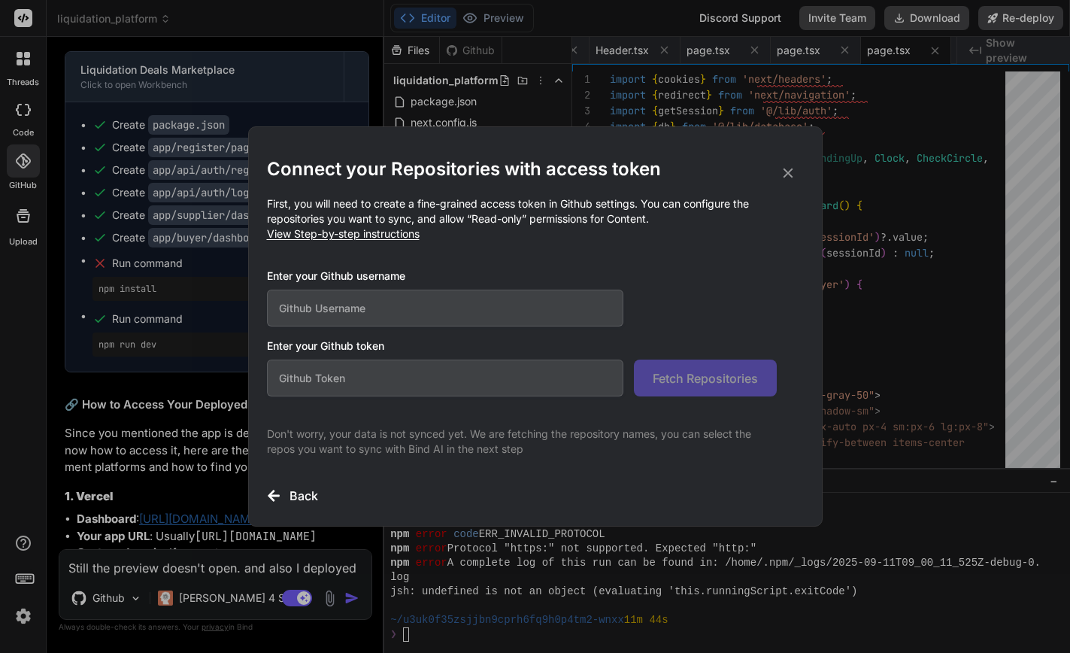
paste input "Hoxsju"
click at [354, 345] on h3 "Enter your Github token" at bounding box center [535, 346] width 537 height 15
click at [366, 238] on span "View Step-by-step instructions" at bounding box center [343, 233] width 153 height 13
click at [790, 175] on icon at bounding box center [788, 174] width 10 height 10
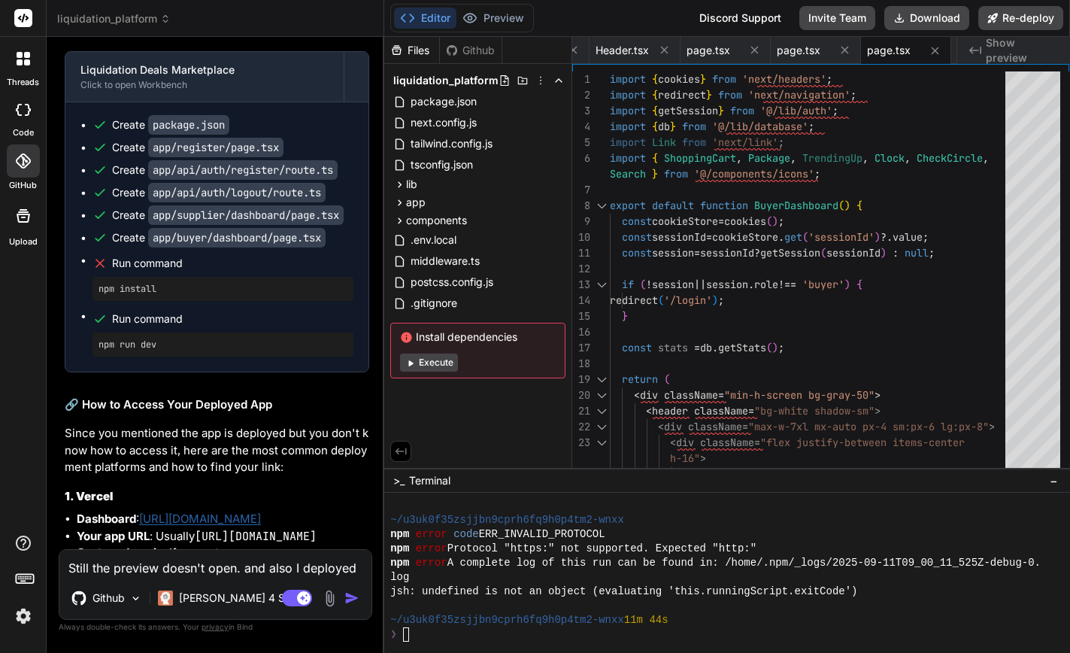
click at [24, 162] on icon at bounding box center [23, 160] width 15 height 15
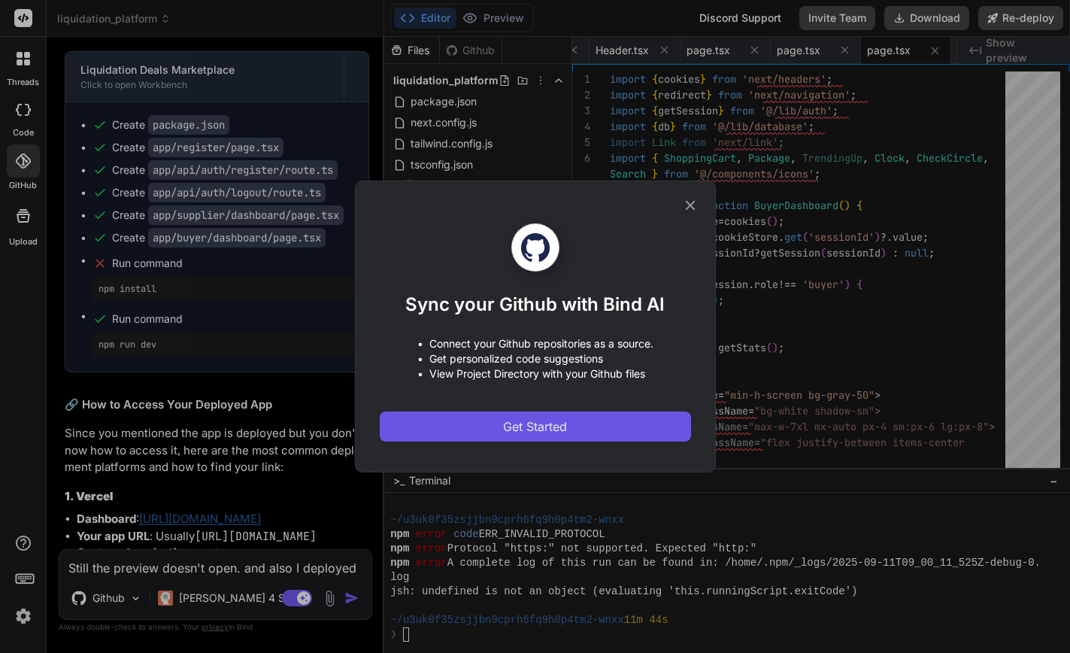
click at [475, 427] on button "Get Started" at bounding box center [535, 426] width 311 height 30
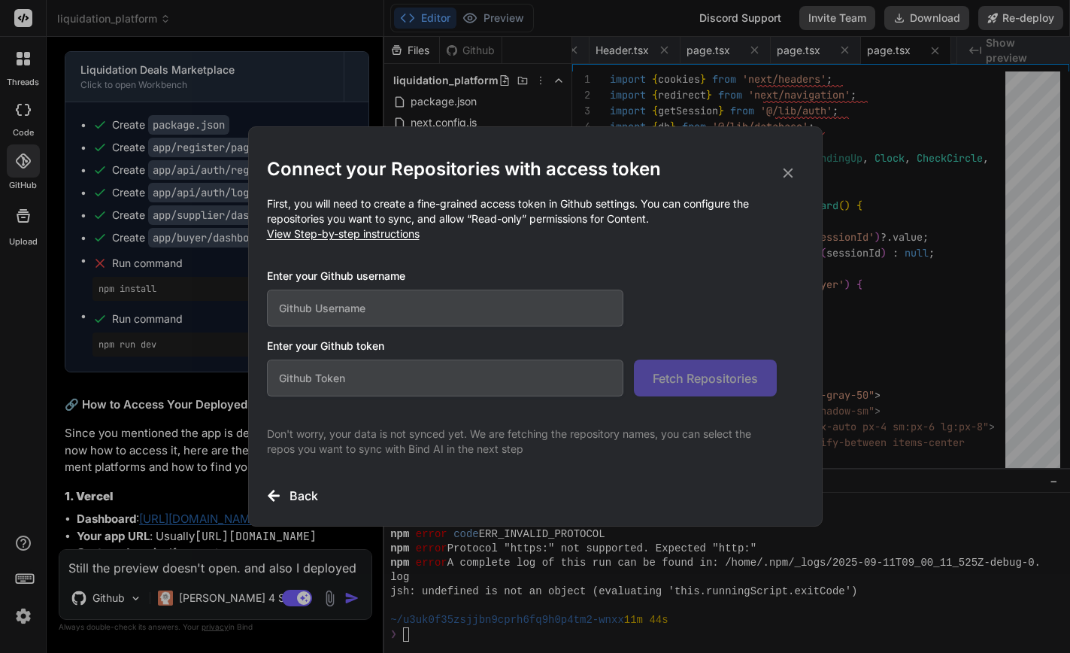
click at [367, 307] on input "text" at bounding box center [445, 308] width 357 height 37
paste input "hoxsju3)"
click at [372, 341] on h3 "Enter your Github token" at bounding box center [535, 346] width 537 height 15
copy h3 "token"
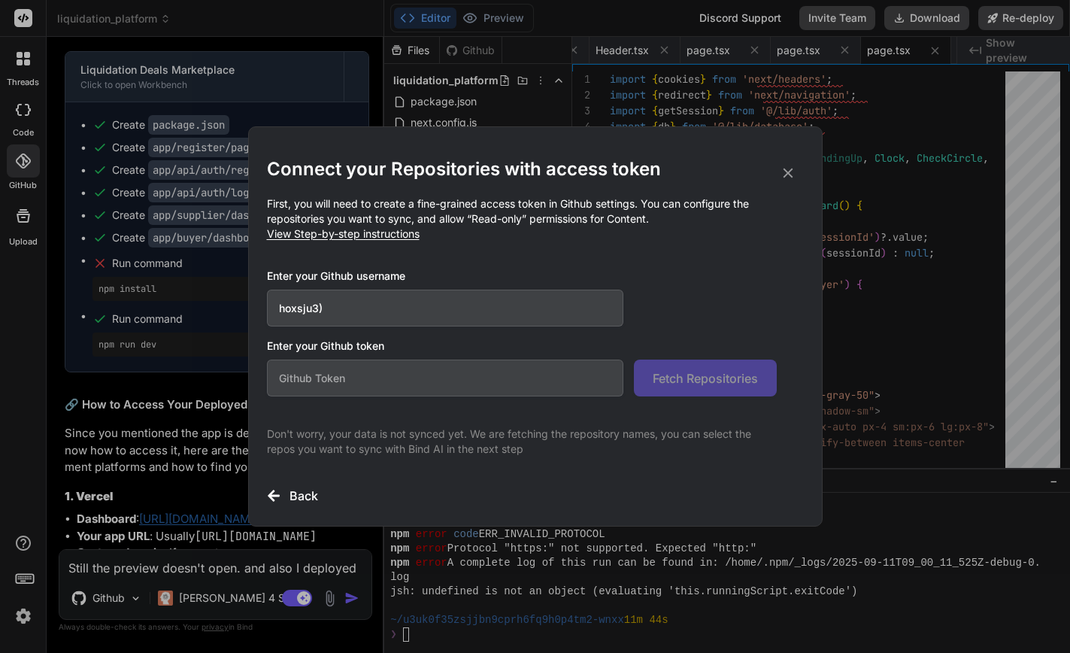
click at [363, 372] on input "text" at bounding box center [445, 378] width 357 height 37
paste input "github_pat_11BXHNKXA0tpa1XgiM5gxY_VwYjtxw7DaxzU0azCaHJaESGkPmJ3CAeJa1zqeiAzMUHQ…"
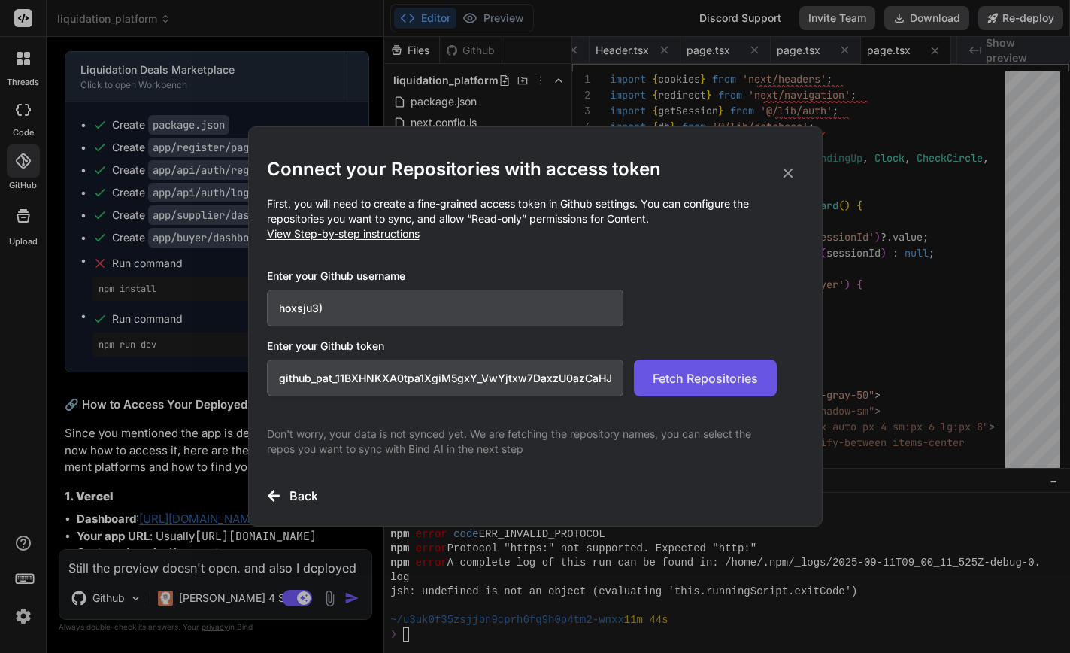
click at [718, 385] on span "Fetch Repositories" at bounding box center [705, 378] width 105 height 18
click at [372, 311] on input "hoxsju3)" at bounding box center [445, 308] width 357 height 37
click at [435, 316] on input "hoxsju3" at bounding box center [445, 308] width 357 height 37
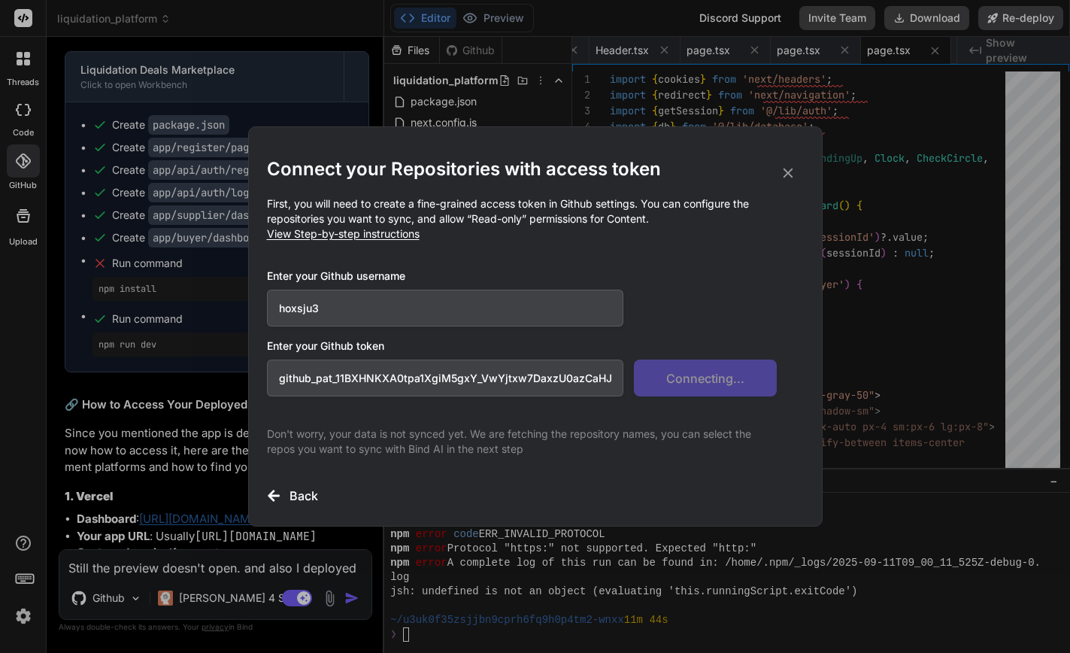
click at [788, 171] on icon at bounding box center [788, 173] width 17 height 17
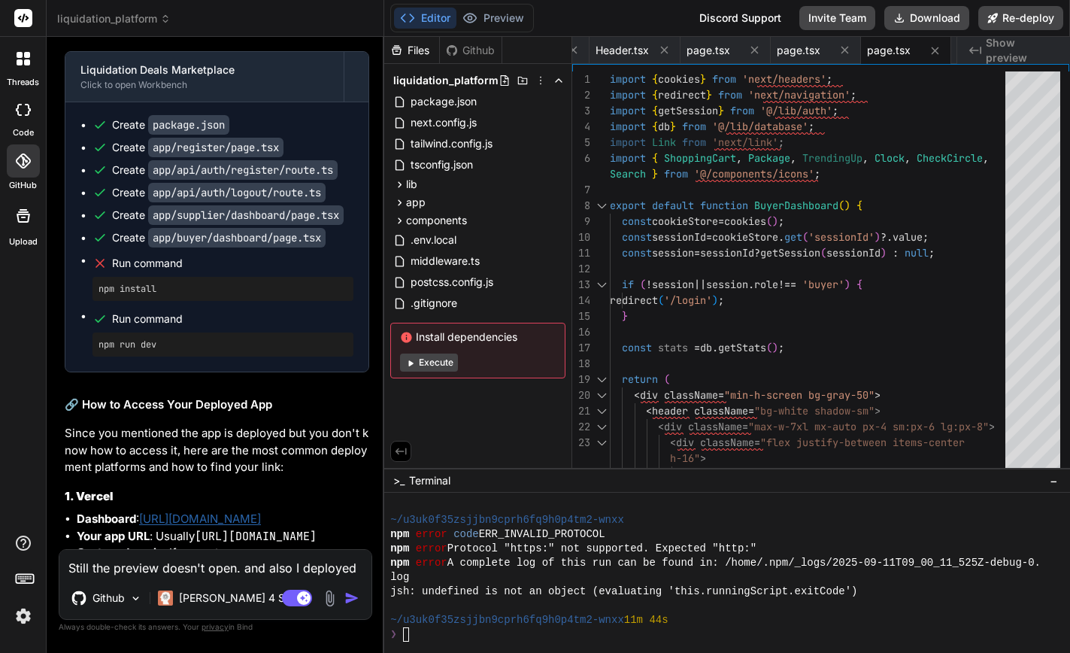
click at [26, 171] on div at bounding box center [23, 160] width 33 height 33
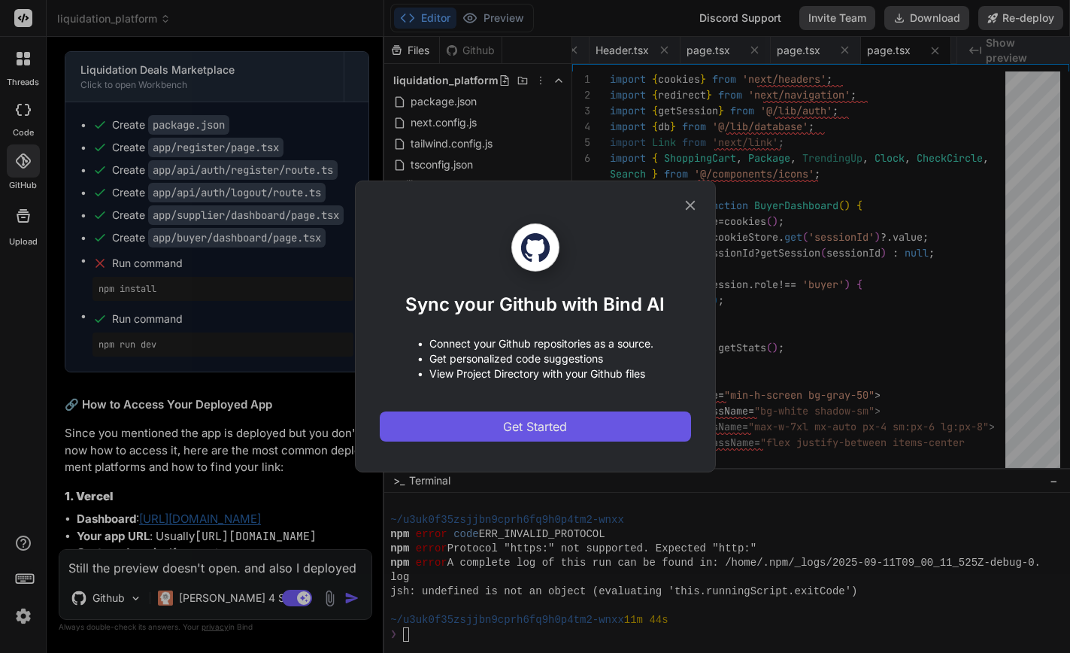
click at [511, 430] on span "Get Started" at bounding box center [535, 427] width 64 height 18
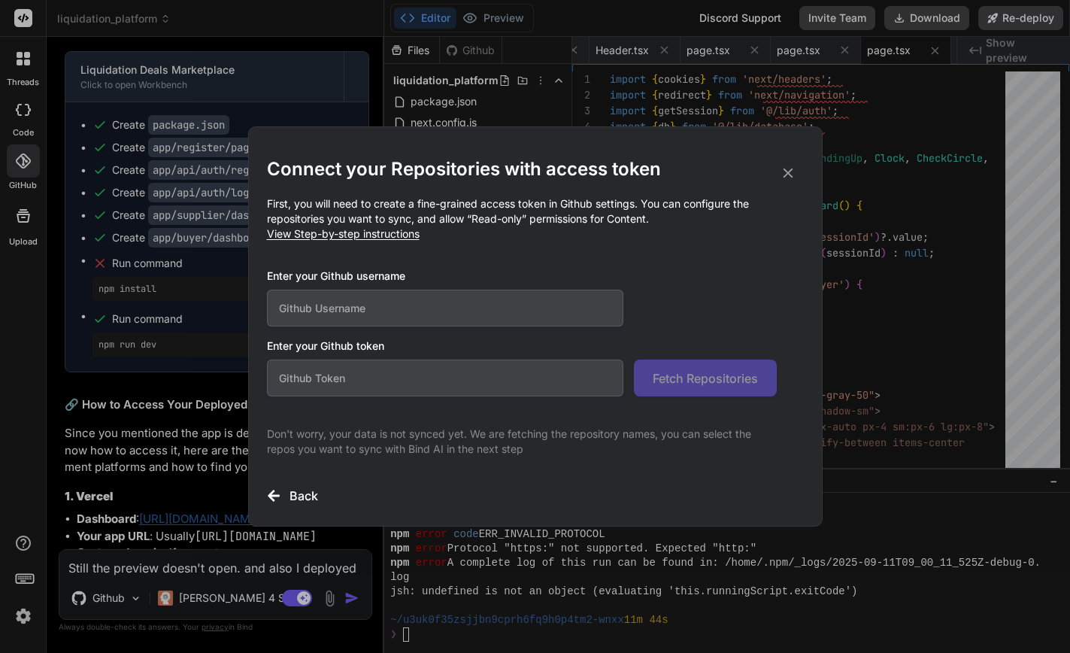
click at [393, 307] on input "text" at bounding box center [445, 308] width 357 height 37
paste input "hoxsju3"
click at [330, 368] on input "text" at bounding box center [445, 378] width 357 height 37
paste input "github_pat_11BXHNKXA0tpa1XgiM5gxY_VwYjtxw7DaxzU0azCaHJaESGkPmJ3CAeJa1zqeiAzMUHQ…"
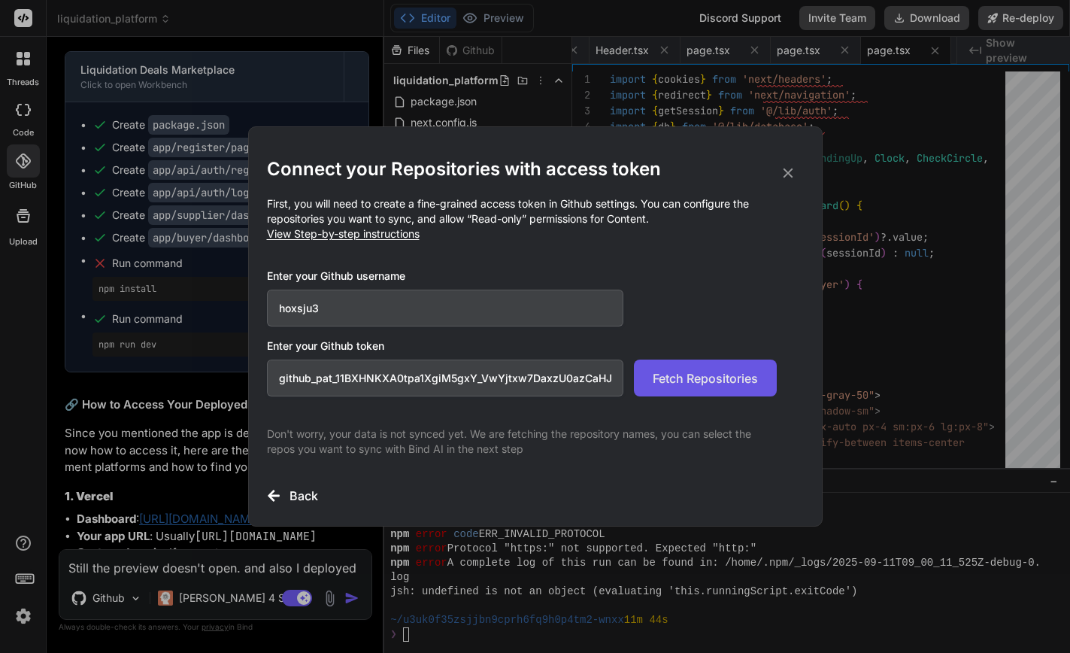
click at [677, 391] on button "Fetch Repositories" at bounding box center [705, 378] width 143 height 37
click at [301, 499] on h3 "Back" at bounding box center [304, 496] width 29 height 18
click at [784, 179] on icon at bounding box center [788, 173] width 17 height 17
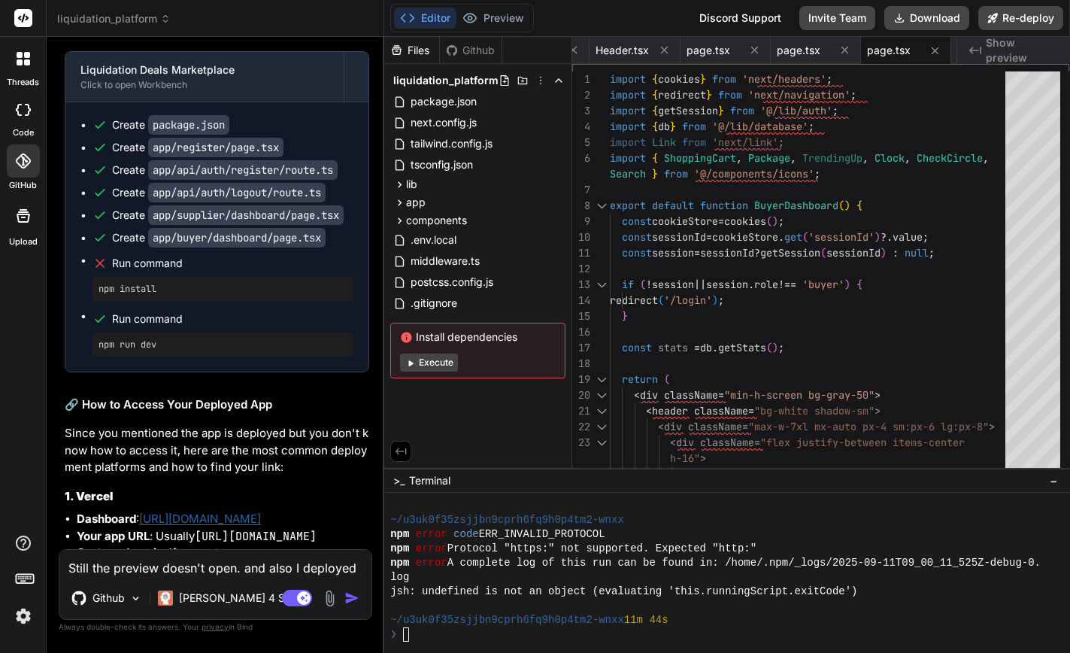
click at [23, 159] on icon at bounding box center [22, 160] width 15 height 15
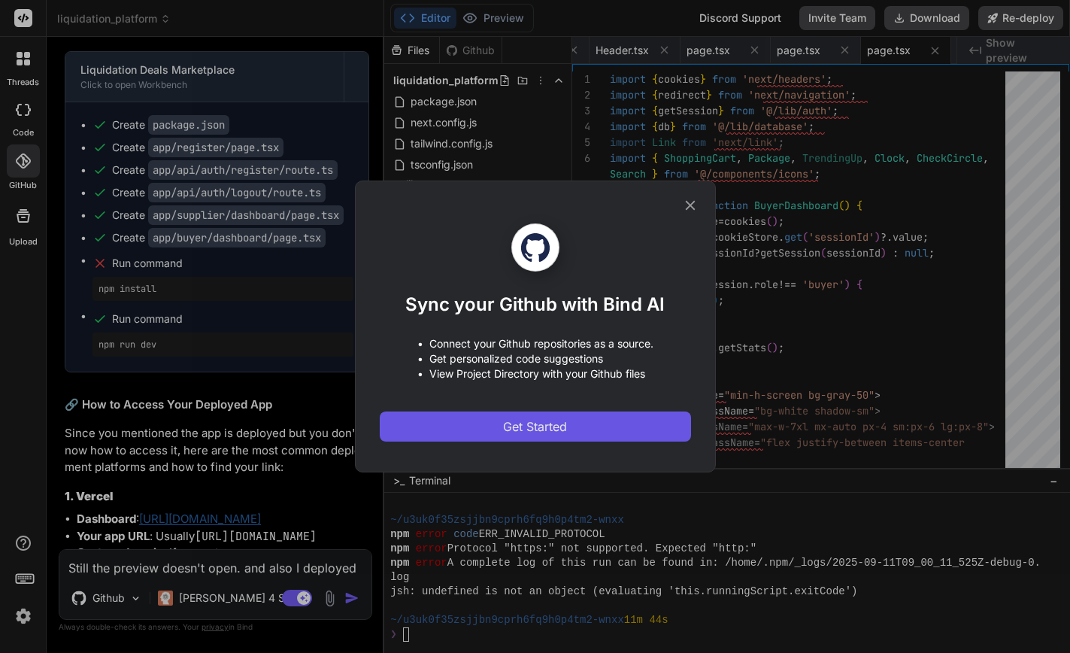
click at [545, 430] on span "Get Started" at bounding box center [535, 427] width 64 height 18
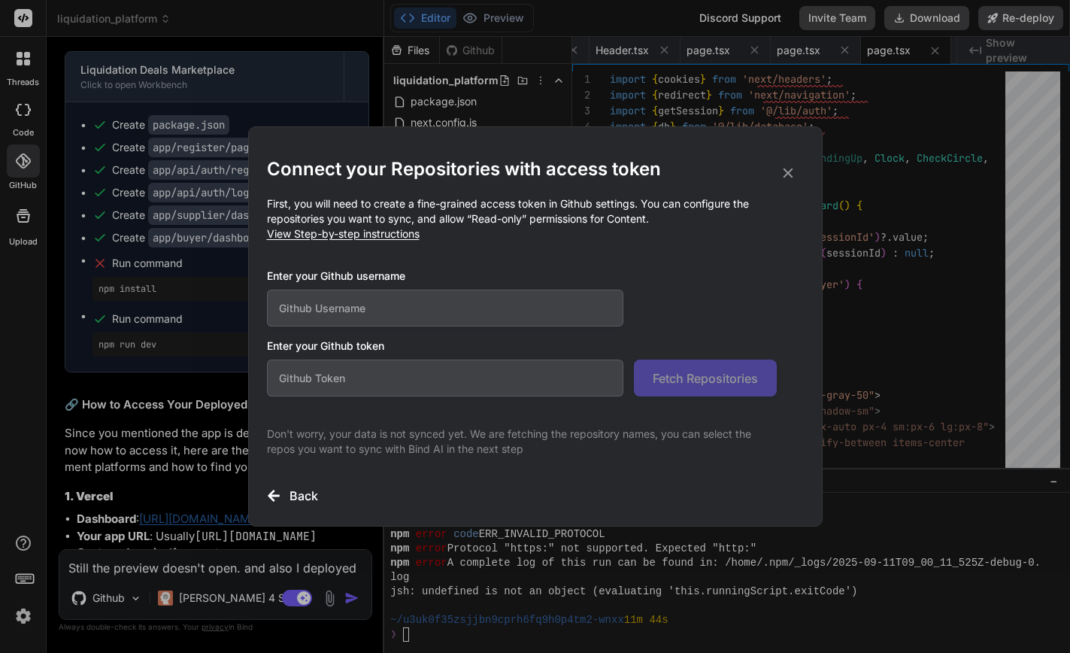
click at [404, 383] on input "text" at bounding box center [445, 378] width 357 height 37
paste input "github_pat_11BXHNKXA0tpa1XgiM5gxY_VwYjtxw7DaxzU0azCaHJaESGkPmJ3CAeJa1zqeiAzMUHQ…"
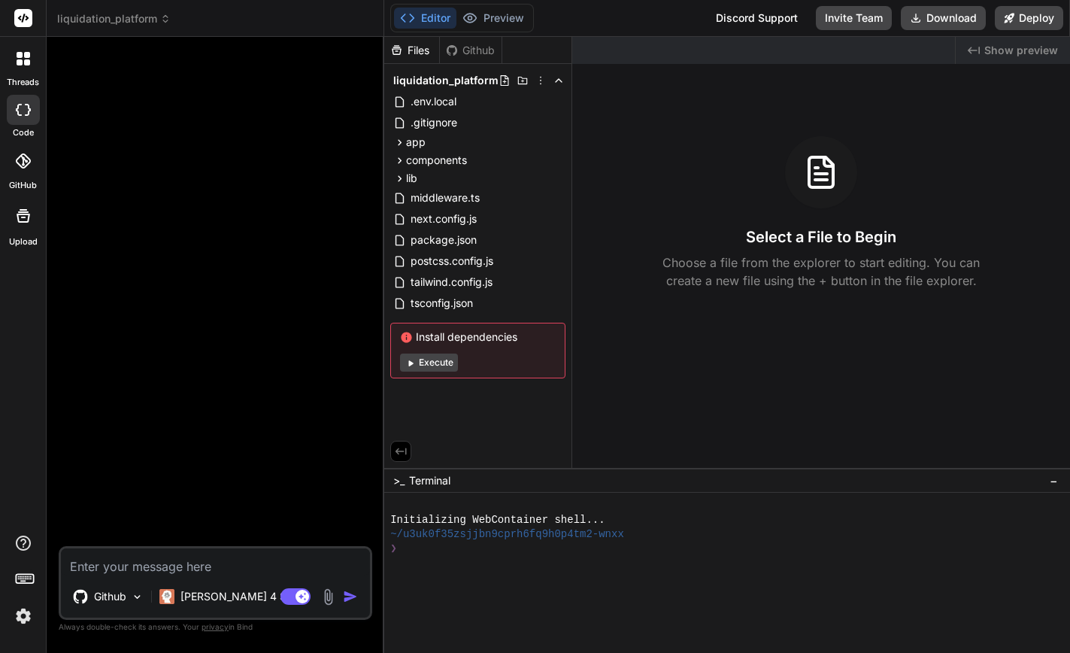
click at [20, 171] on div at bounding box center [23, 160] width 33 height 33
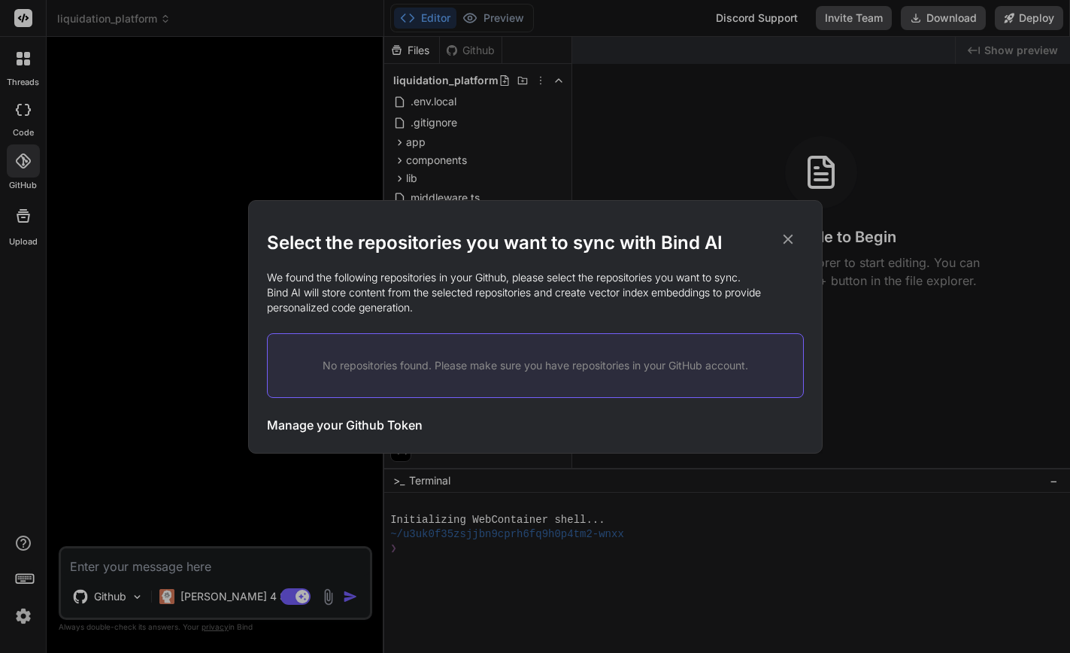
click at [530, 366] on p "No repositories found. Please make sure you have repositories in your GitHub ac…" at bounding box center [535, 365] width 487 height 15
click at [574, 368] on p "No repositories found. Please make sure you have repositories in your GitHub ac…" at bounding box center [535, 365] width 487 height 15
click at [547, 290] on p "We found the following repositories in your Github, please select the repositor…" at bounding box center [535, 292] width 537 height 45
click at [379, 385] on div "No repositories found. Please make sure you have repositories in your GitHub ac…" at bounding box center [535, 365] width 537 height 65
click at [384, 366] on p "No repositories found. Please make sure you have repositories in your GitHub ac…" at bounding box center [535, 365] width 487 height 15
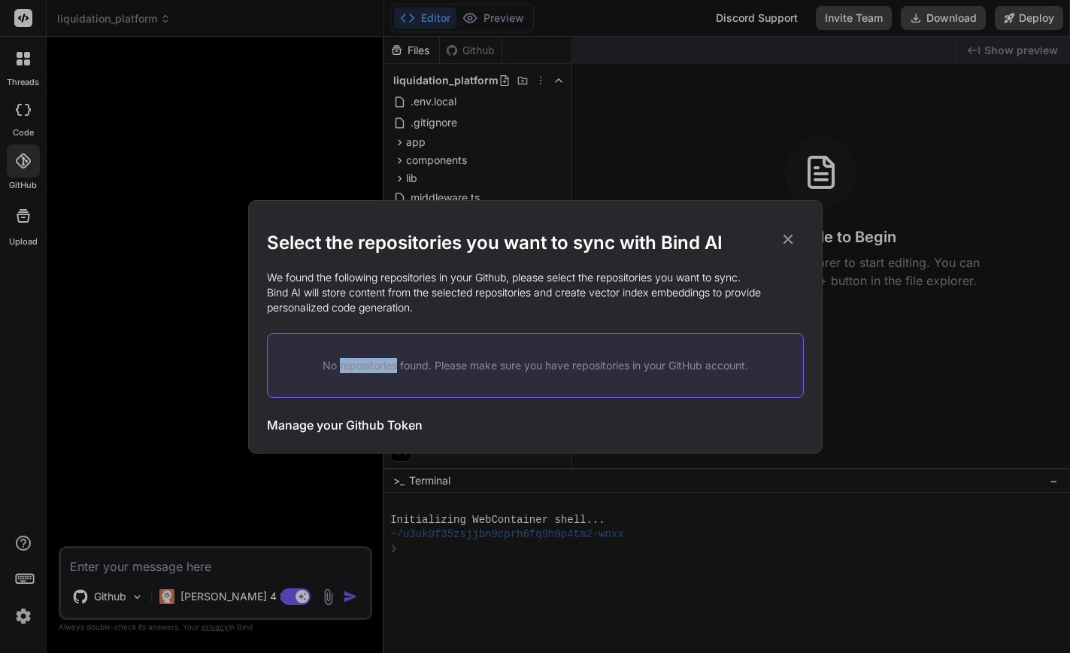
click at [384, 366] on p "No repositories found. Please make sure you have repositories in your GitHub ac…" at bounding box center [535, 365] width 487 height 15
click at [392, 429] on h3 "Manage your Github Token" at bounding box center [345, 425] width 156 height 18
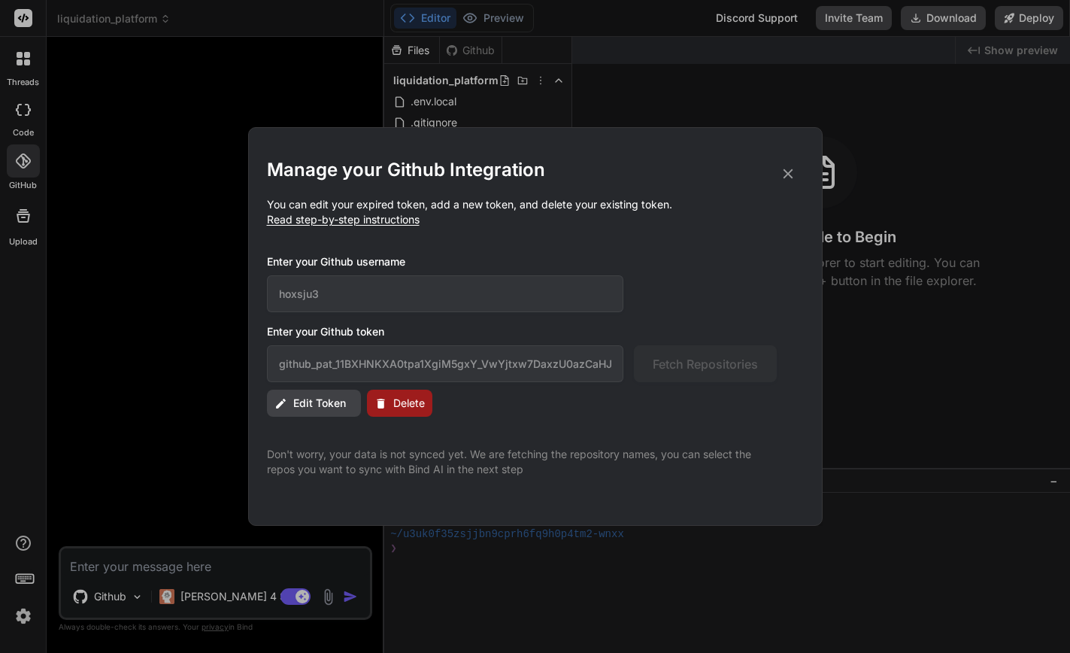
click at [791, 178] on icon at bounding box center [788, 174] width 17 height 17
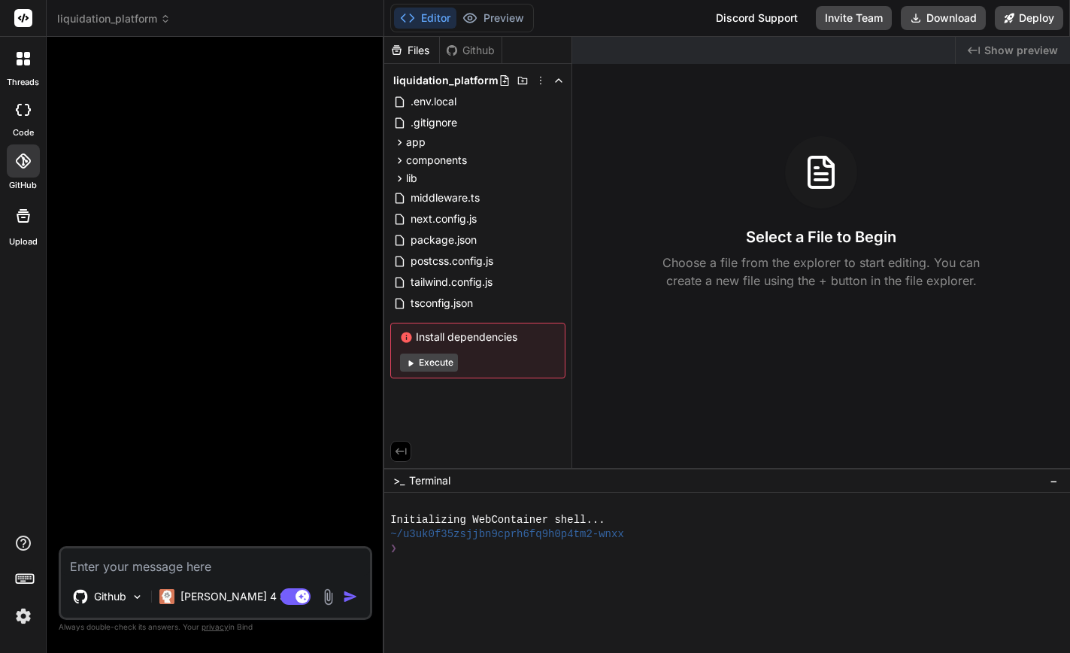
click at [437, 366] on button "Execute" at bounding box center [429, 363] width 58 height 18
click at [129, 18] on span "liquidation_platform" at bounding box center [114, 18] width 114 height 15
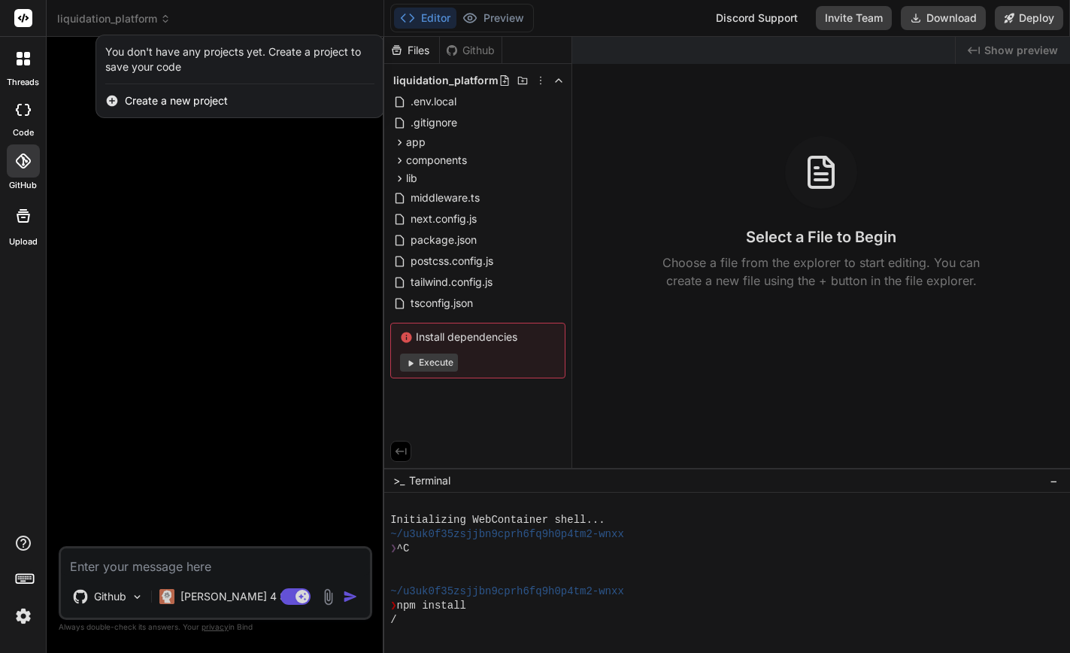
click at [167, 238] on div at bounding box center [535, 326] width 1070 height 653
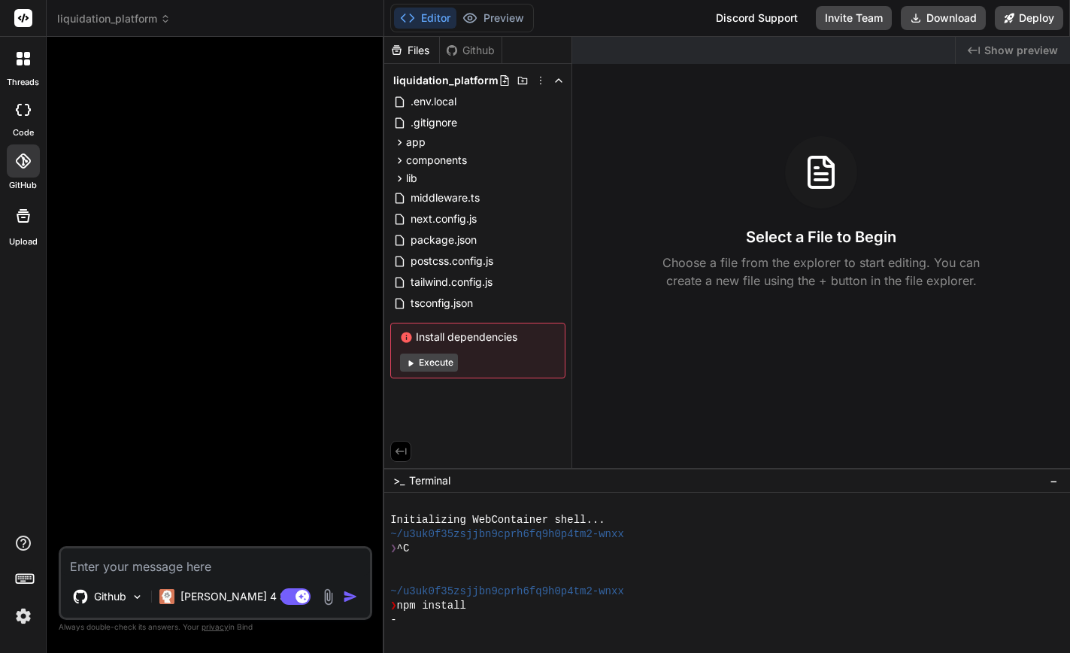
click at [420, 80] on span "liquidation_platform" at bounding box center [445, 80] width 105 height 15
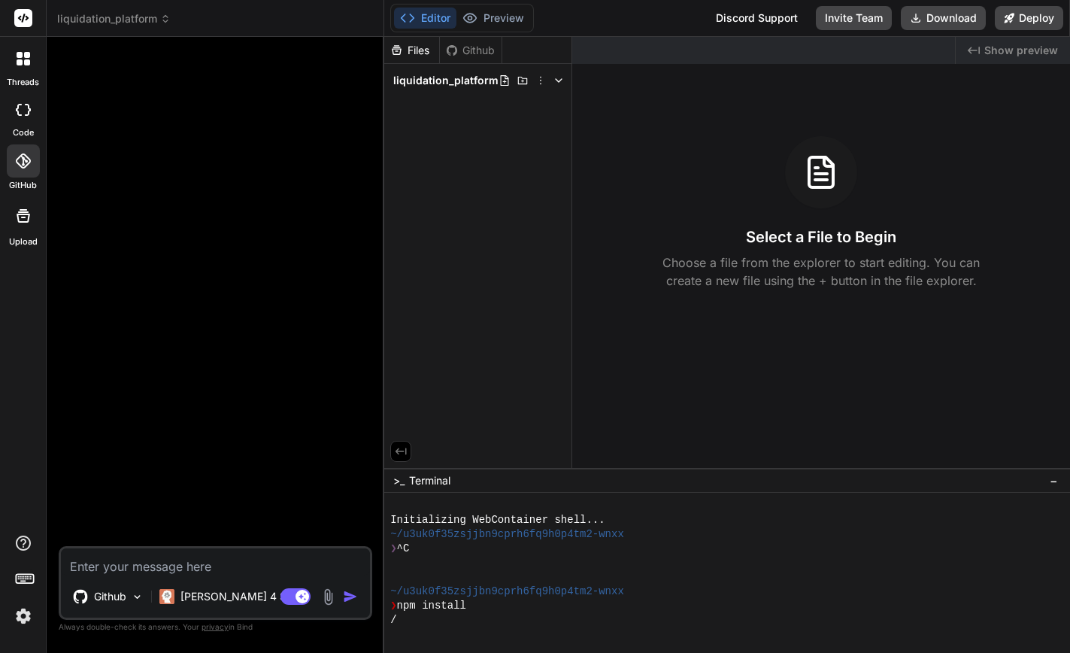
click at [17, 112] on icon at bounding box center [19, 110] width 6 height 12
click at [128, 601] on div "Github" at bounding box center [108, 597] width 83 height 30
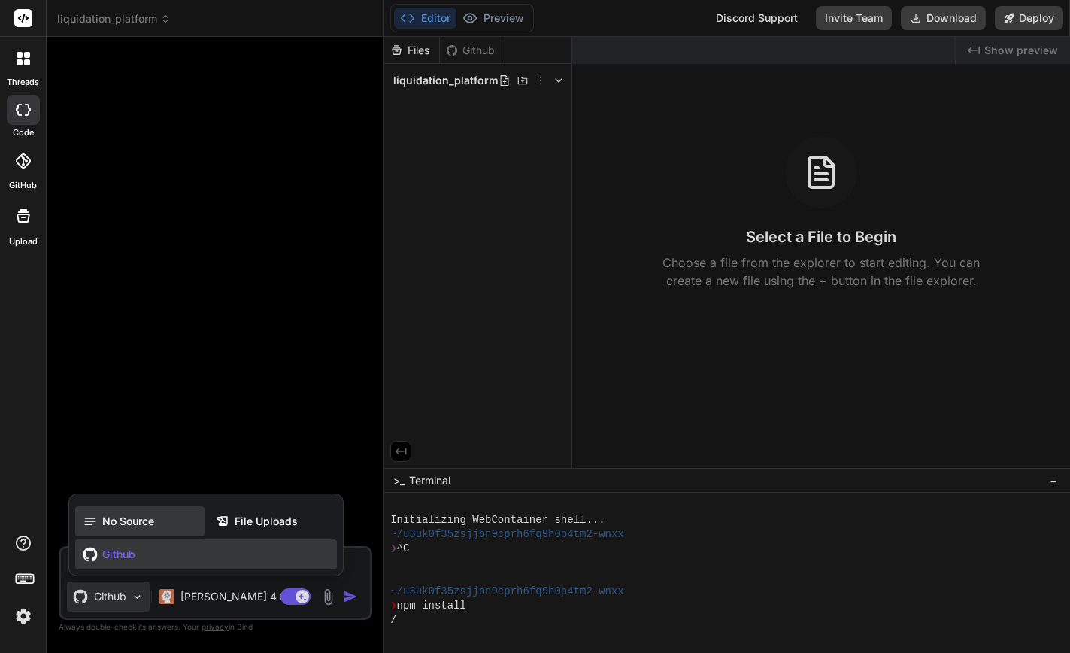
click at [111, 520] on span "No Source" at bounding box center [128, 521] width 52 height 15
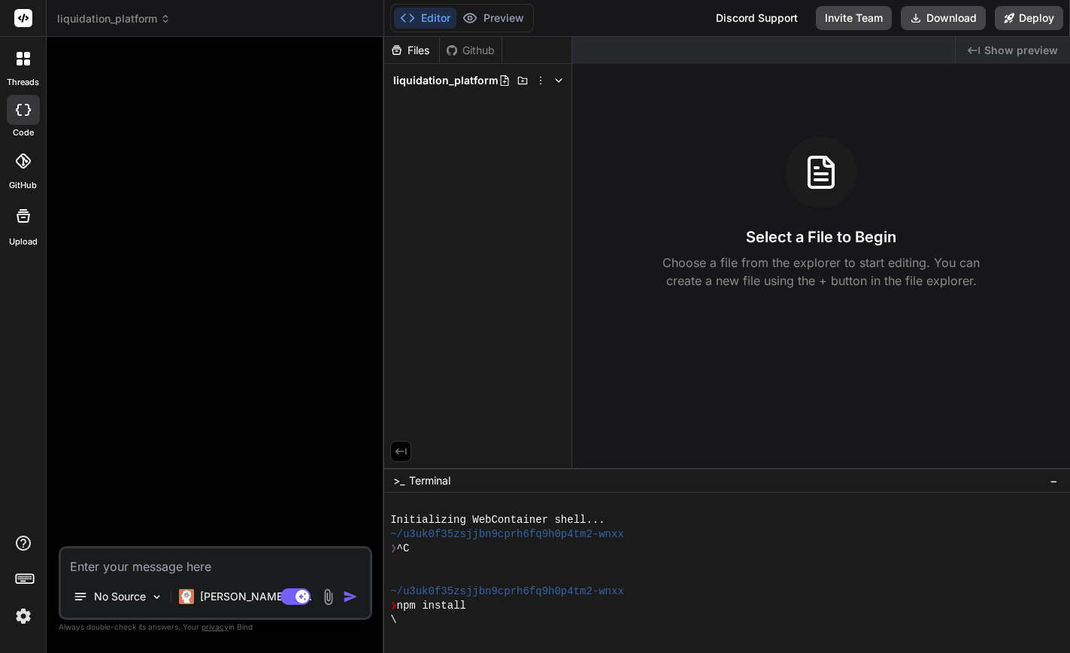
type textarea "x"
